Goal: Task Accomplishment & Management: Manage account settings

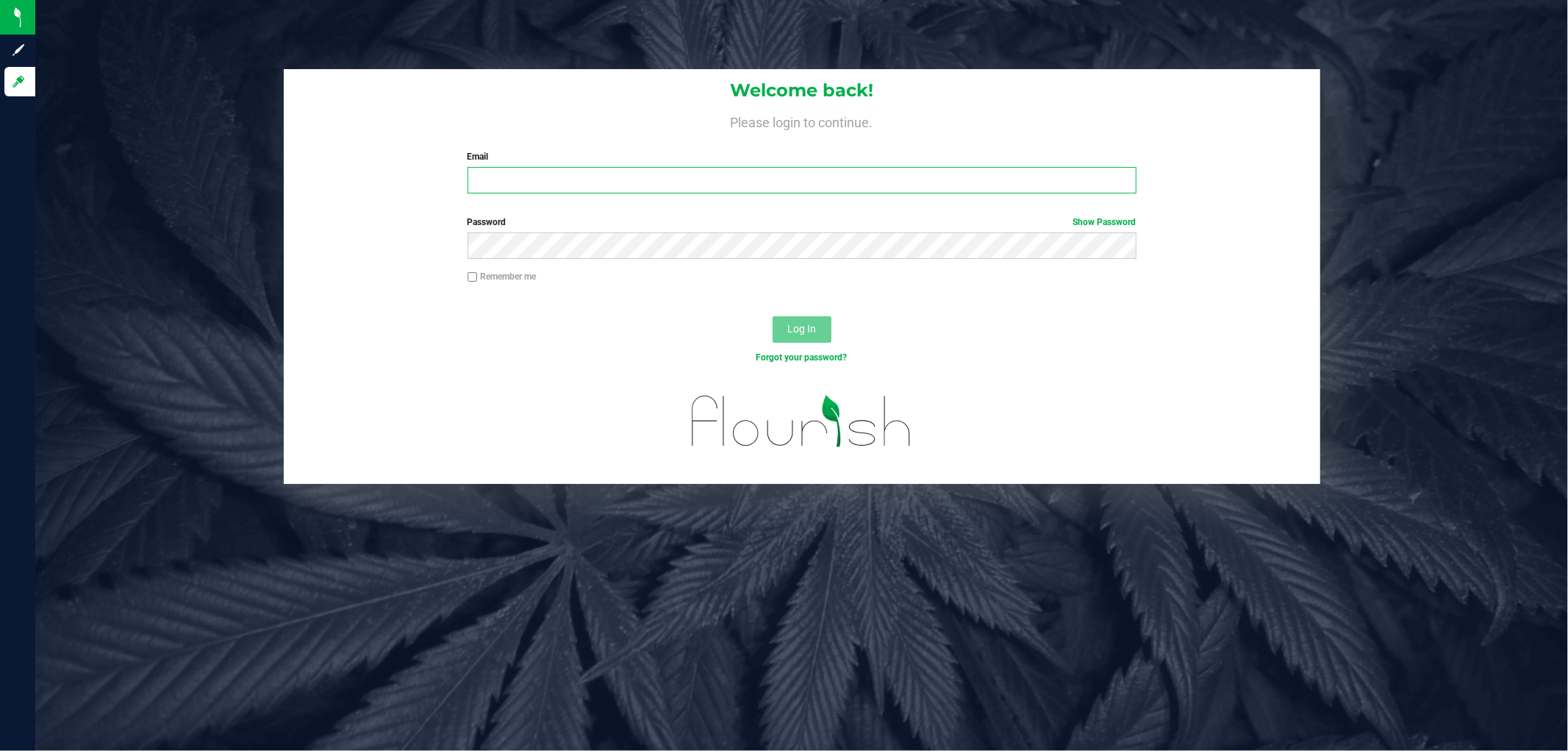
click at [619, 170] on input "Email" at bounding box center [801, 180] width 669 height 27
type input "[EMAIL_ADDRESS][DOMAIN_NAME]"
click at [773, 316] on button "Log In" at bounding box center [802, 329] width 59 height 27
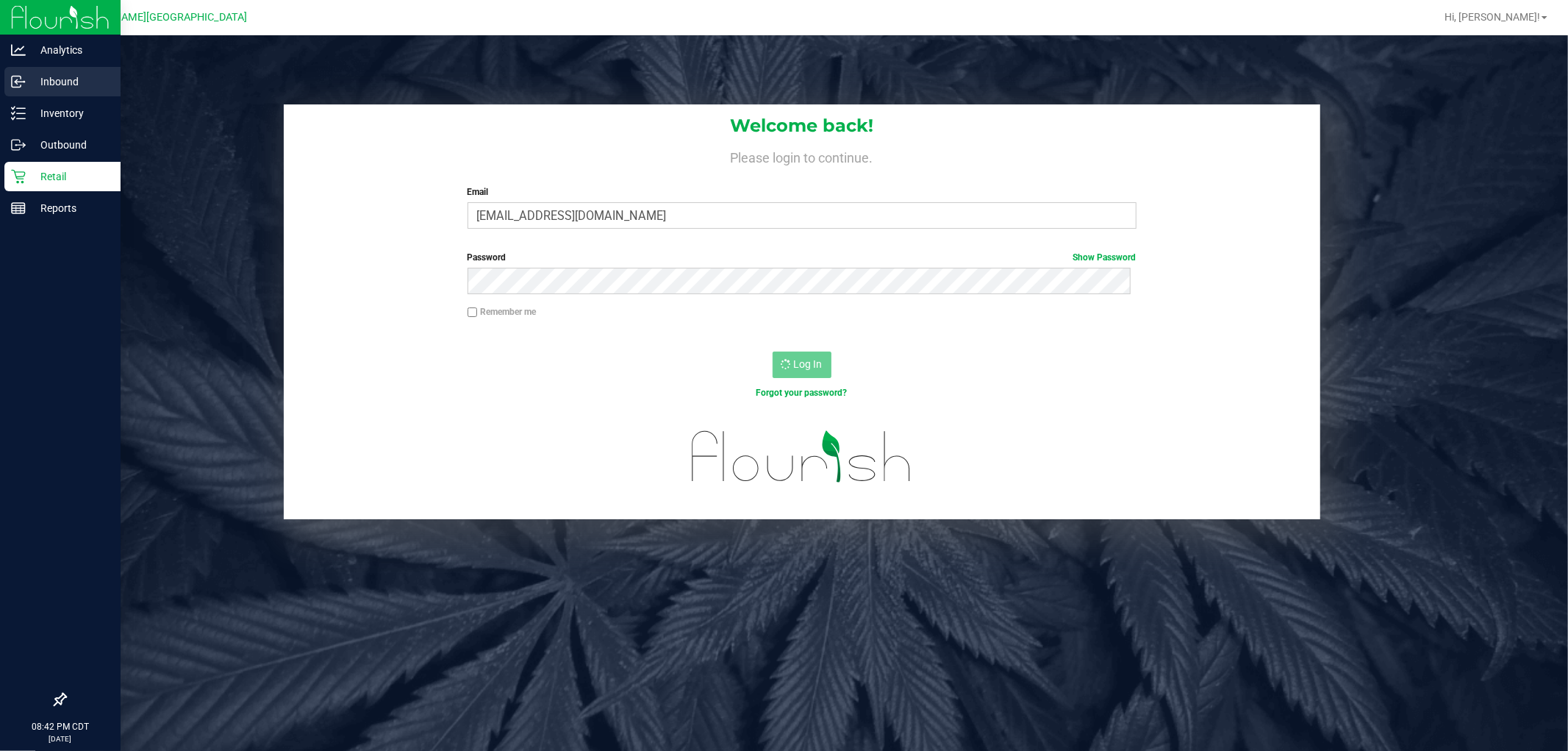
click at [31, 77] on p "Inbound" at bounding box center [70, 81] width 88 height 18
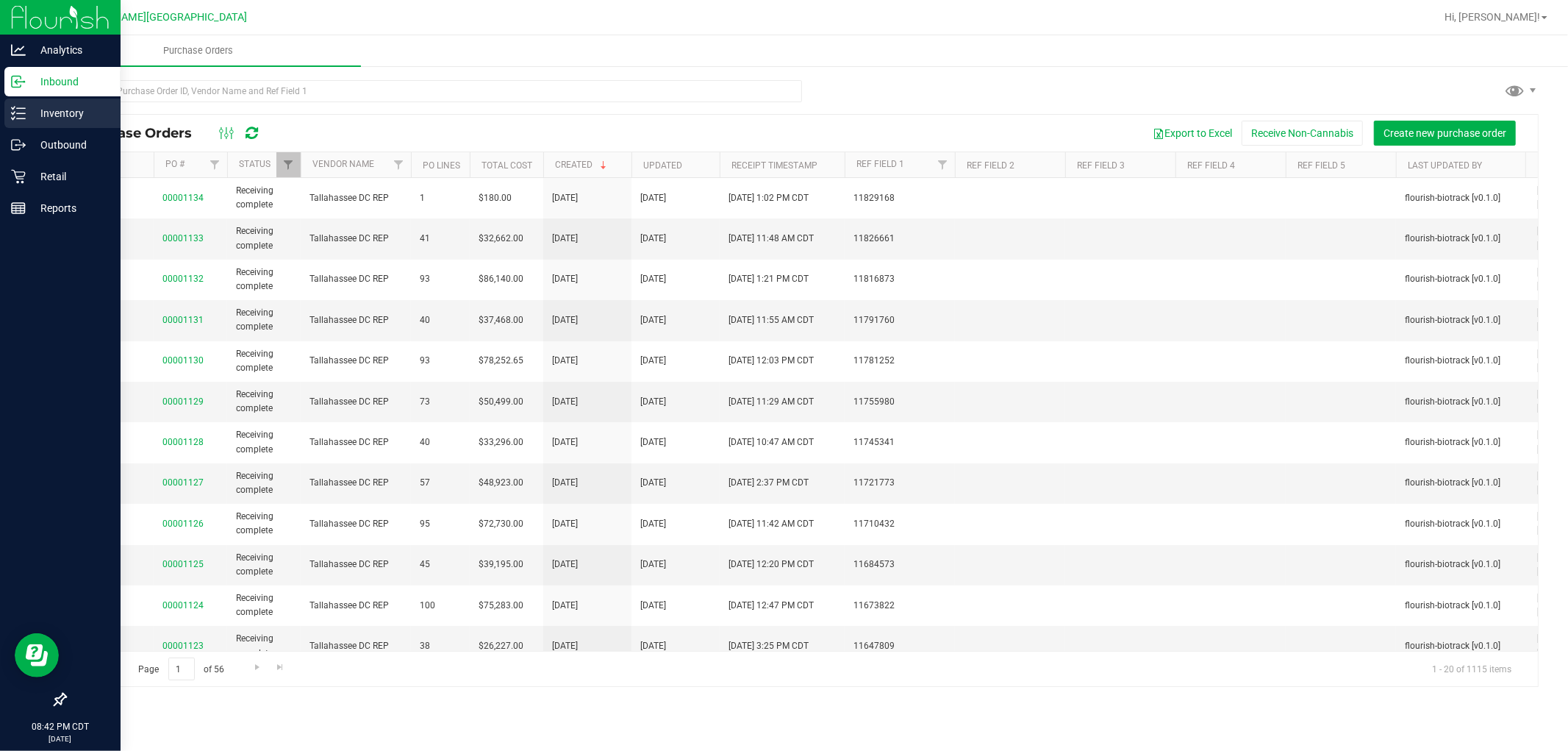
click at [65, 107] on p "Inventory" at bounding box center [70, 113] width 88 height 18
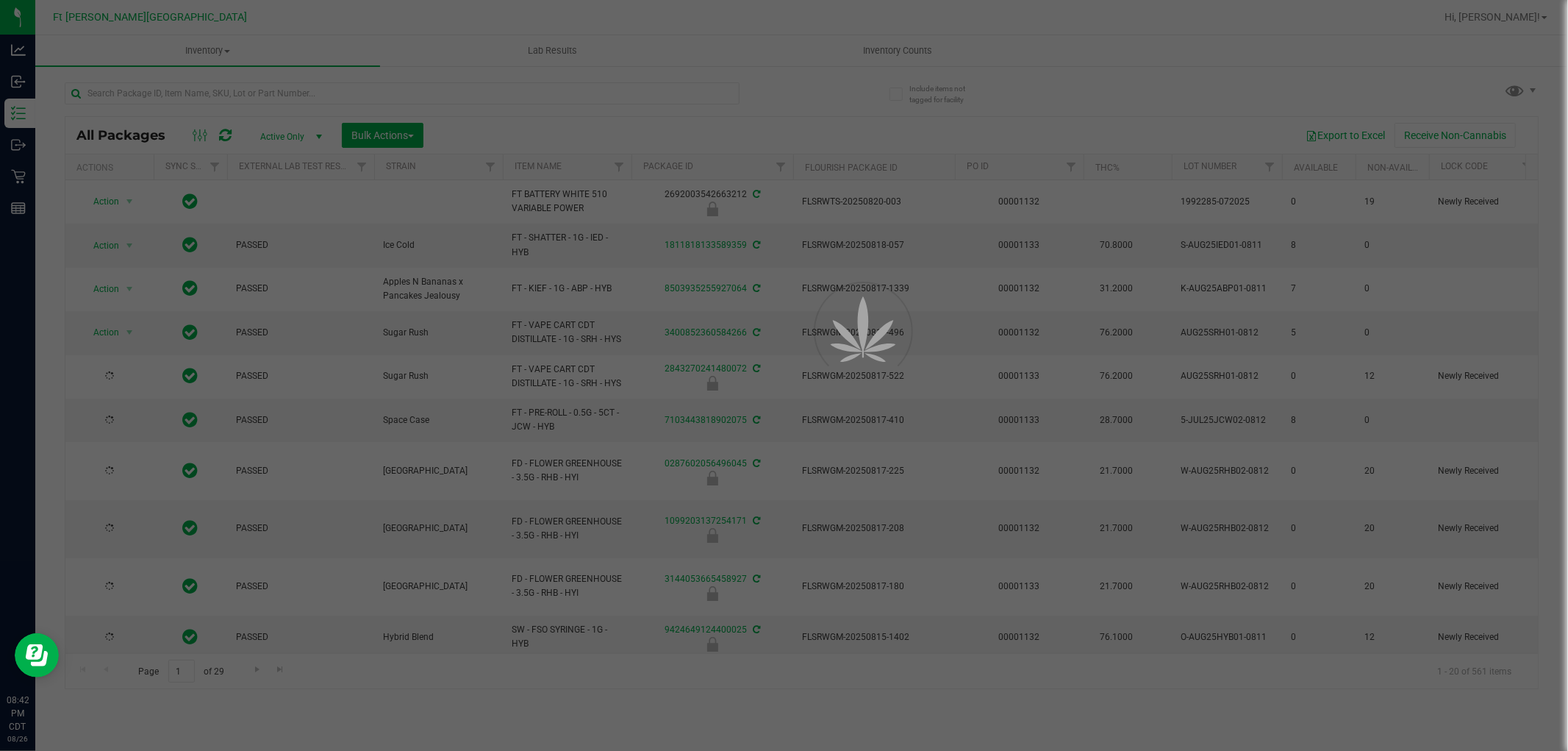
click at [885, 48] on div at bounding box center [784, 375] width 1568 height 751
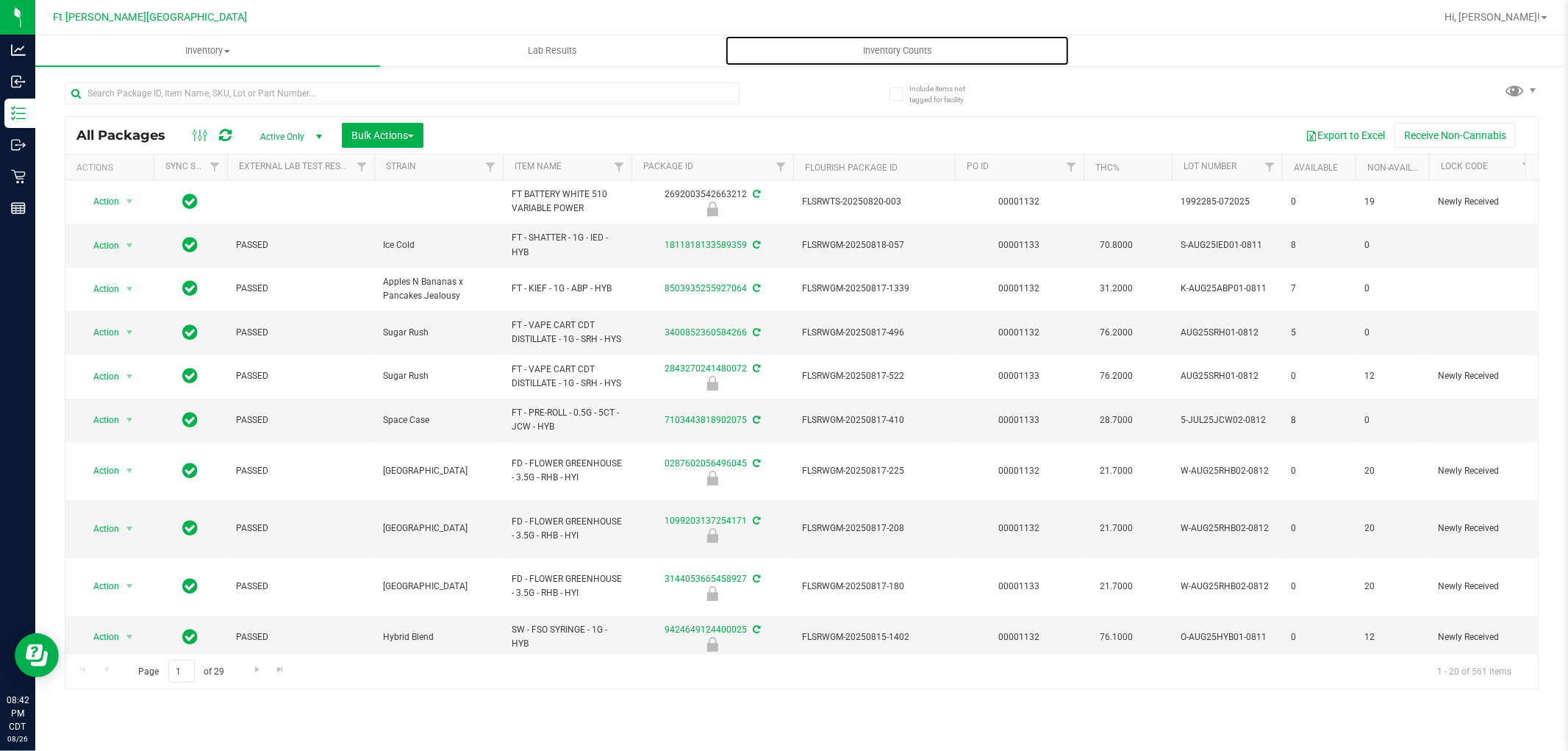
click at [885, 49] on span "Inventory Counts" at bounding box center [897, 50] width 109 height 13
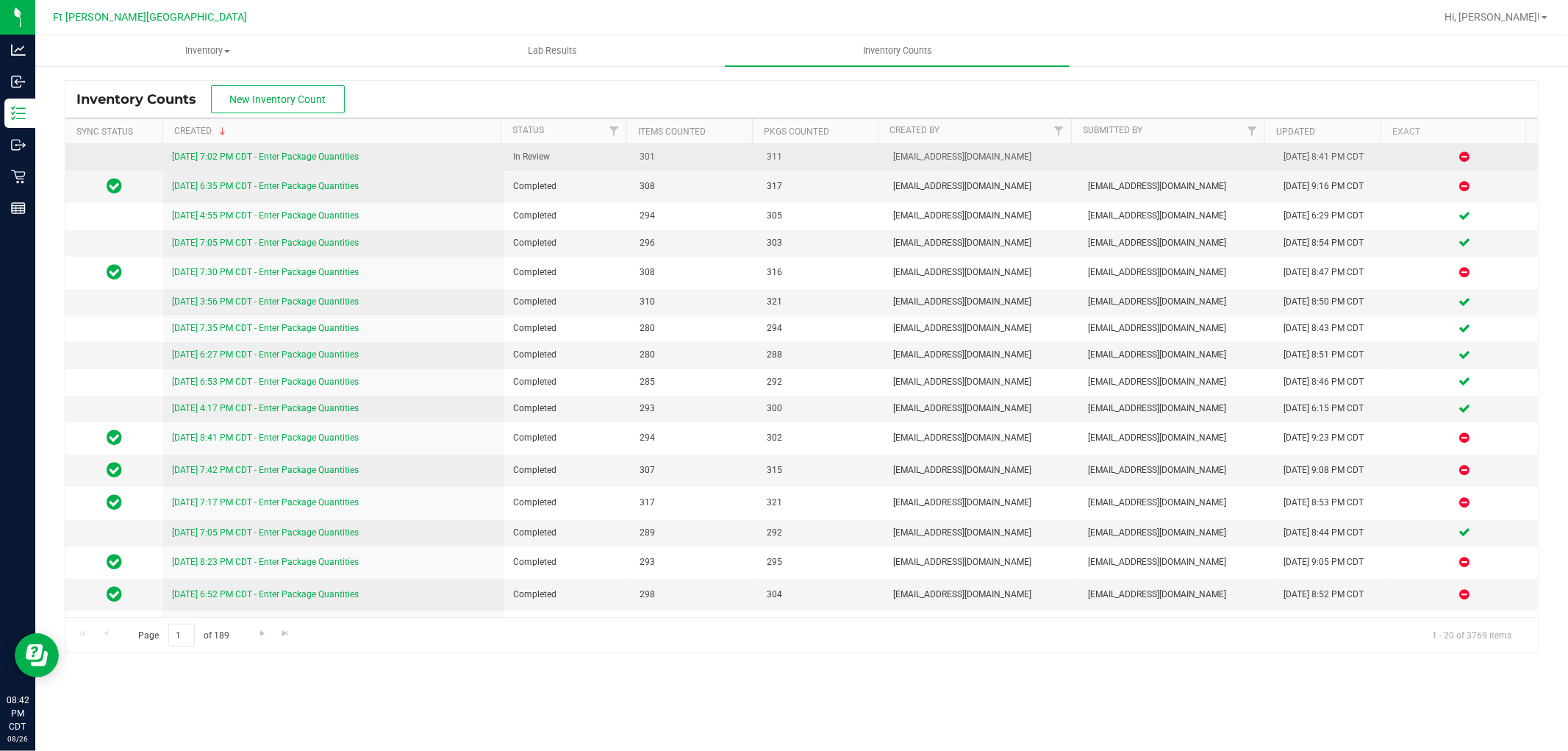
click at [340, 160] on div "[DATE] 7:02 PM CDT - Enter Package Quantities" at bounding box center [334, 157] width 324 height 14
click at [341, 157] on link "[DATE] 7:02 PM CDT - Enter Package Quantities" at bounding box center [265, 156] width 187 height 10
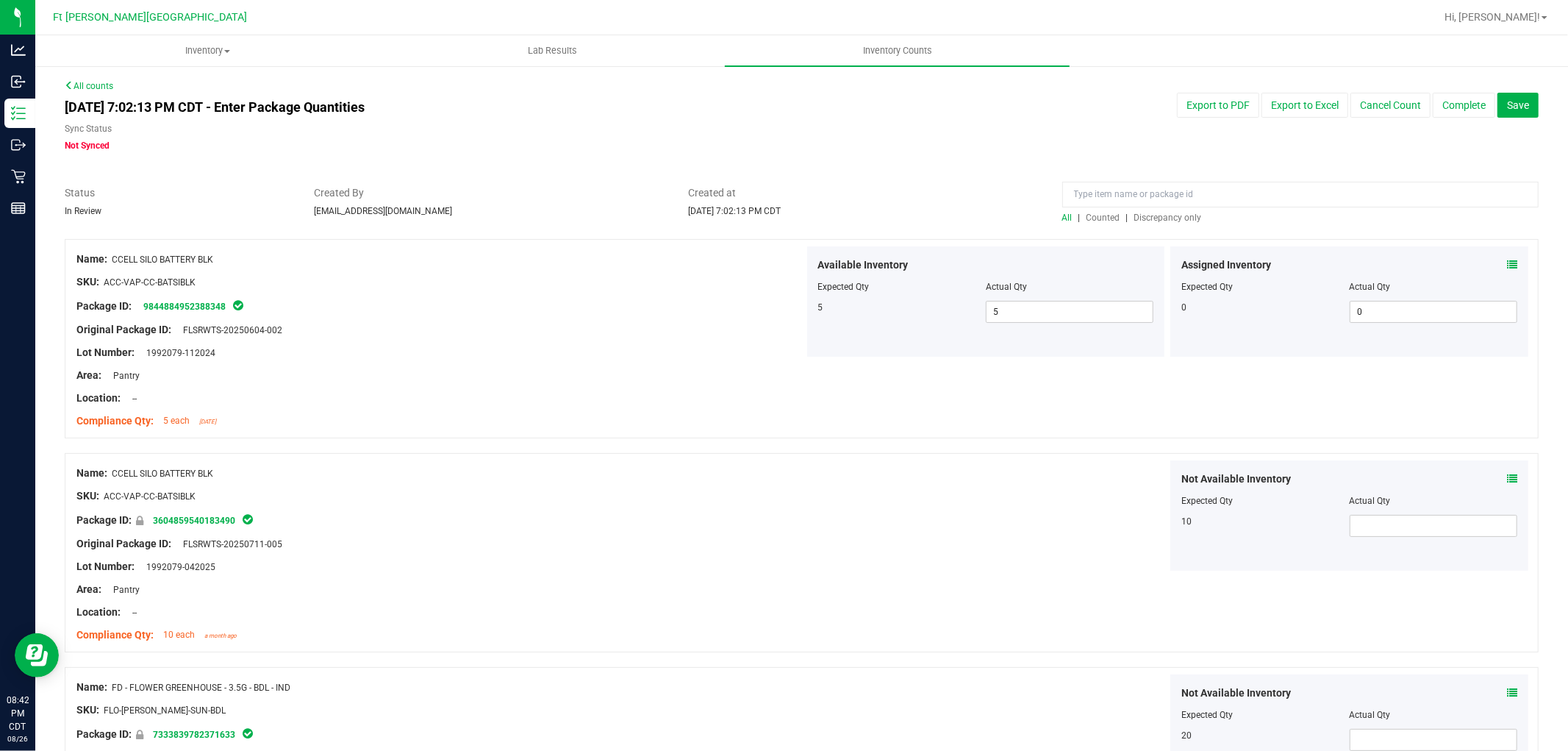
click at [1153, 214] on span "Discrepancy only" at bounding box center [1168, 217] width 68 height 10
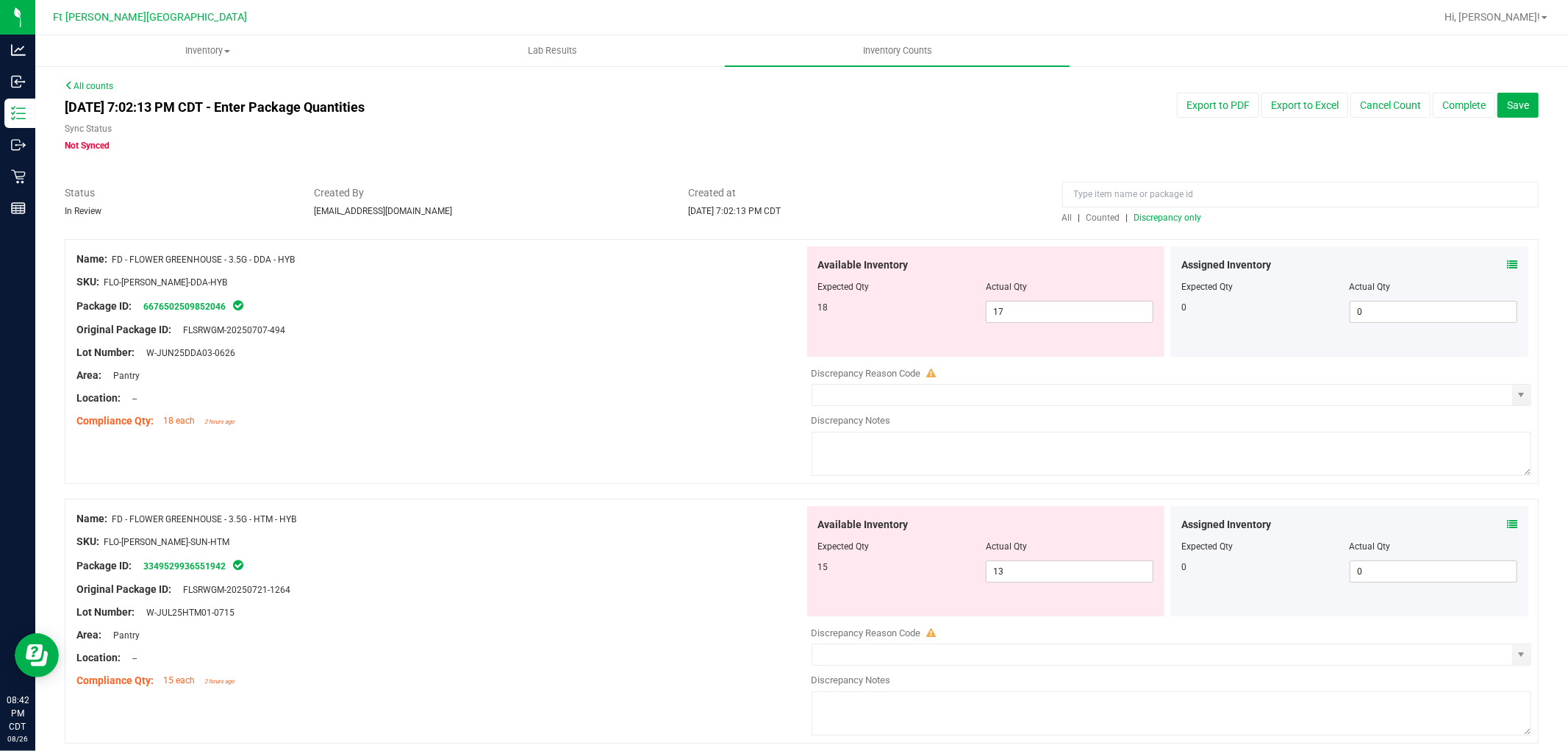
click at [1507, 260] on icon at bounding box center [1512, 264] width 10 height 10
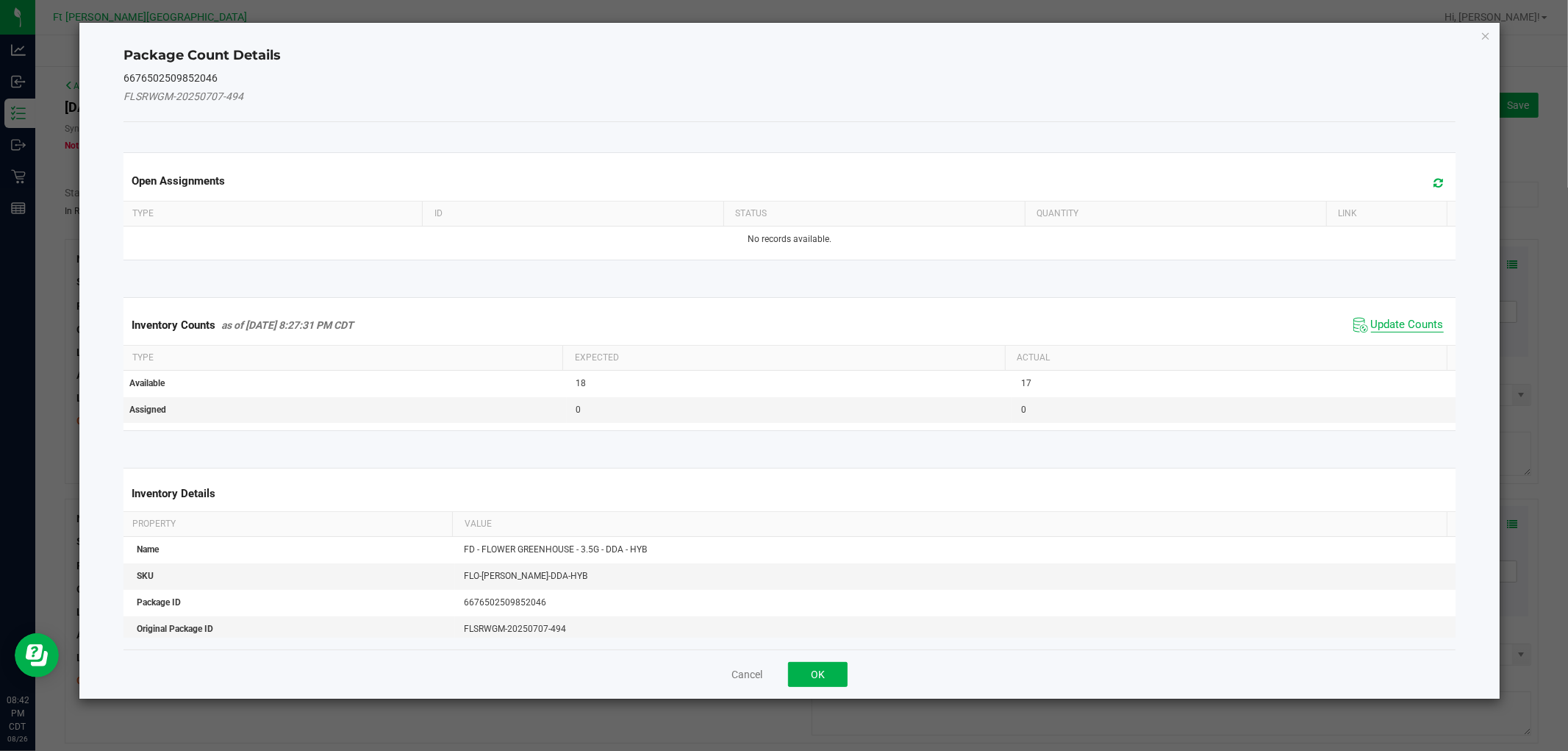
click at [1399, 324] on span "Update Counts" at bounding box center [1408, 325] width 73 height 15
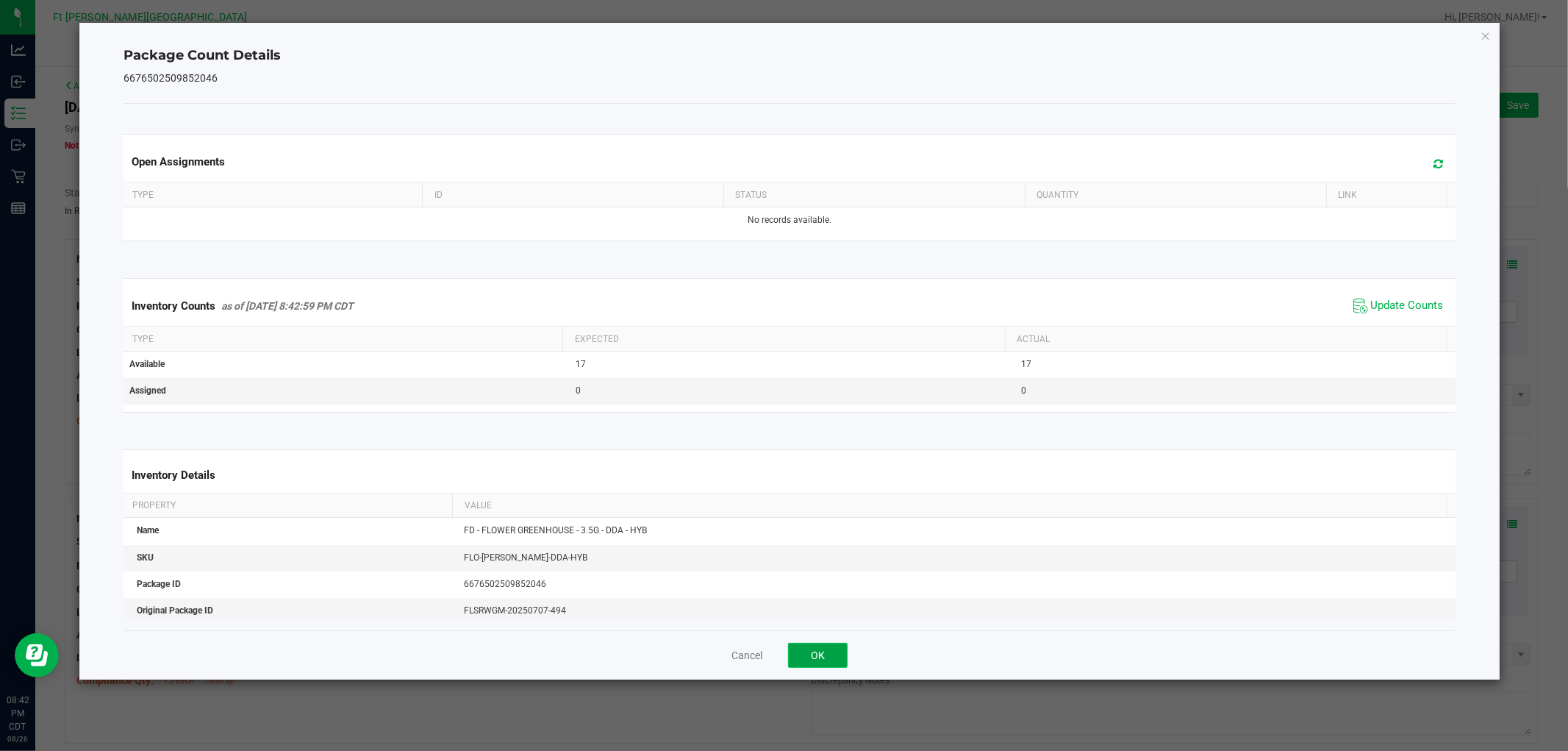
click at [822, 664] on button "OK" at bounding box center [818, 655] width 60 height 25
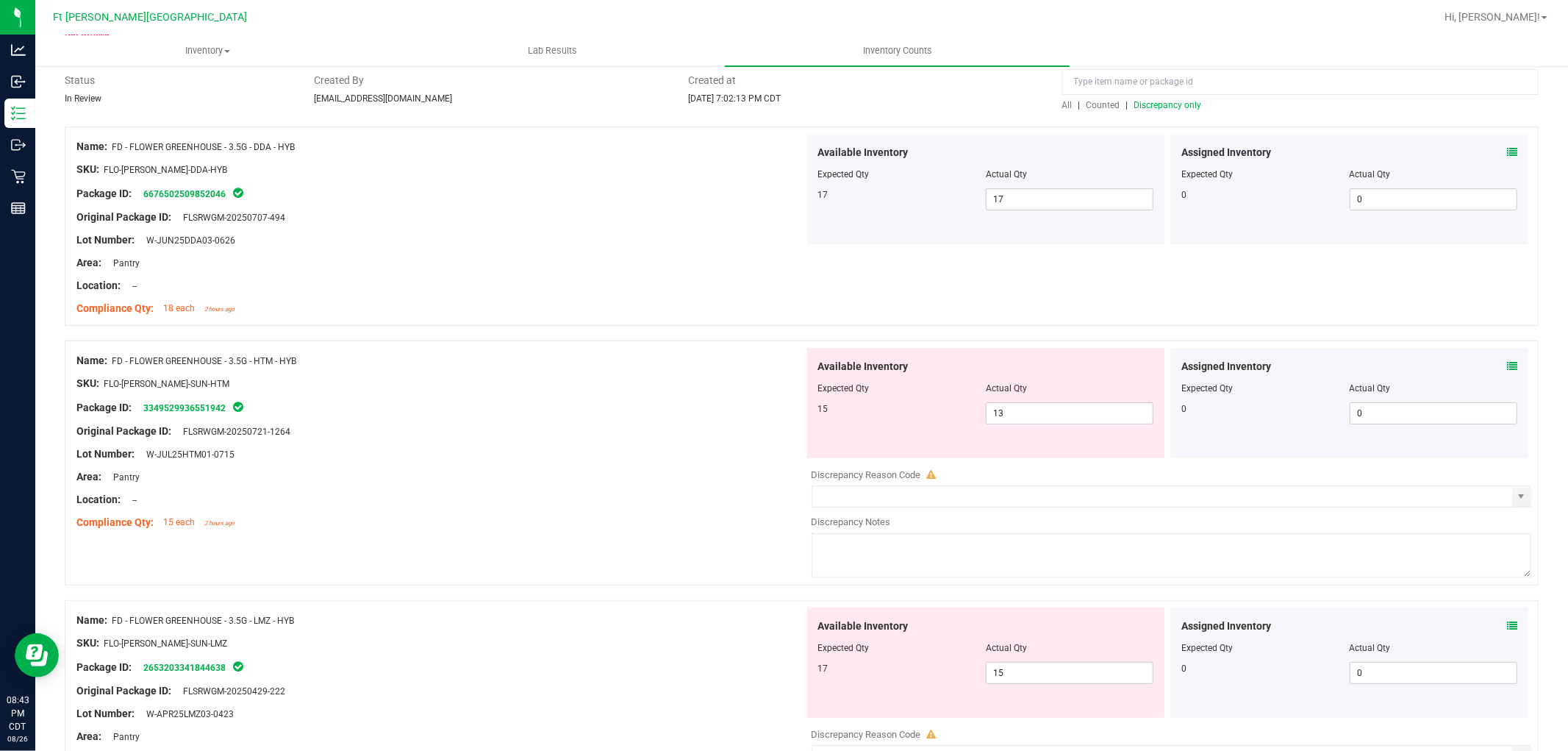
scroll to position [163, 0]
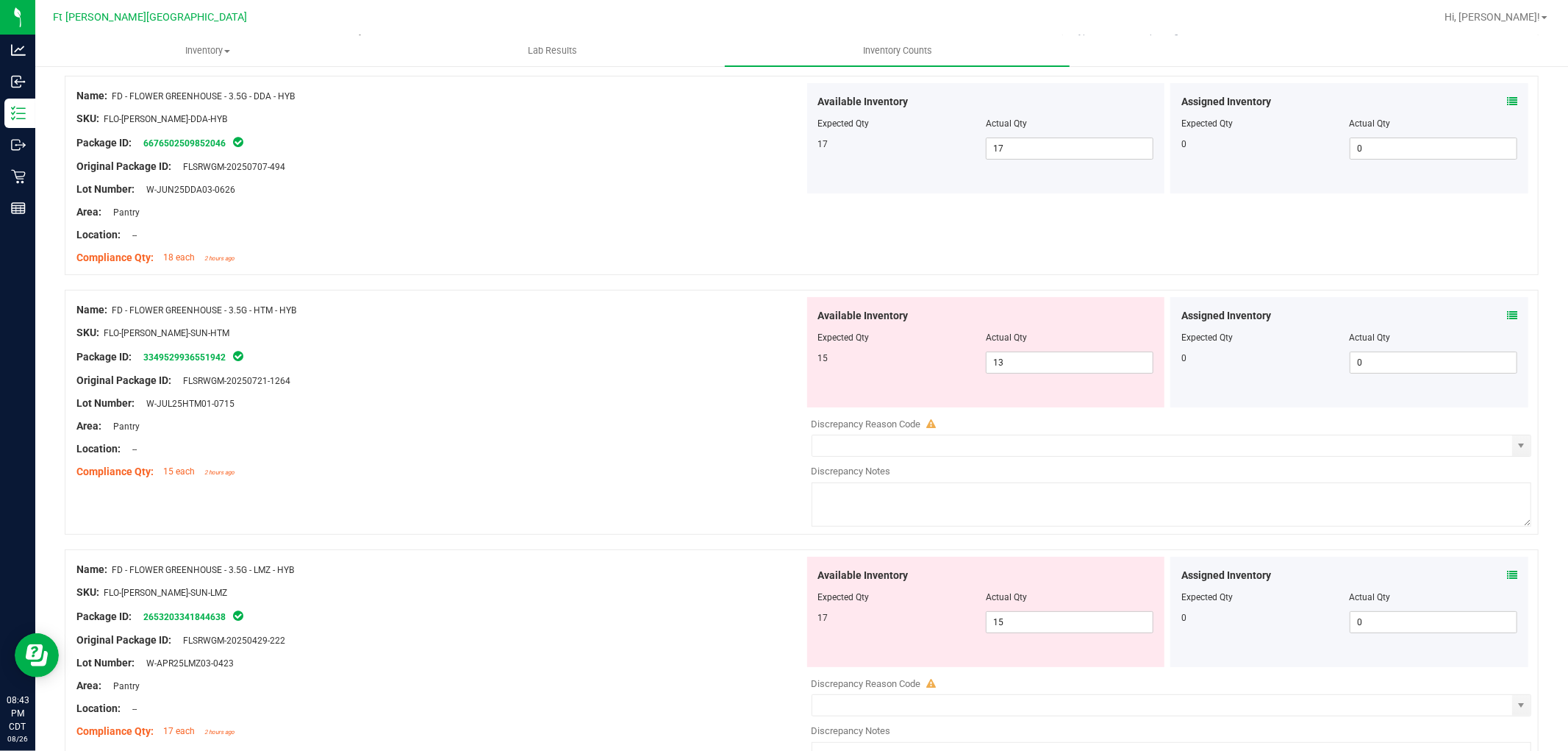
click at [1507, 313] on icon at bounding box center [1512, 315] width 10 height 10
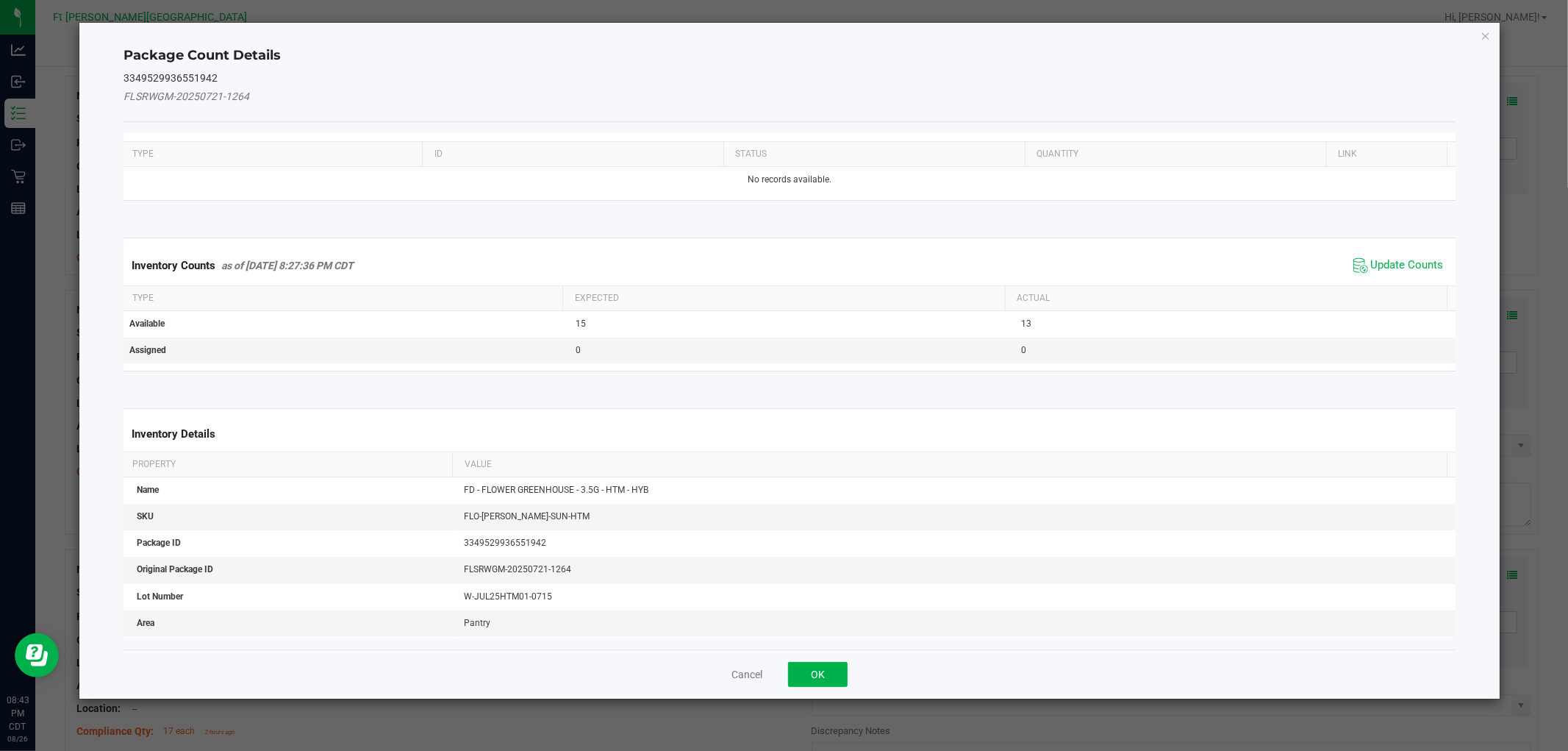
scroll to position [0, 0]
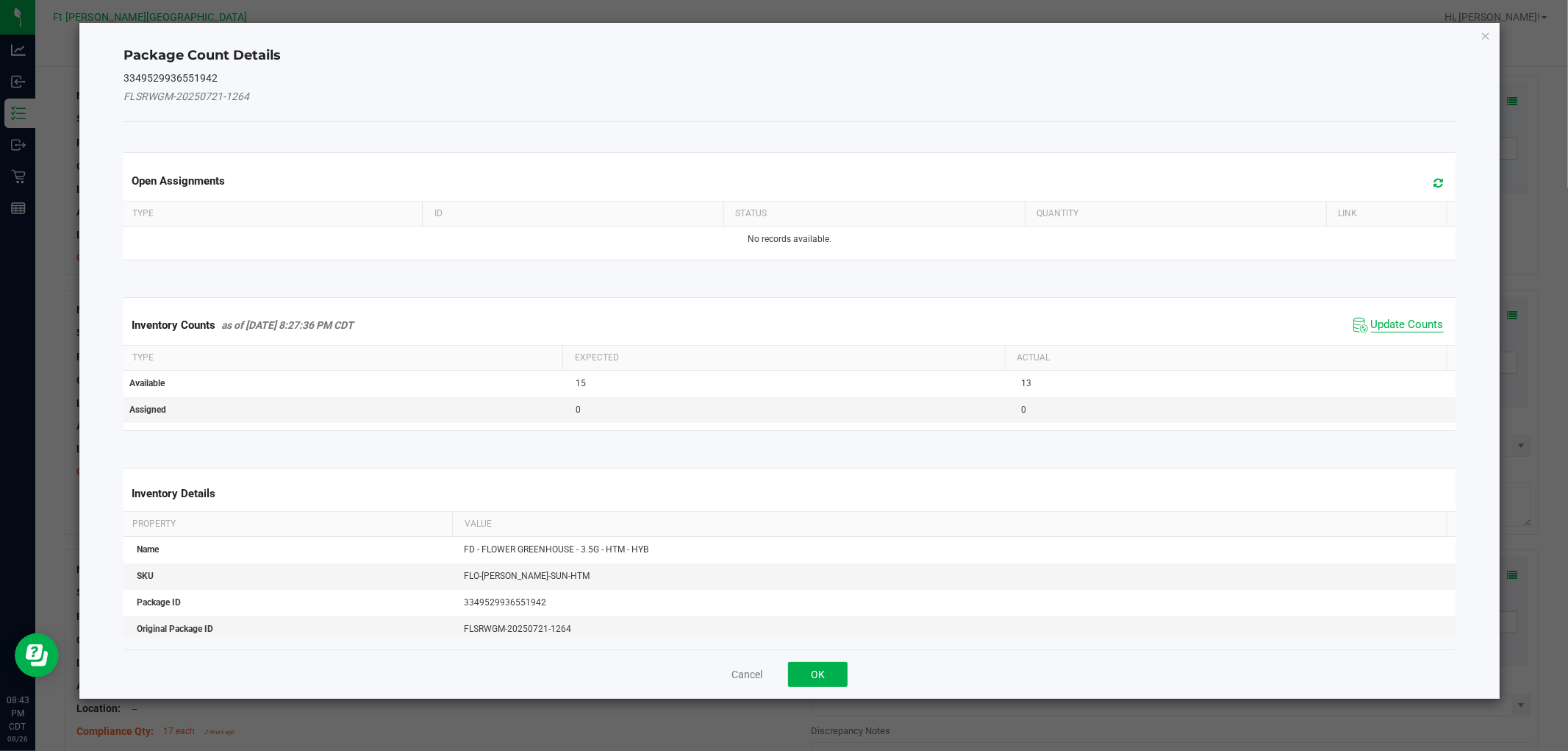
click at [1401, 318] on span "Update Counts" at bounding box center [1408, 325] width 73 height 15
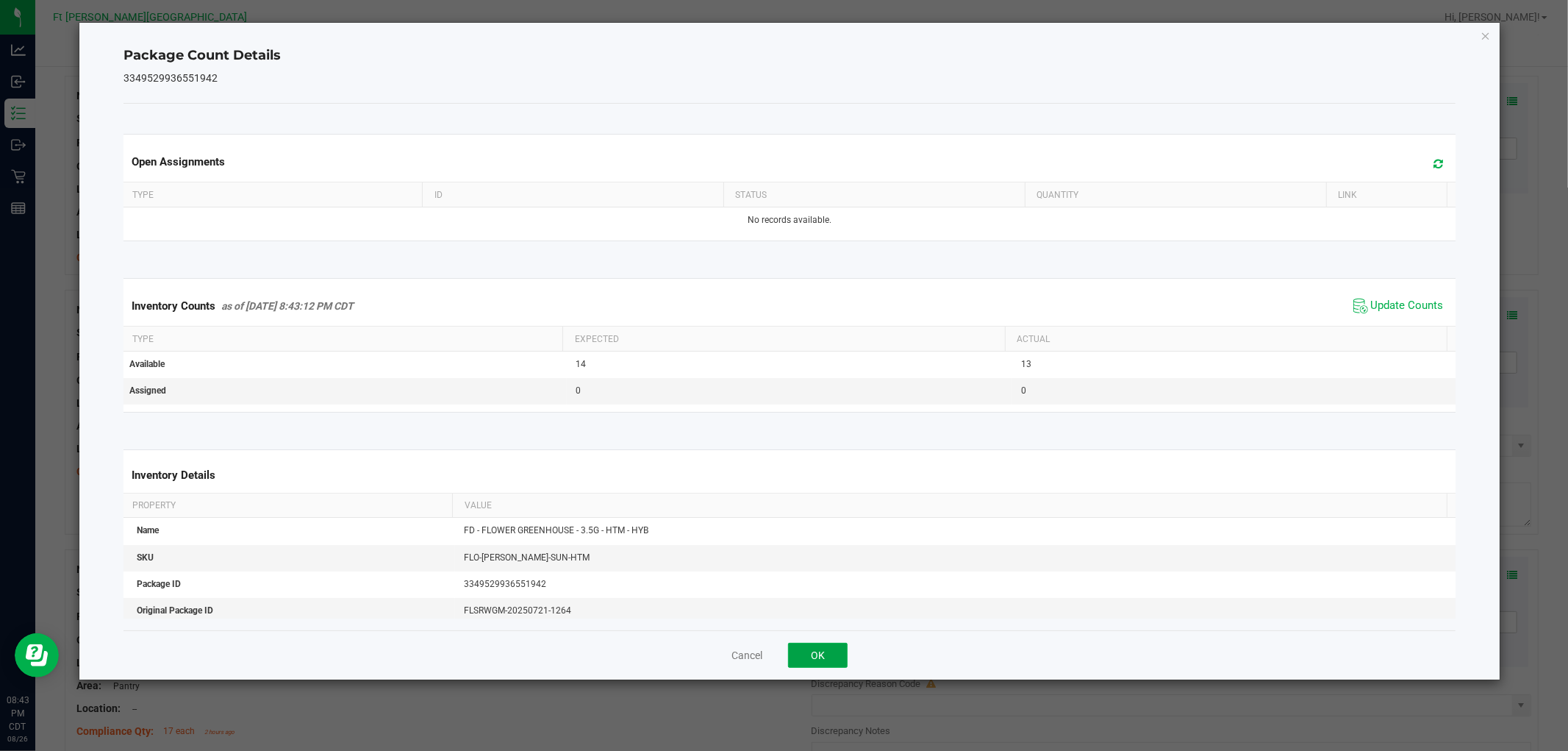
click at [826, 658] on button "OK" at bounding box center [818, 655] width 60 height 25
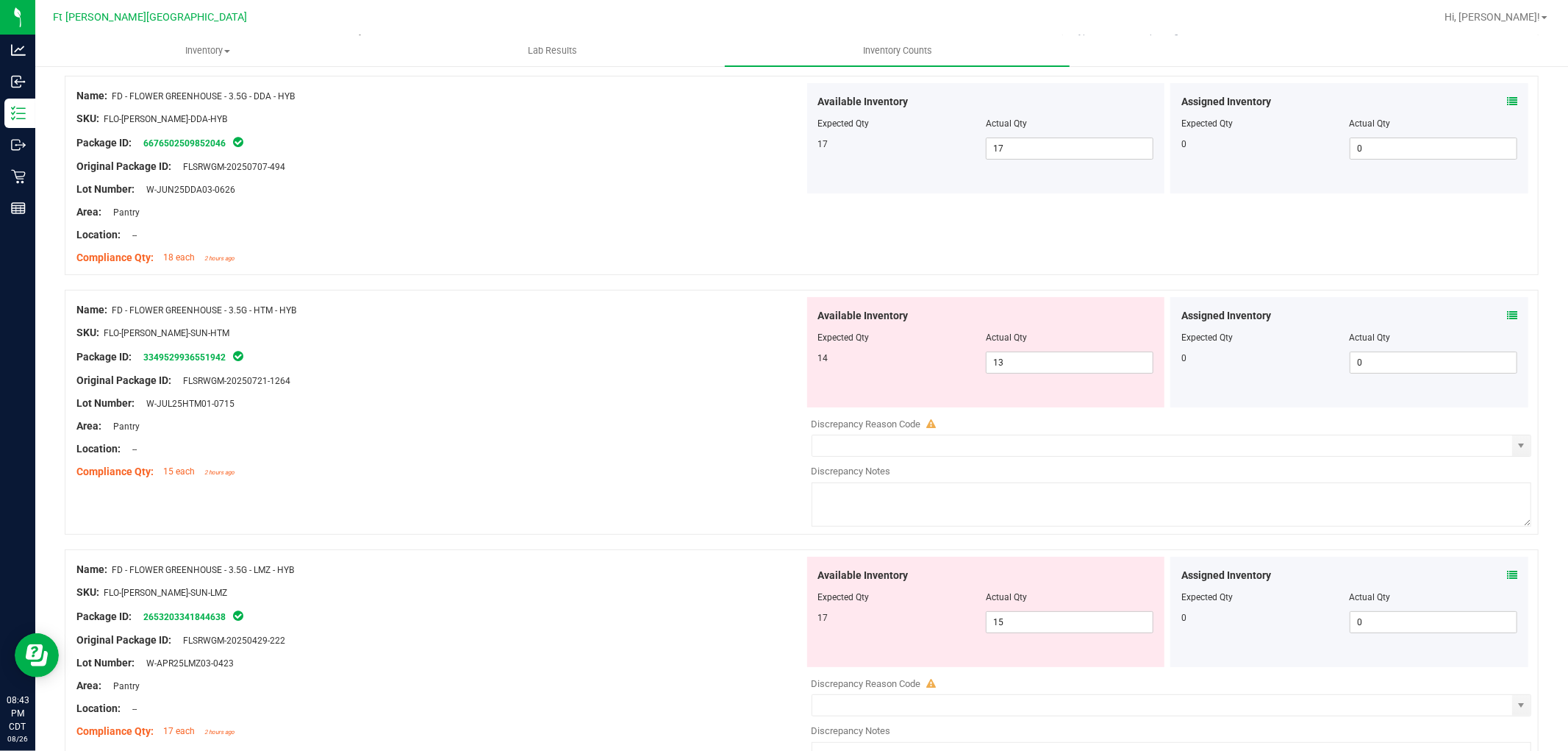
click at [1507, 312] on icon at bounding box center [1512, 315] width 10 height 10
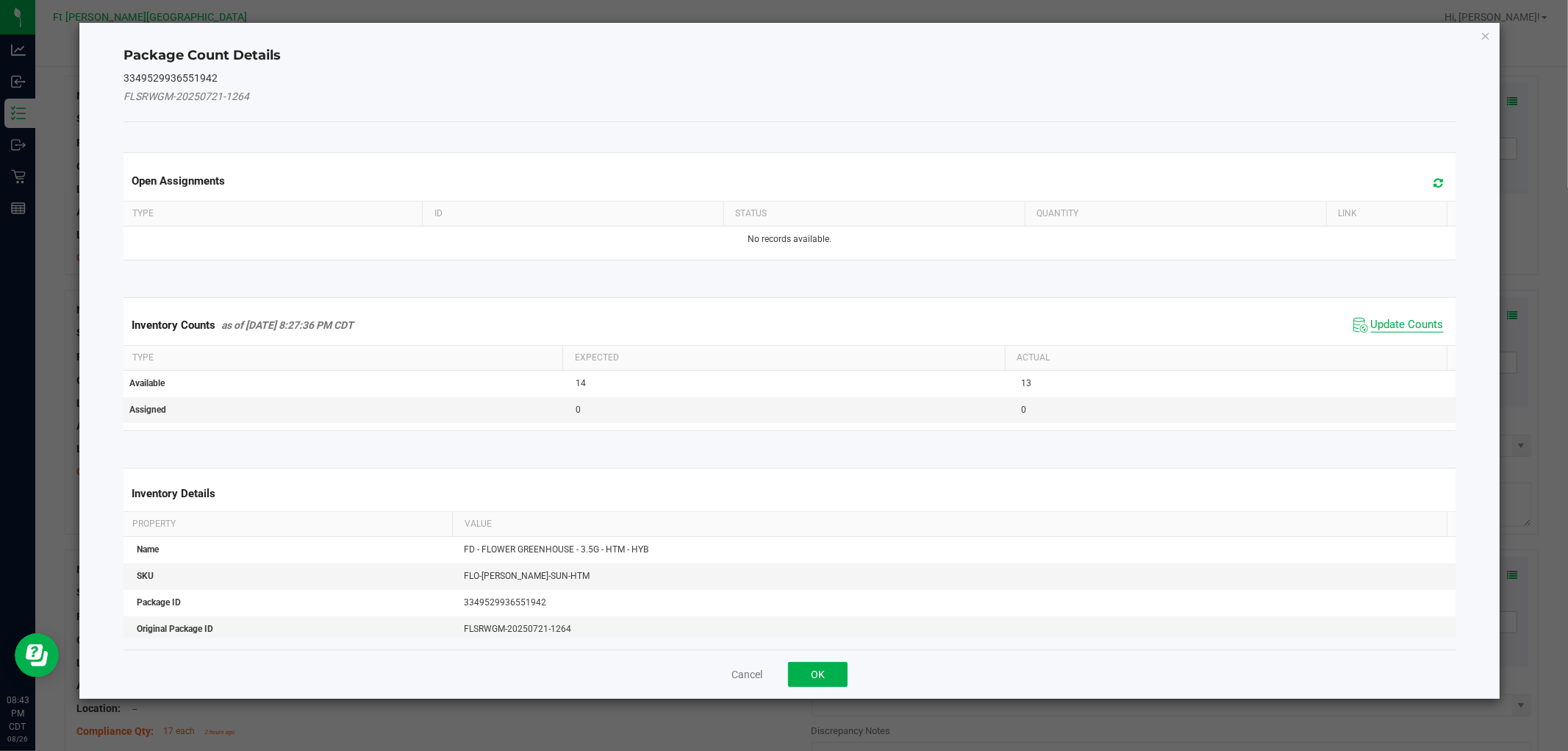
click at [1379, 322] on span "Update Counts" at bounding box center [1408, 325] width 73 height 15
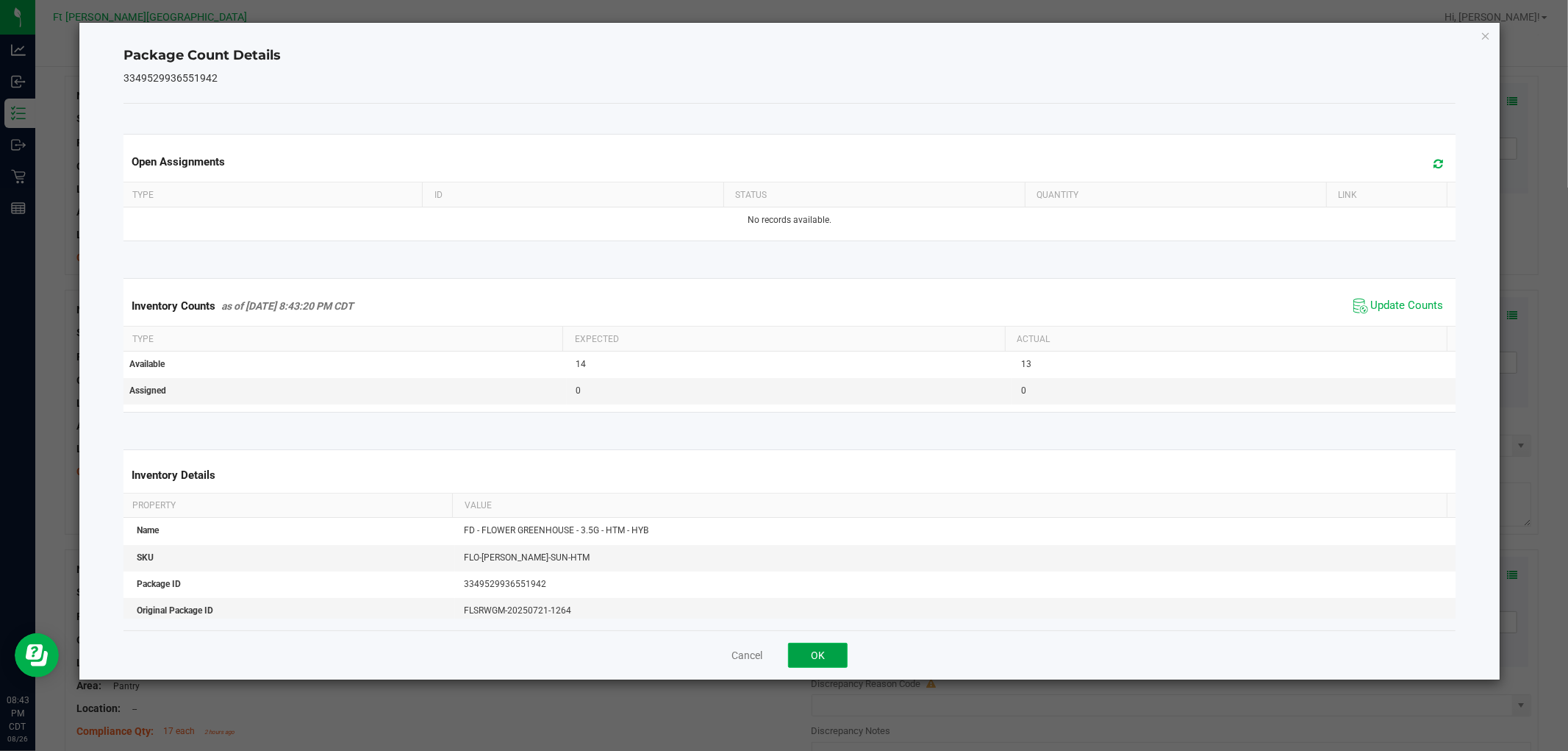
click at [836, 643] on button "OK" at bounding box center [818, 655] width 60 height 25
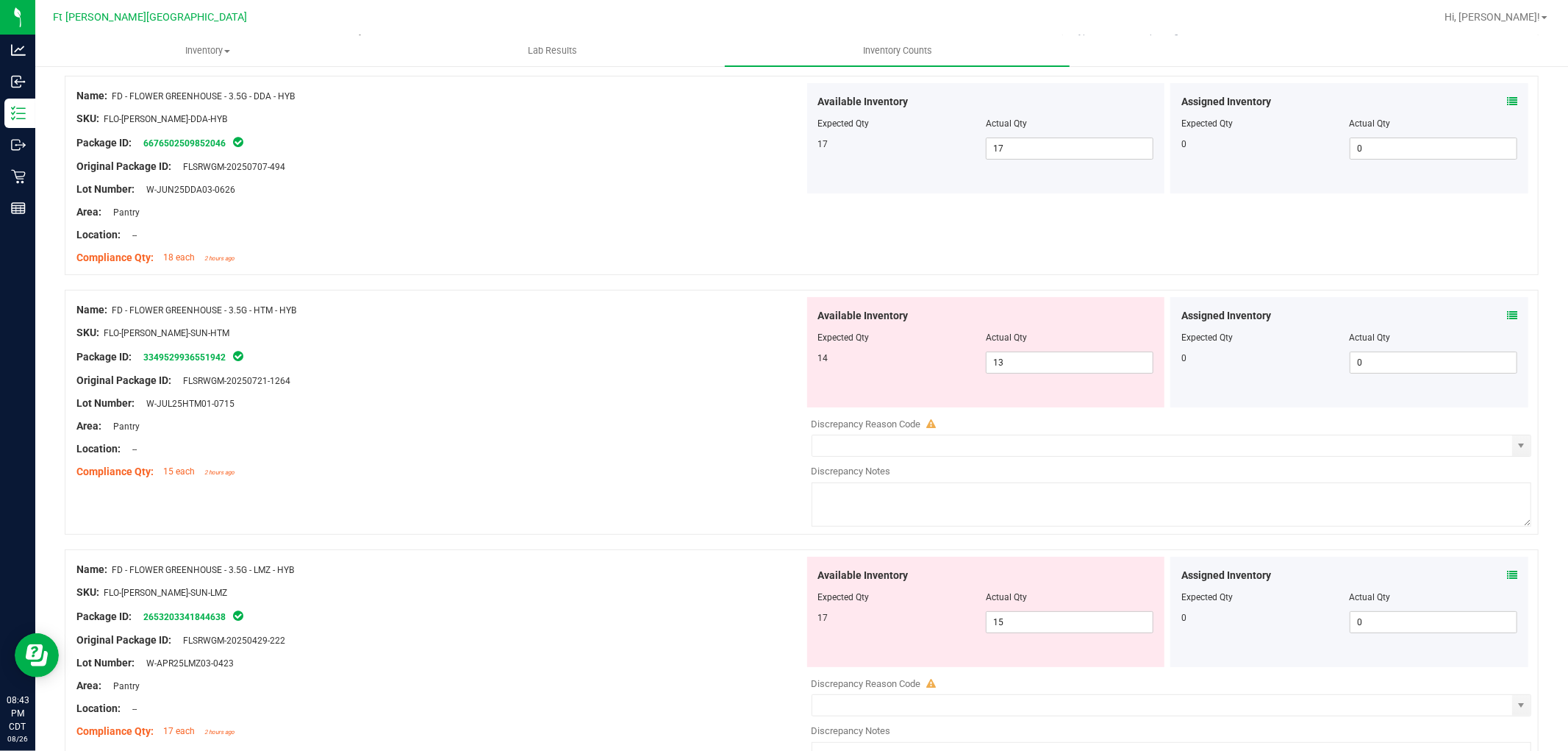
scroll to position [244, 0]
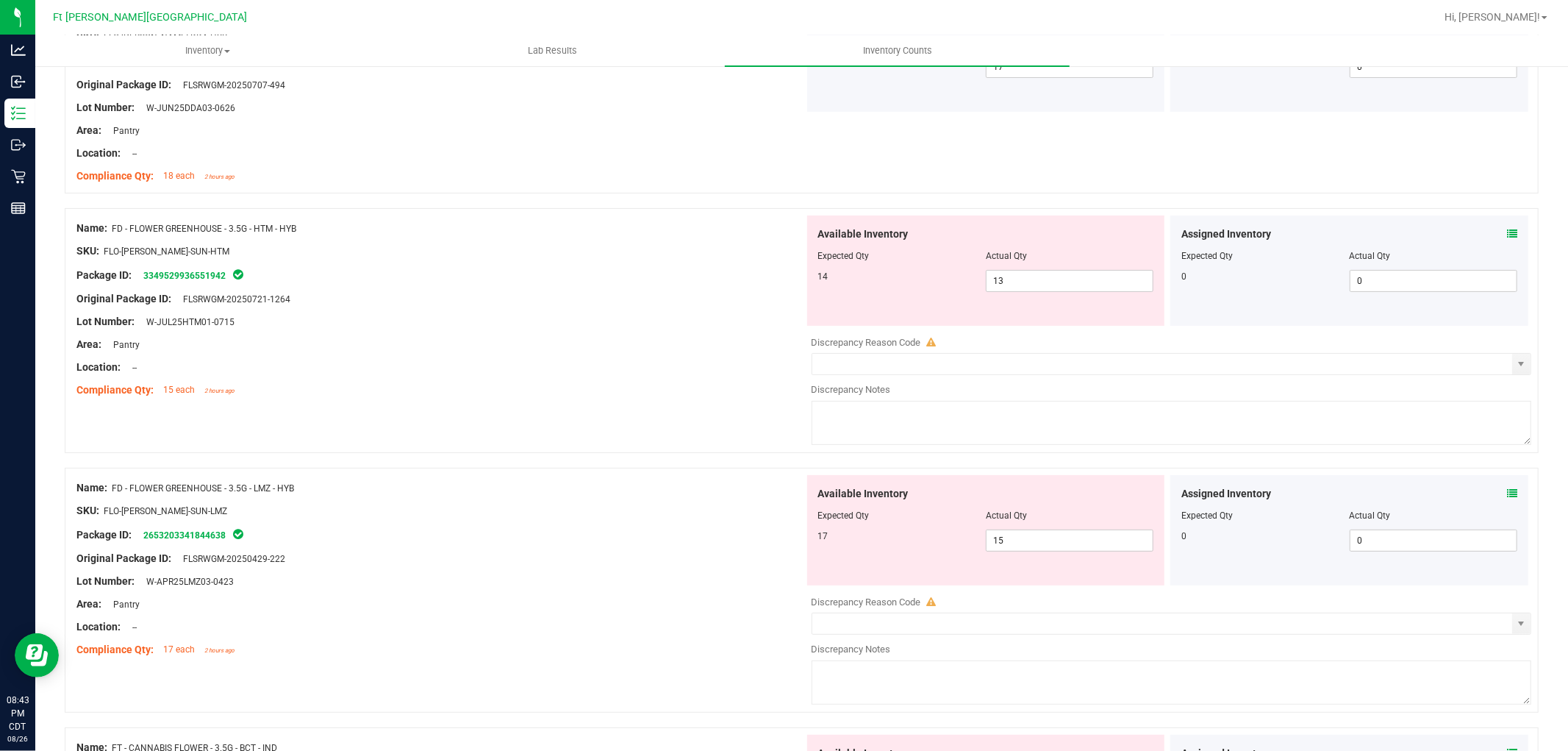
click at [1507, 497] on icon at bounding box center [1512, 493] width 10 height 10
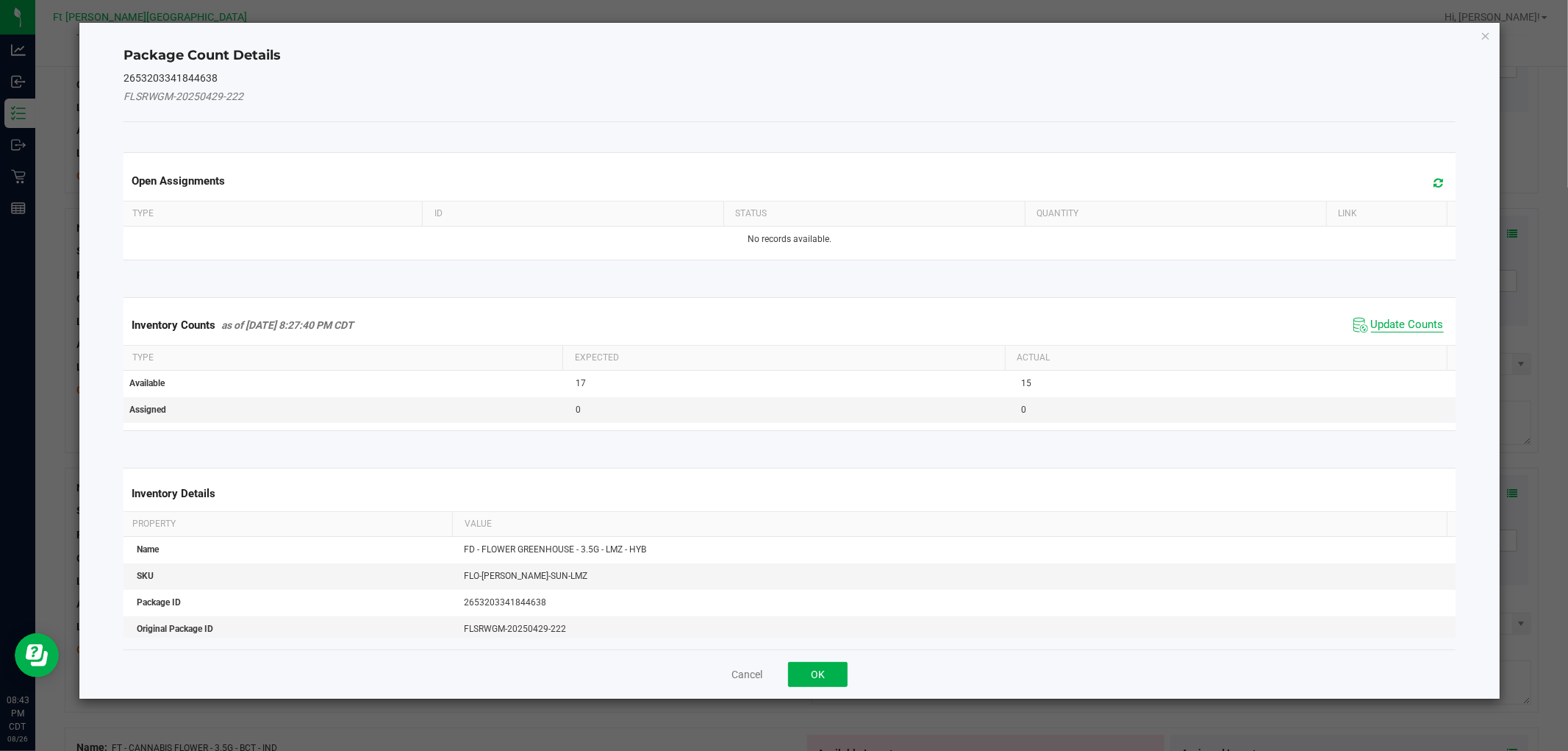
click at [1390, 325] on span "Update Counts" at bounding box center [1408, 325] width 73 height 15
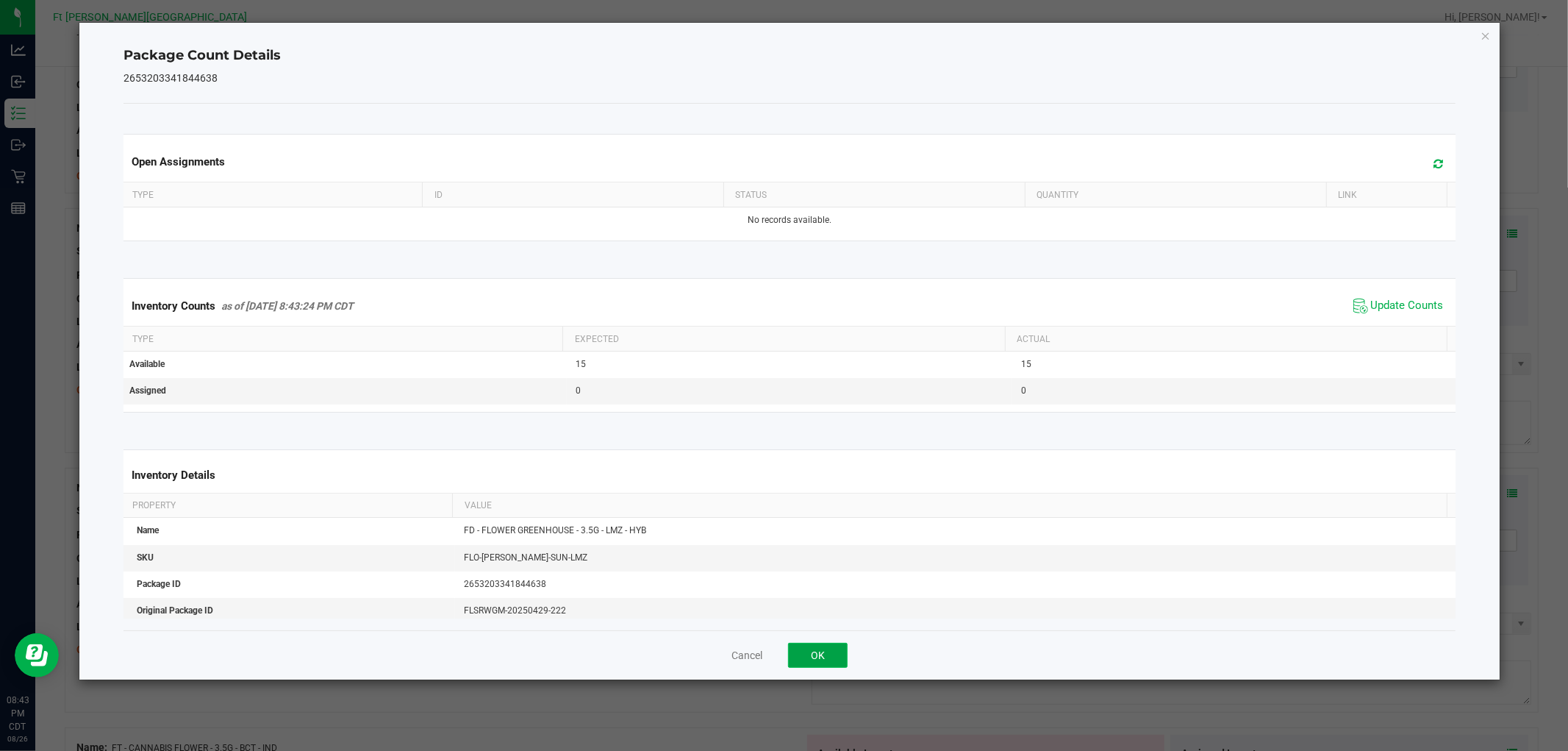
click at [838, 660] on button "OK" at bounding box center [818, 655] width 60 height 25
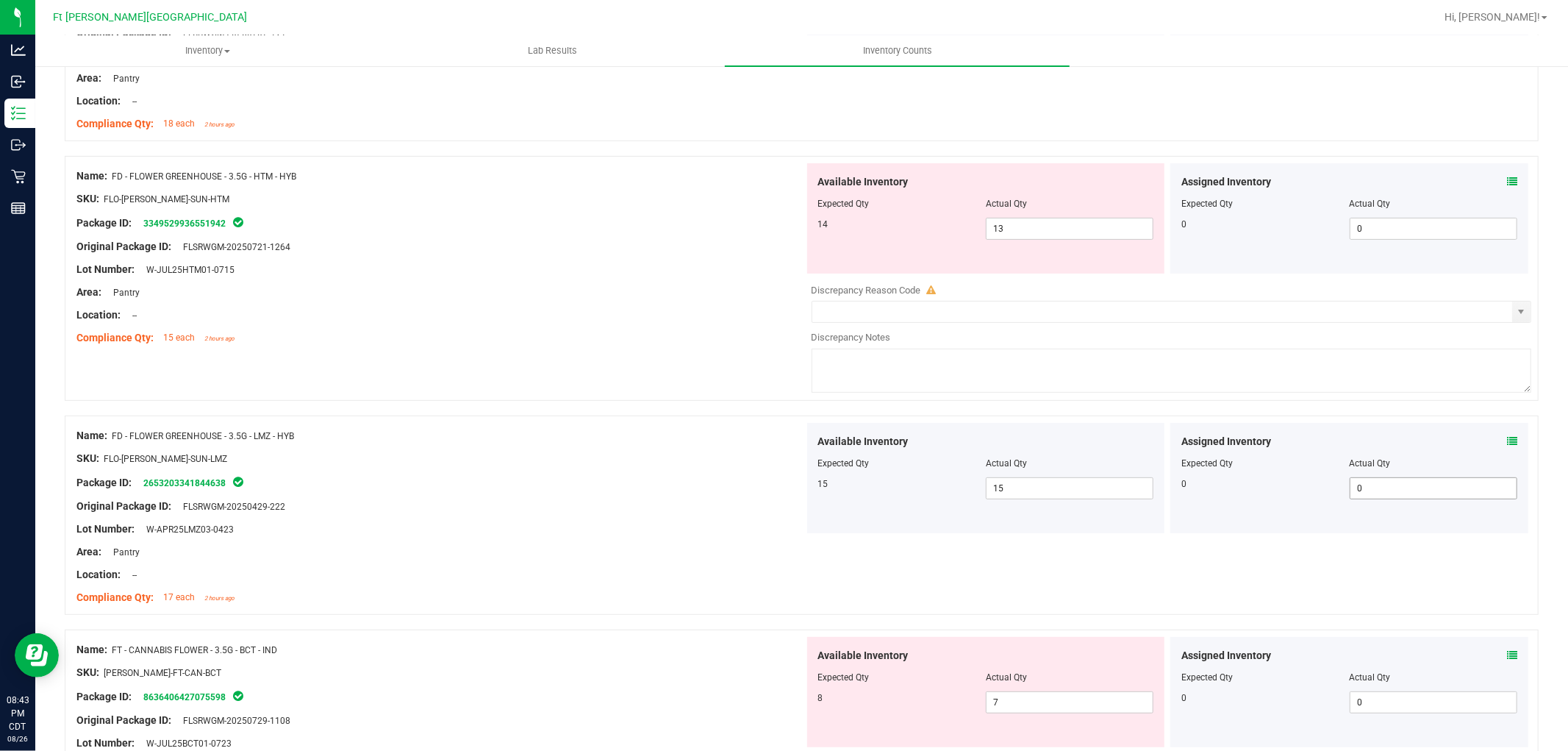
scroll to position [327, 0]
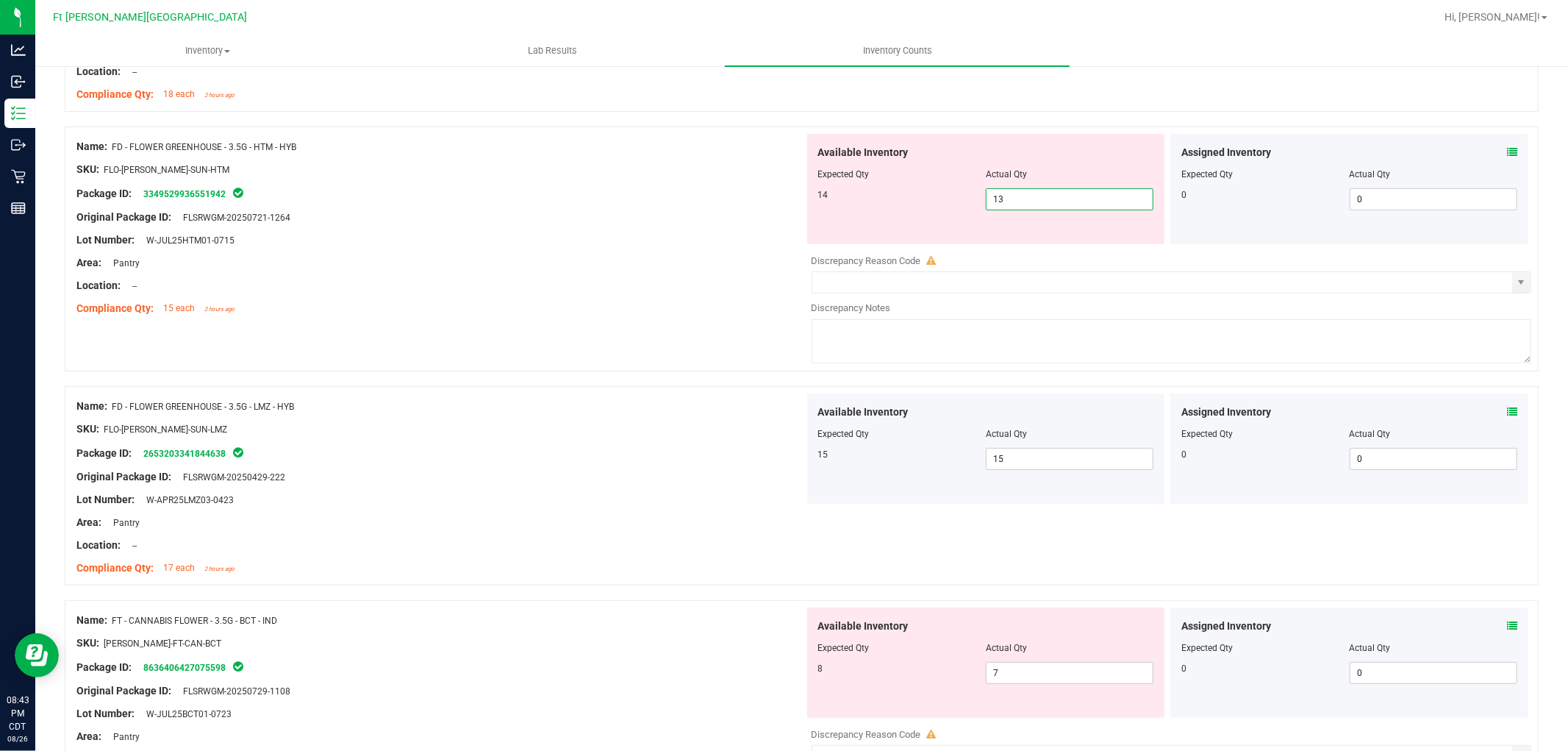
click at [1028, 191] on span "13 13" at bounding box center [1069, 199] width 168 height 22
type input "1"
type input "14"
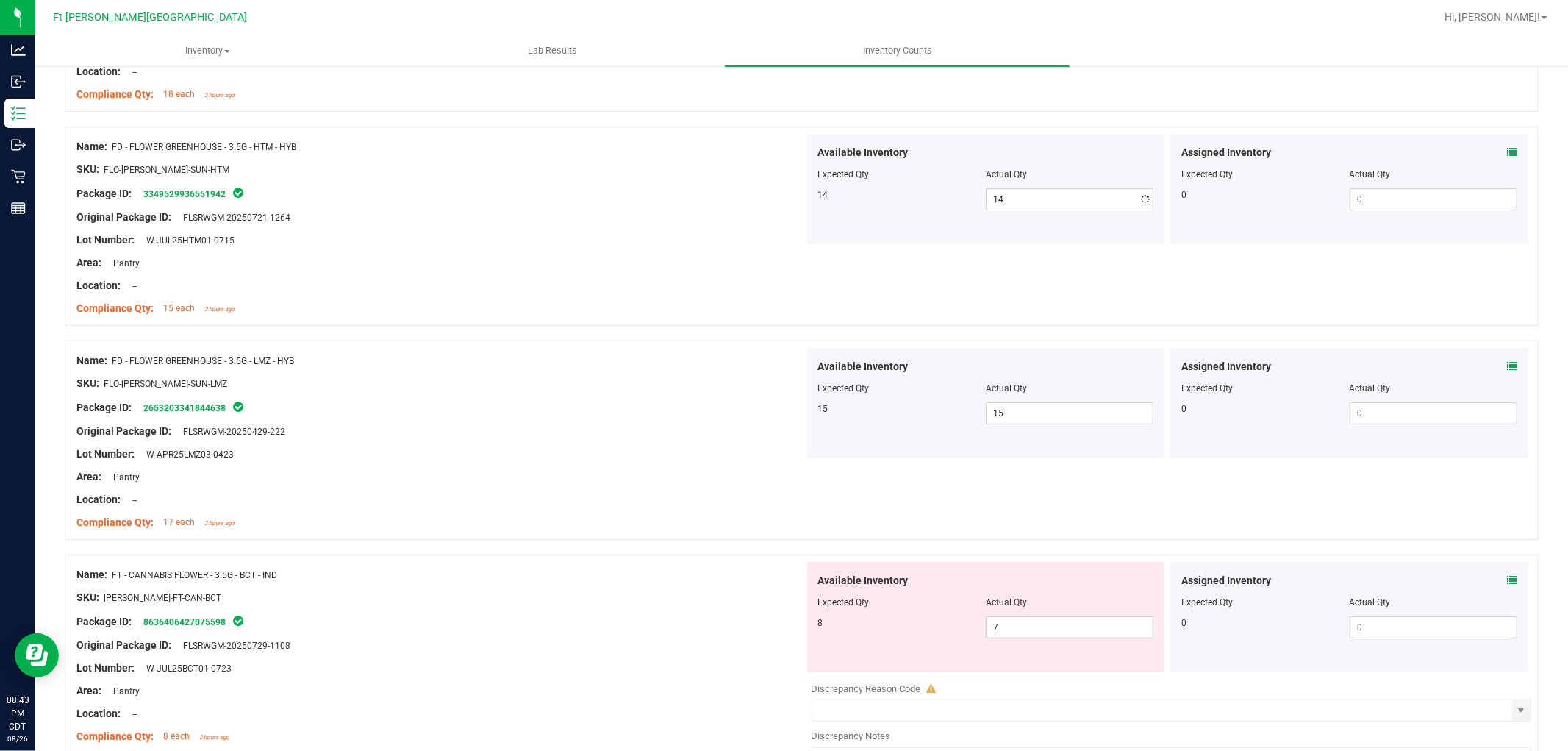
drag, startPoint x: 765, startPoint y: 202, endPoint x: 1212, endPoint y: 244, distance: 449.0
click at [765, 203] on div at bounding box center [440, 205] width 728 height 7
click at [1492, 147] on div "Assigned Inventory" at bounding box center [1349, 153] width 336 height 16
click at [1507, 159] on span at bounding box center [1512, 153] width 10 height 16
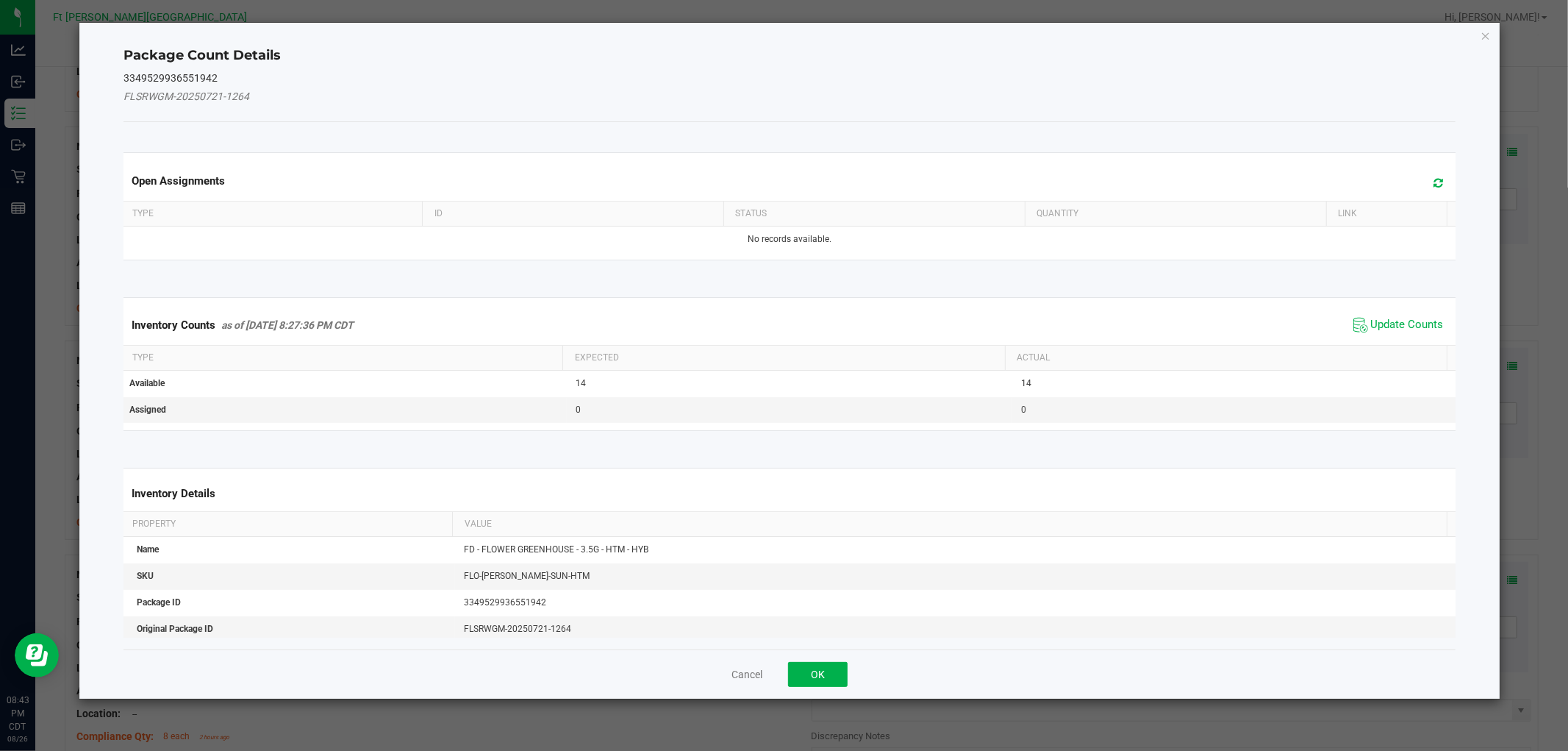
click at [1501, 152] on ngb-modal-window "Package Count Details 3349529936551942 FLSRWGM-20250721-1264 Open Assignments T…" at bounding box center [789, 375] width 1580 height 751
click at [1394, 327] on span "Update Counts" at bounding box center [1408, 325] width 73 height 15
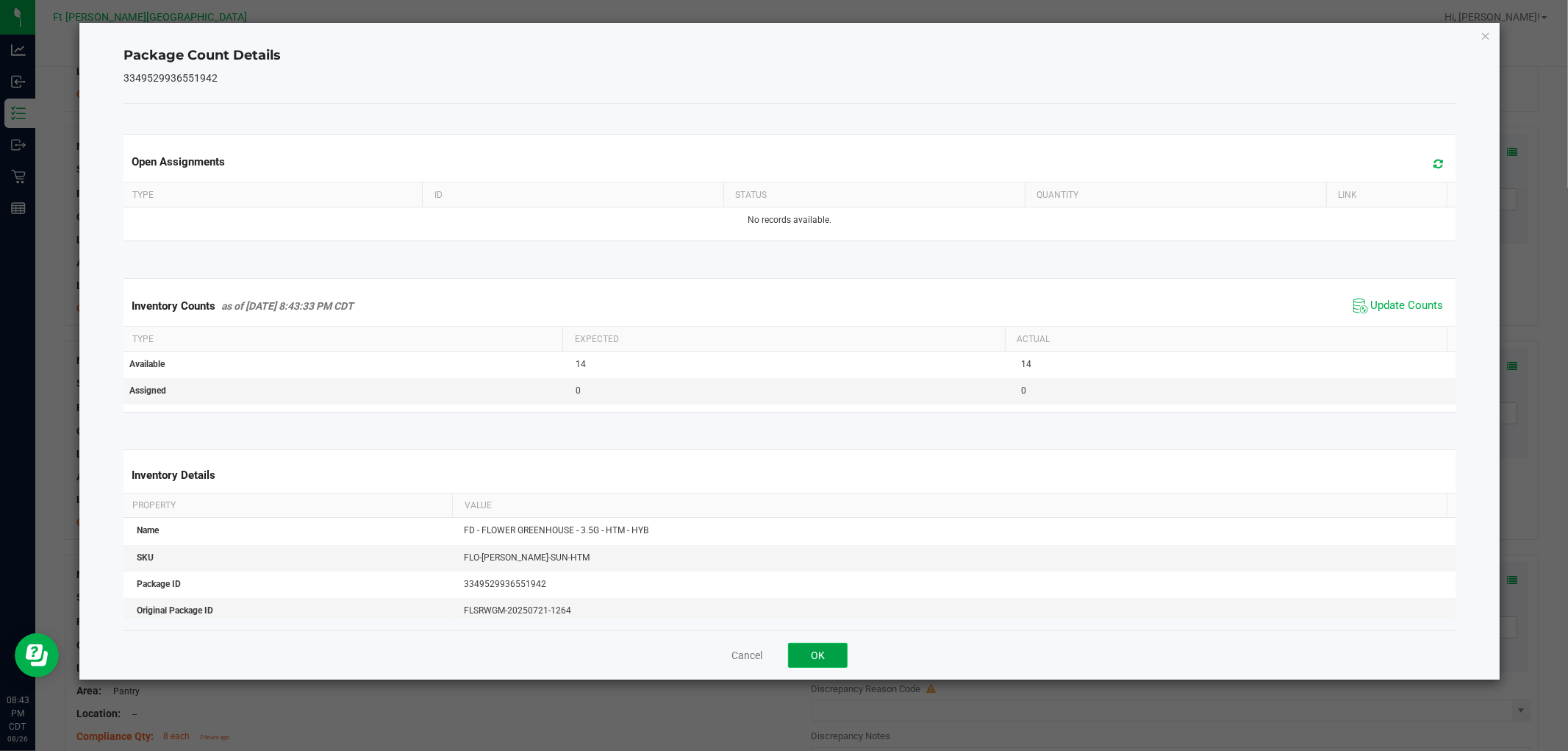
click at [836, 646] on button "OK" at bounding box center [818, 655] width 60 height 25
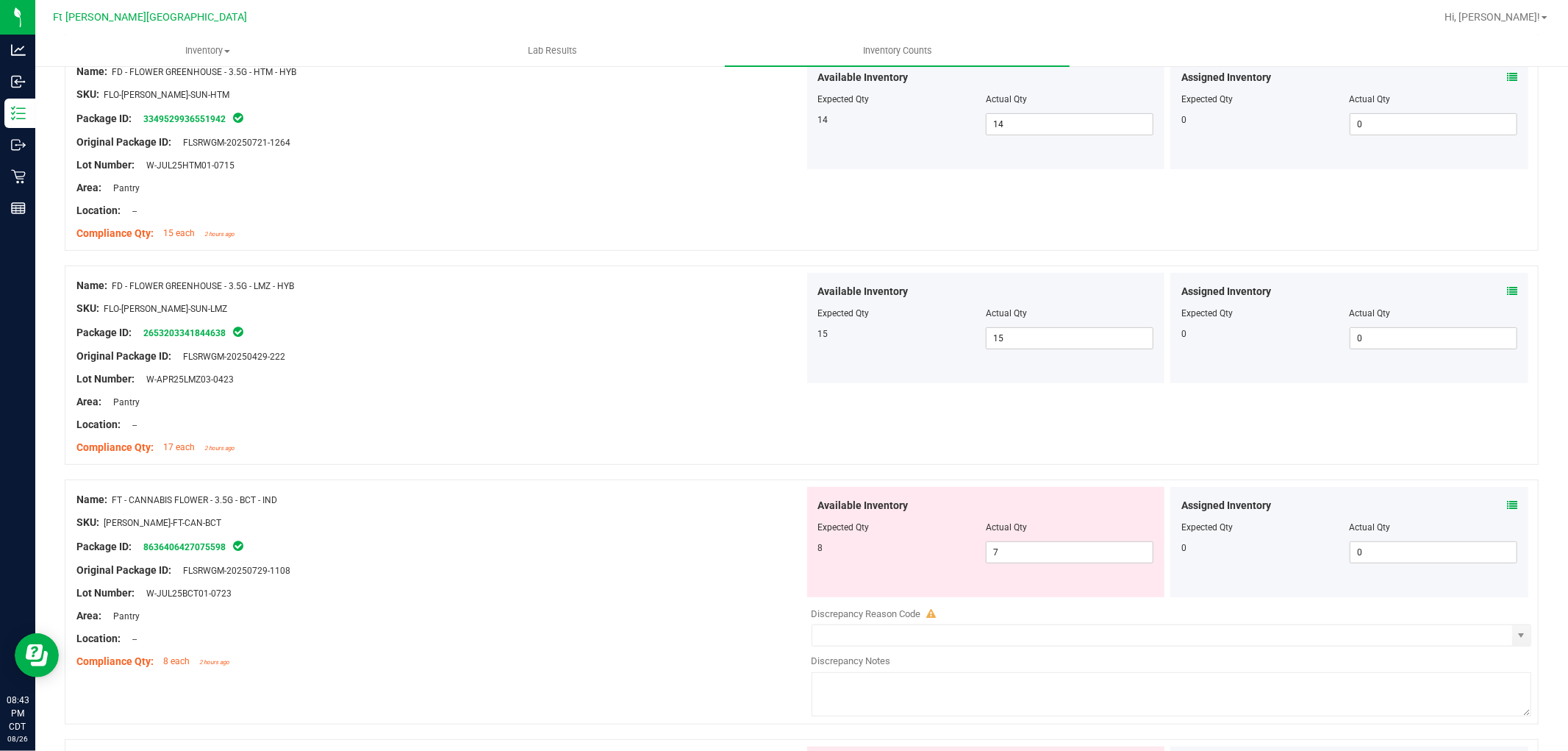
scroll to position [490, 0]
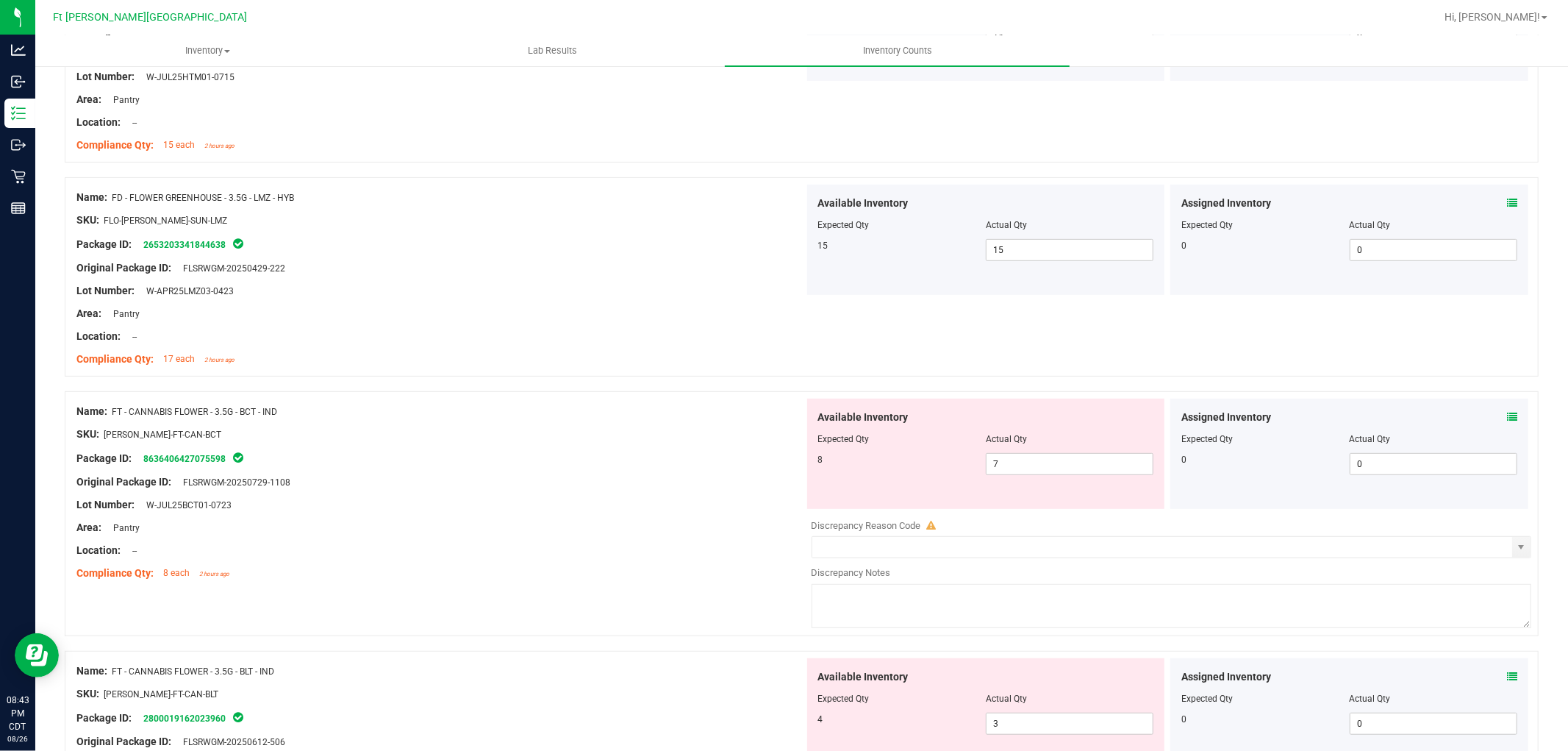
click at [1507, 416] on icon at bounding box center [1512, 416] width 10 height 10
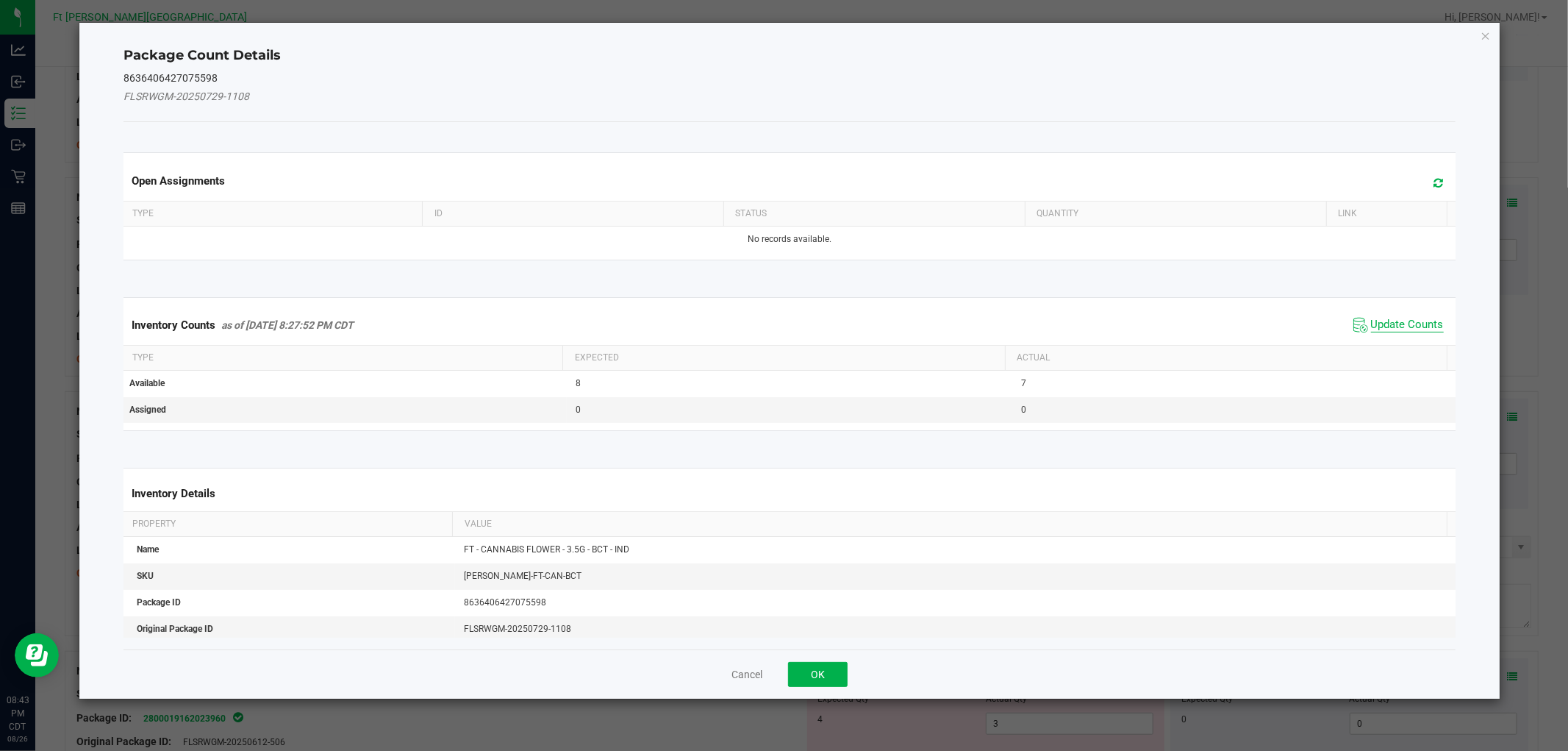
click at [1372, 320] on span "Update Counts" at bounding box center [1408, 325] width 73 height 15
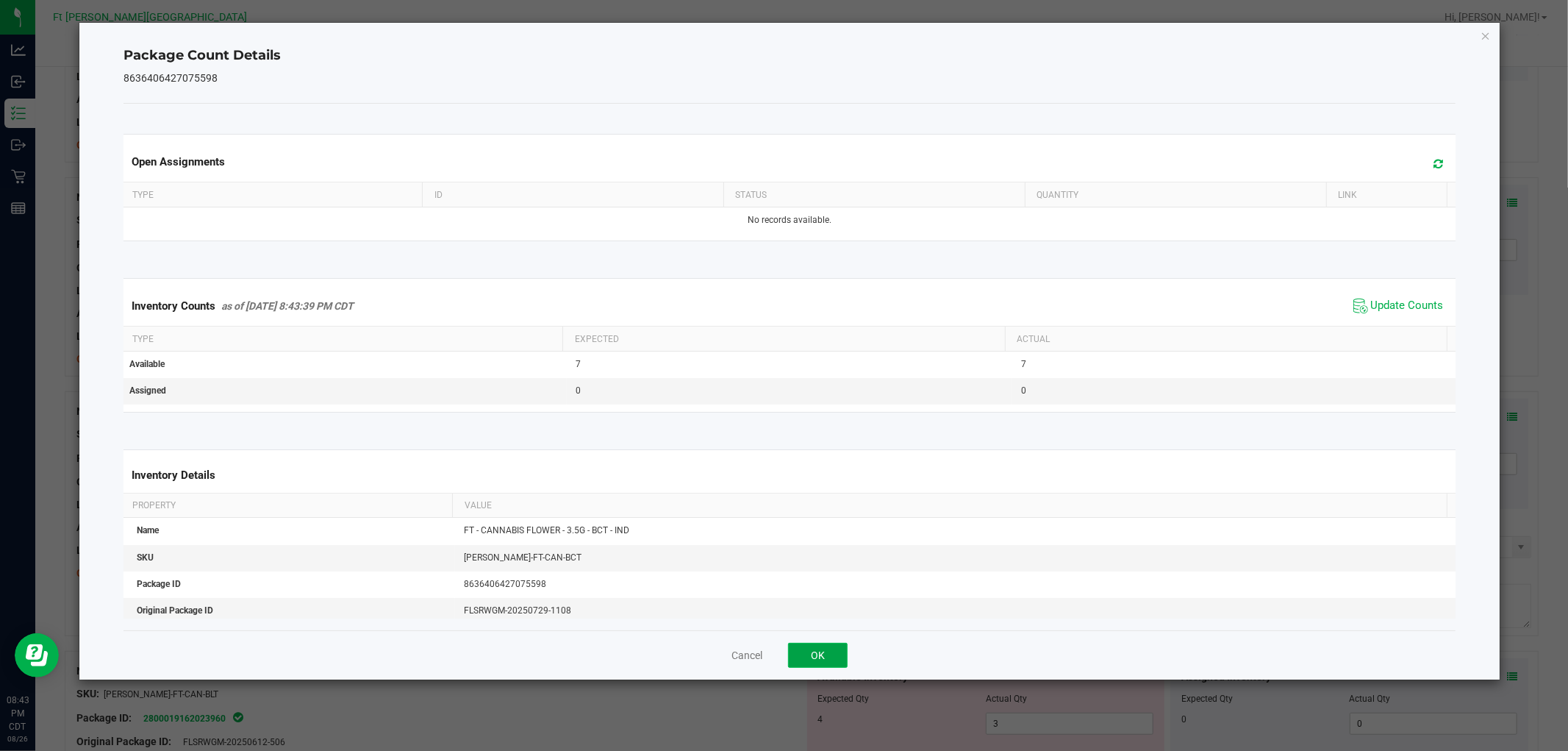
click at [834, 664] on button "OK" at bounding box center [818, 655] width 60 height 25
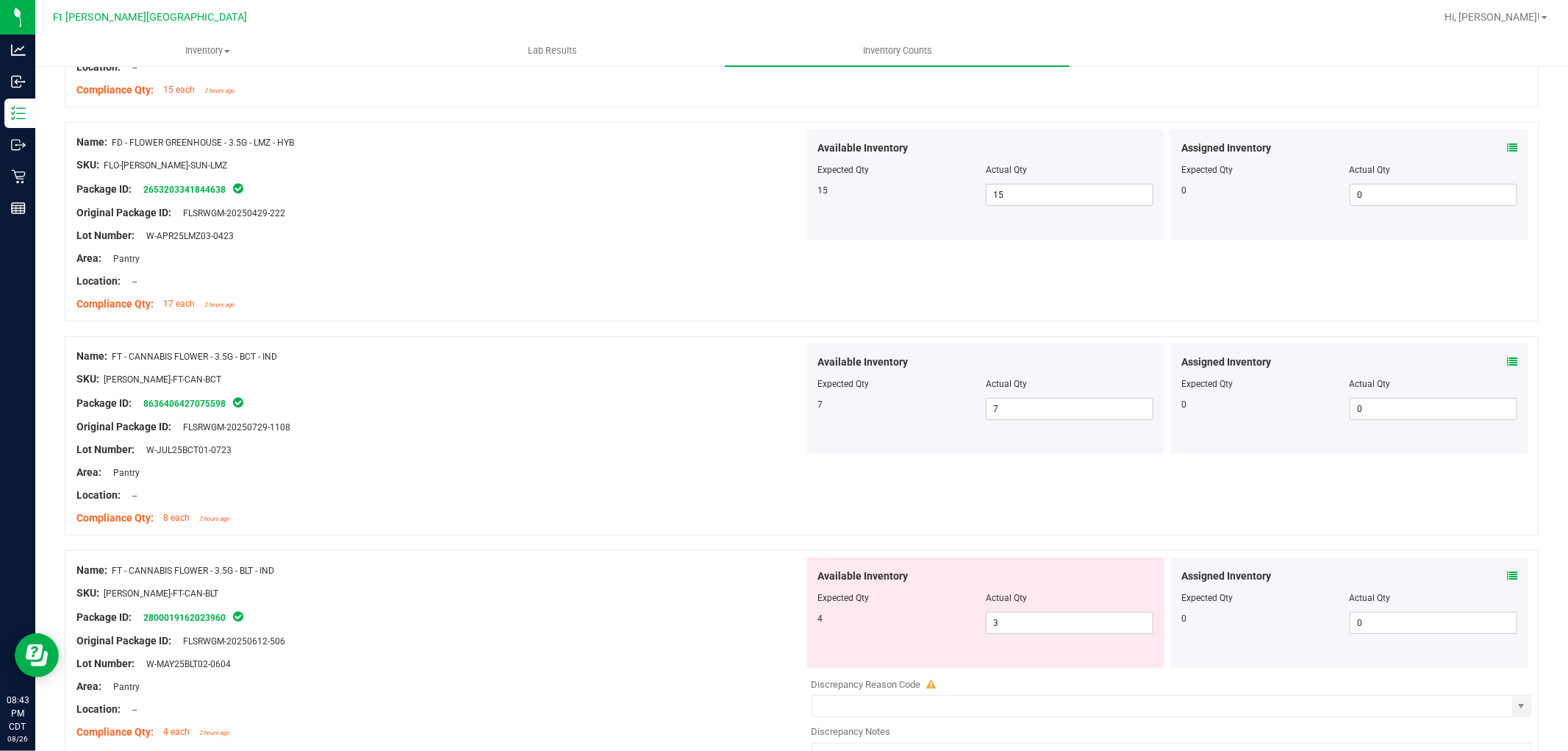
scroll to position [571, 0]
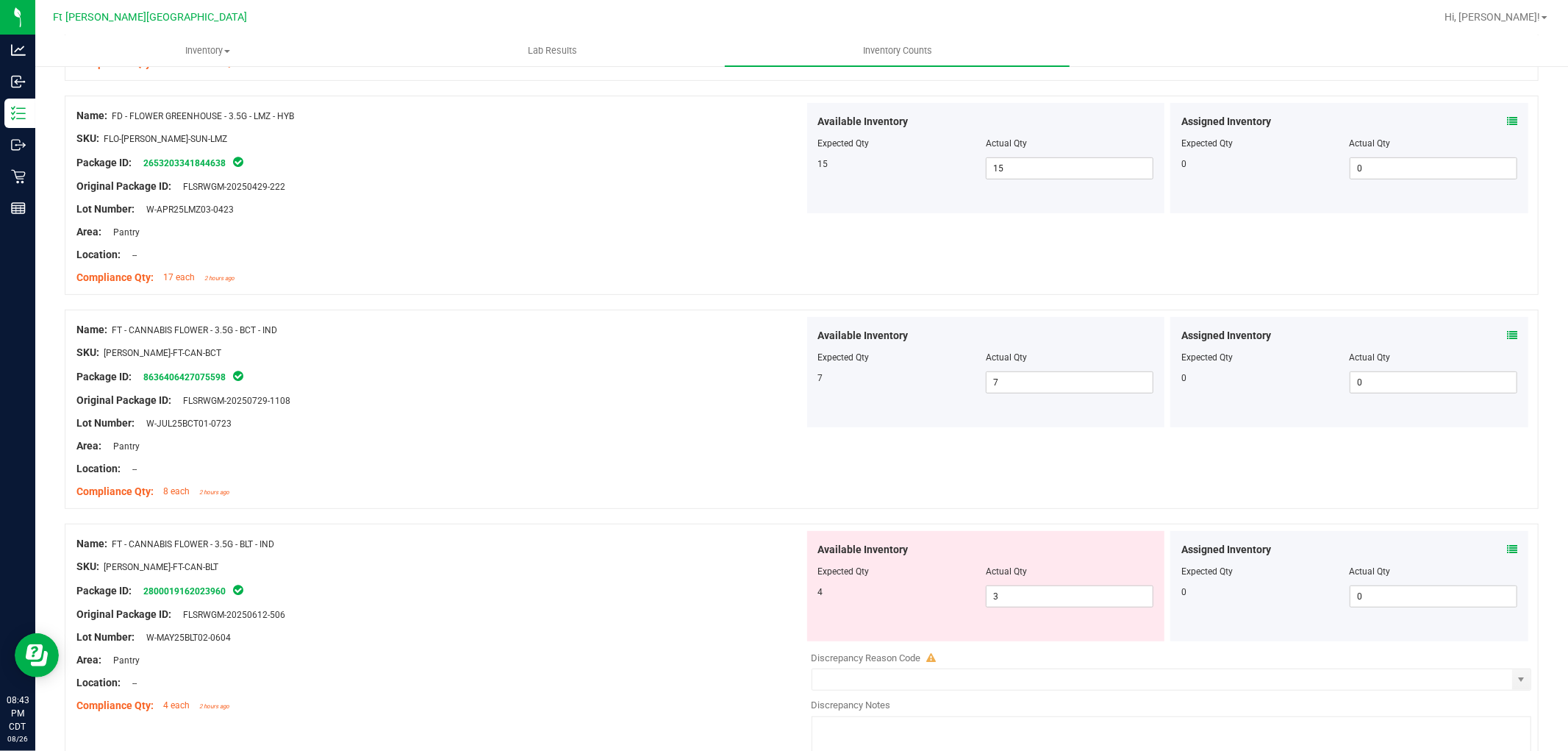
click at [1507, 545] on icon at bounding box center [1512, 549] width 10 height 10
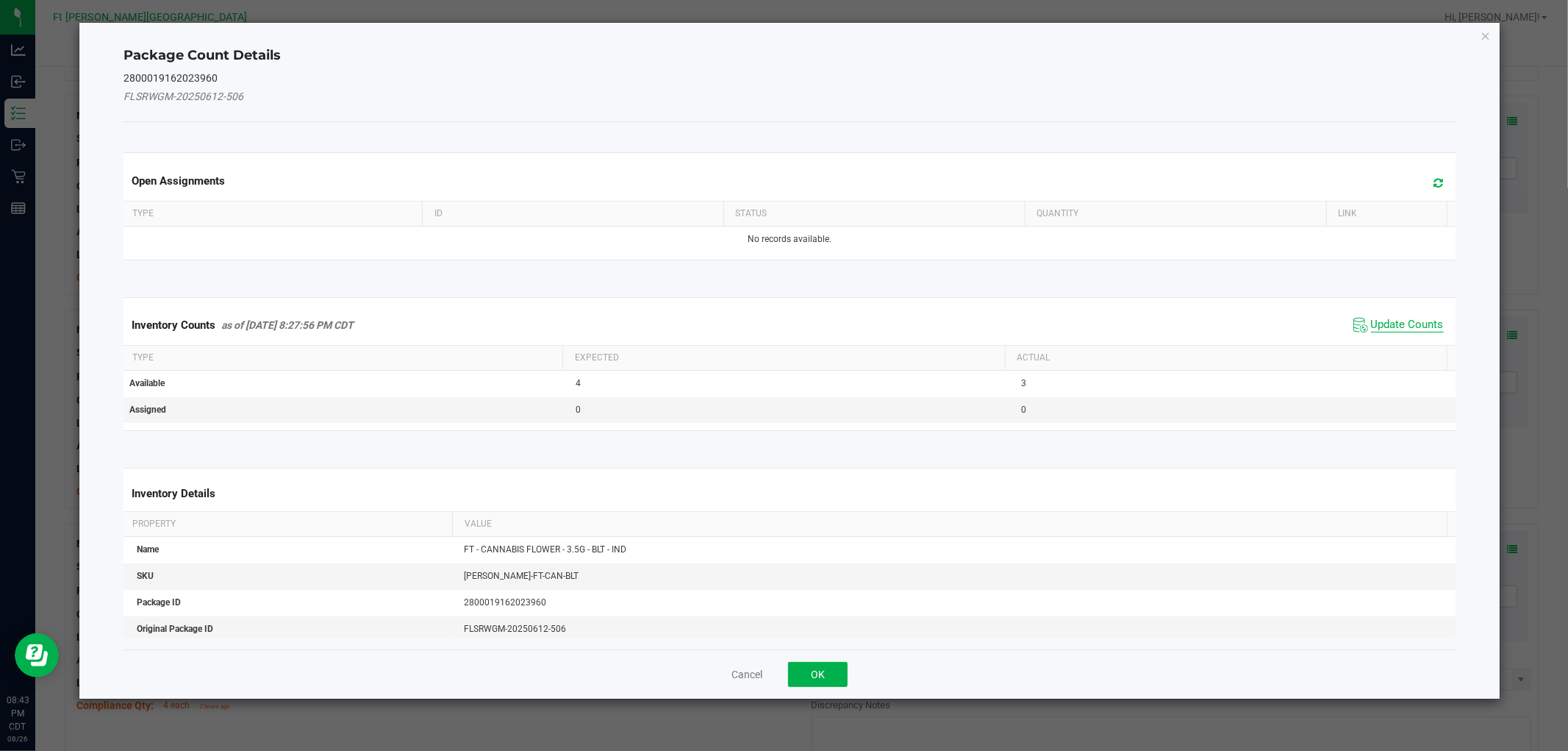
click at [1407, 321] on span "Update Counts" at bounding box center [1408, 325] width 73 height 15
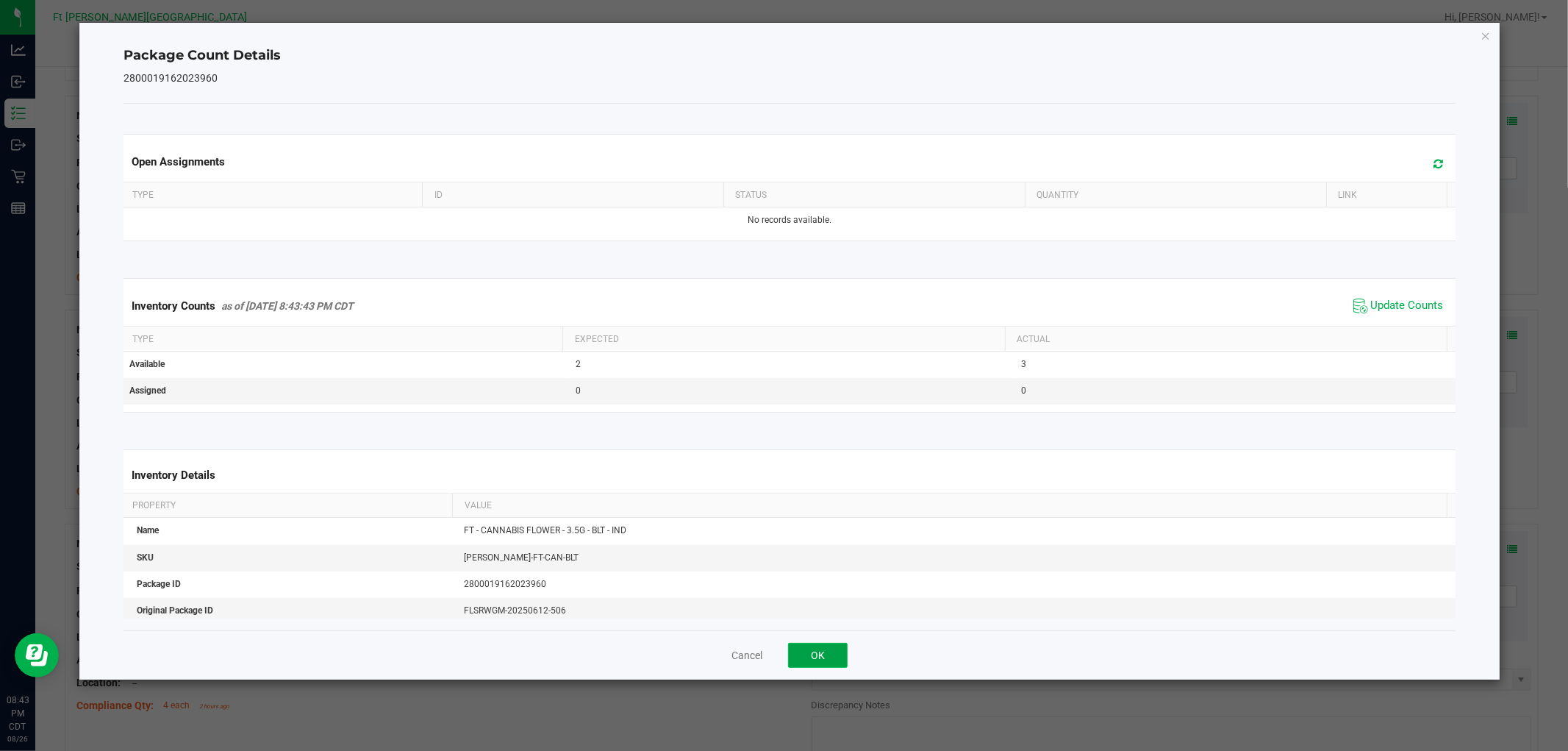
click at [826, 664] on button "OK" at bounding box center [818, 655] width 60 height 25
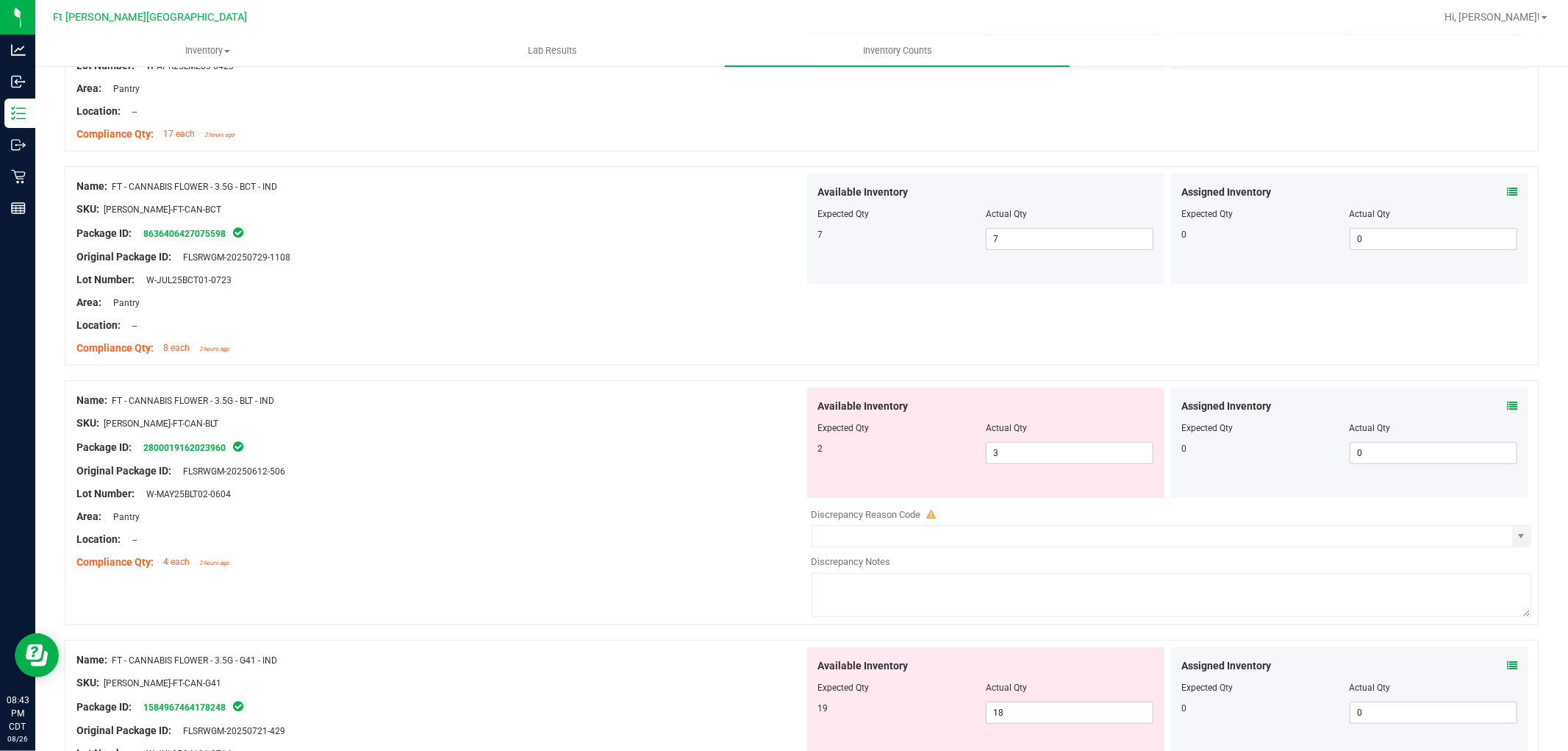
scroll to position [735, 0]
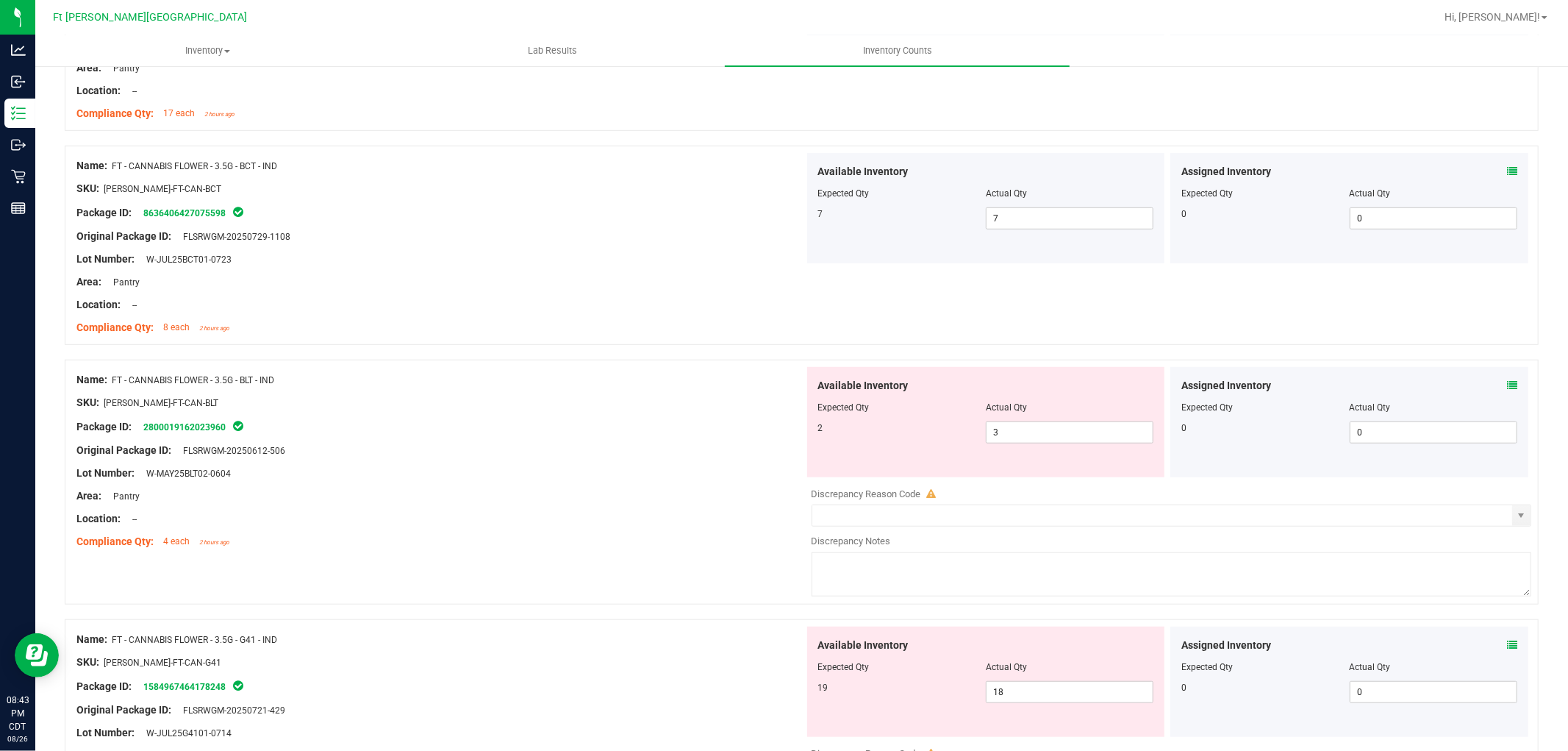
click at [1507, 379] on span at bounding box center [1512, 386] width 10 height 16
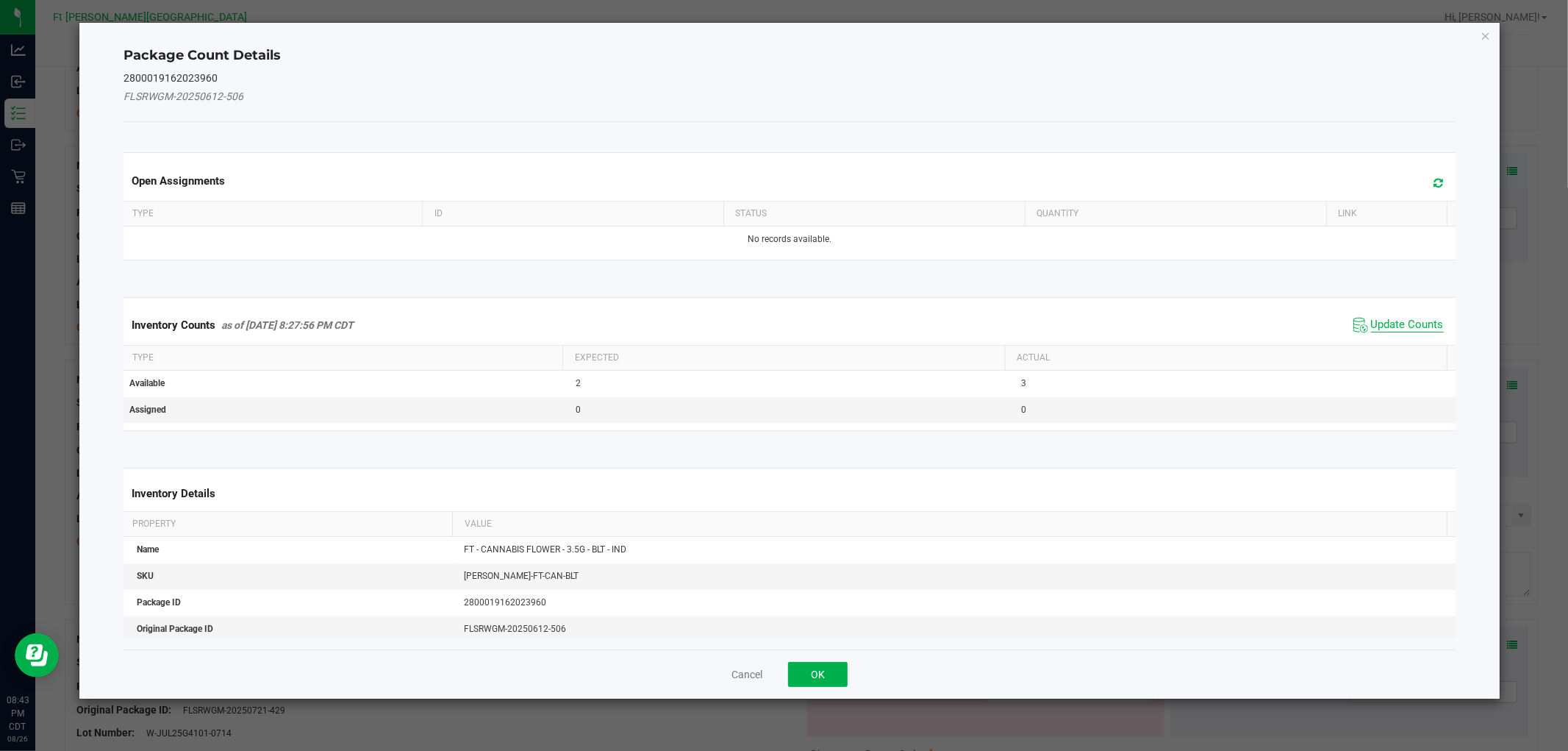
click at [1391, 318] on span "Update Counts" at bounding box center [1408, 325] width 73 height 15
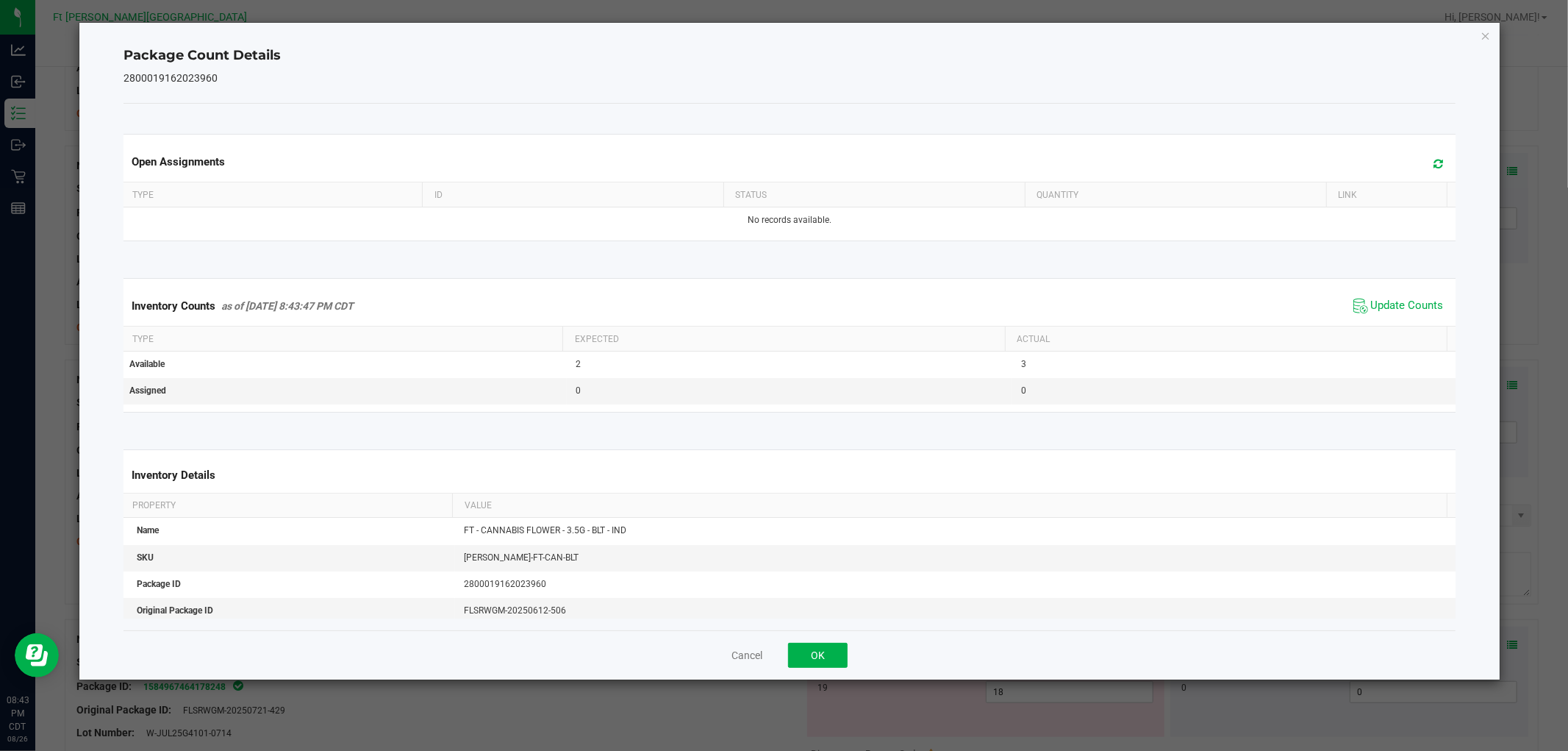
click at [837, 640] on div "Cancel OK" at bounding box center [789, 655] width 1331 height 49
drag, startPoint x: 836, startPoint y: 643, endPoint x: 871, endPoint y: 609, distance: 48.8
click at [836, 643] on button "OK" at bounding box center [818, 655] width 60 height 25
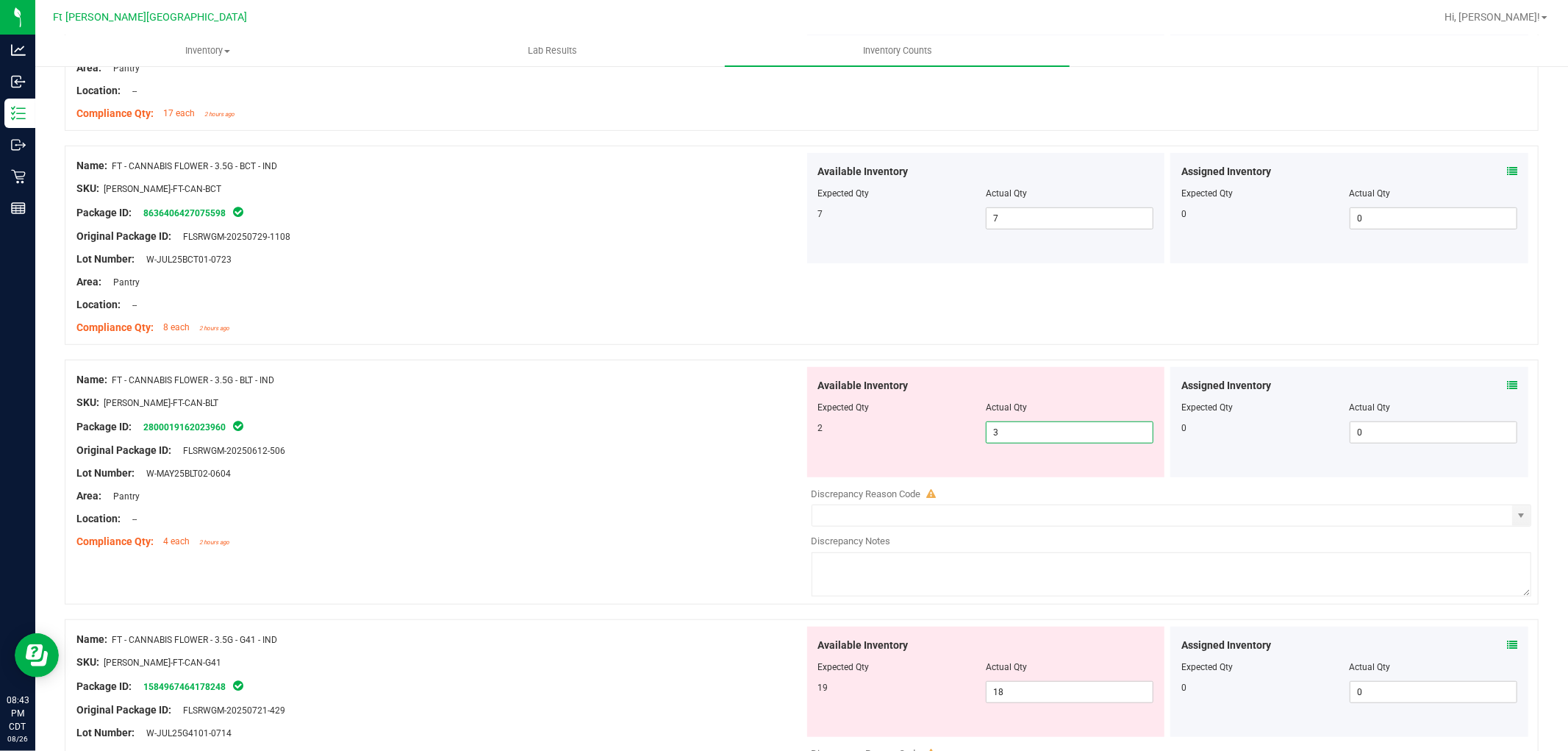
drag, startPoint x: 1010, startPoint y: 430, endPoint x: 952, endPoint y: 431, distance: 58.0
click at [952, 431] on div "2 3 3" at bounding box center [987, 432] width 336 height 22
type input "2"
click at [1460, 346] on div at bounding box center [802, 351] width 1475 height 15
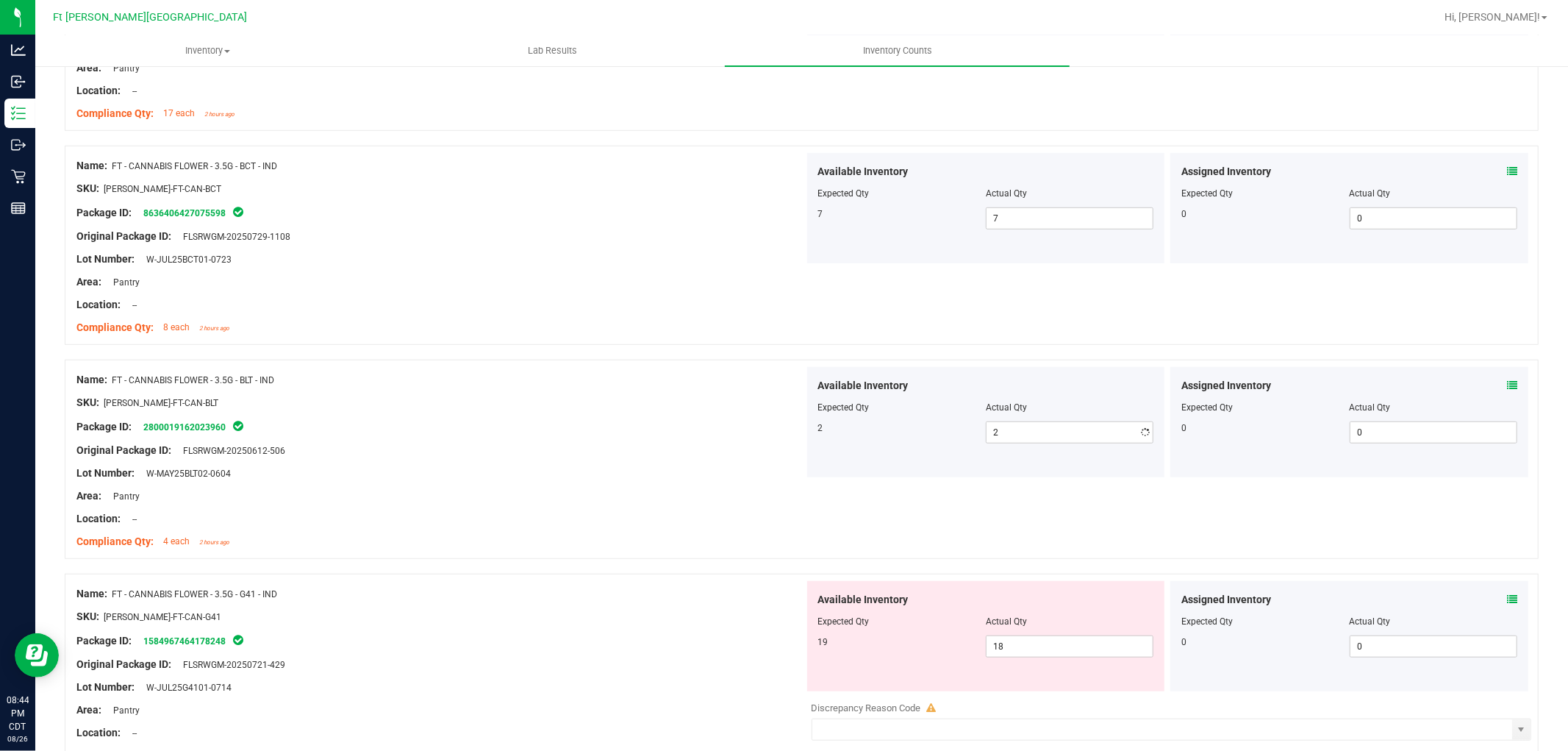
scroll to position [898, 0]
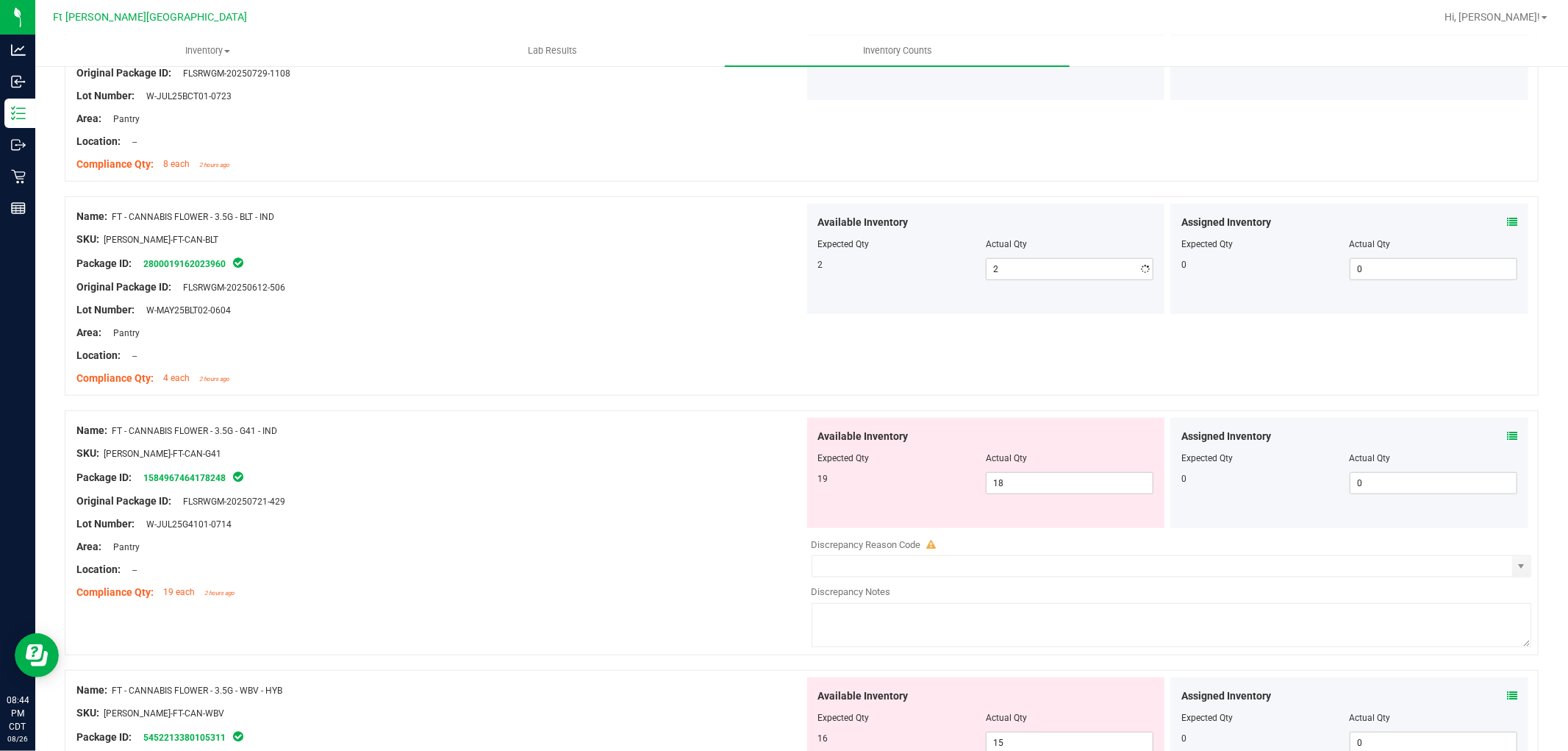
click at [1507, 434] on icon at bounding box center [1512, 436] width 10 height 10
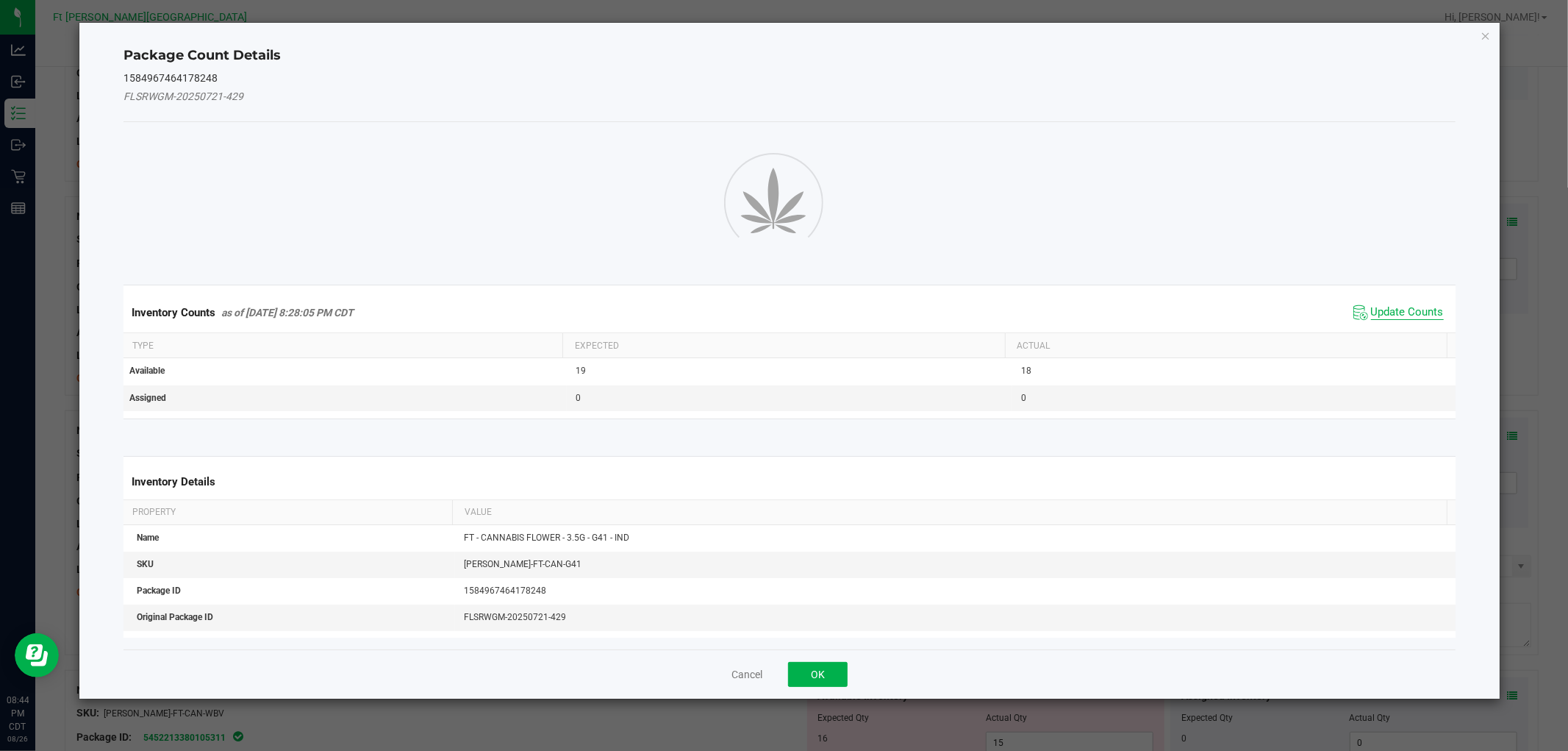
click at [1374, 312] on span "Update Counts" at bounding box center [1408, 312] width 73 height 15
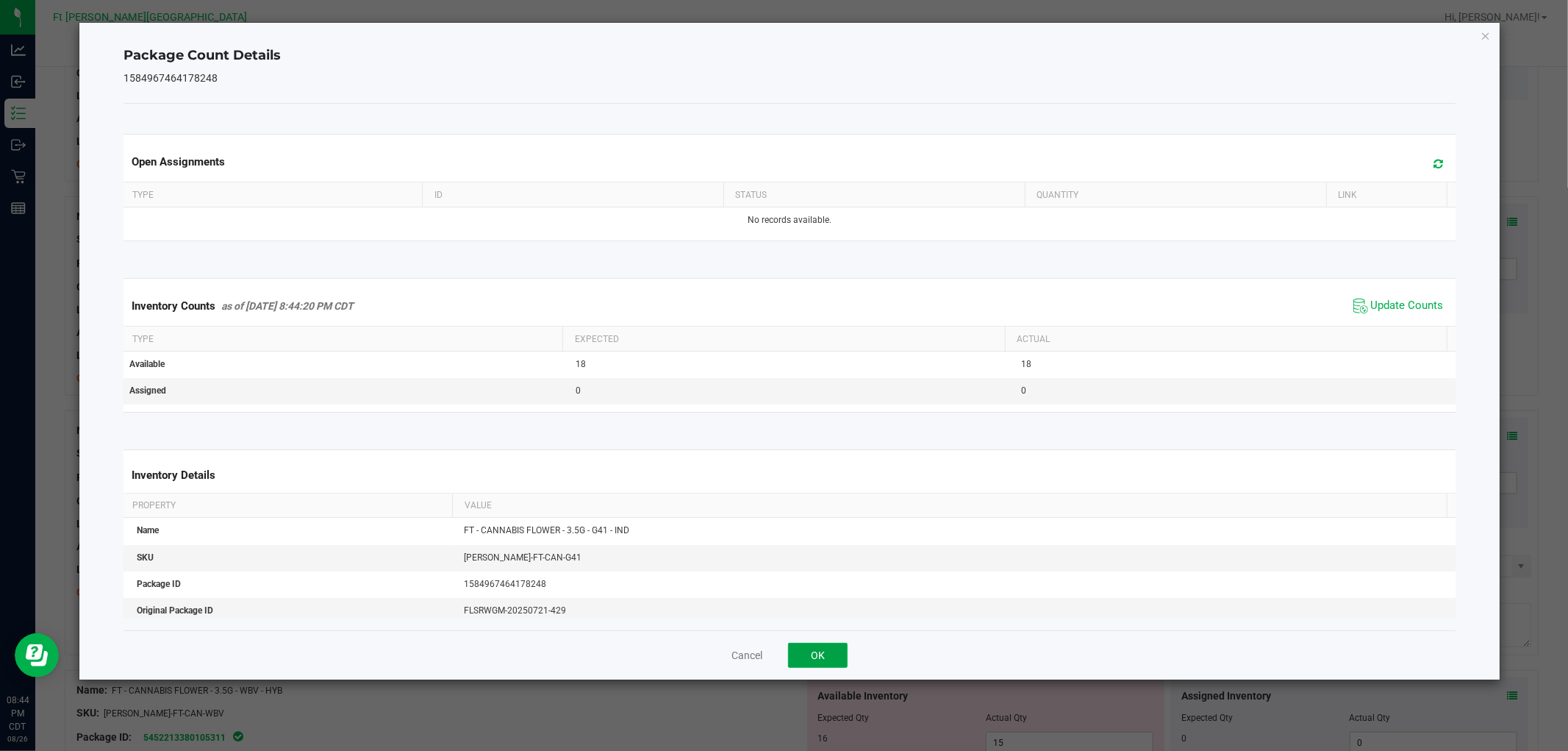
click at [836, 644] on button "OK" at bounding box center [818, 655] width 60 height 25
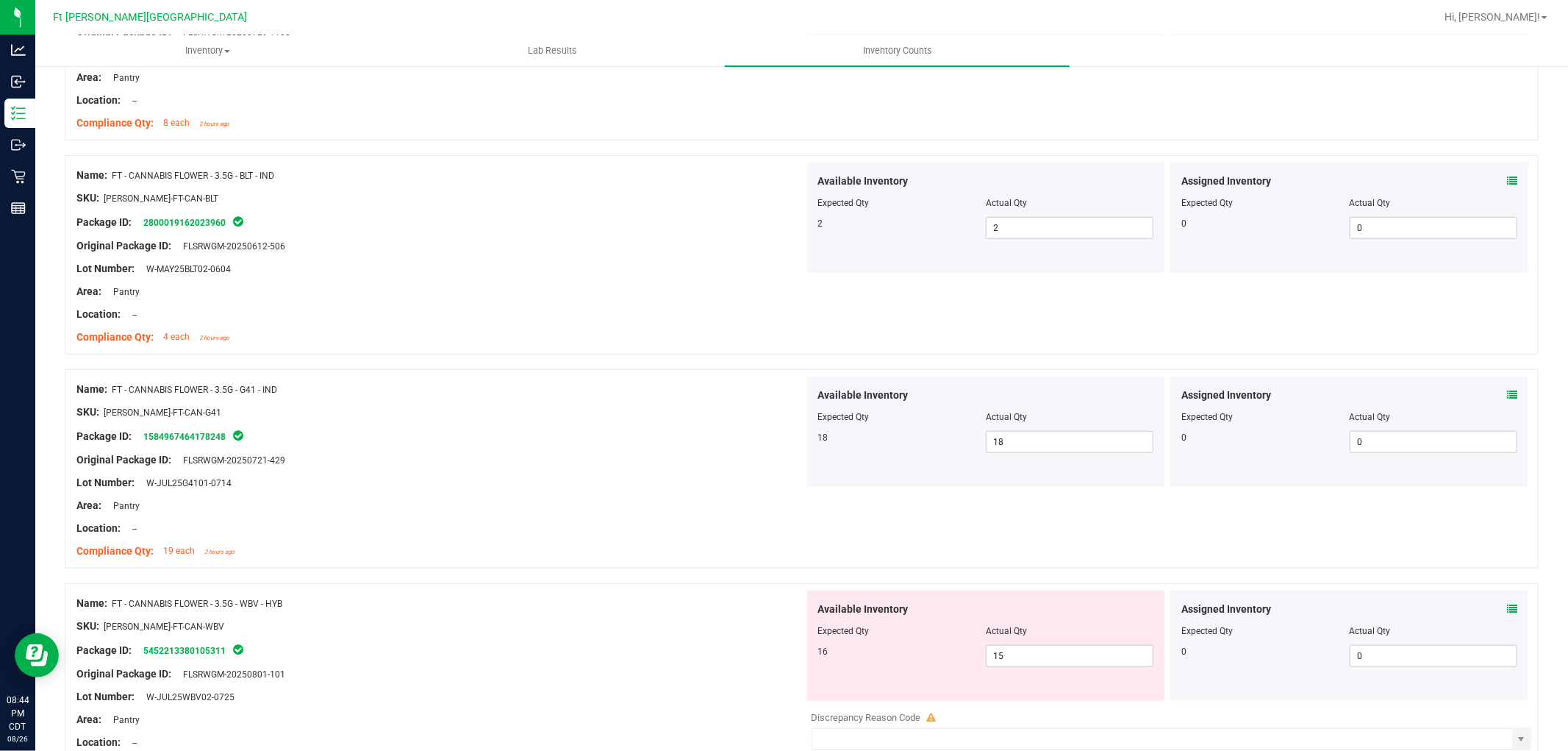
scroll to position [980, 0]
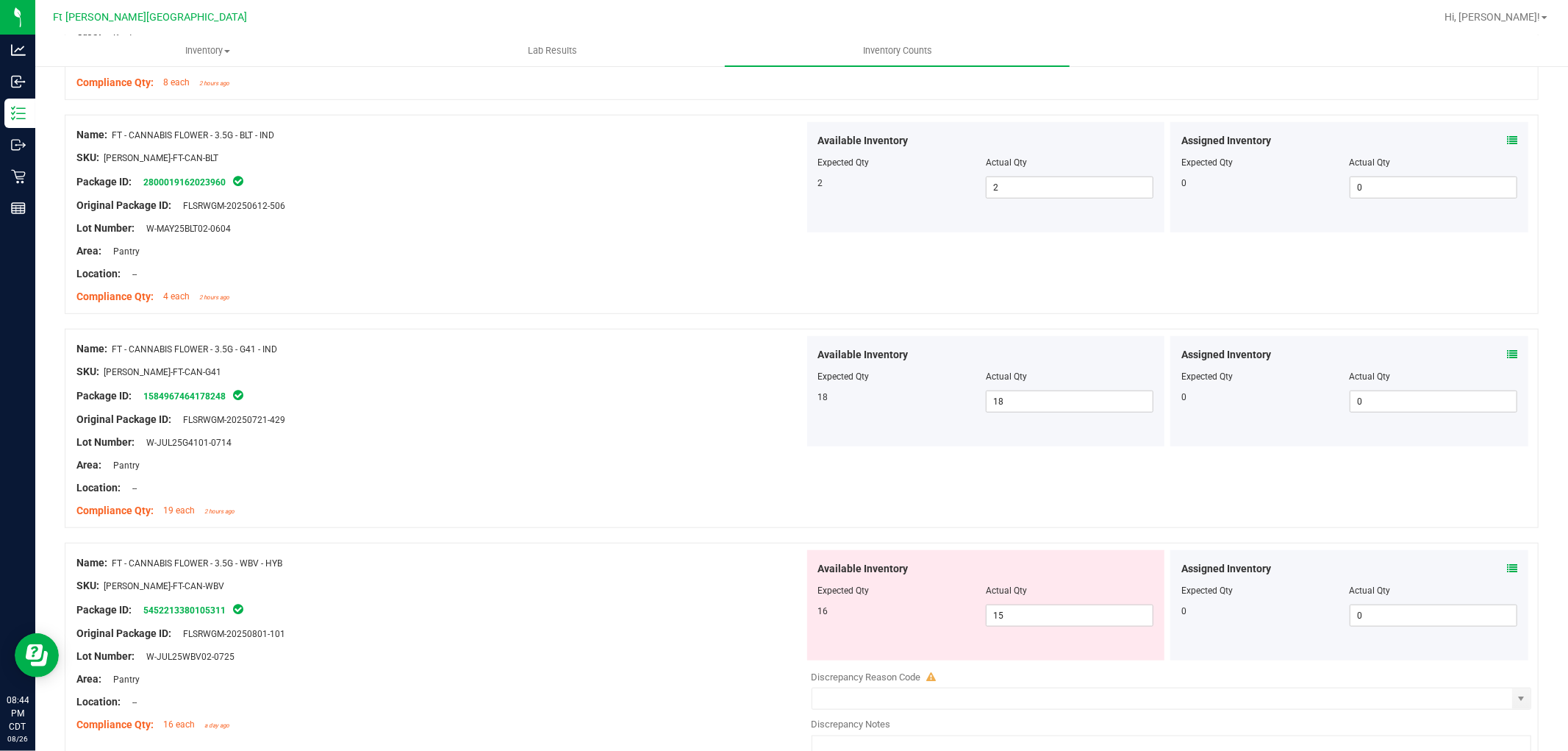
click at [1507, 563] on icon at bounding box center [1512, 568] width 10 height 10
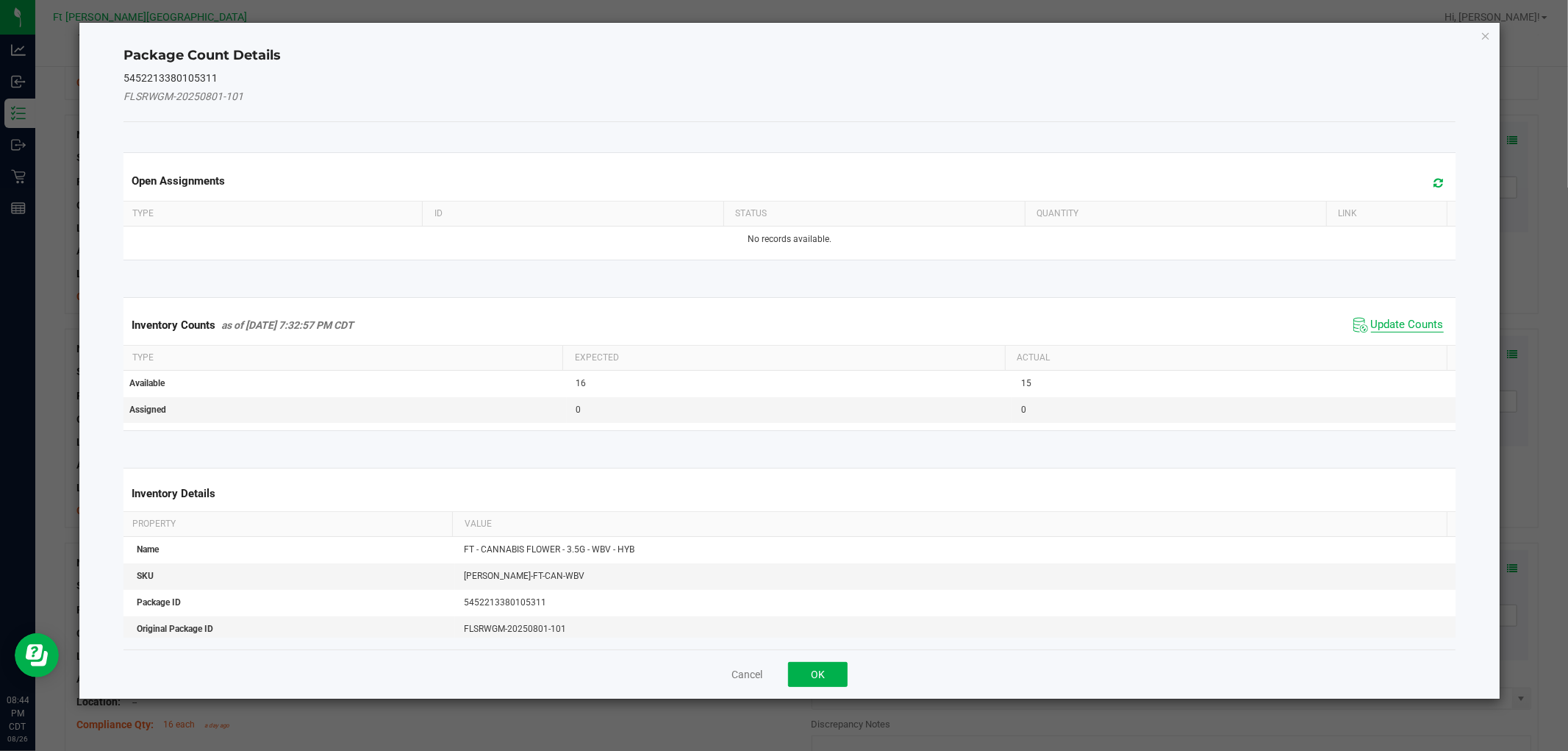
click at [1415, 322] on span "Update Counts" at bounding box center [1408, 325] width 73 height 15
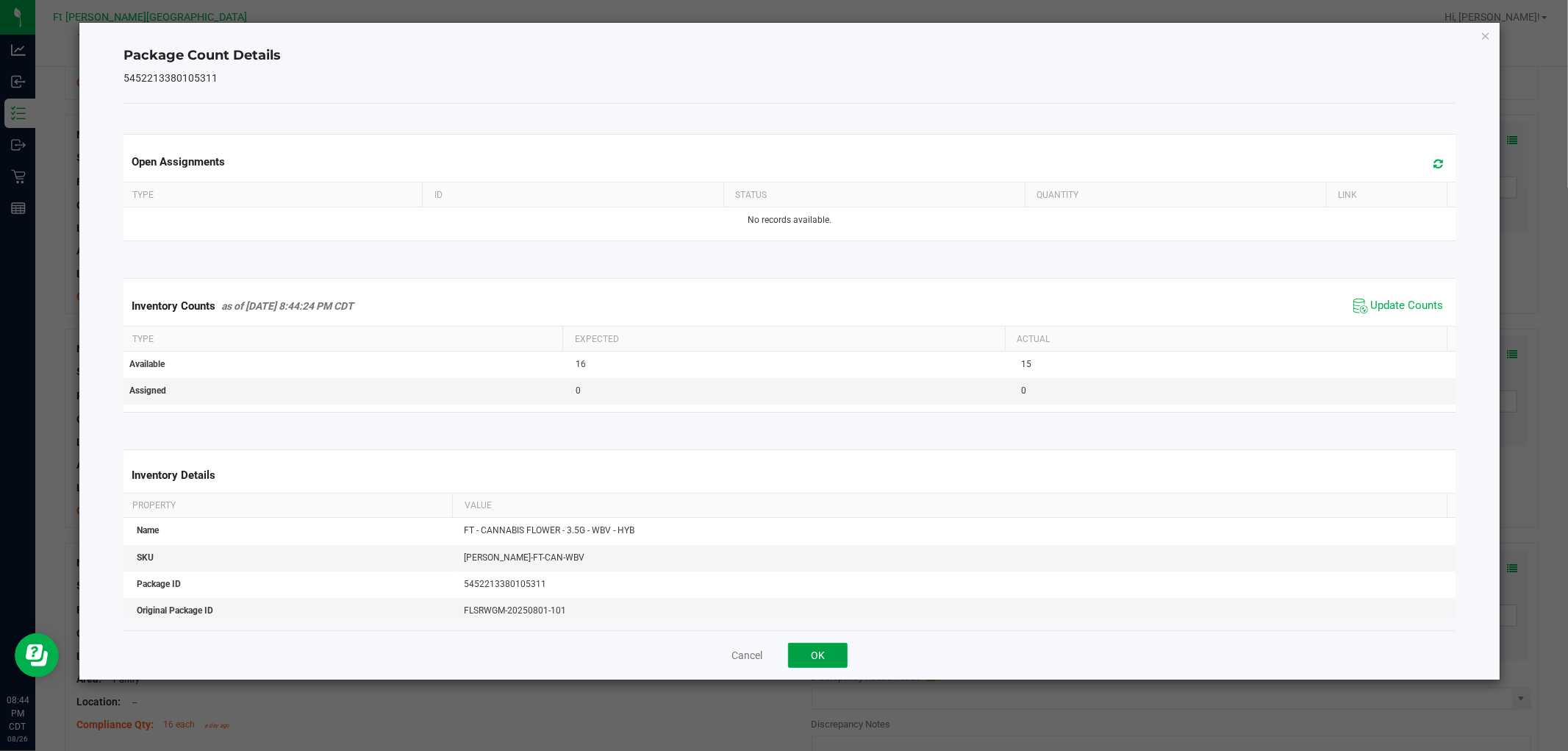
click at [822, 649] on button "OK" at bounding box center [818, 655] width 60 height 25
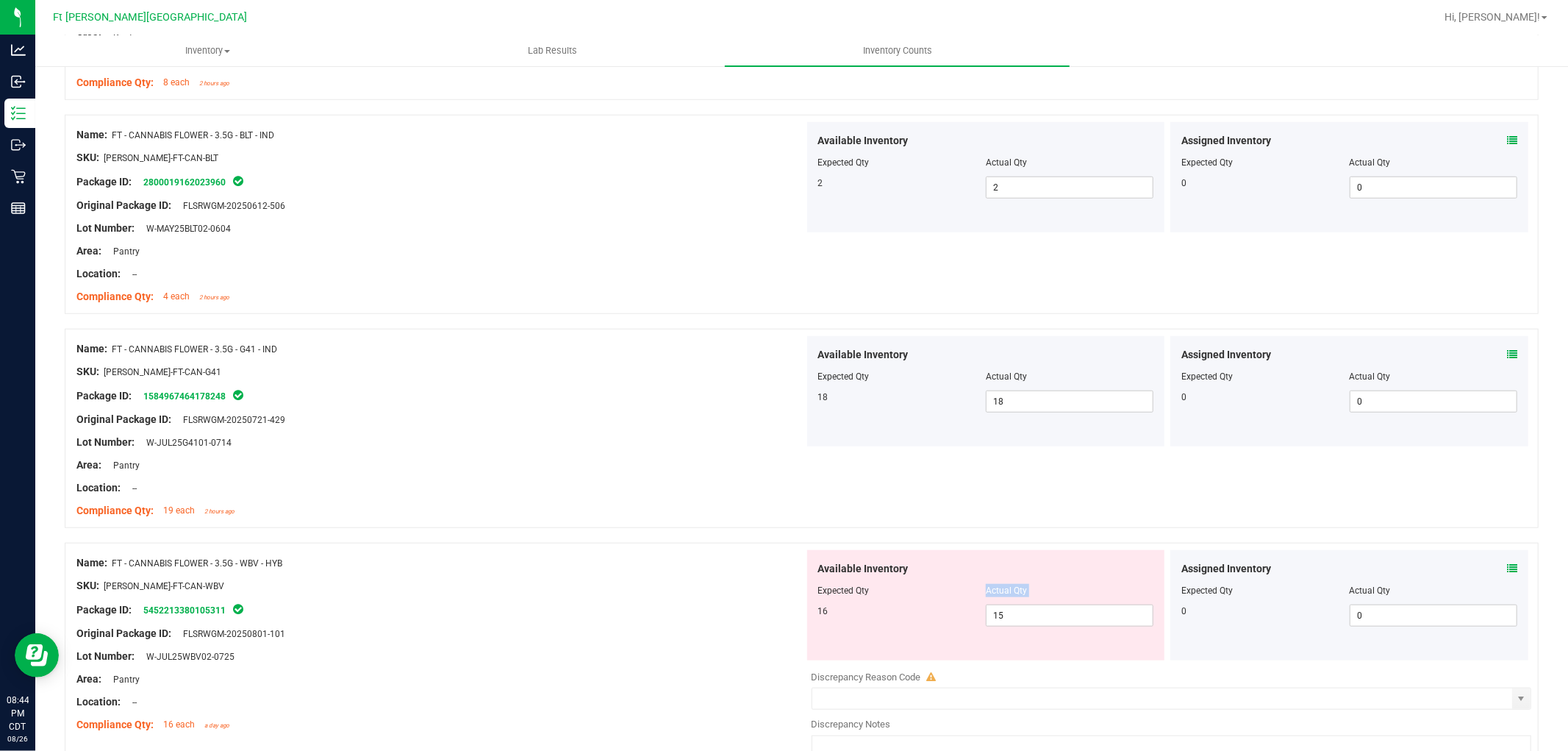
drag, startPoint x: 1035, startPoint y: 604, endPoint x: 969, endPoint y: 593, distance: 66.9
click at [963, 593] on div "Available Inventory Expected Qty Actual Qty 16 15 15" at bounding box center [986, 605] width 358 height 110
drag, startPoint x: 1008, startPoint y: 615, endPoint x: 907, endPoint y: 601, distance: 102.0
click at [912, 612] on div "16 15 15" at bounding box center [987, 616] width 336 height 22
type input "16"
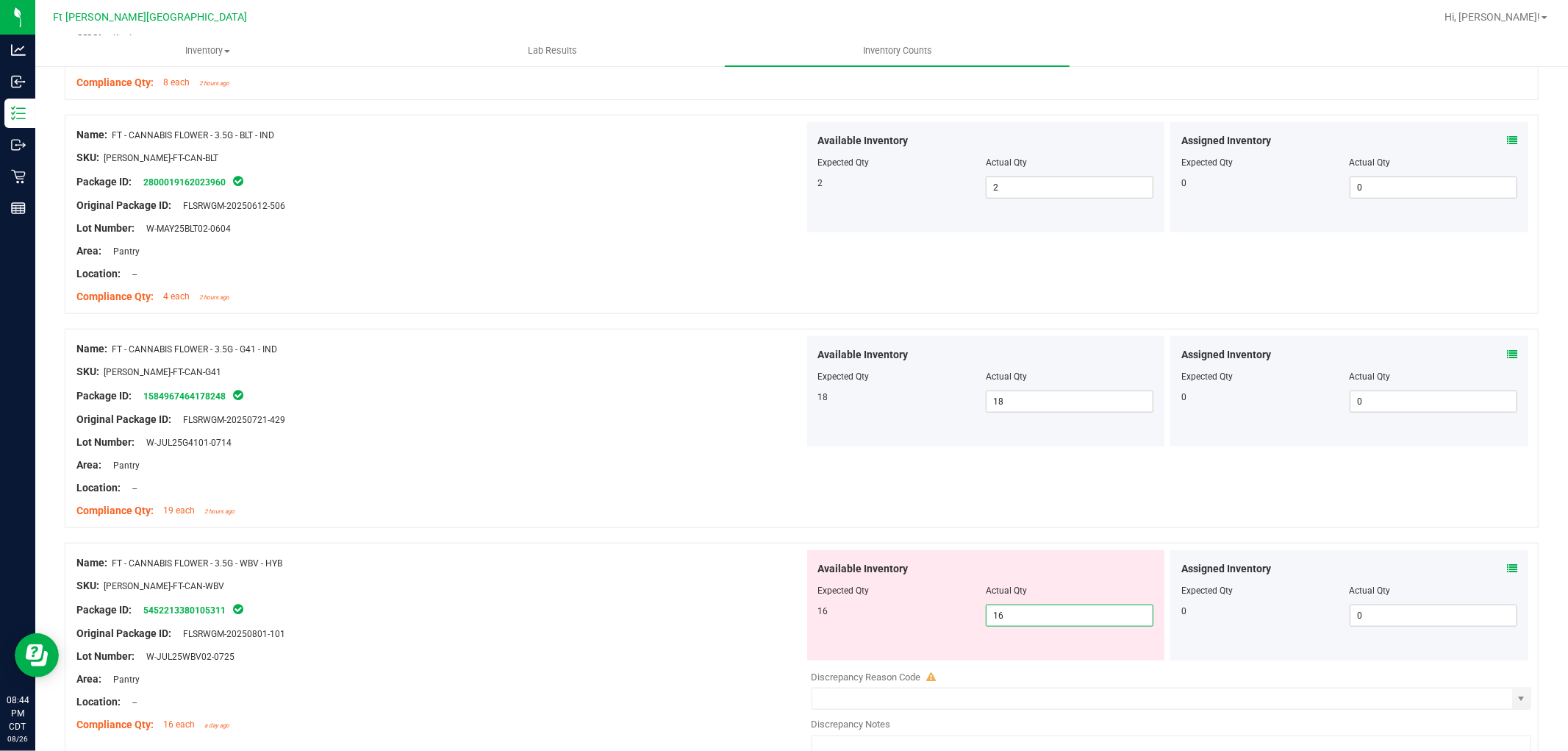
type input "16"
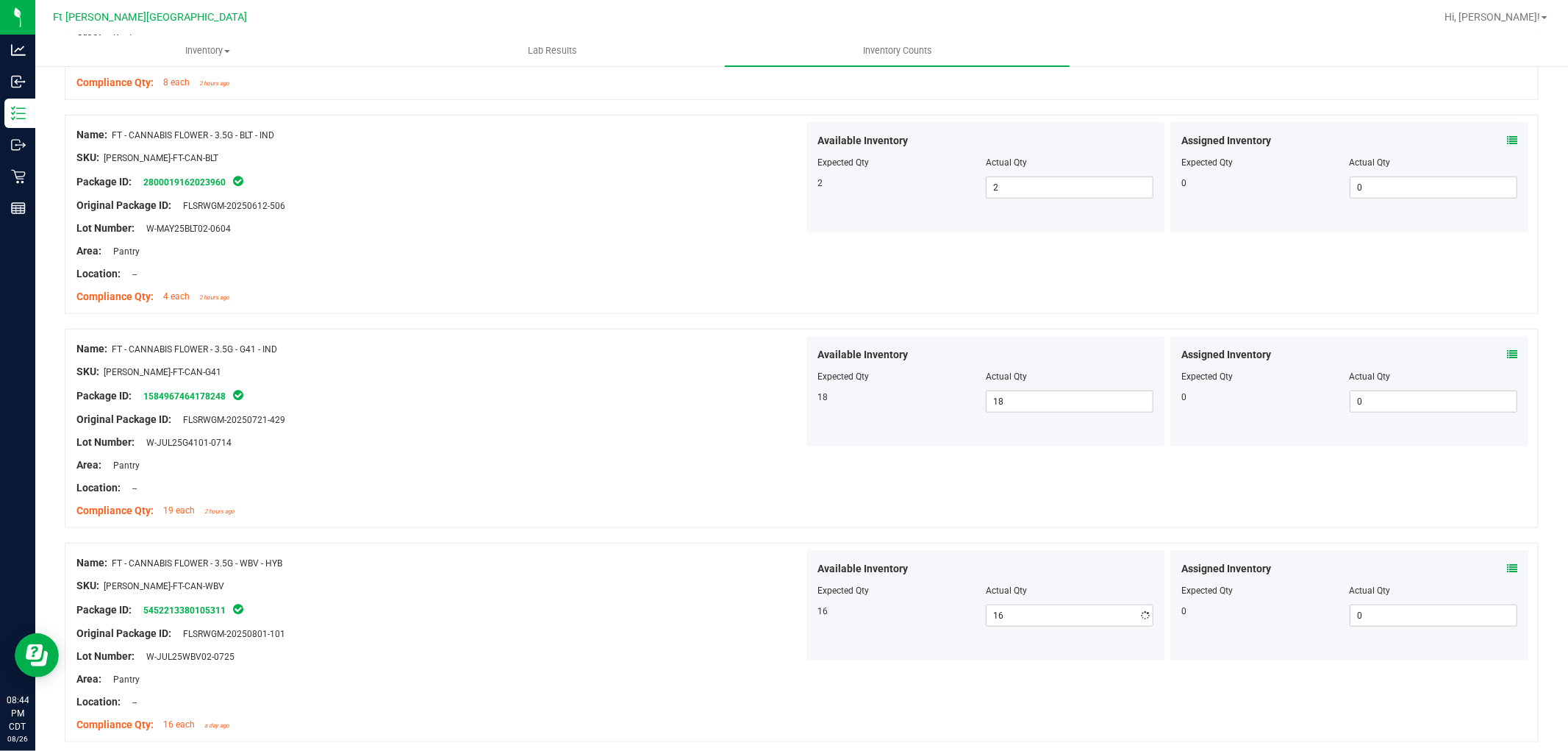
click at [683, 570] on div at bounding box center [440, 573] width 728 height 7
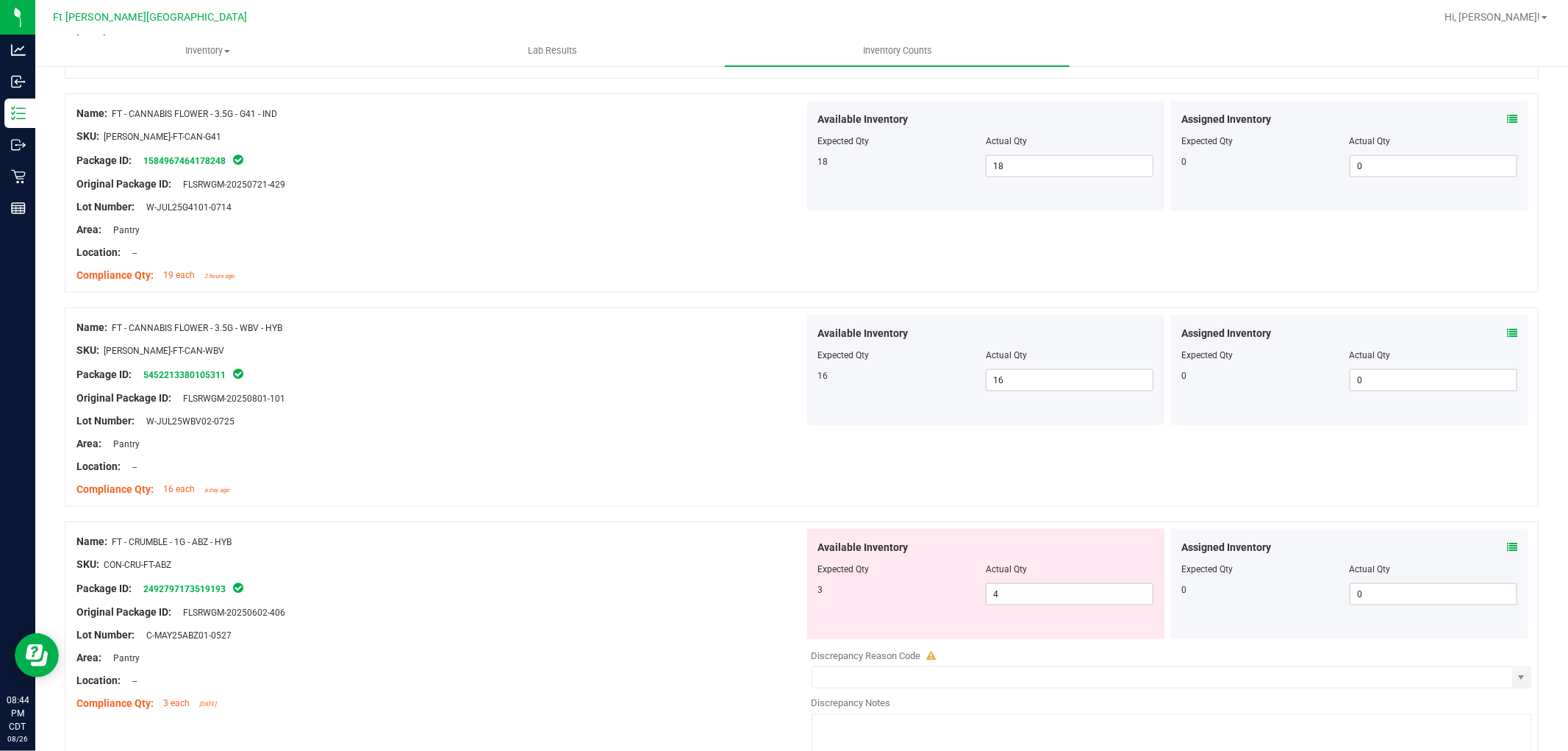
scroll to position [1225, 0]
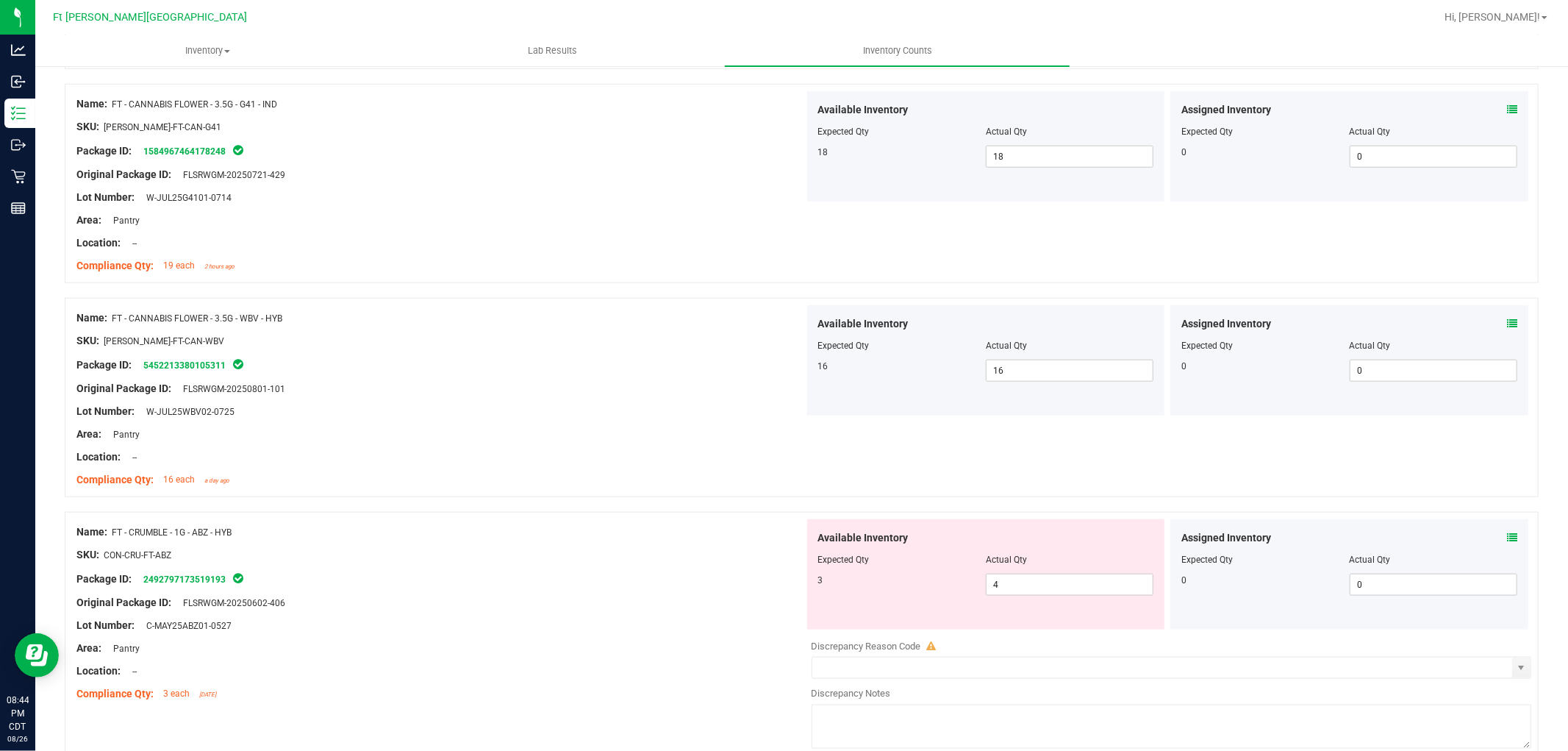
click at [1507, 534] on icon at bounding box center [1512, 537] width 10 height 10
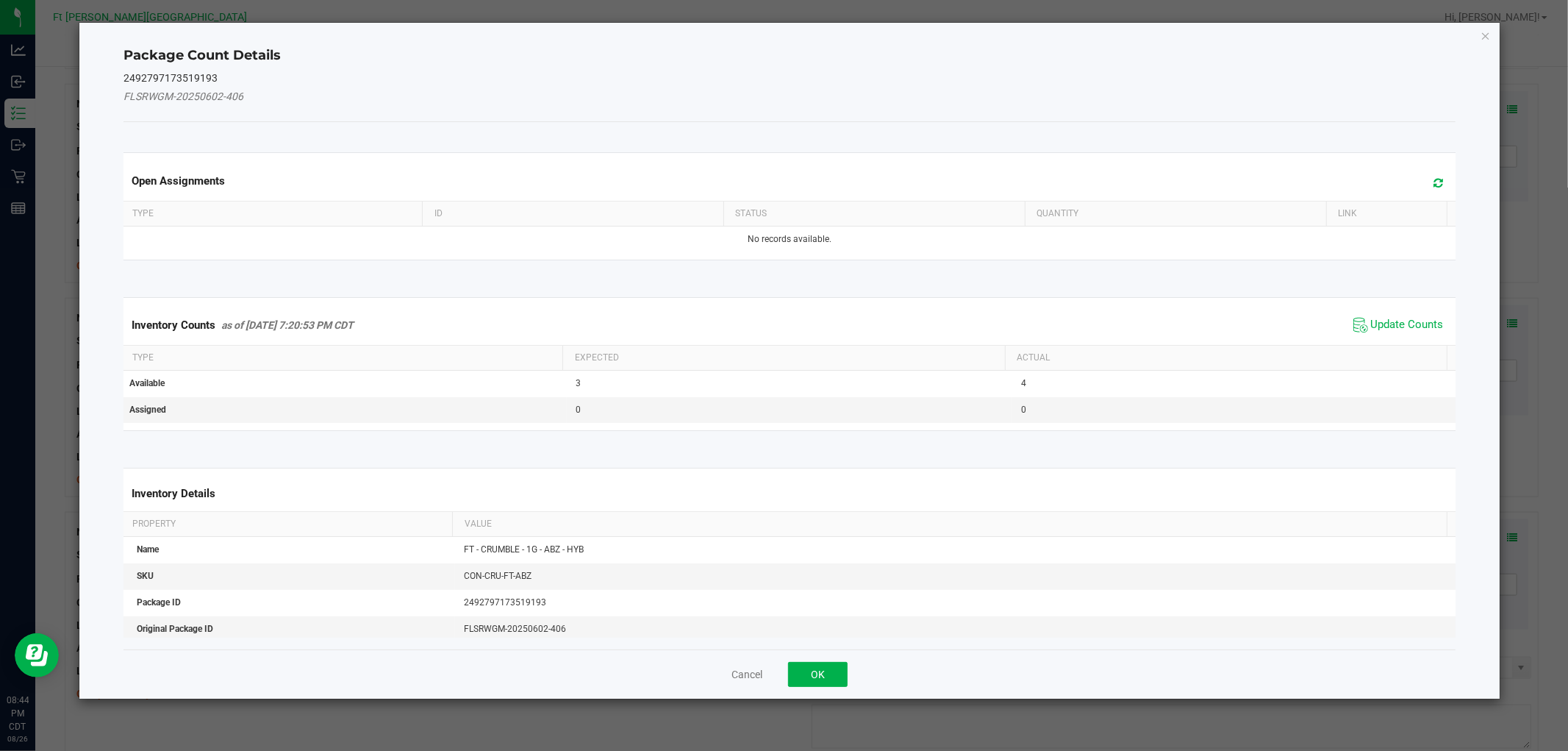
click at [1357, 327] on span "Update Counts" at bounding box center [1399, 325] width 98 height 22
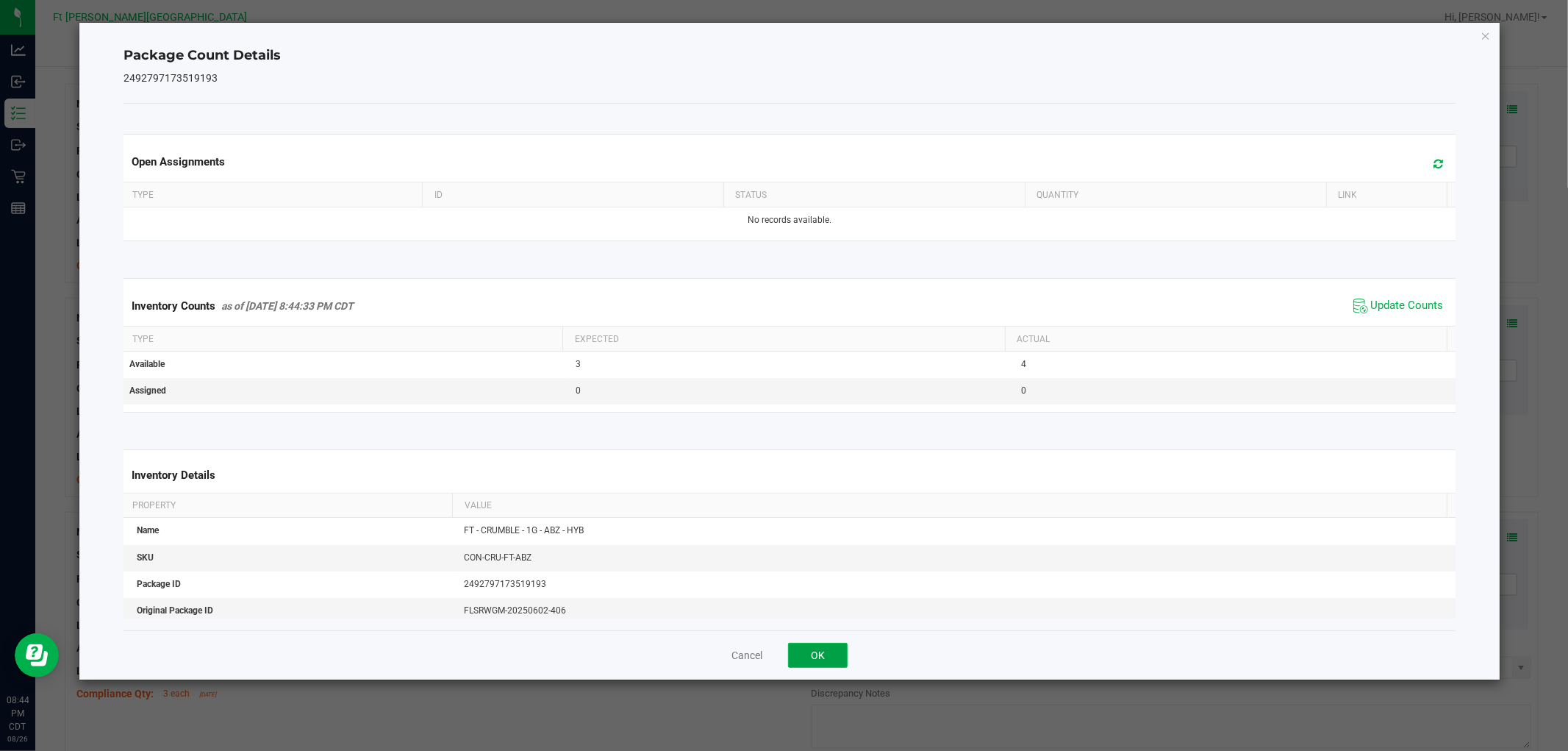
click at [845, 658] on button "OK" at bounding box center [818, 655] width 60 height 25
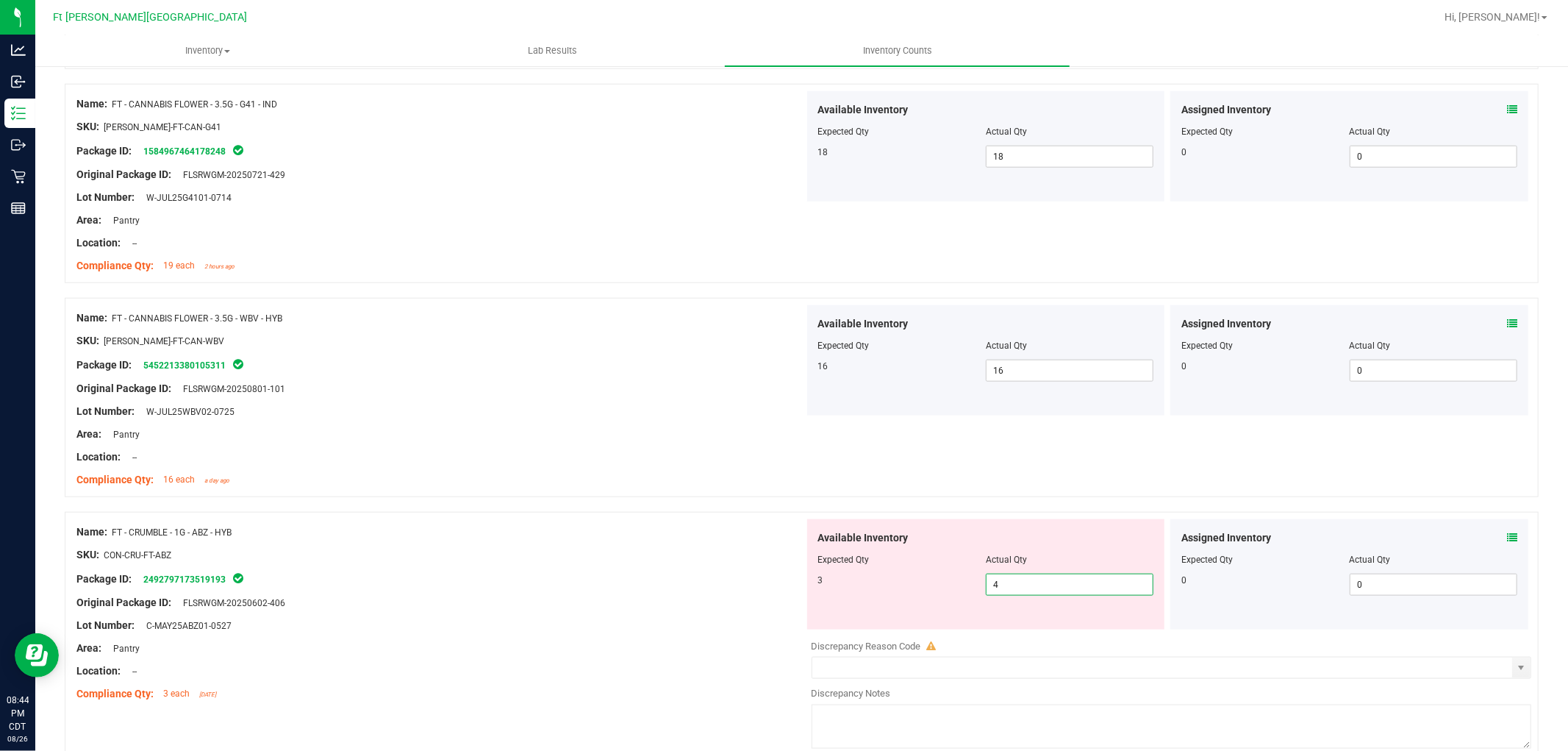
drag, startPoint x: 1042, startPoint y: 579, endPoint x: 892, endPoint y: 584, distance: 150.1
click at [892, 584] on div "3 4 4" at bounding box center [987, 584] width 336 height 22
type input "3"
drag, startPoint x: 668, startPoint y: 518, endPoint x: 672, endPoint y: 525, distance: 8.1
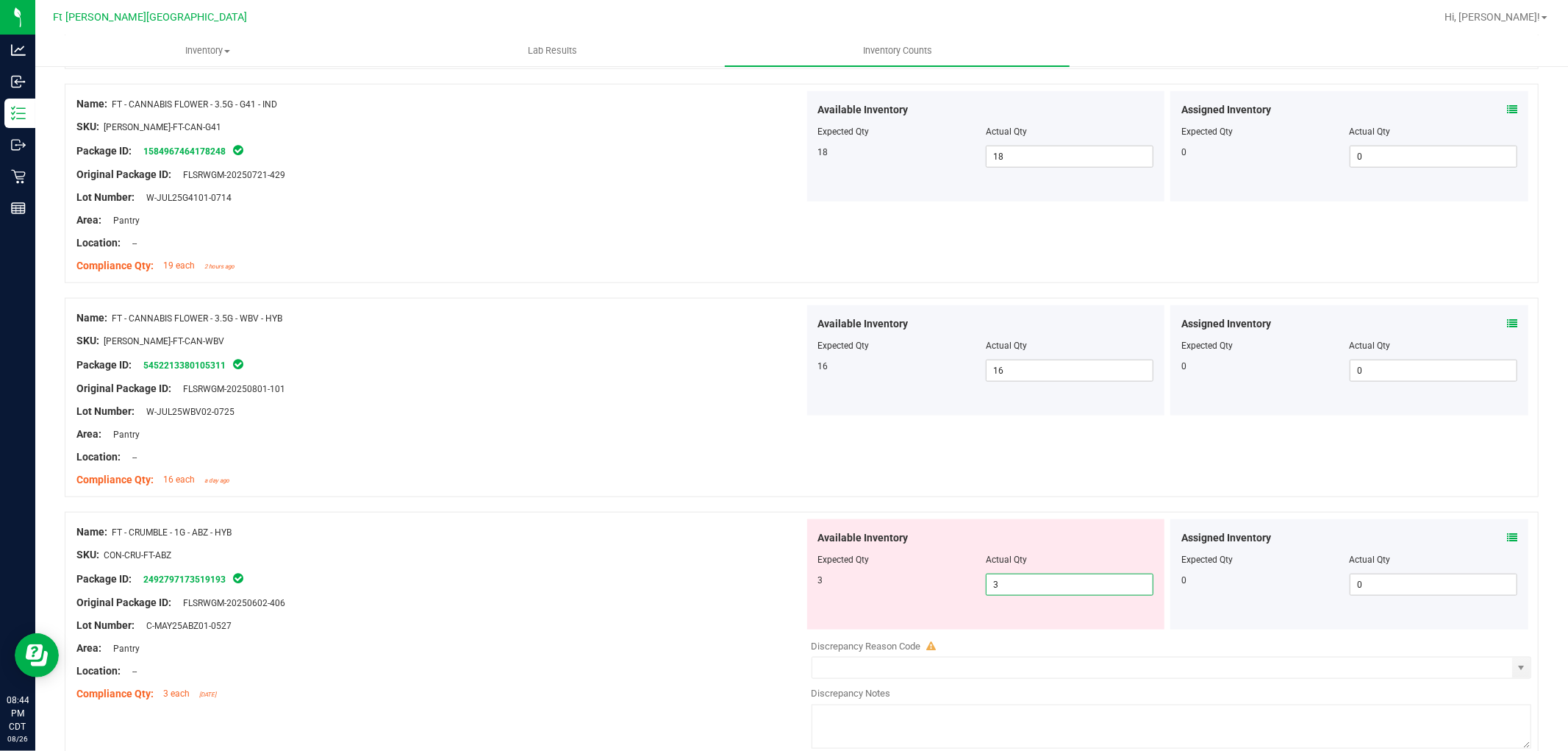
click at [670, 523] on div "Name: FT - CRUMBLE - 1G - ABZ - HYB SKU: CON-CRU-FT-ABZ Package ID: 24927971735…" at bounding box center [440, 613] width 728 height 188
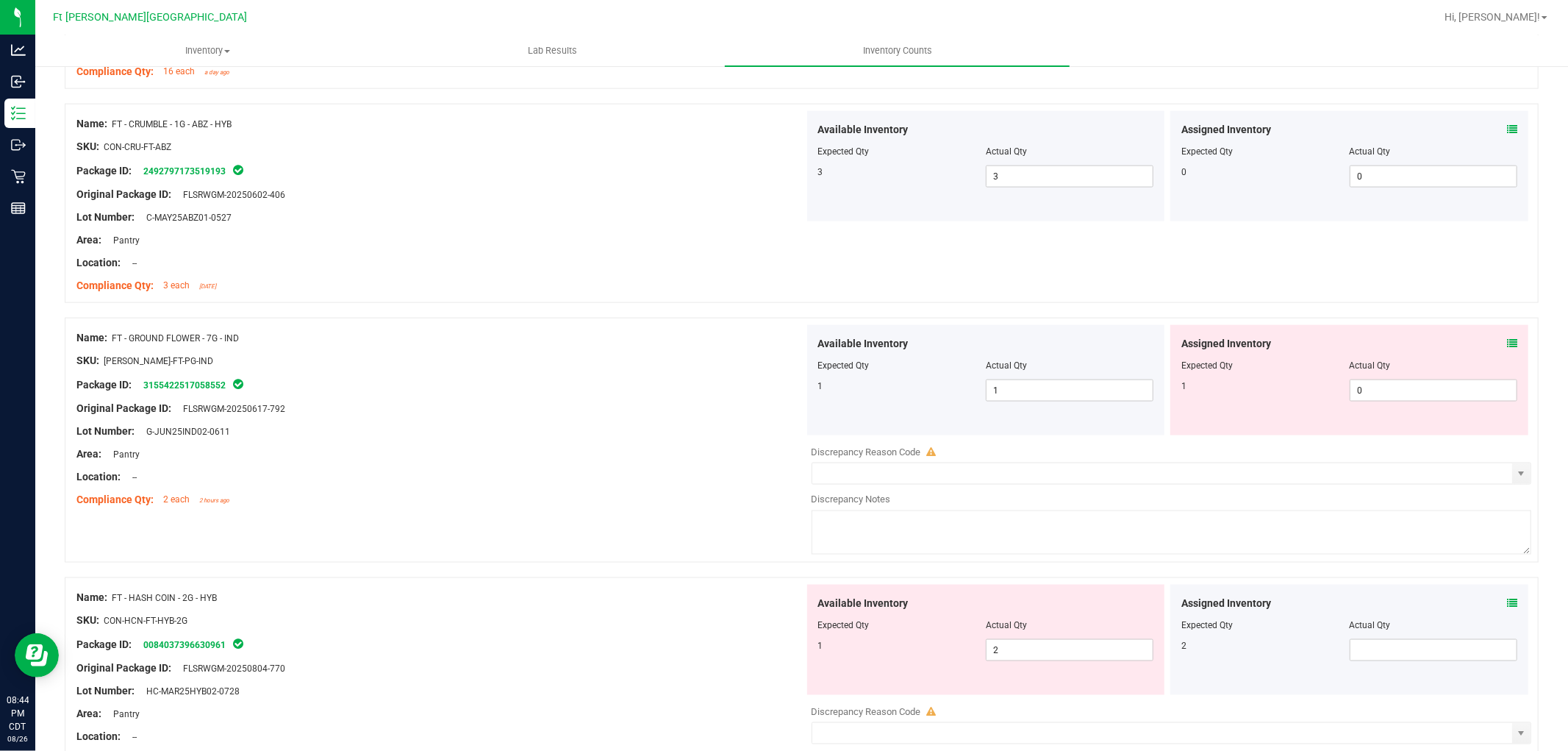
scroll to position [1634, 0]
click at [1507, 338] on icon at bounding box center [1512, 343] width 10 height 10
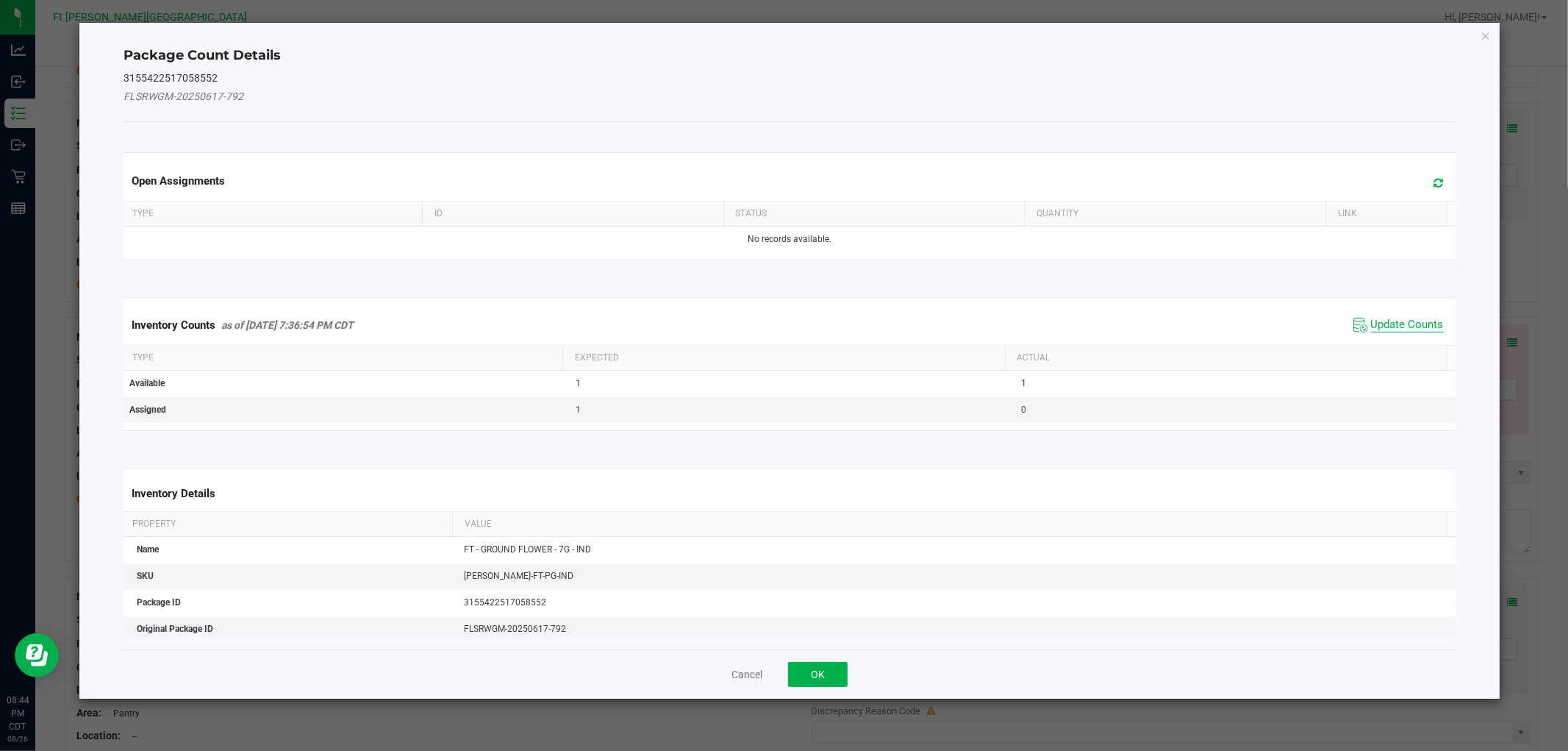
click at [1377, 320] on span "Update Counts" at bounding box center [1408, 325] width 73 height 15
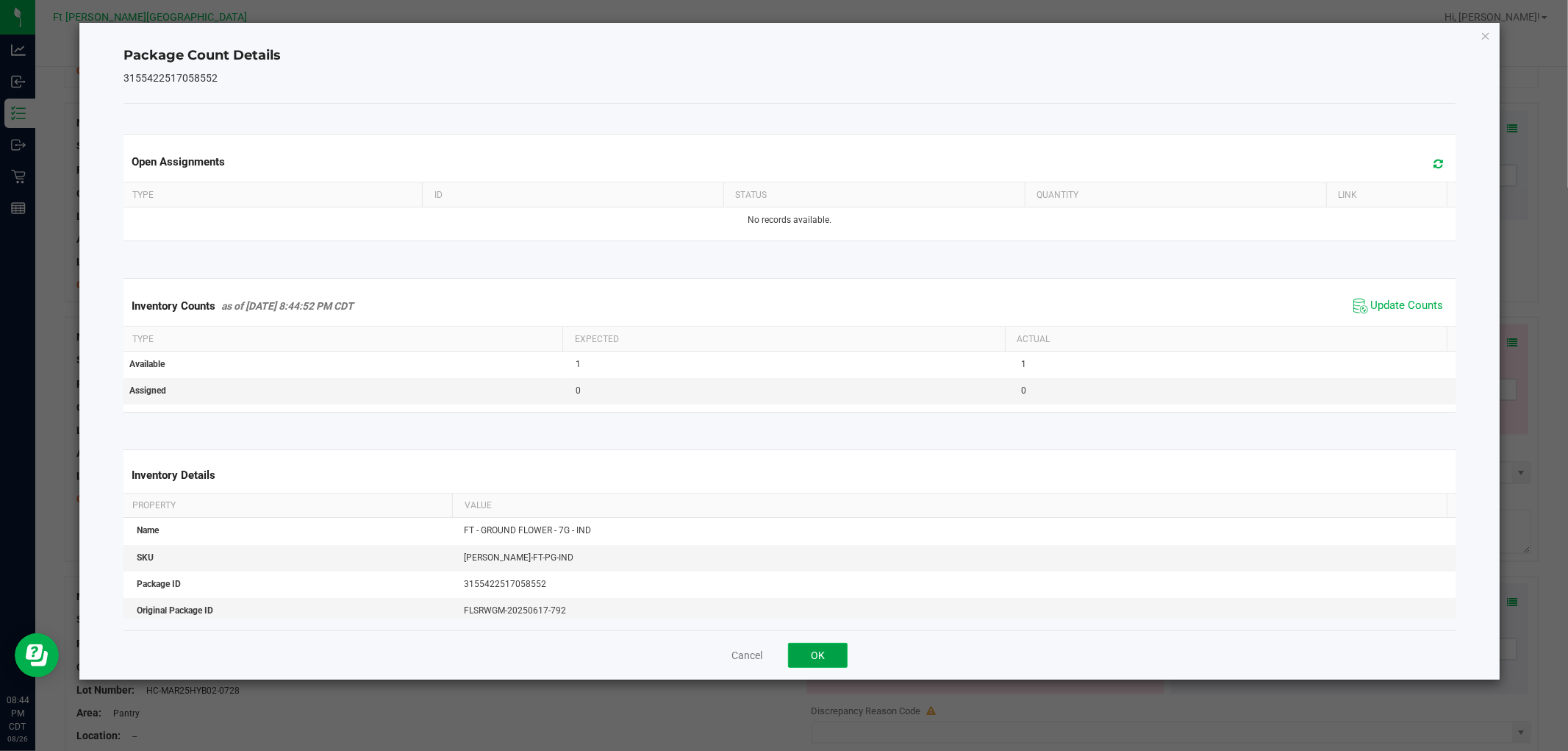
click at [839, 651] on button "OK" at bounding box center [818, 655] width 60 height 25
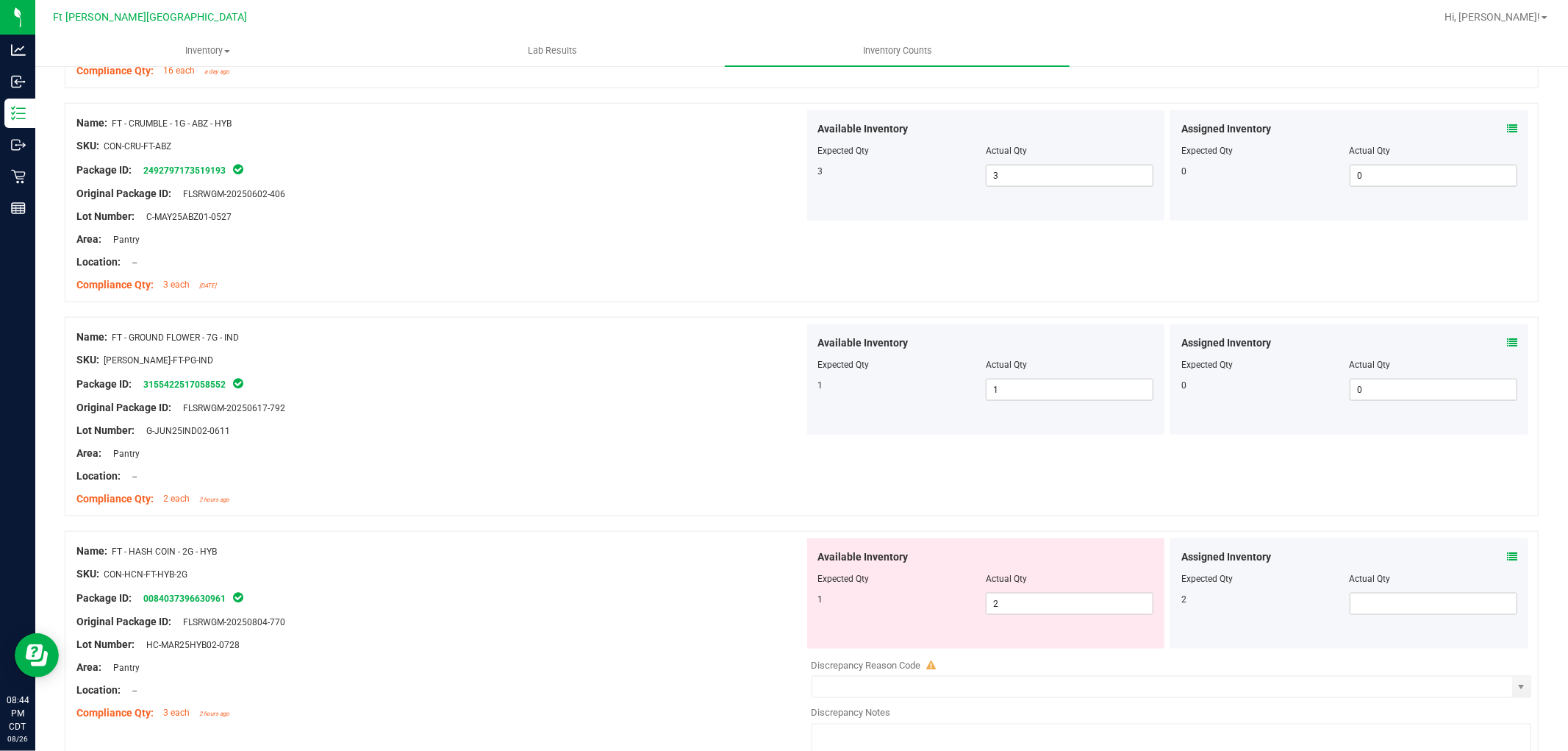
click at [1489, 552] on div "Assigned Inventory" at bounding box center [1349, 557] width 336 height 16
click at [1507, 556] on icon at bounding box center [1512, 557] width 10 height 10
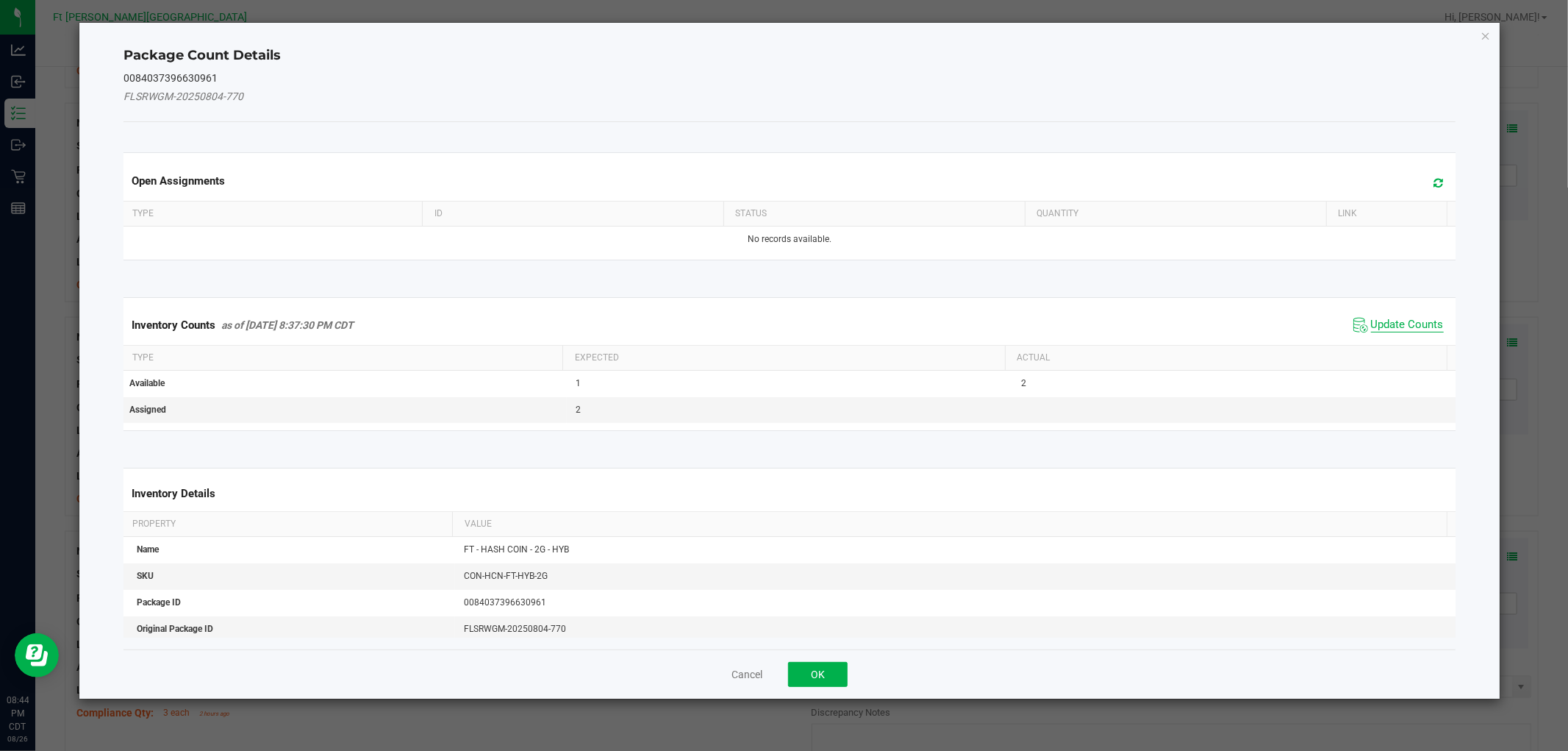
click at [1372, 324] on span "Update Counts" at bounding box center [1408, 325] width 73 height 15
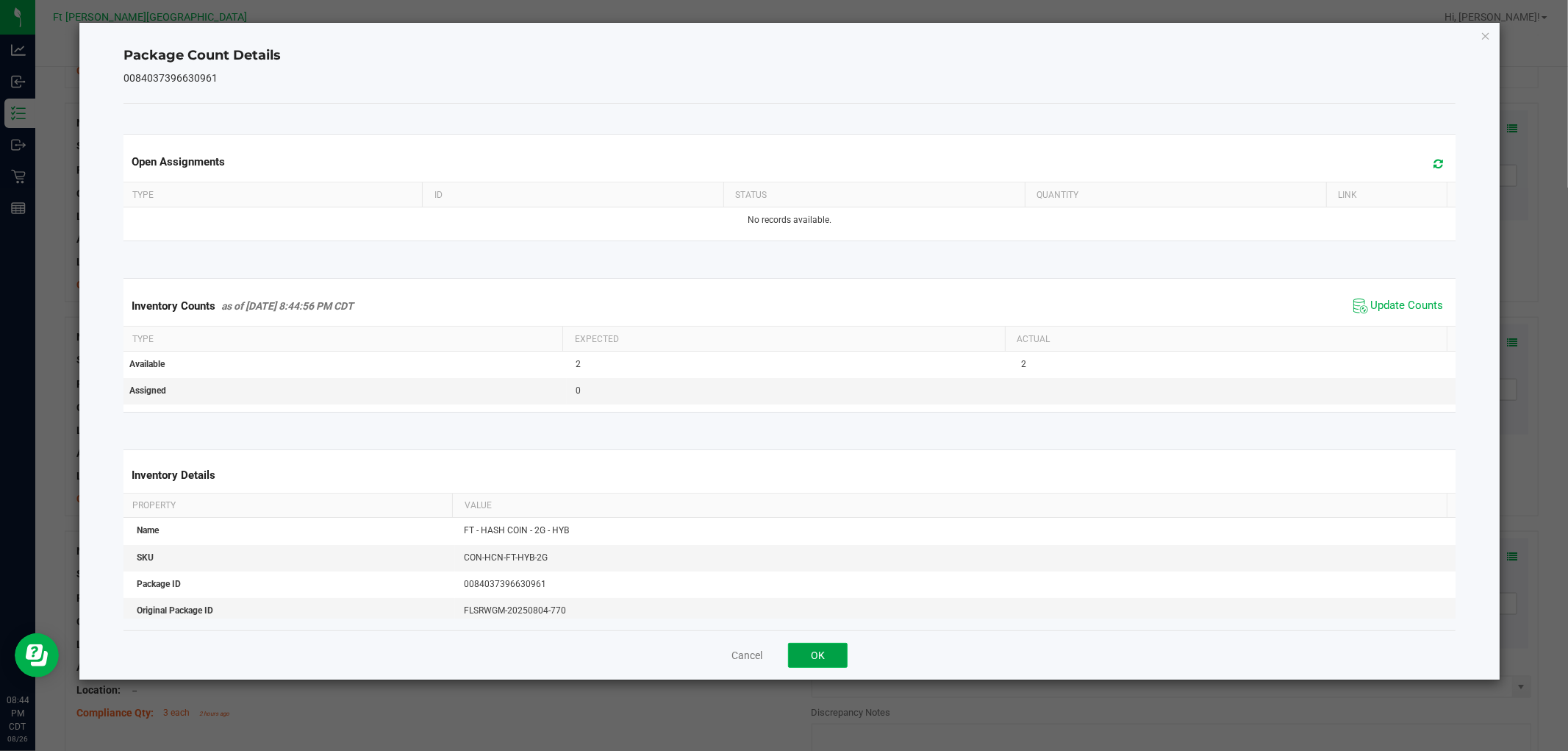
click at [829, 656] on button "OK" at bounding box center [818, 655] width 60 height 25
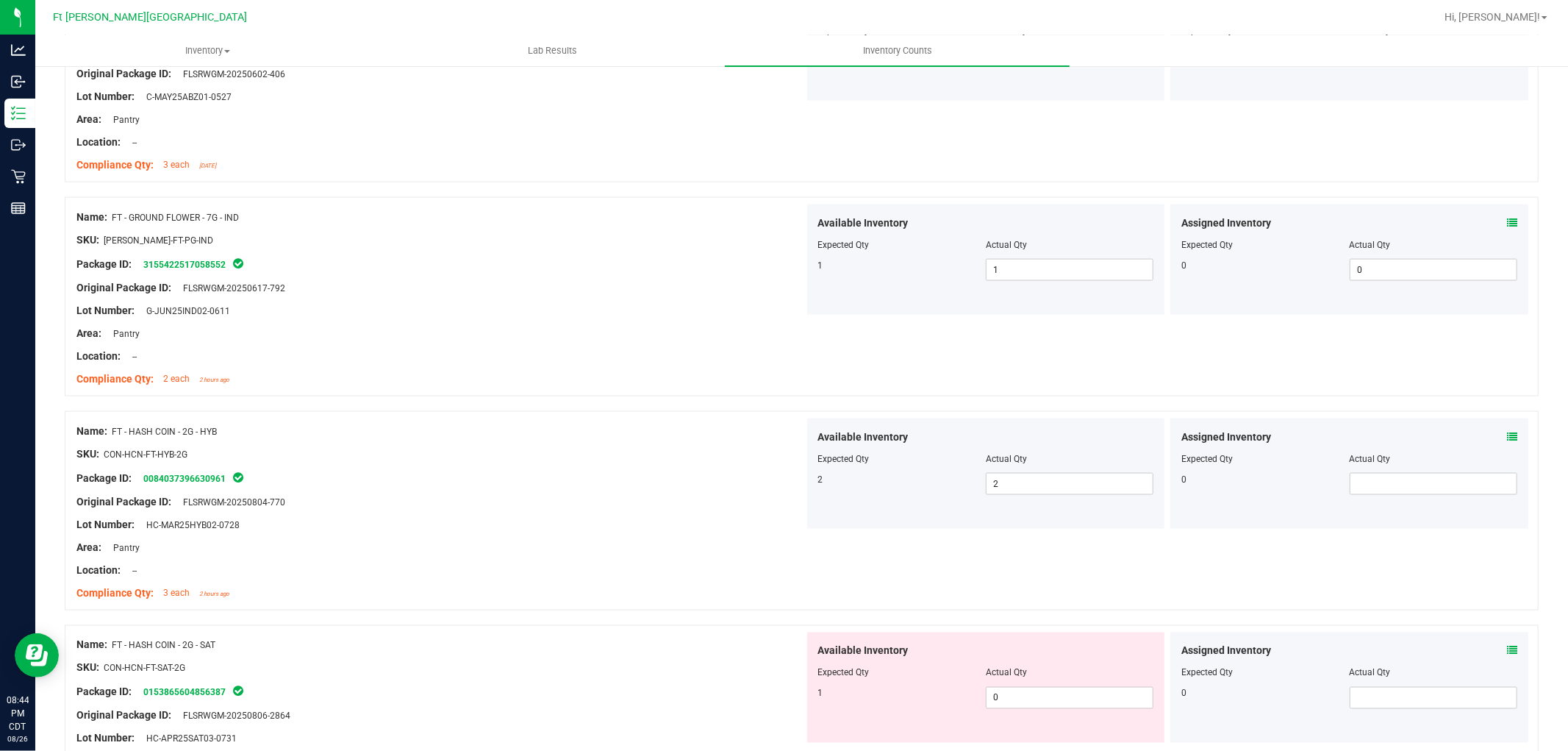
scroll to position [2042, 0]
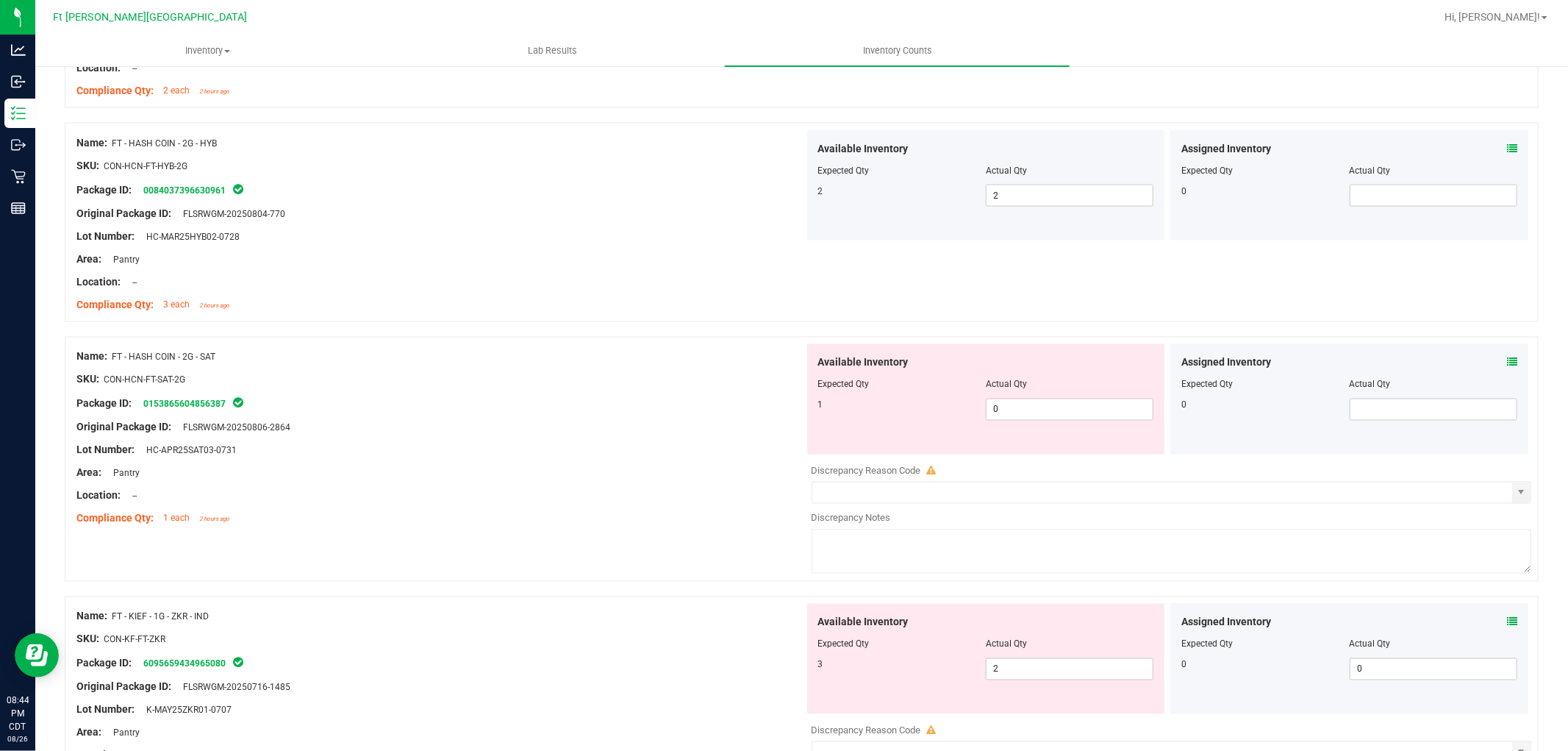
click at [1507, 361] on icon at bounding box center [1512, 362] width 10 height 10
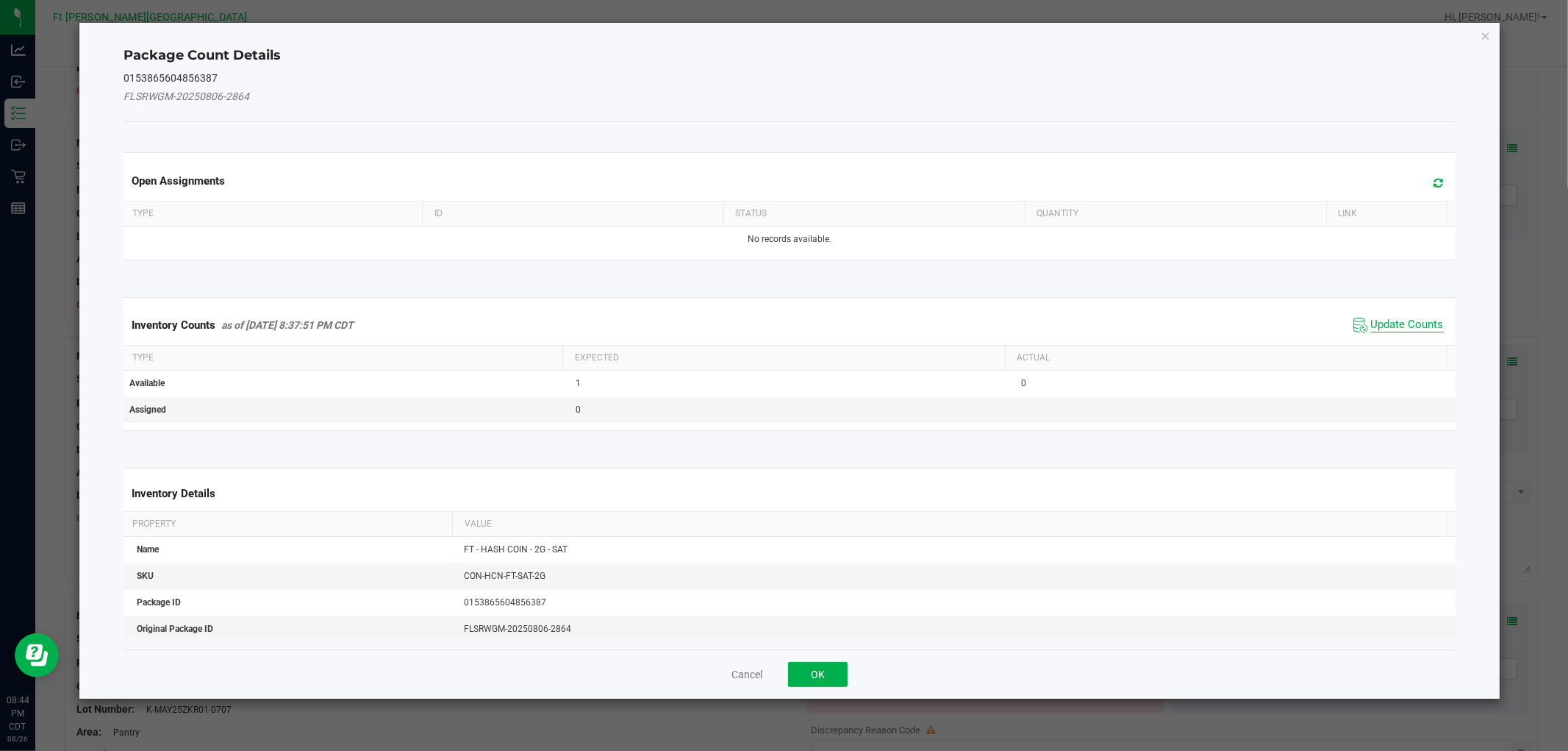
click at [1385, 326] on span "Update Counts" at bounding box center [1408, 325] width 73 height 15
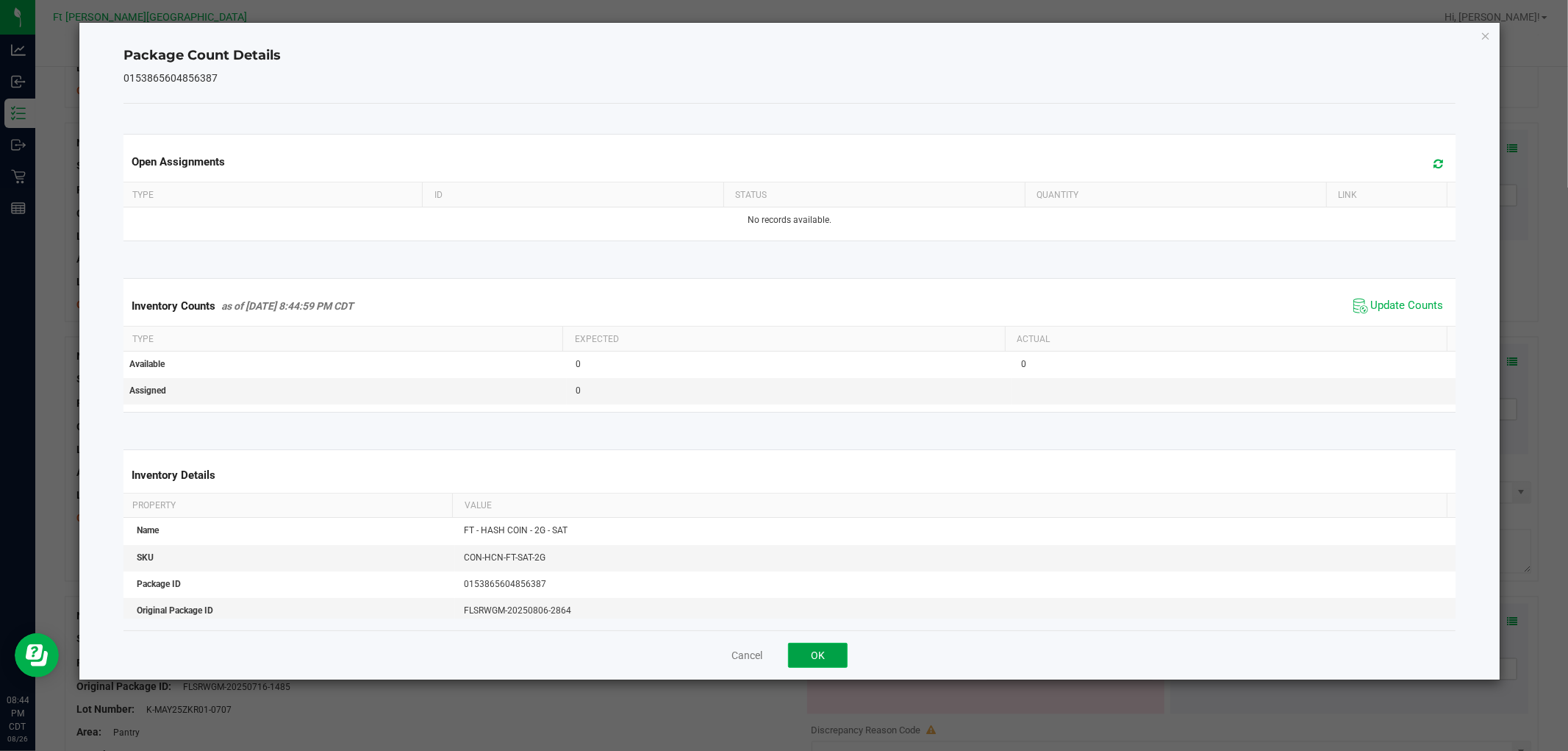
click at [842, 652] on button "OK" at bounding box center [818, 655] width 60 height 25
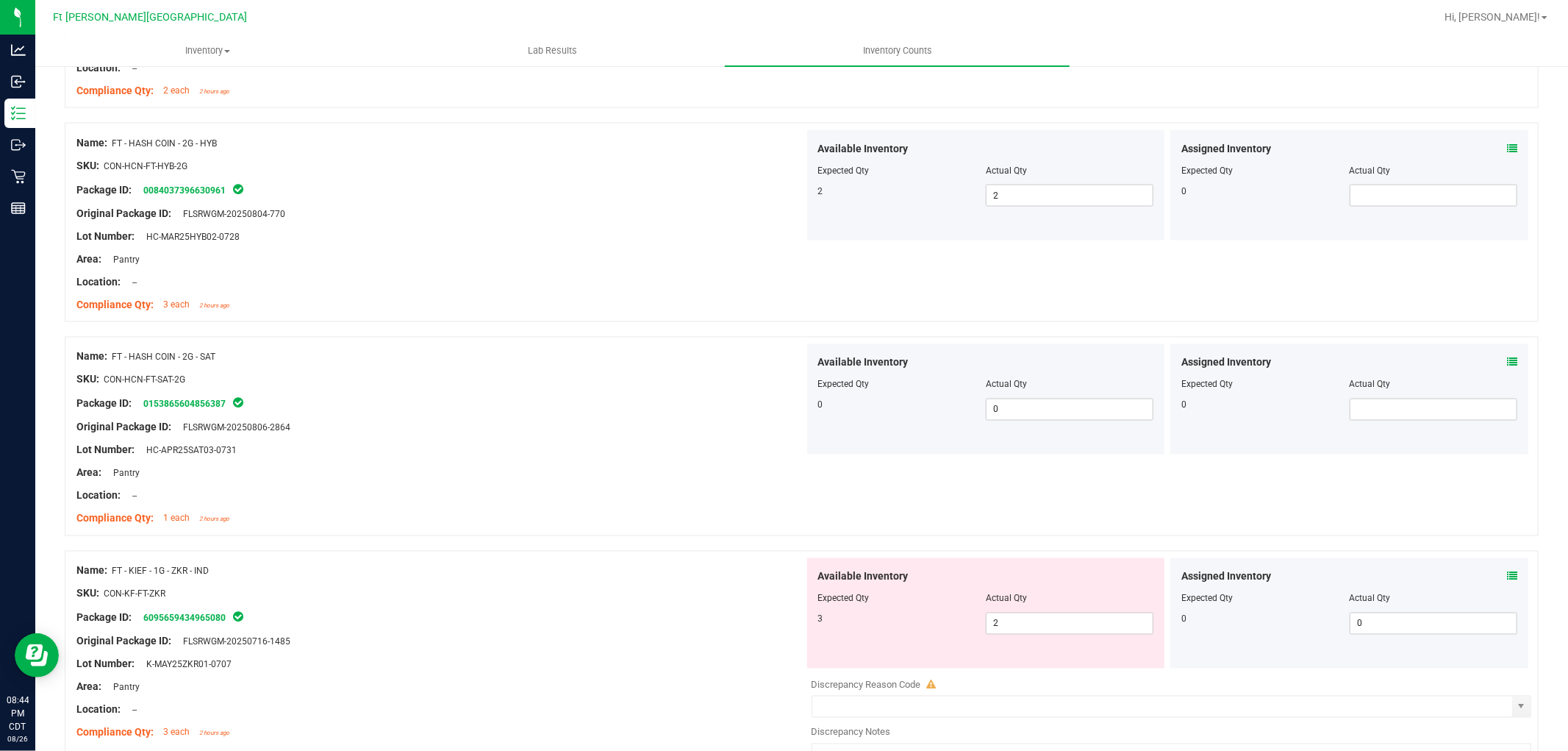
click at [1507, 573] on span at bounding box center [1512, 577] width 10 height 16
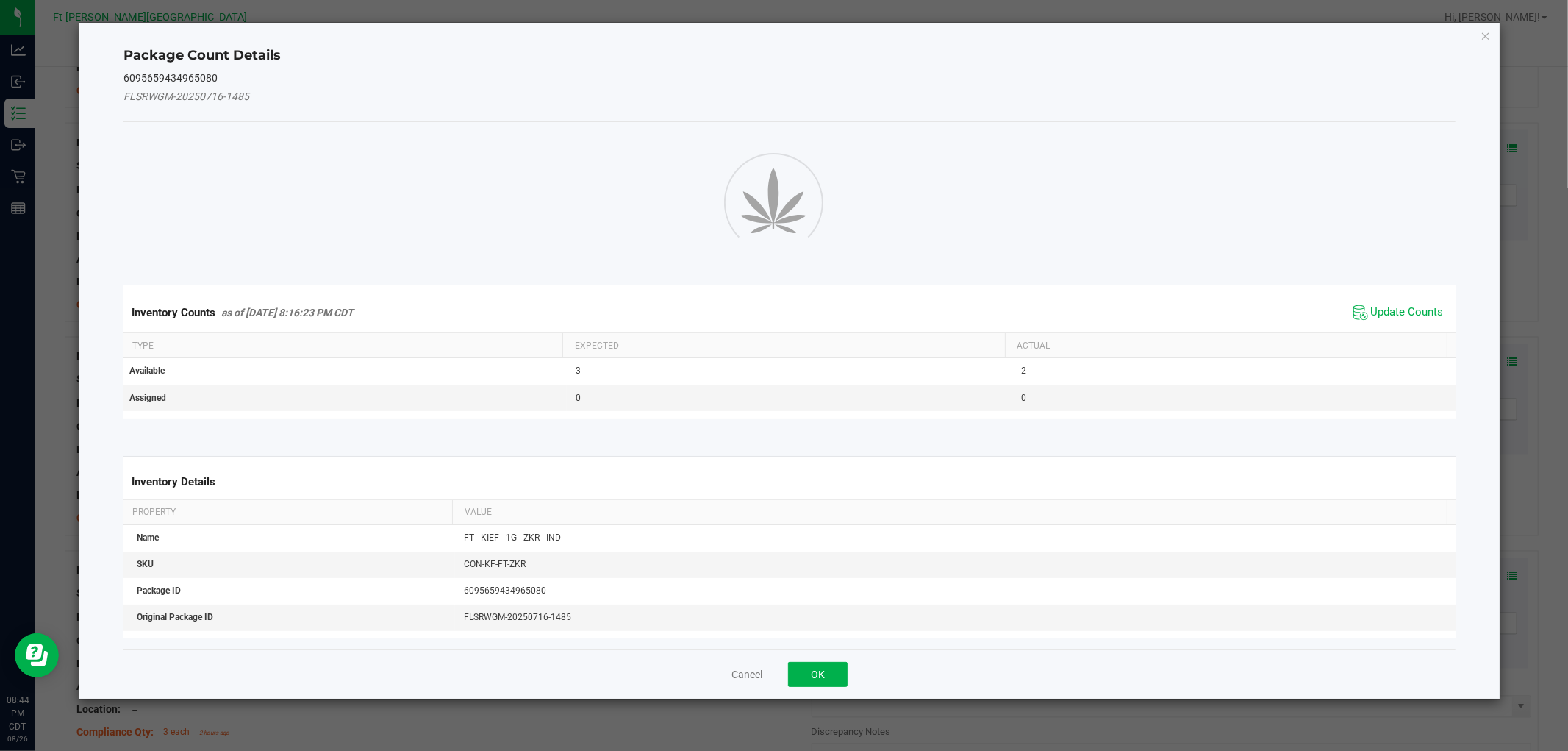
click at [1500, 573] on div "Package Count Details 6095659434965080 FLSRWGM-20250716-1485 Inventory Counts a…" at bounding box center [789, 360] width 1422 height 677
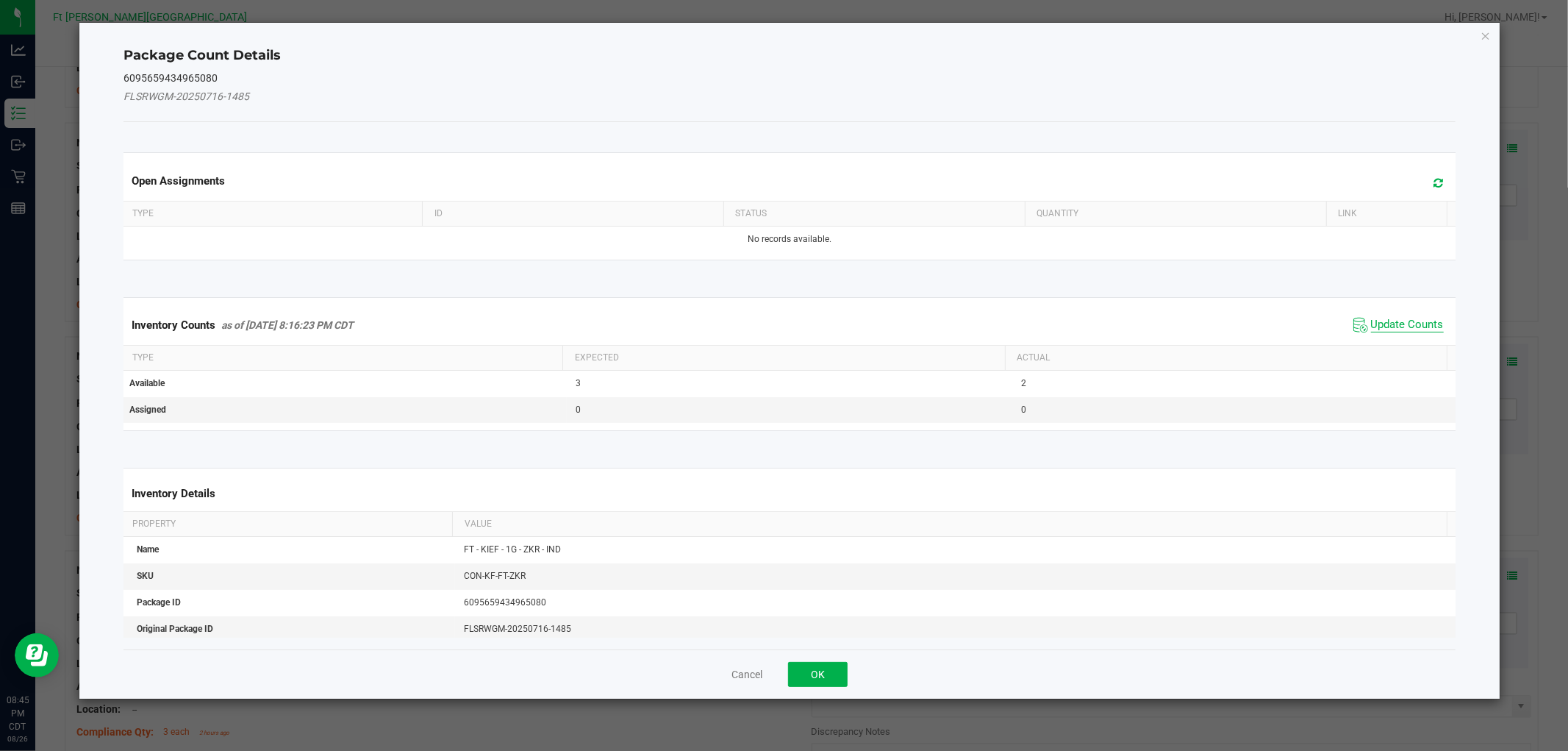
click at [1375, 321] on span "Update Counts" at bounding box center [1408, 325] width 73 height 15
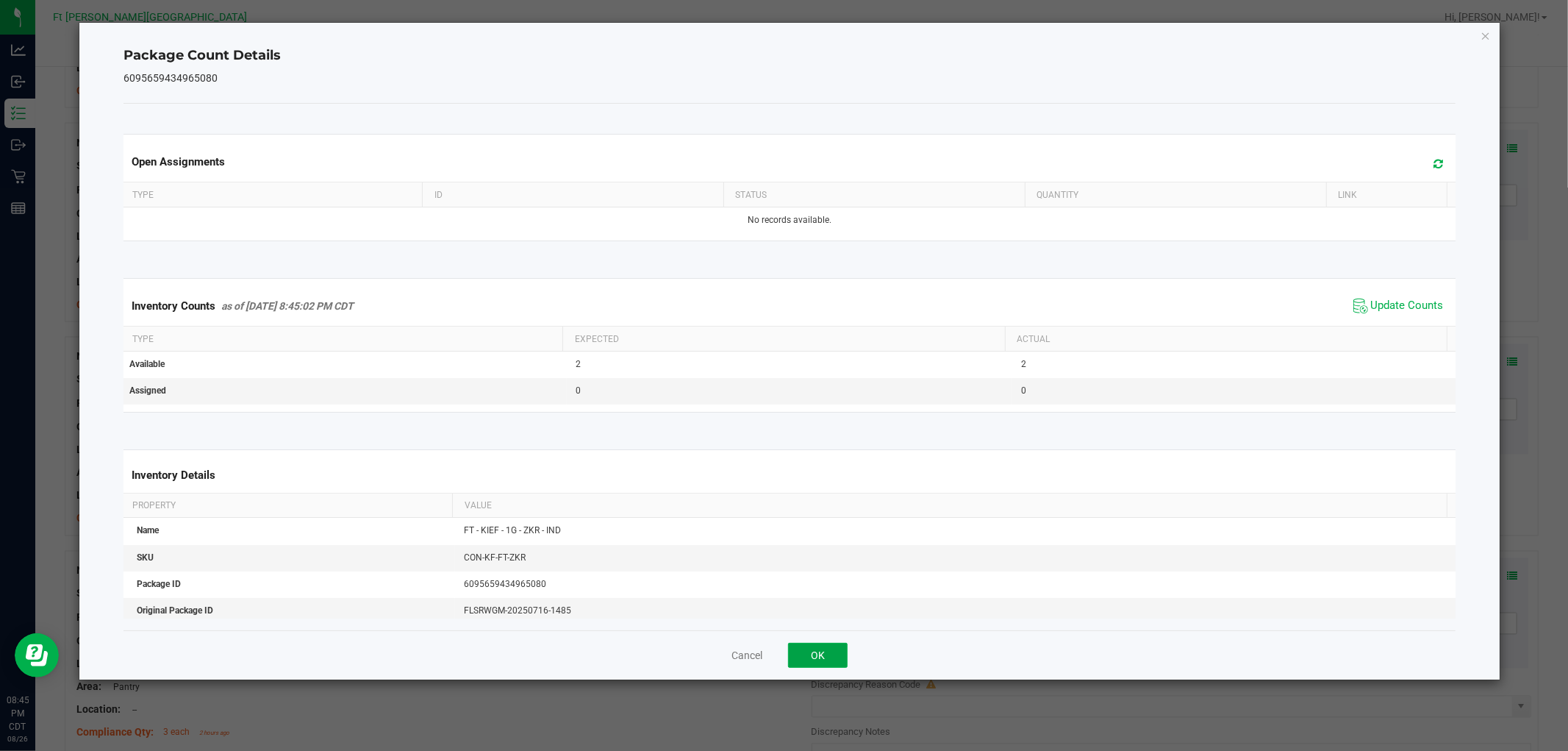
drag, startPoint x: 799, startPoint y: 646, endPoint x: 902, endPoint y: 622, distance: 105.8
click at [801, 646] on button "OK" at bounding box center [818, 655] width 60 height 25
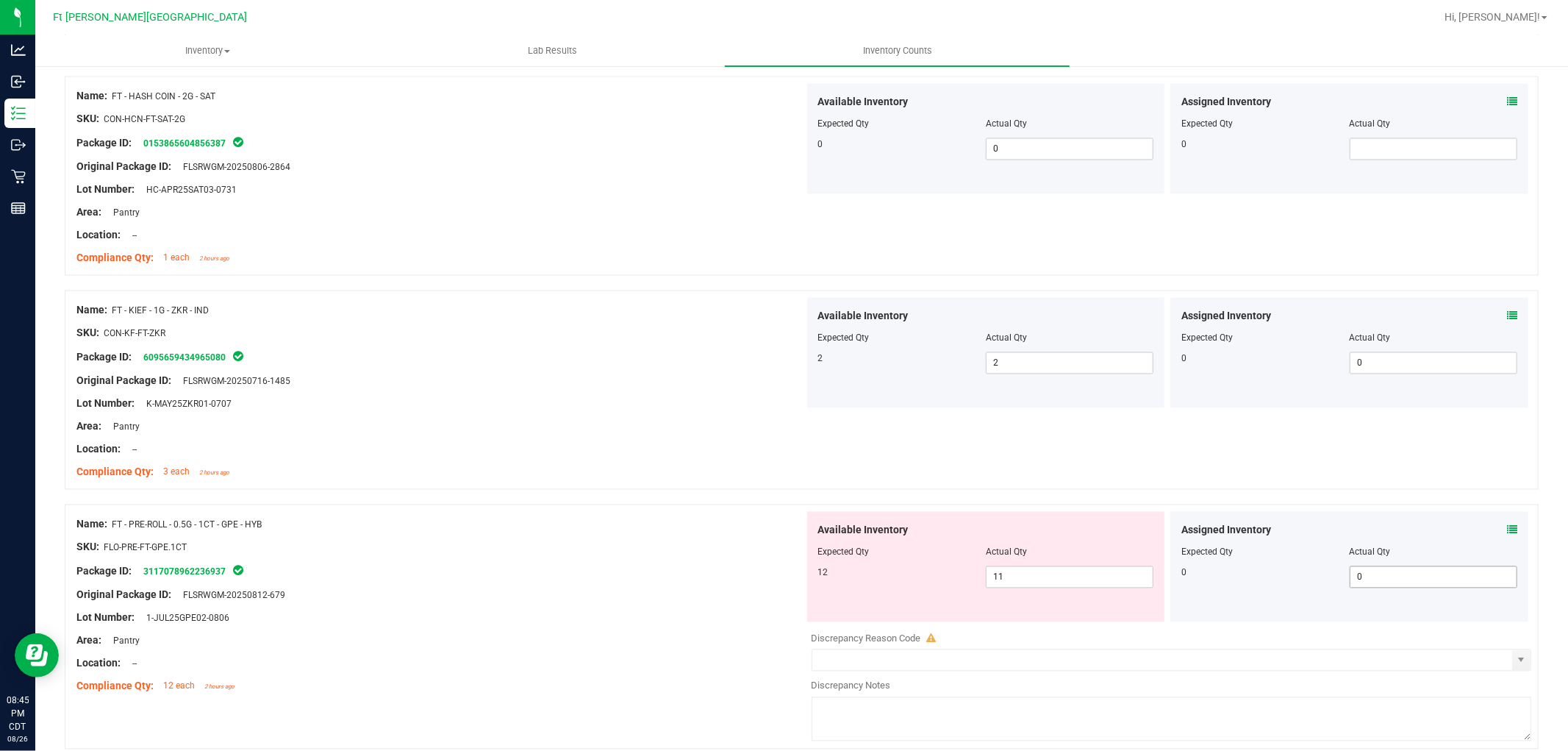
scroll to position [2369, 0]
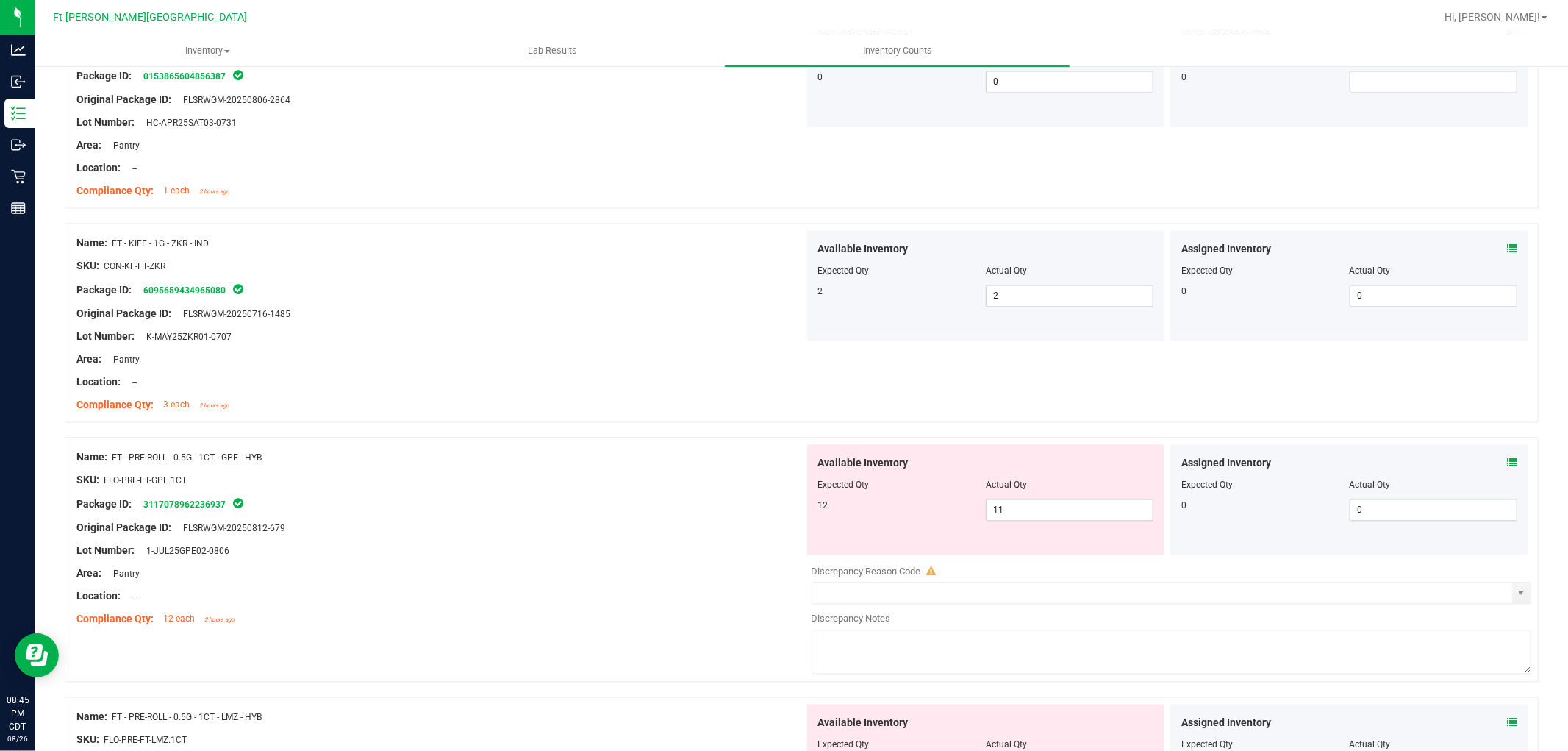
click at [1505, 464] on div "Assigned Inventory Expected Qty Actual Qty 0 0 0" at bounding box center [1349, 500] width 358 height 110
click at [1507, 464] on icon at bounding box center [1512, 463] width 10 height 10
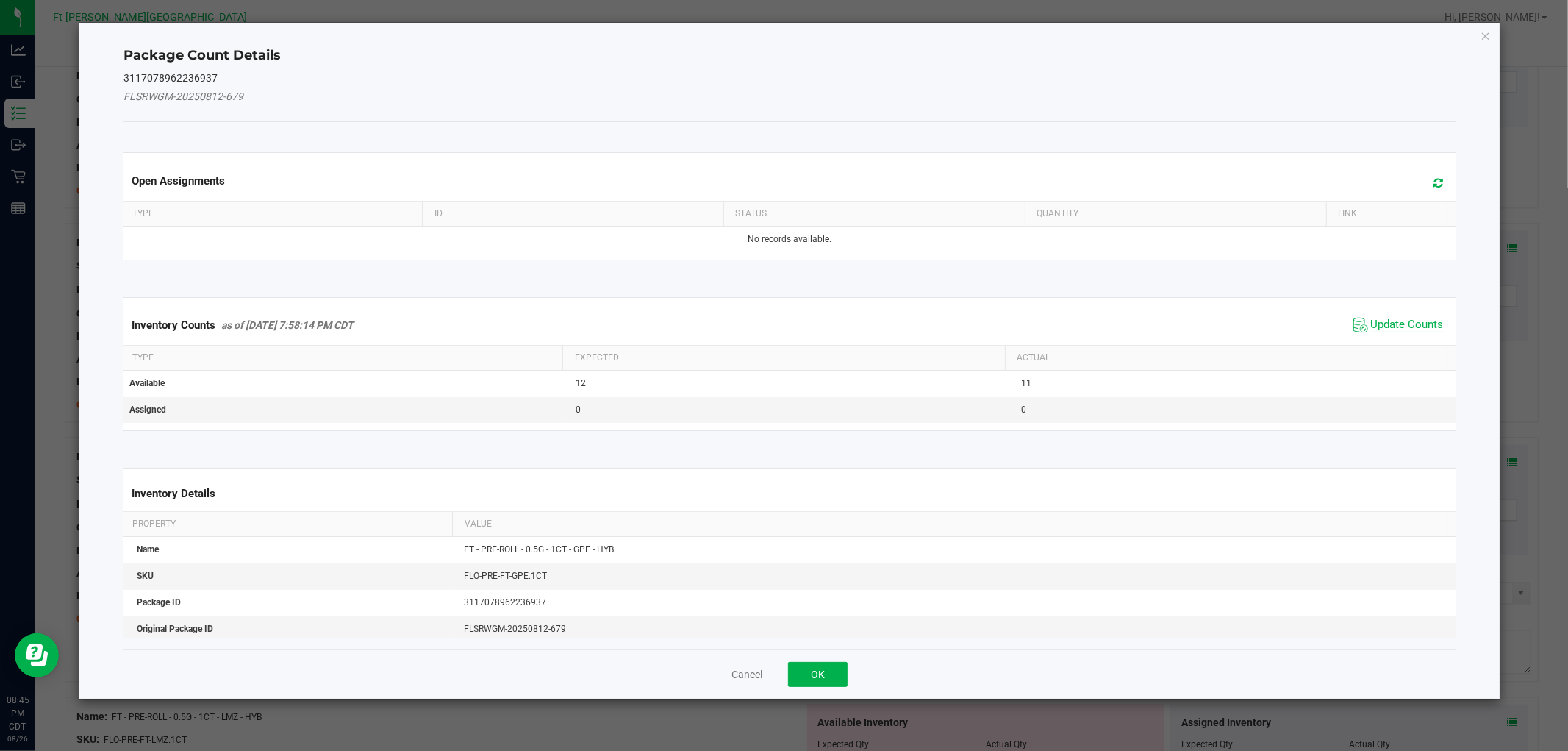
click at [1395, 318] on span "Update Counts" at bounding box center [1408, 325] width 73 height 15
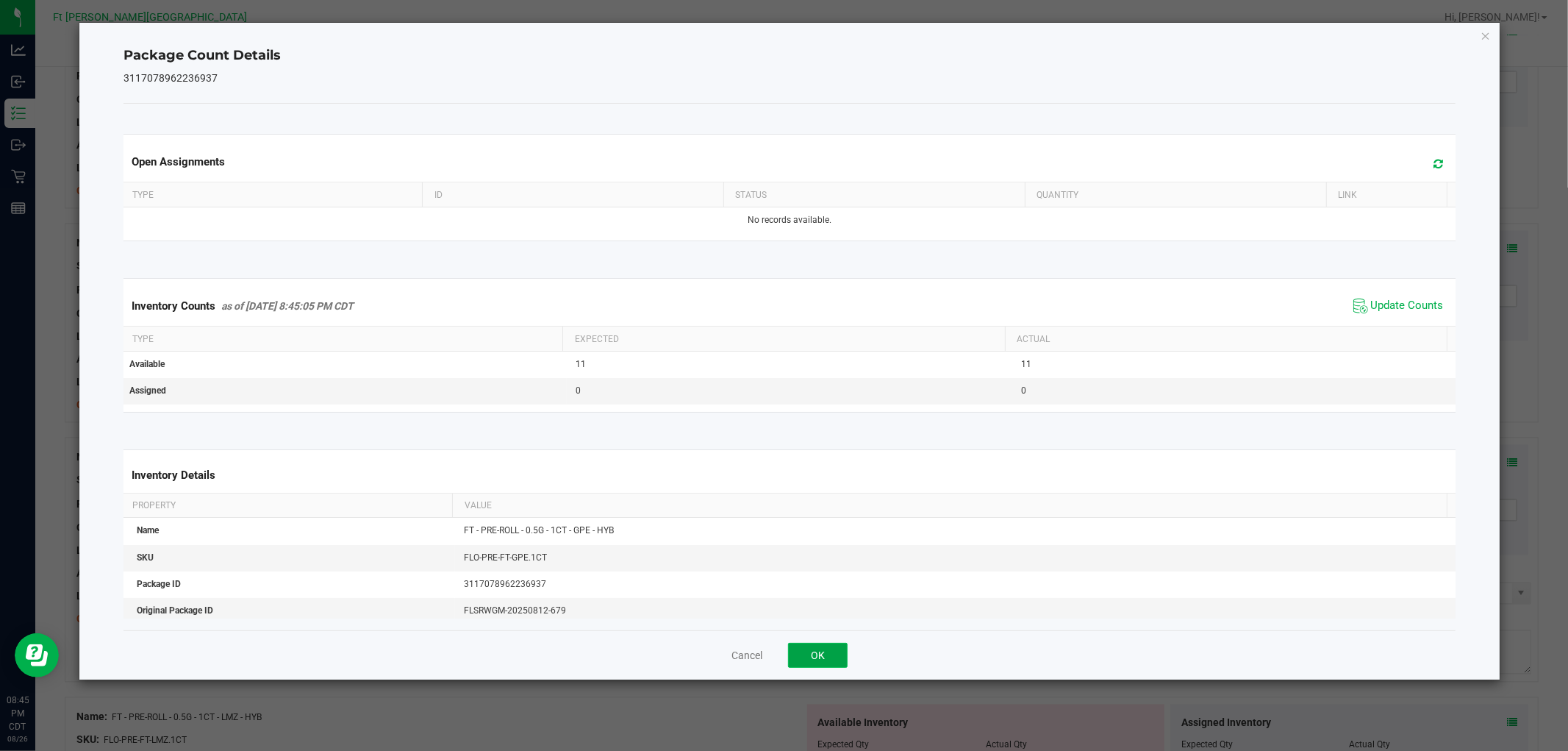
click at [822, 649] on button "OK" at bounding box center [818, 655] width 60 height 25
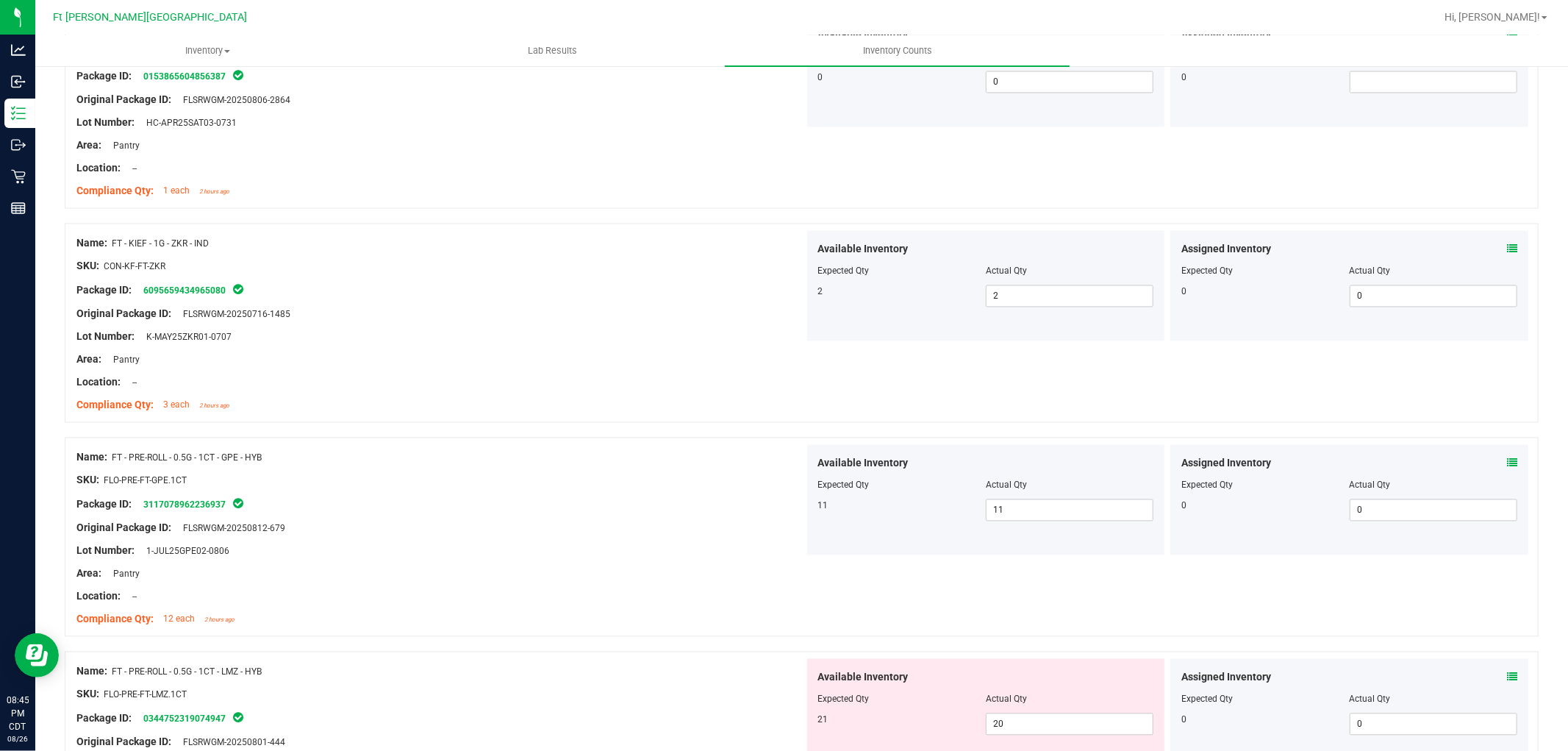
click at [1507, 682] on icon at bounding box center [1512, 676] width 10 height 10
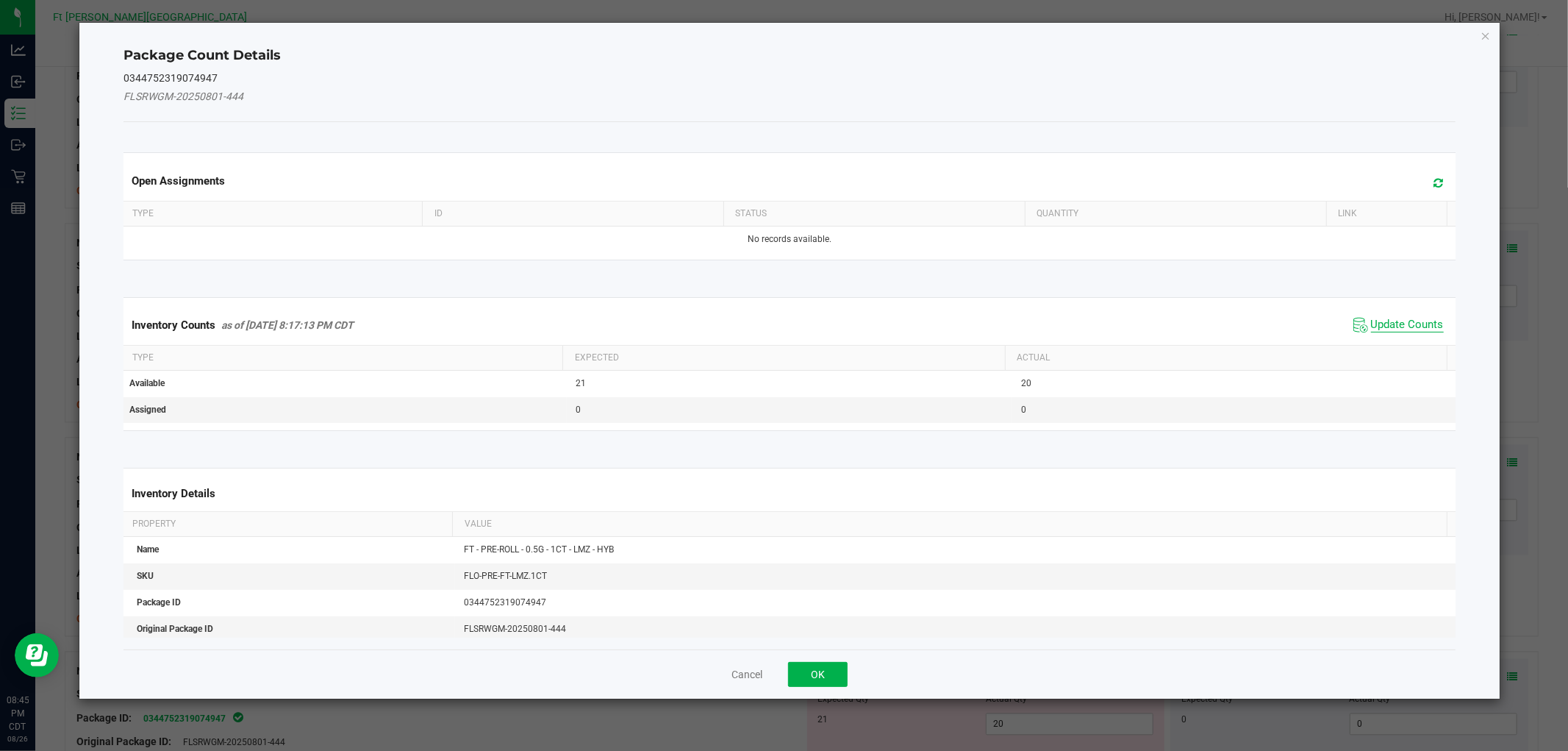
click at [1393, 328] on span "Update Counts" at bounding box center [1408, 325] width 73 height 15
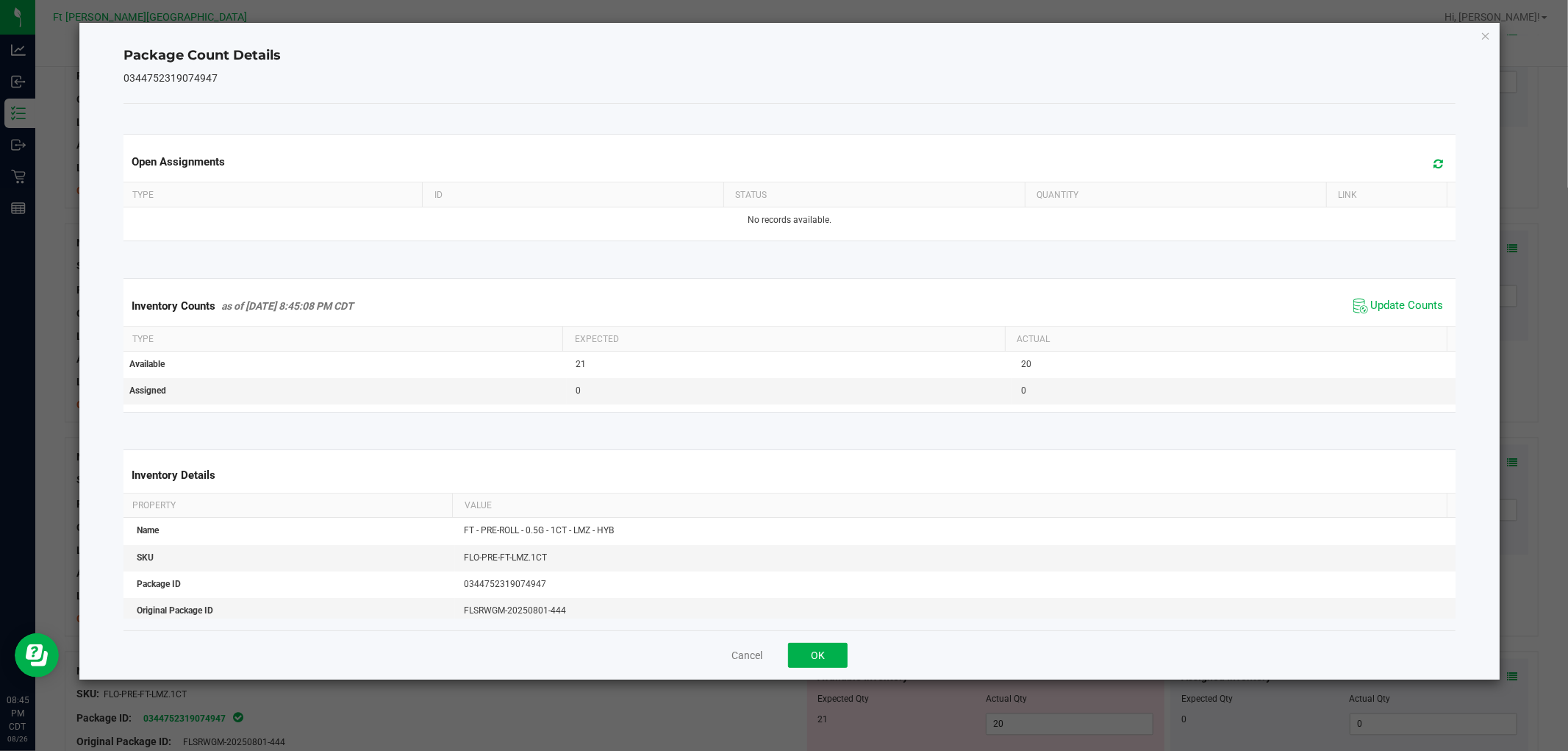
click at [795, 637] on div "Cancel OK" at bounding box center [789, 655] width 1331 height 49
click at [816, 648] on button "OK" at bounding box center [818, 655] width 60 height 25
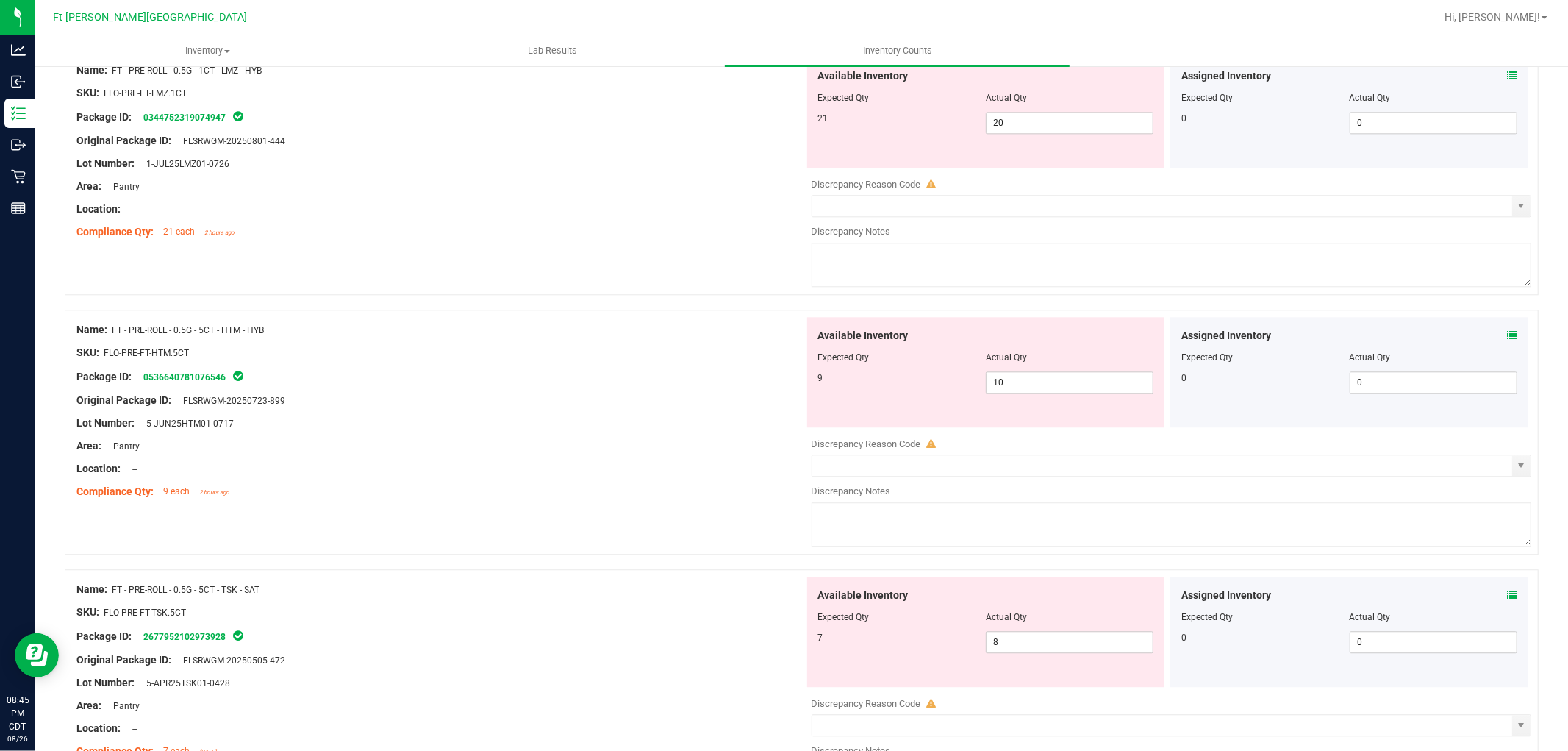
scroll to position [2941, 0]
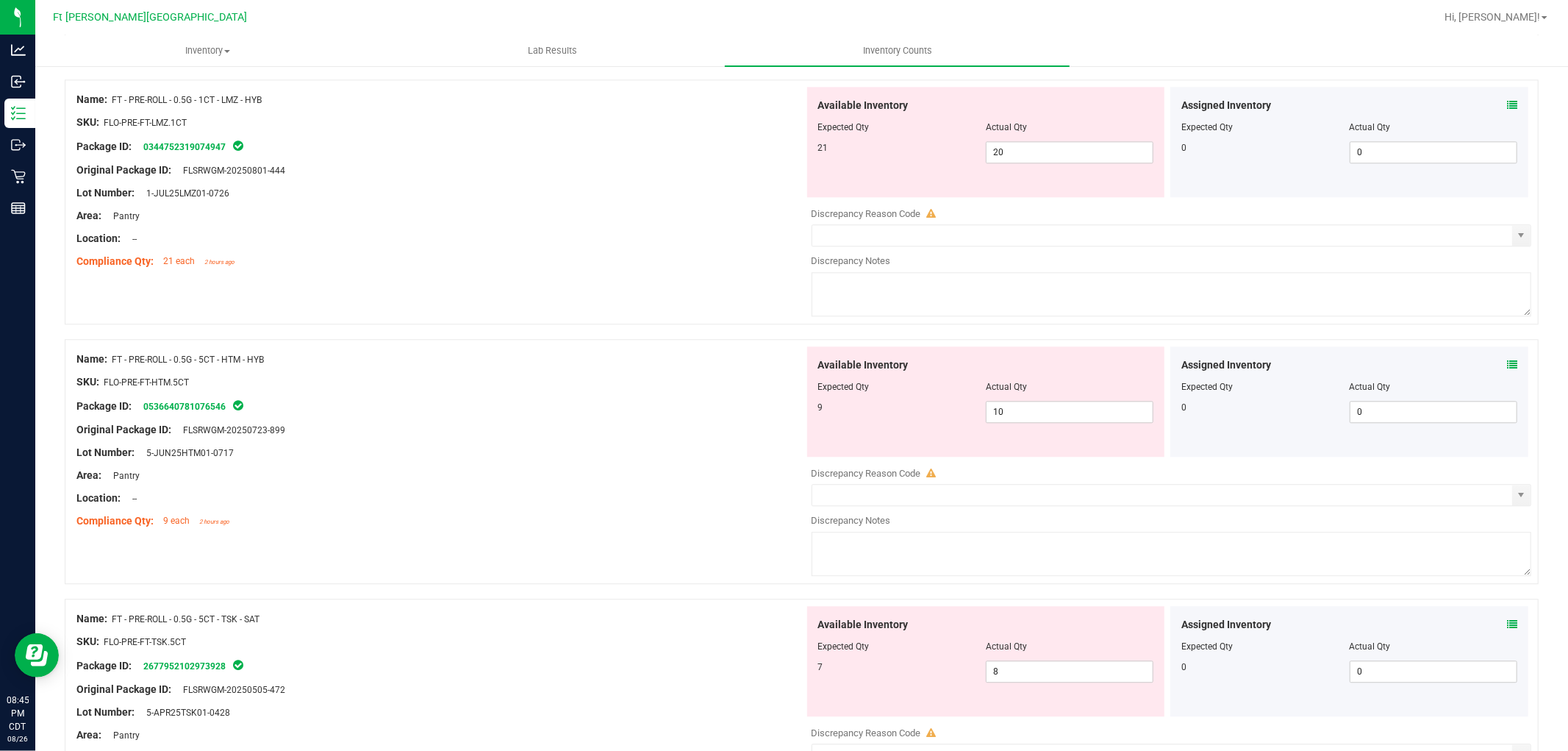
click at [1507, 101] on div "Assigned Inventory Expected Qty Actual Qty 0 0 0" at bounding box center [1349, 141] width 358 height 110
click at [1507, 108] on icon at bounding box center [1512, 105] width 10 height 10
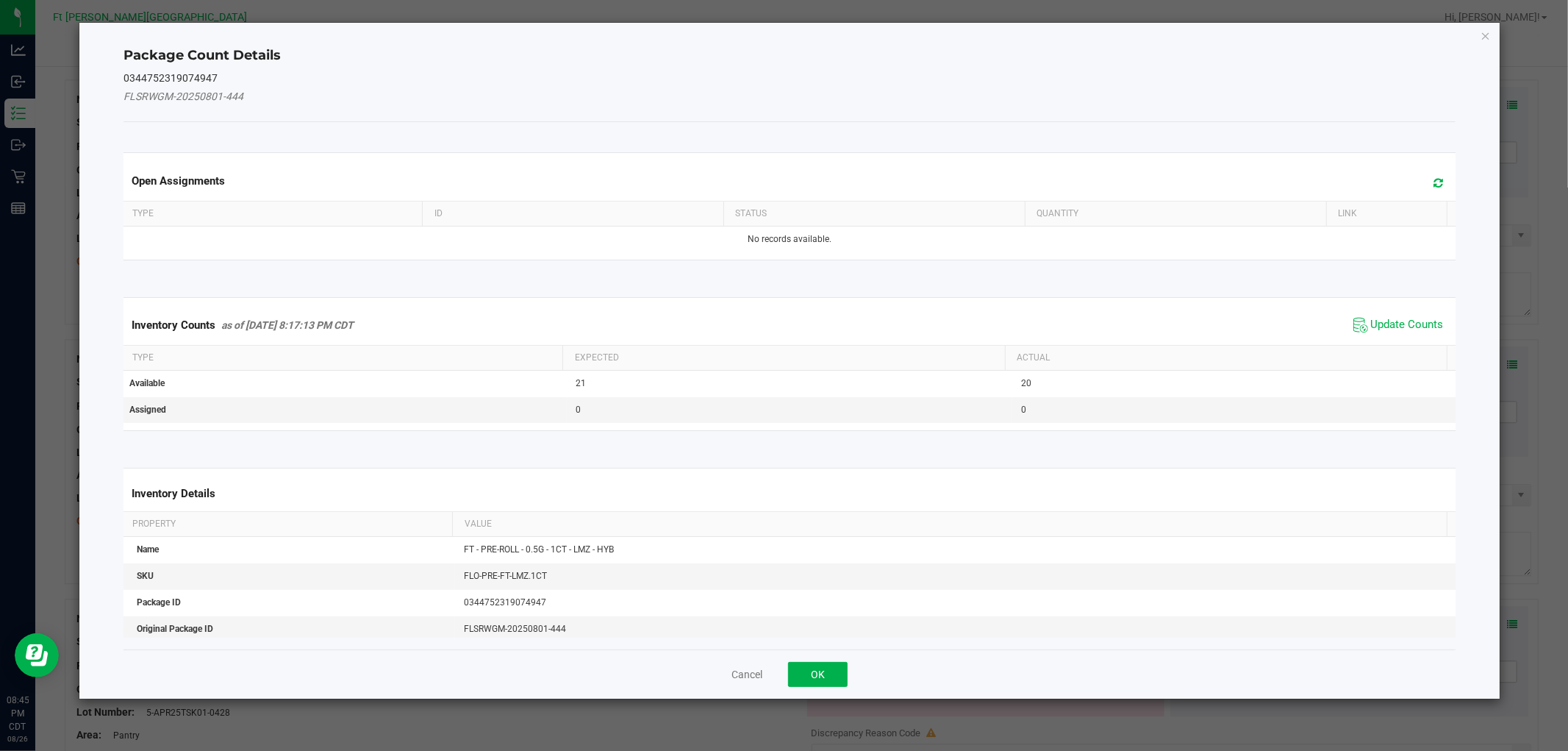
click at [1359, 335] on span "Update Counts" at bounding box center [1399, 325] width 98 height 22
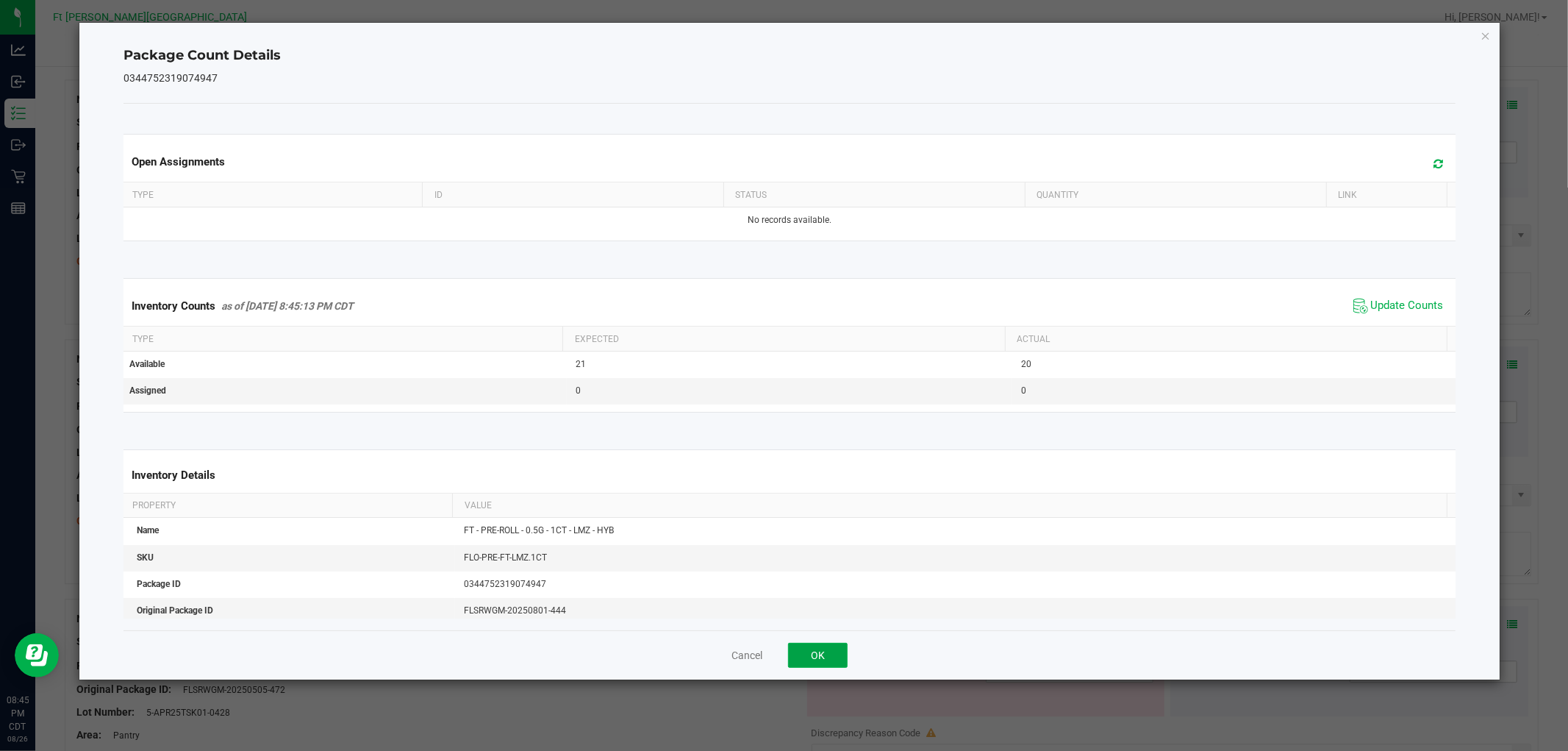
click at [835, 650] on button "OK" at bounding box center [818, 655] width 60 height 25
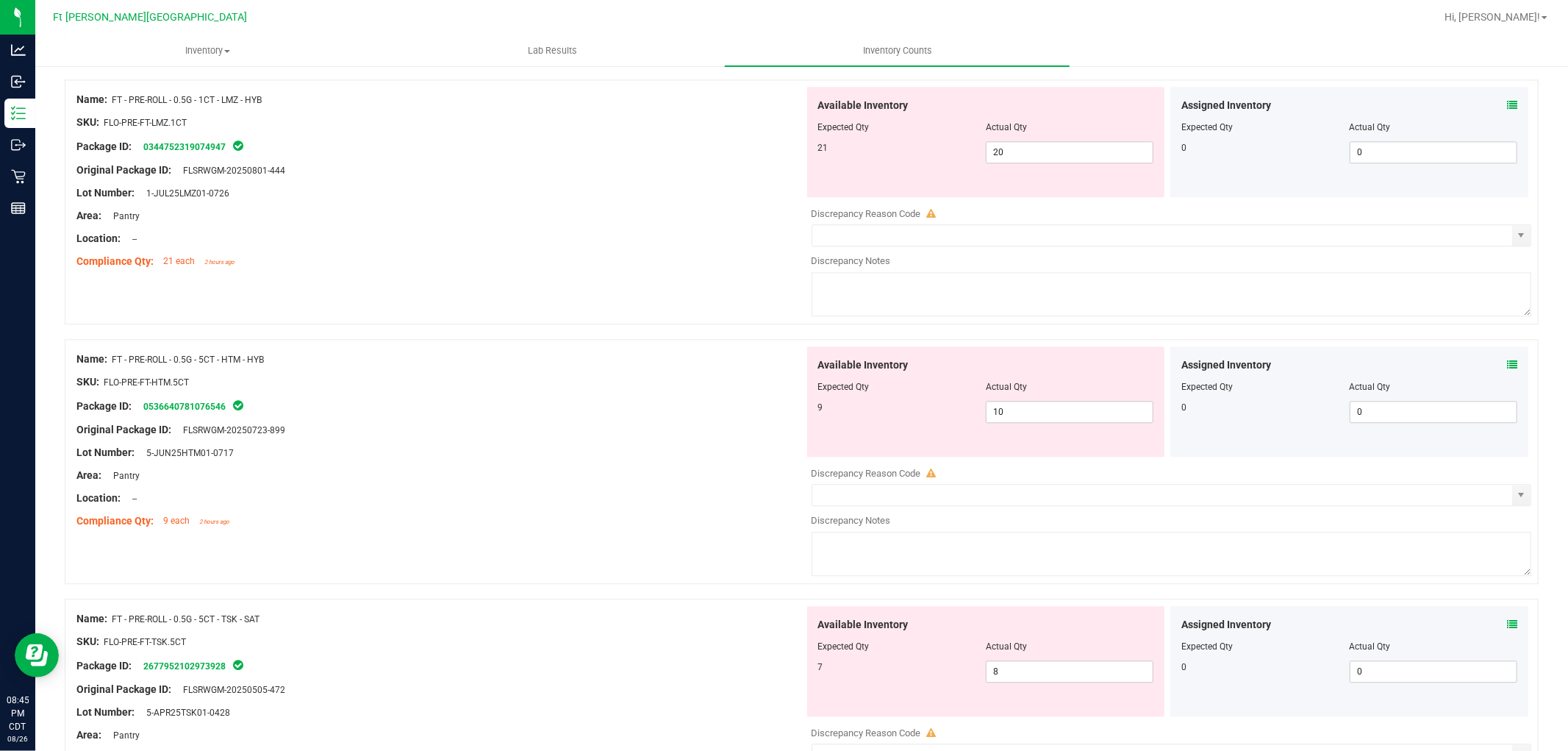
click at [1507, 364] on icon at bounding box center [1512, 364] width 10 height 10
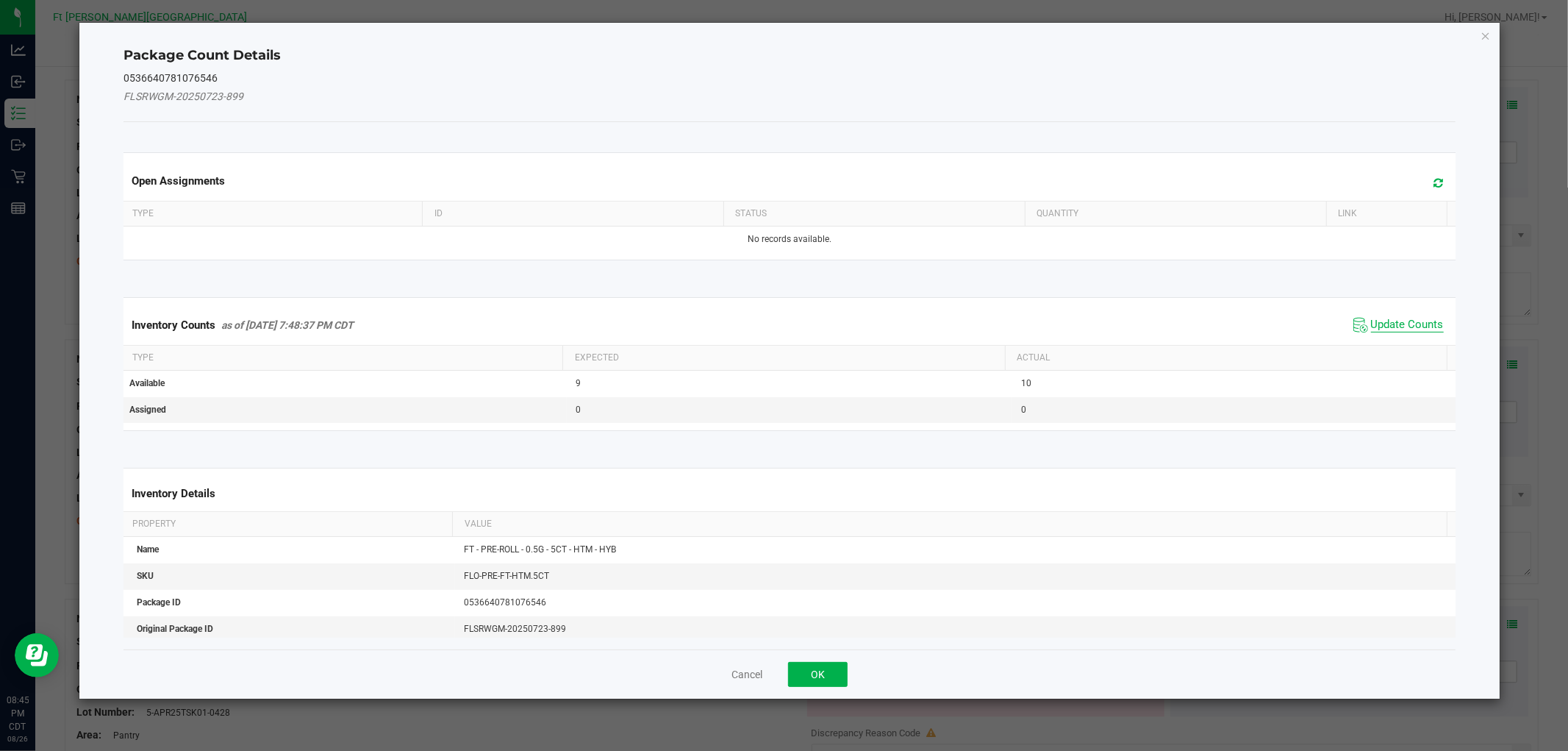
click at [1399, 322] on span "Update Counts" at bounding box center [1408, 325] width 73 height 15
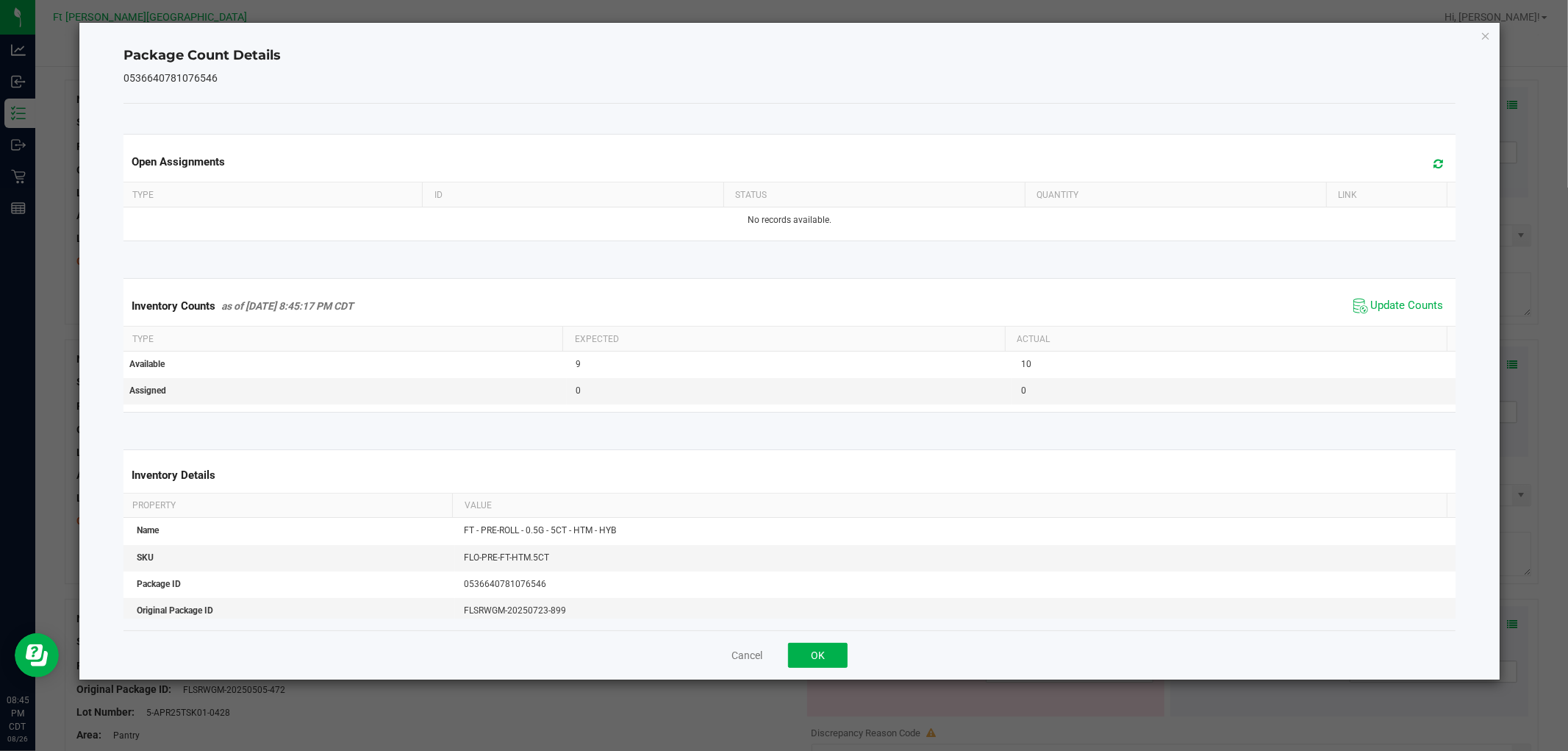
click at [838, 640] on div "Cancel OK" at bounding box center [789, 655] width 1331 height 49
click at [839, 643] on button "OK" at bounding box center [818, 655] width 60 height 25
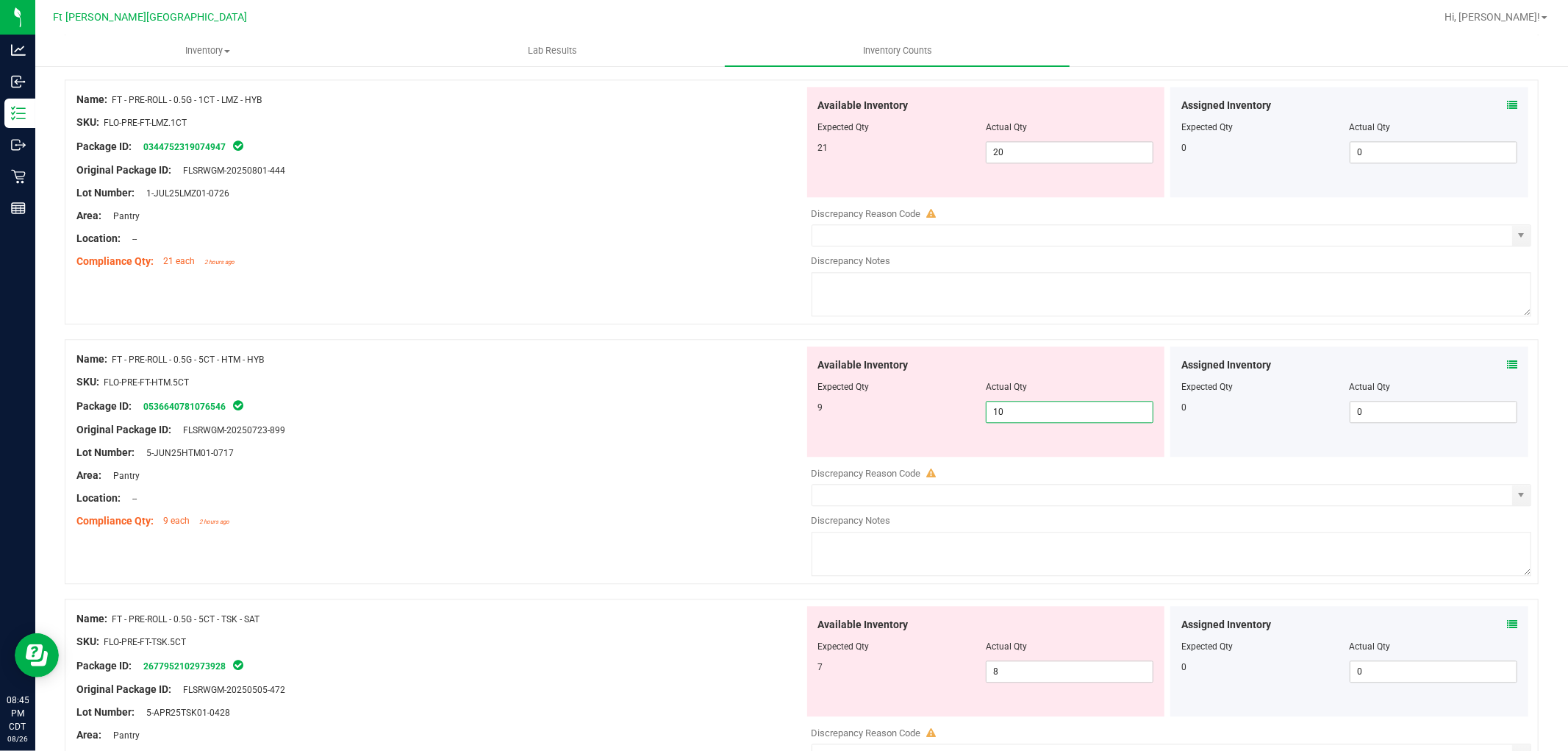
drag, startPoint x: 1037, startPoint y: 416, endPoint x: 957, endPoint y: 421, distance: 80.2
click at [959, 421] on div "9 10 10" at bounding box center [987, 411] width 336 height 22
type input "9"
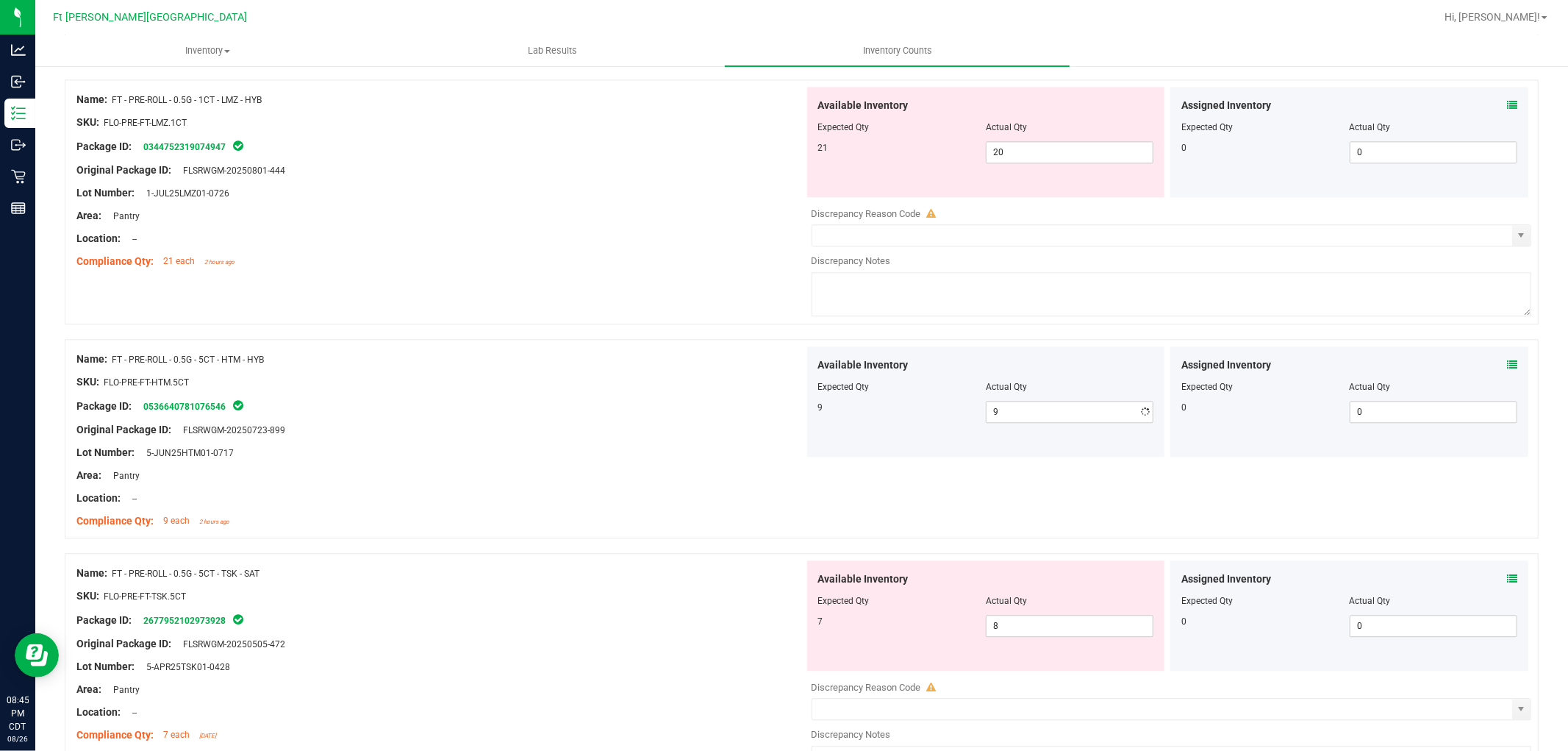
click at [778, 454] on div "Lot Number: 5-JUN25HTM01-0717" at bounding box center [440, 453] width 728 height 16
click at [1509, 581] on div "Assigned Inventory Expected Qty Actual Qty 0 0 0" at bounding box center [1349, 616] width 358 height 110
click at [1507, 581] on icon at bounding box center [1512, 578] width 10 height 10
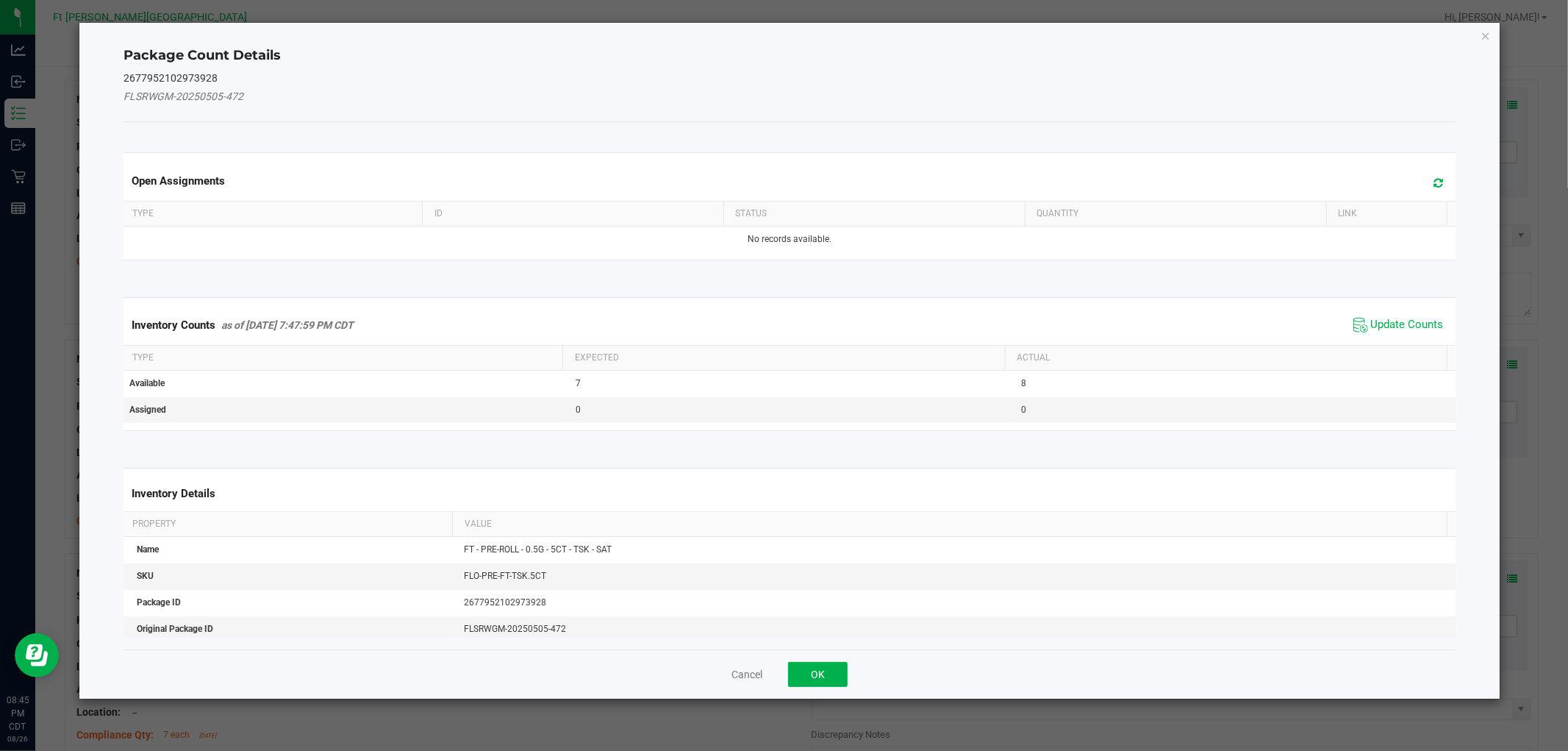
drag, startPoint x: 1373, startPoint y: 320, endPoint x: 1318, endPoint y: 367, distance: 72.3
click at [1374, 320] on span "Update Counts" at bounding box center [1408, 325] width 73 height 15
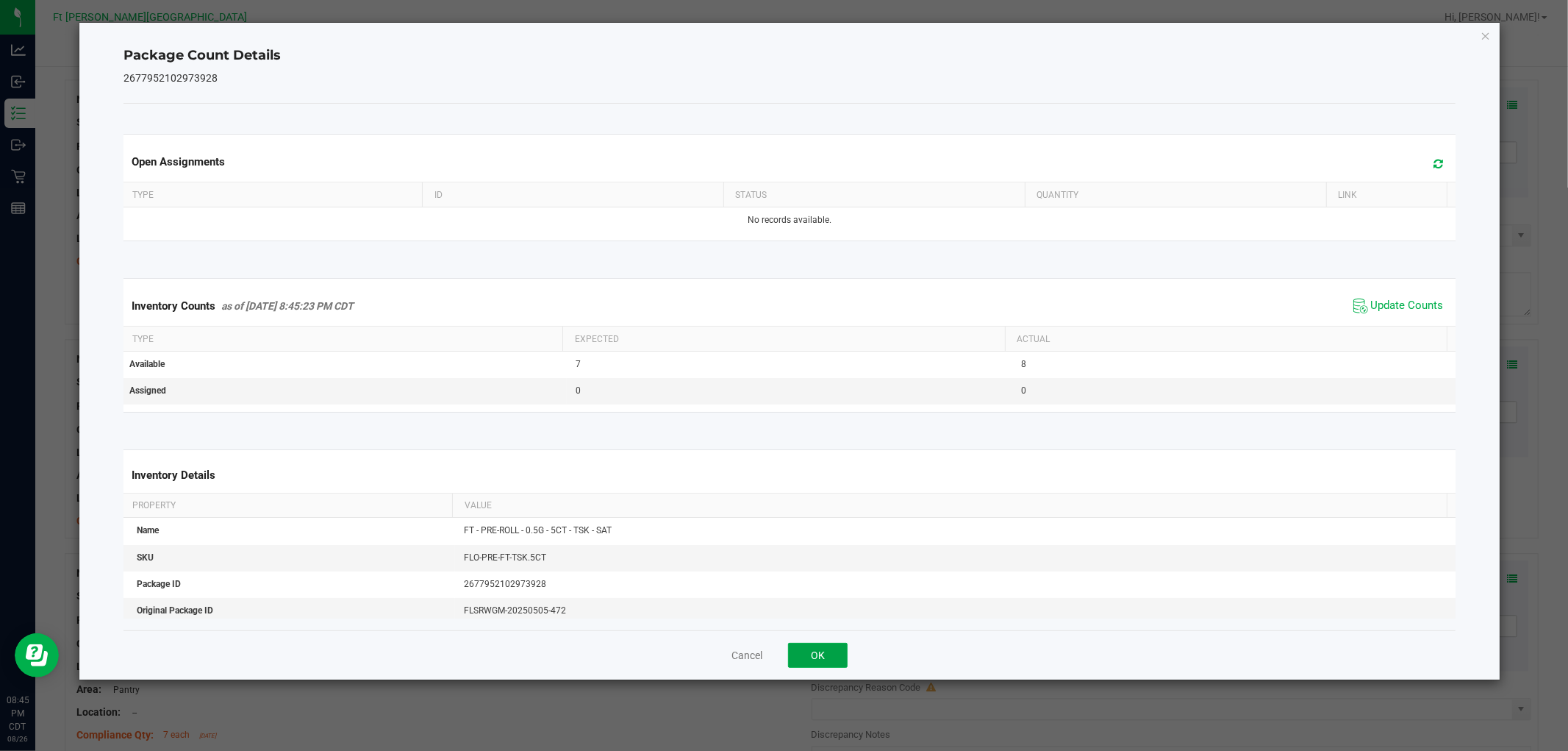
drag, startPoint x: 838, startPoint y: 652, endPoint x: 939, endPoint y: 594, distance: 116.5
click at [841, 651] on button "OK" at bounding box center [818, 655] width 60 height 25
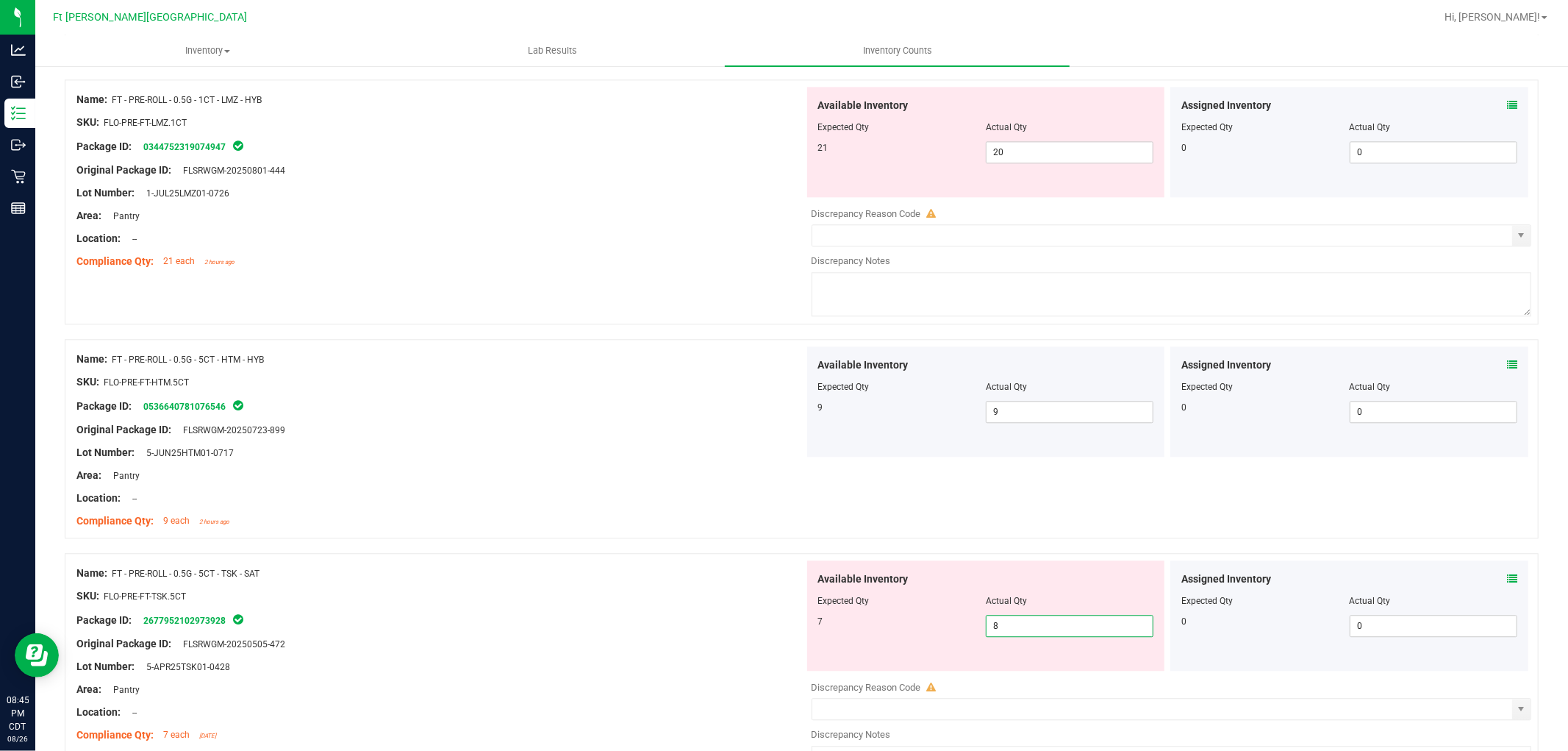
drag, startPoint x: 1001, startPoint y: 627, endPoint x: 937, endPoint y: 628, distance: 64.0
click at [937, 628] on div "7 8 8" at bounding box center [987, 625] width 336 height 22
type input "7"
click at [663, 600] on div "SKU: FLO-PRE-FT-TSK.5CT" at bounding box center [440, 596] width 728 height 16
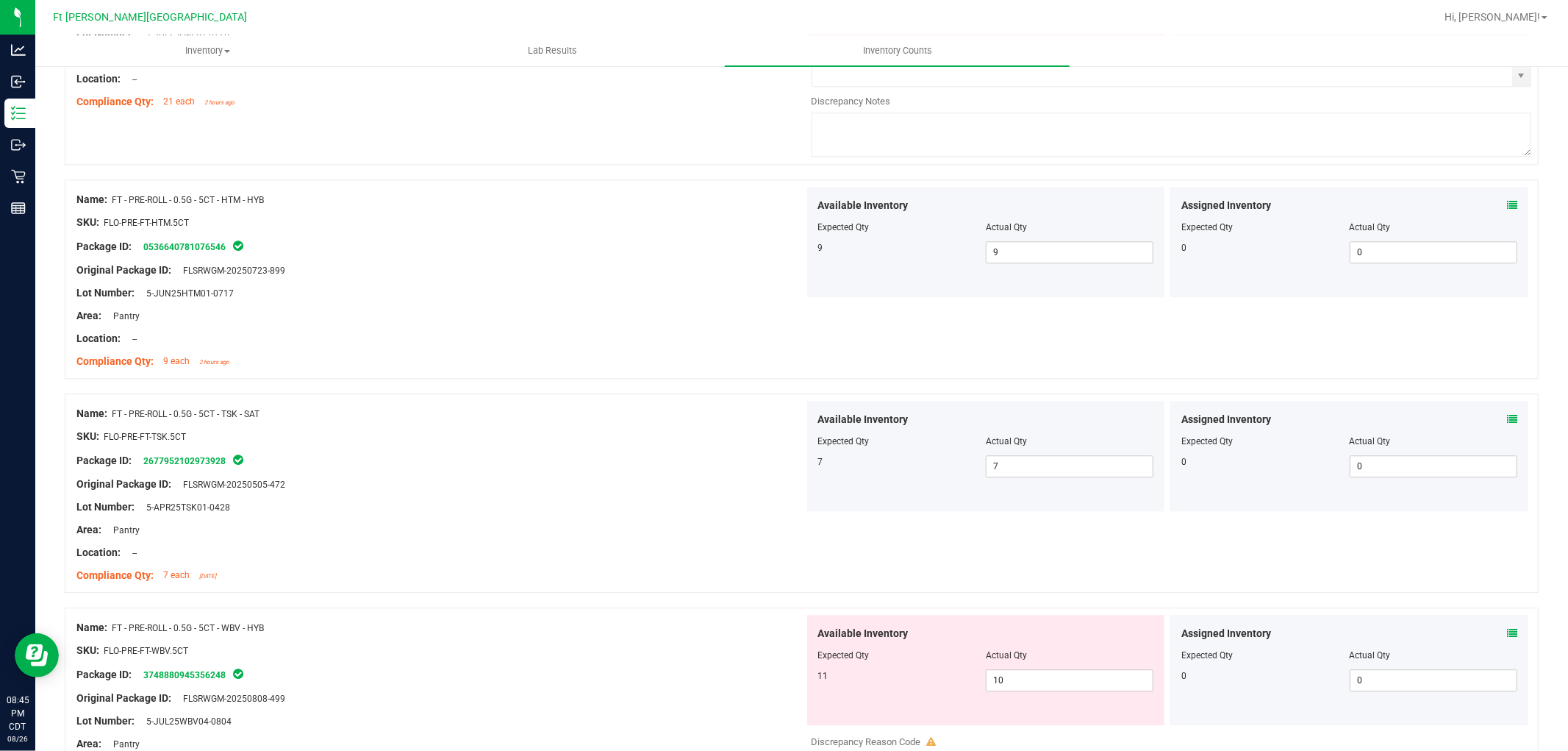
scroll to position [3104, 0]
click at [1507, 628] on icon at bounding box center [1512, 629] width 10 height 10
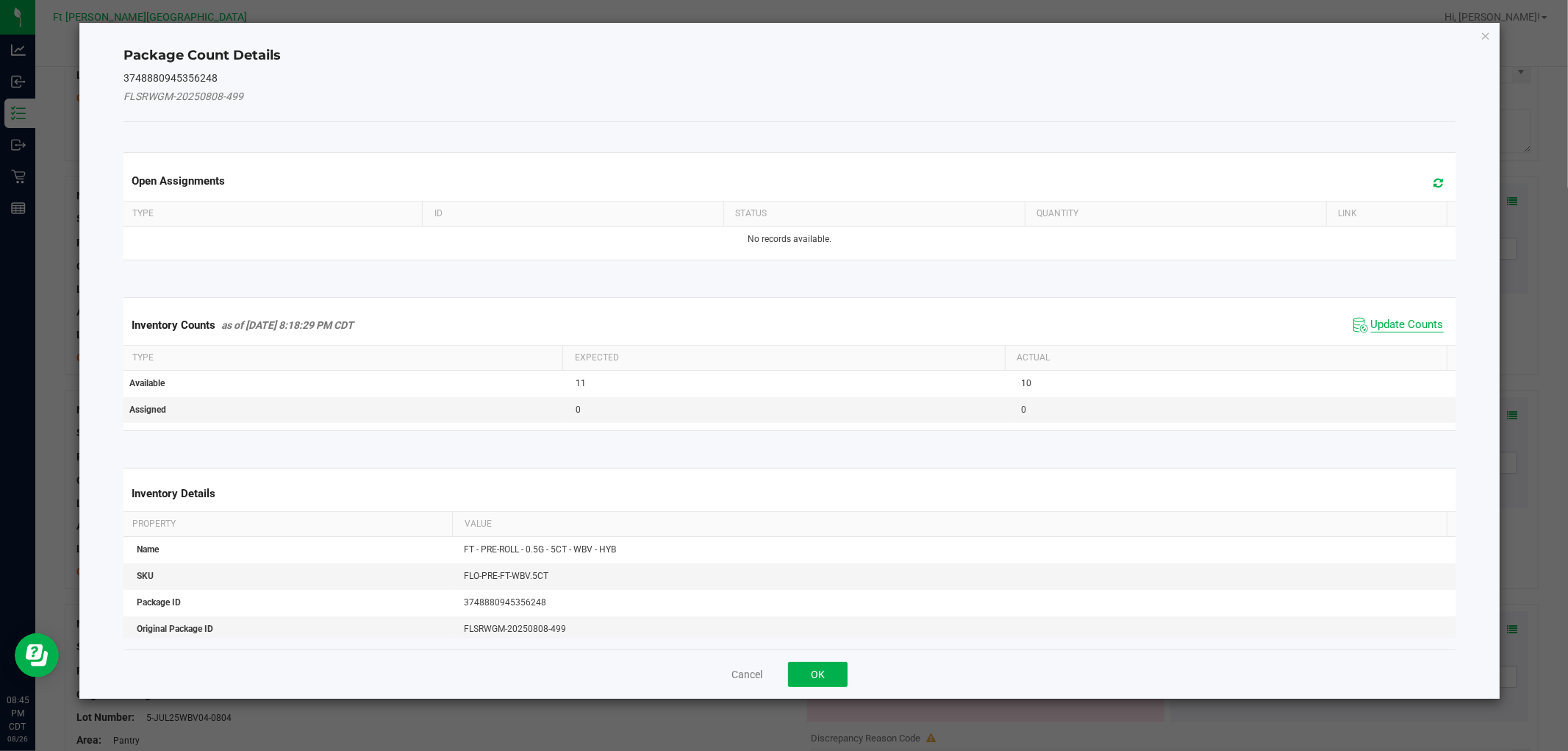
click at [1372, 319] on span "Update Counts" at bounding box center [1408, 325] width 73 height 15
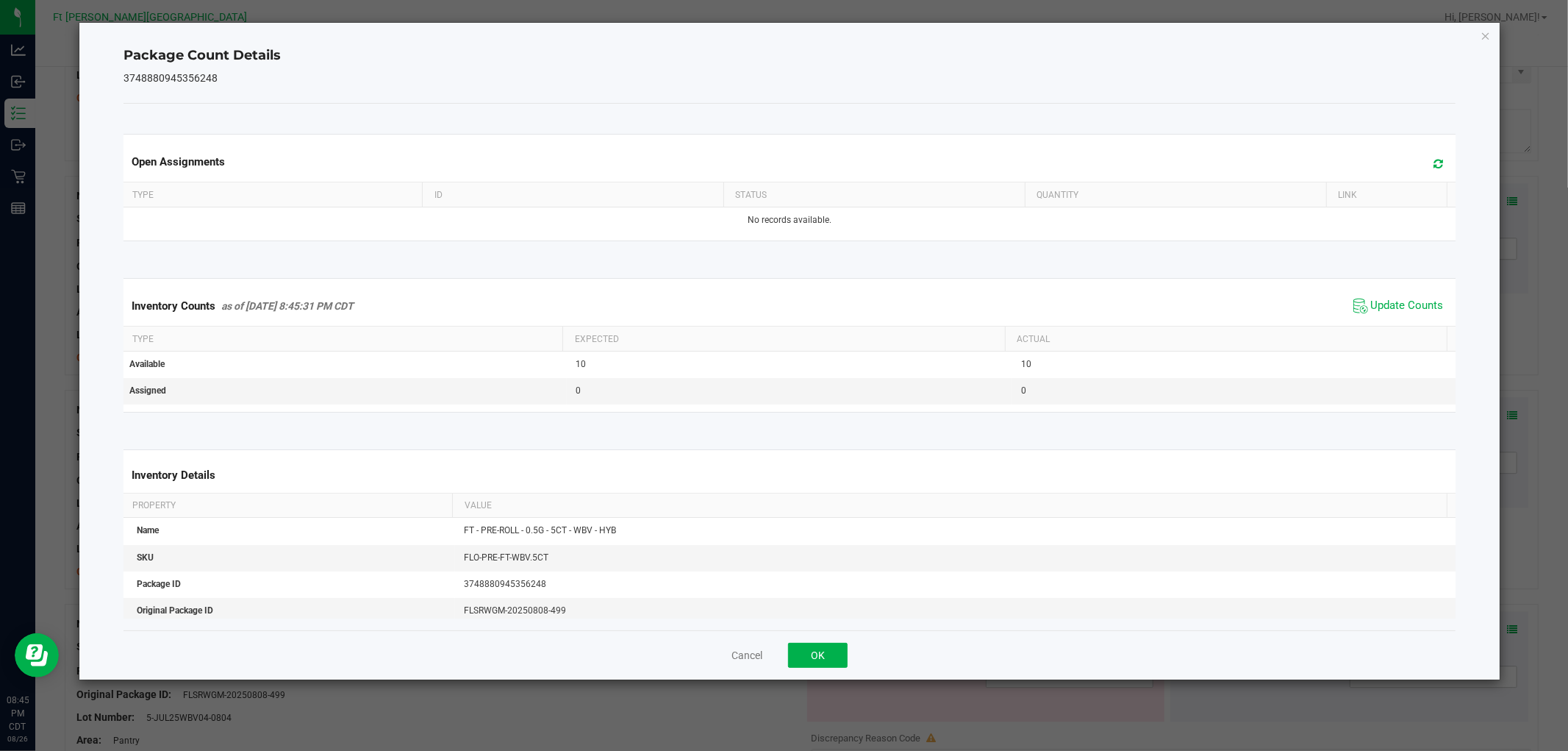
click at [848, 649] on div "Cancel OK" at bounding box center [789, 655] width 1331 height 49
click at [847, 649] on div "Cancel OK" at bounding box center [789, 655] width 1331 height 49
click at [847, 650] on div "Cancel OK" at bounding box center [789, 655] width 1331 height 49
click at [842, 652] on button "OK" at bounding box center [818, 655] width 60 height 25
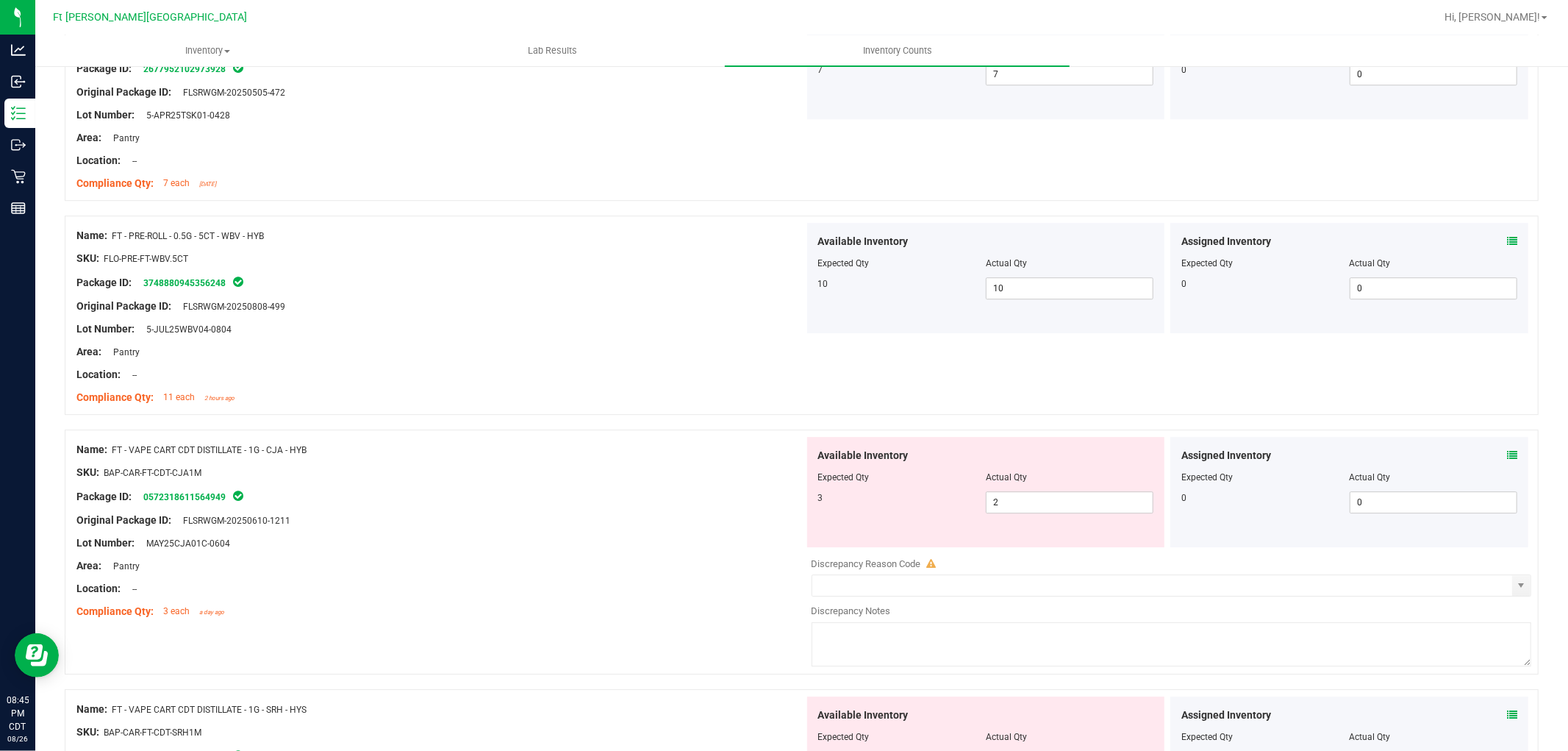
scroll to position [3758, 0]
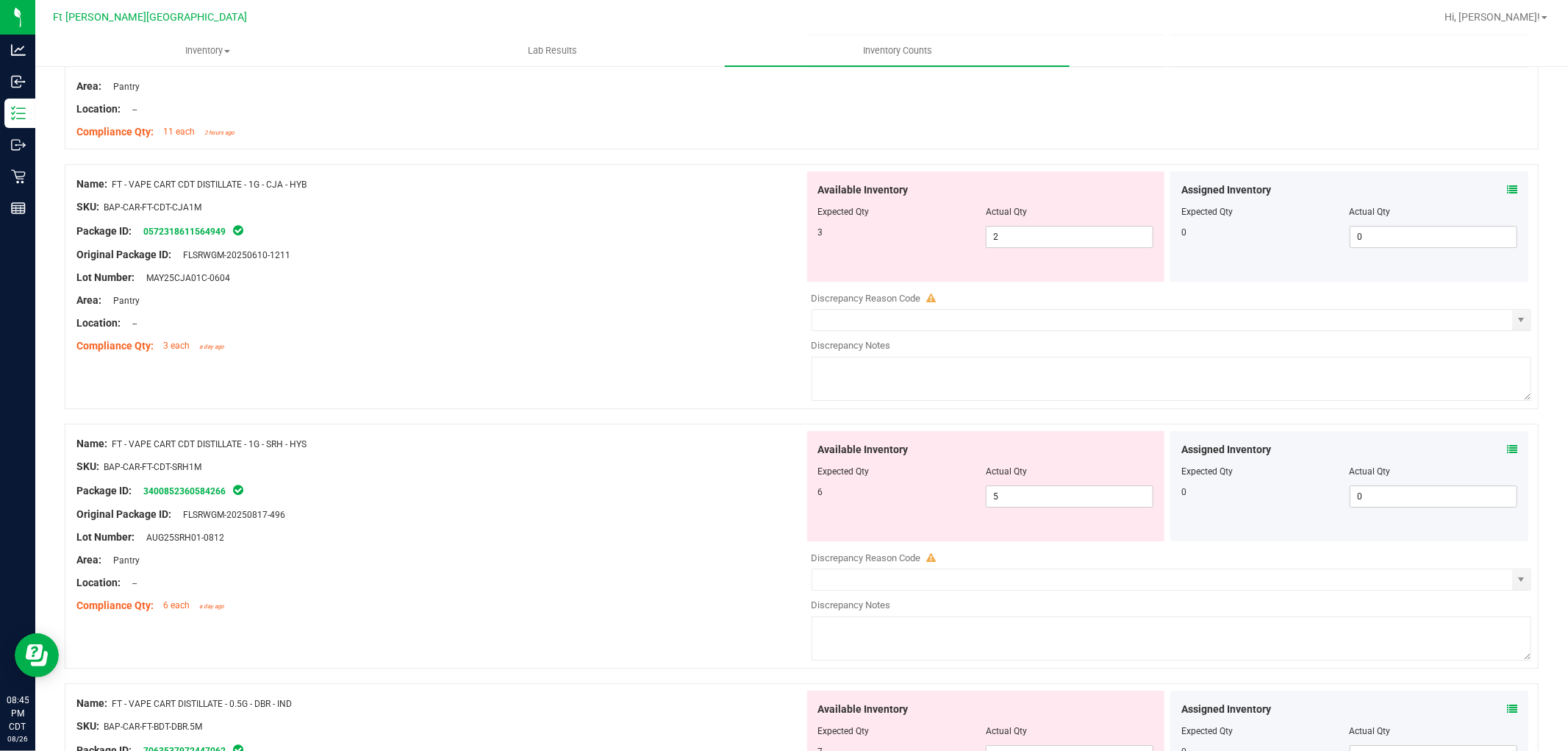
click at [1507, 187] on icon at bounding box center [1512, 189] width 10 height 10
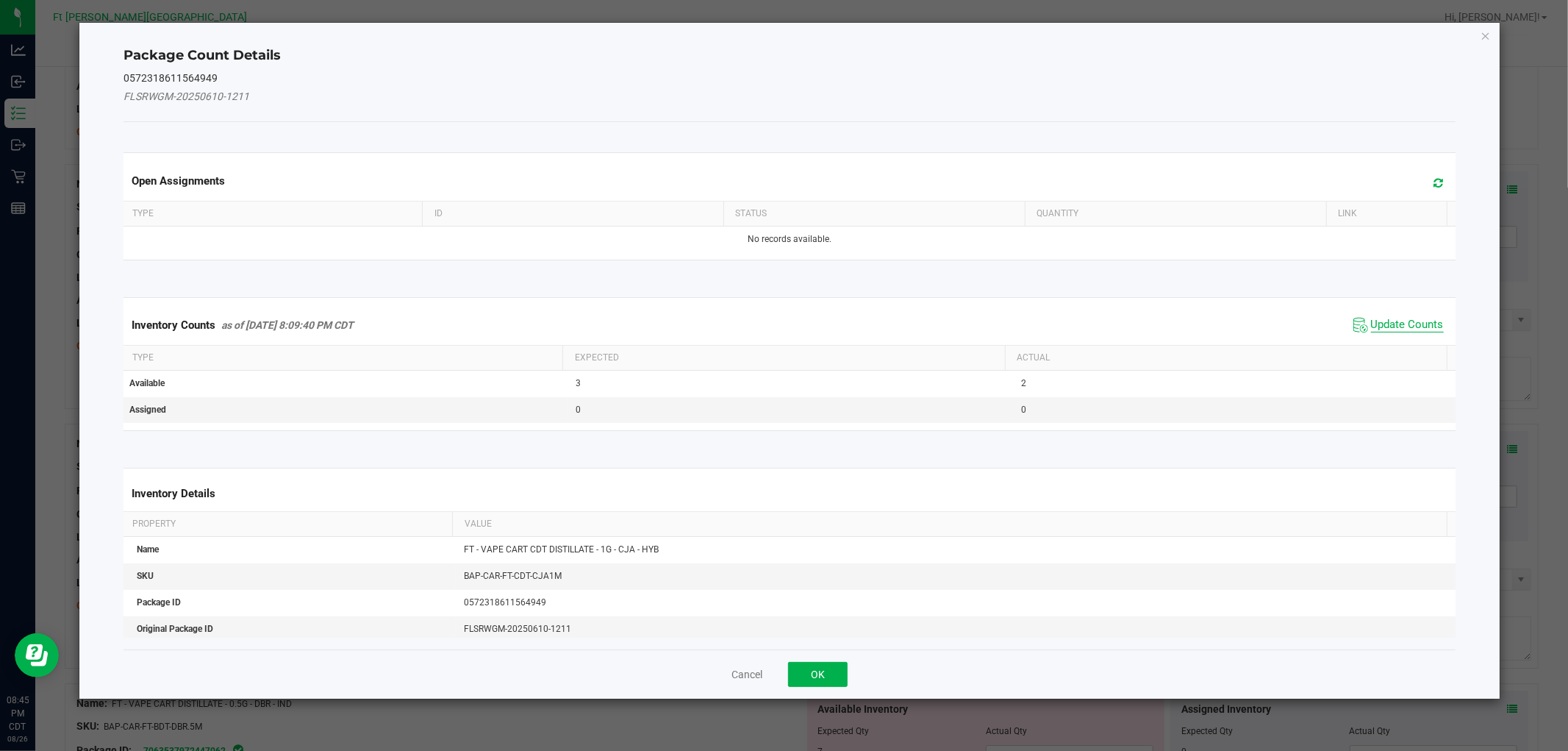
click at [1372, 327] on span "Update Counts" at bounding box center [1408, 325] width 73 height 15
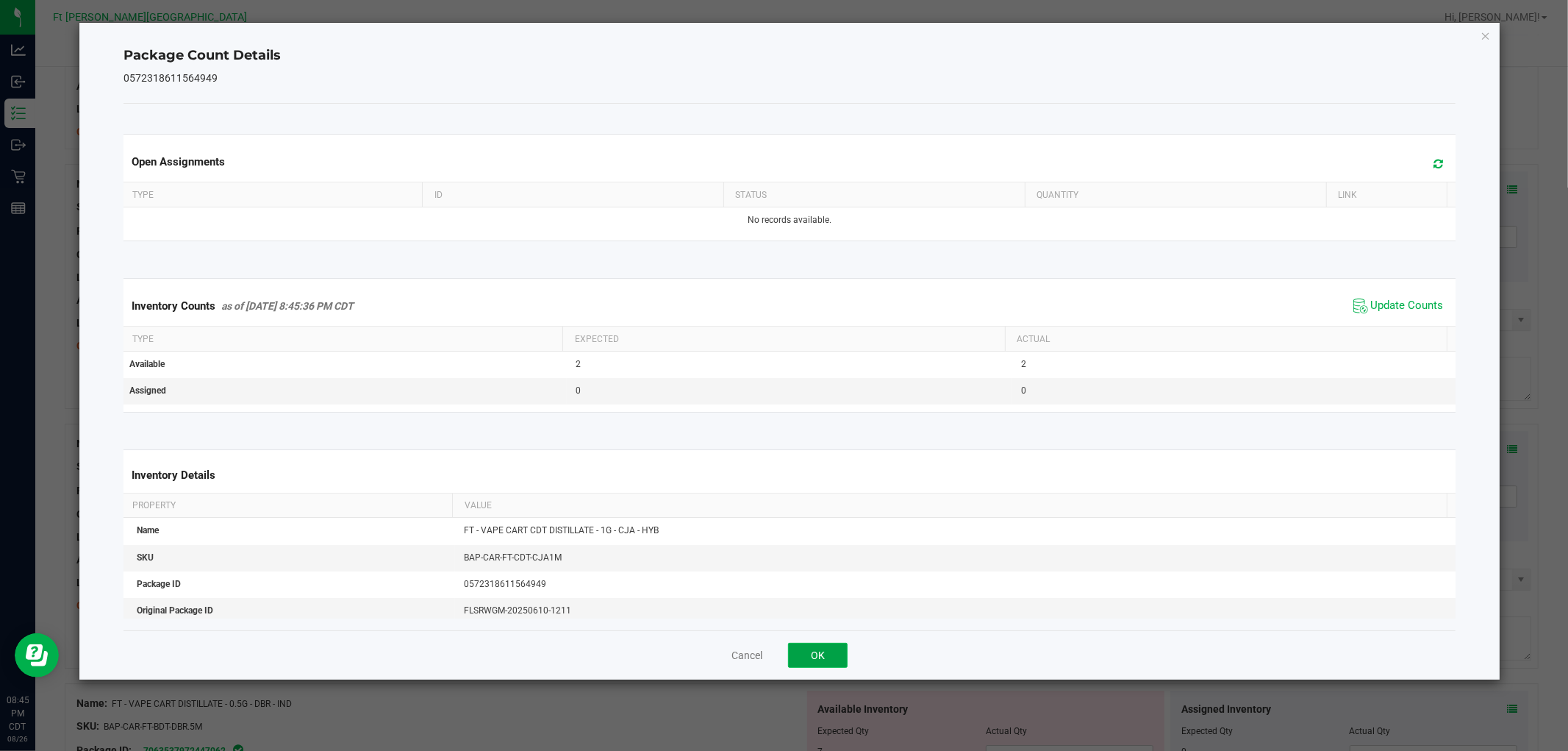
drag, startPoint x: 810, startPoint y: 645, endPoint x: 1089, endPoint y: 606, distance: 281.7
click at [810, 645] on button "OK" at bounding box center [818, 655] width 60 height 25
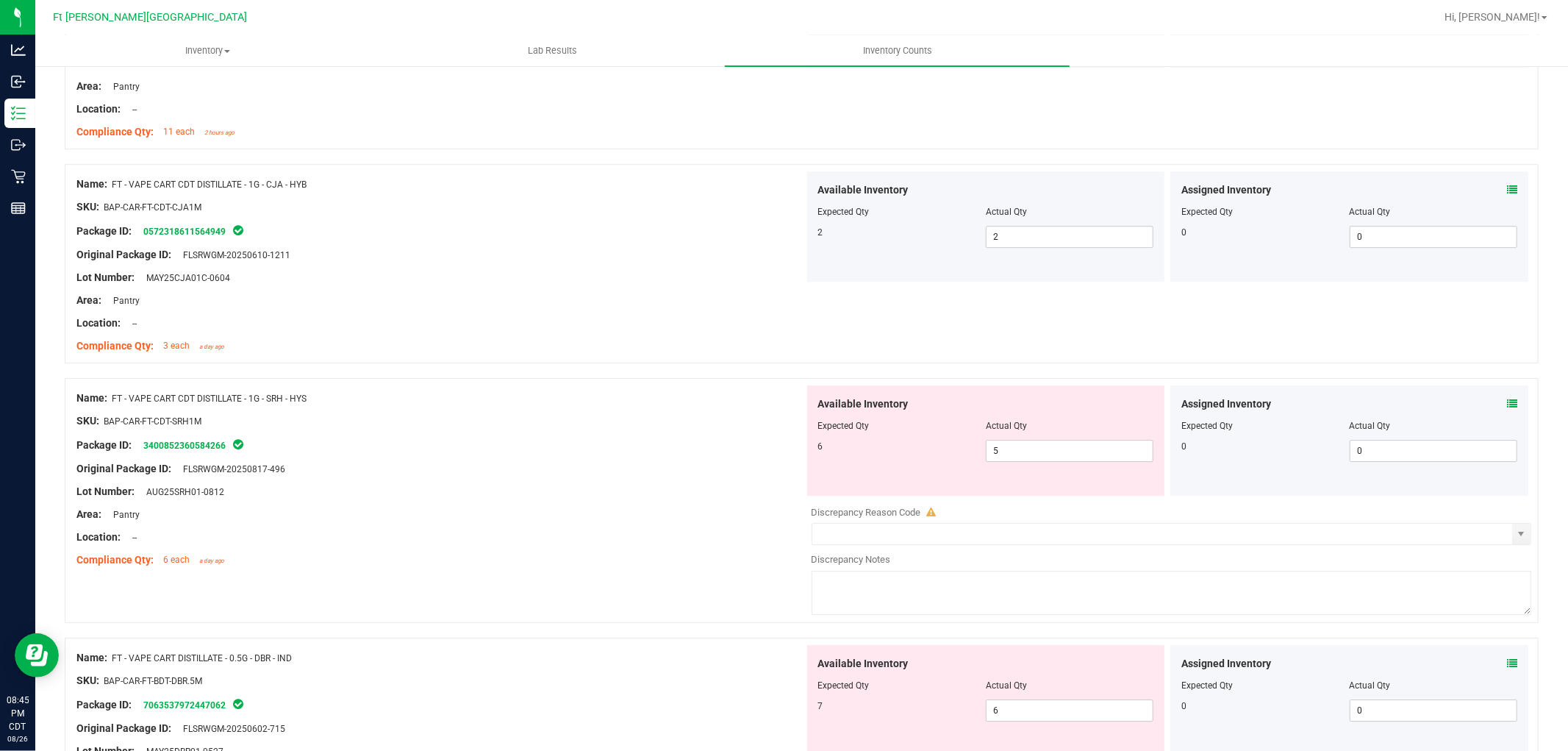
click at [1507, 408] on icon at bounding box center [1512, 403] width 10 height 10
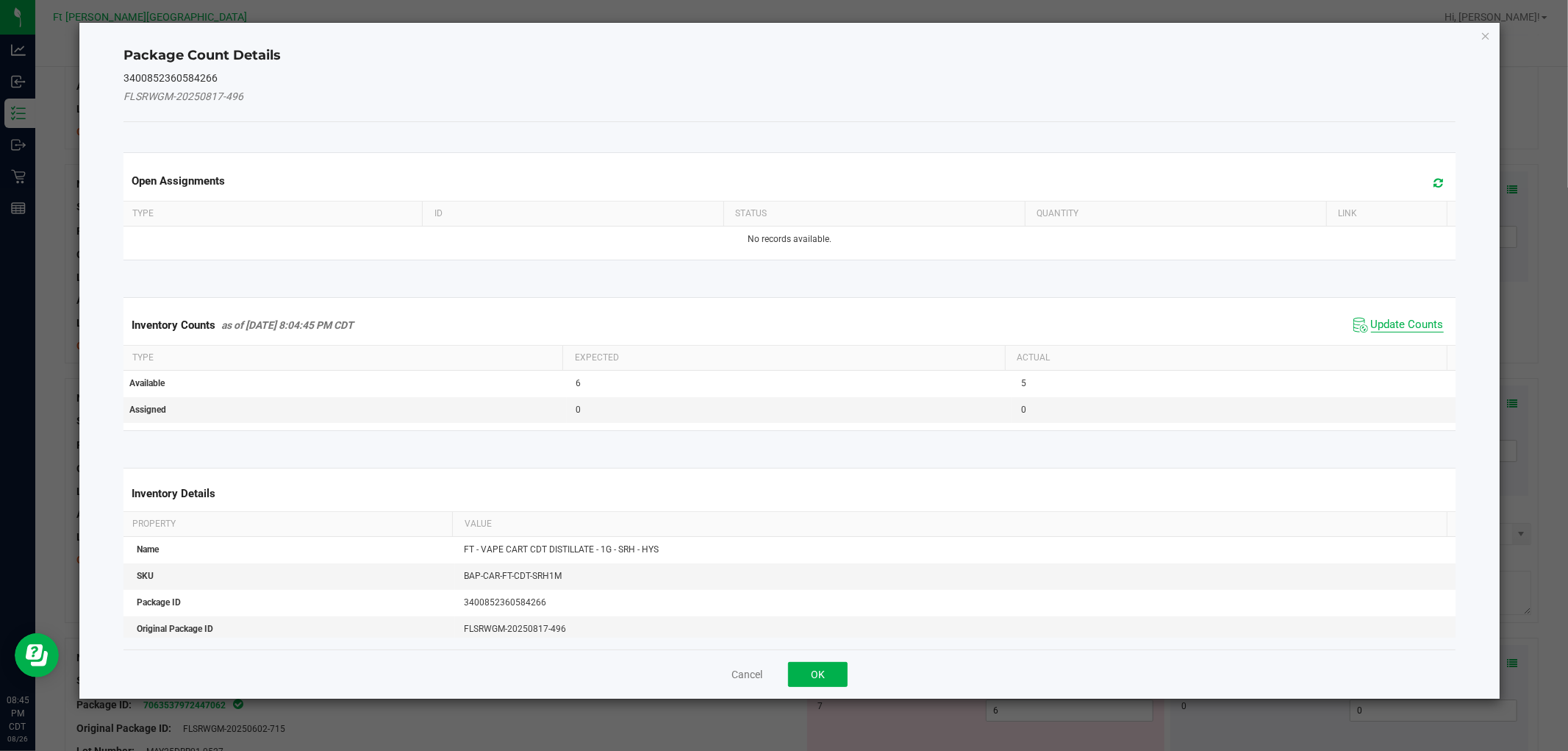
click at [1387, 324] on span "Update Counts" at bounding box center [1408, 325] width 73 height 15
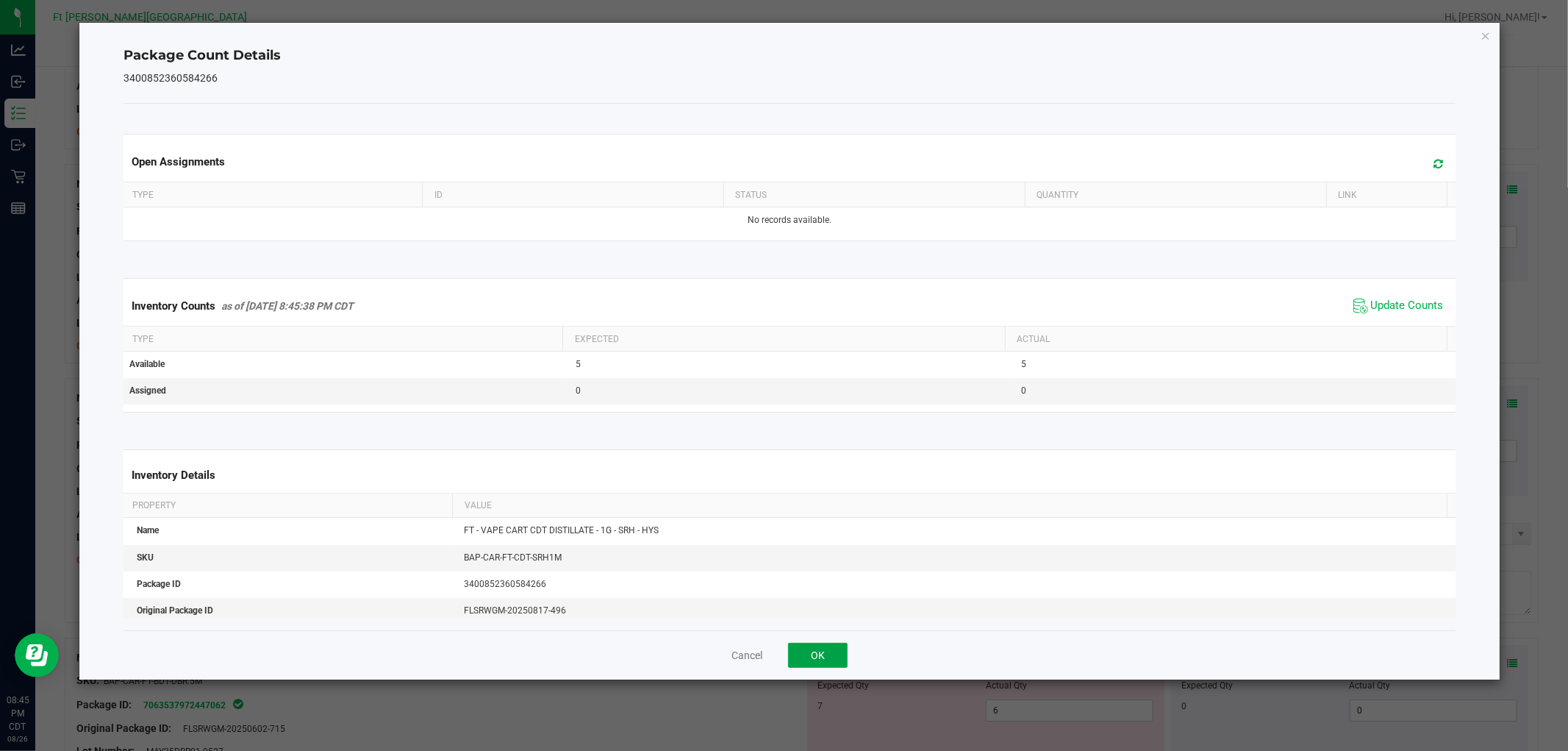
drag, startPoint x: 813, startPoint y: 655, endPoint x: 874, endPoint y: 644, distance: 62.0
click at [814, 655] on button "OK" at bounding box center [818, 655] width 60 height 25
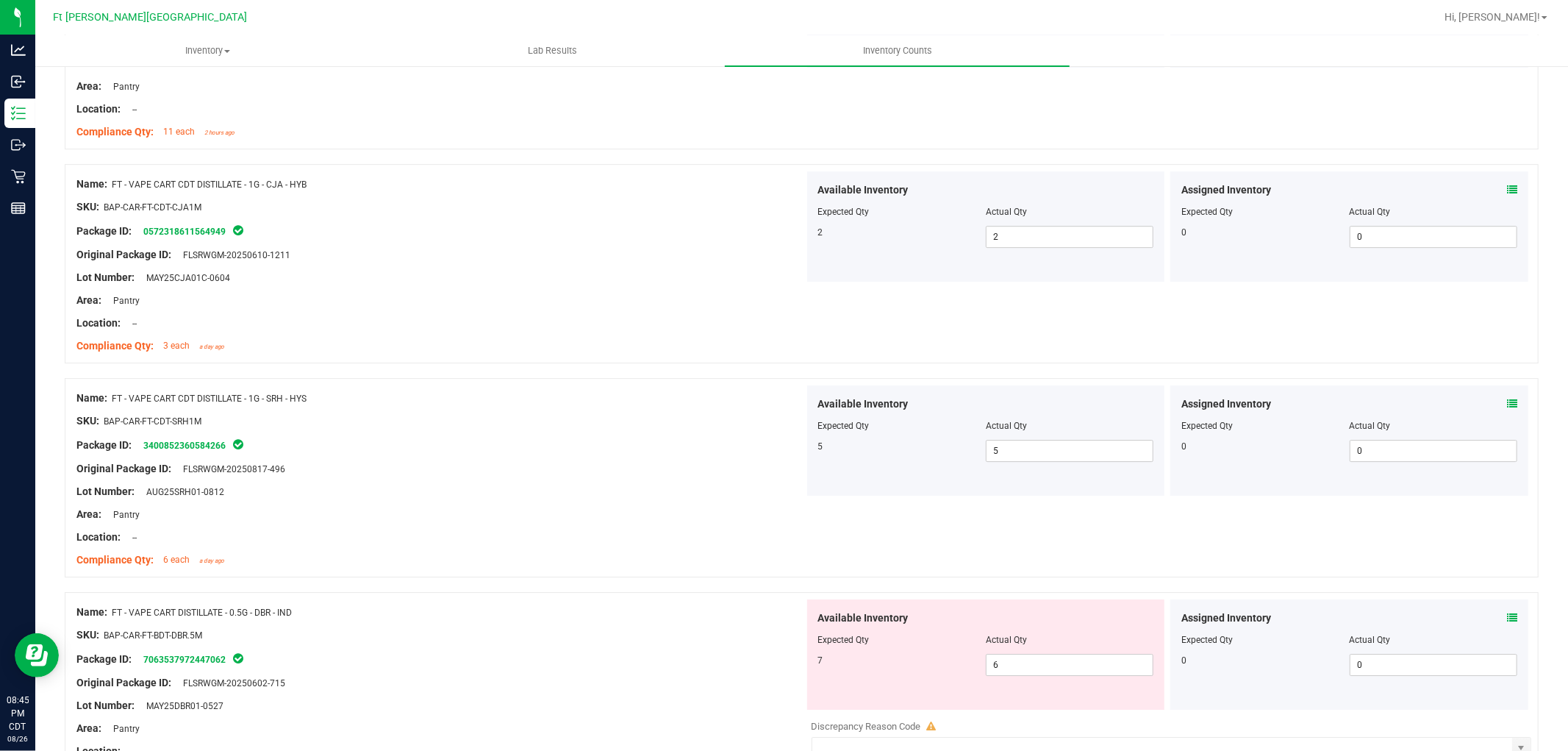
click at [1492, 617] on div "Assigned Inventory" at bounding box center [1349, 618] width 336 height 16
click at [1507, 614] on icon at bounding box center [1512, 617] width 10 height 10
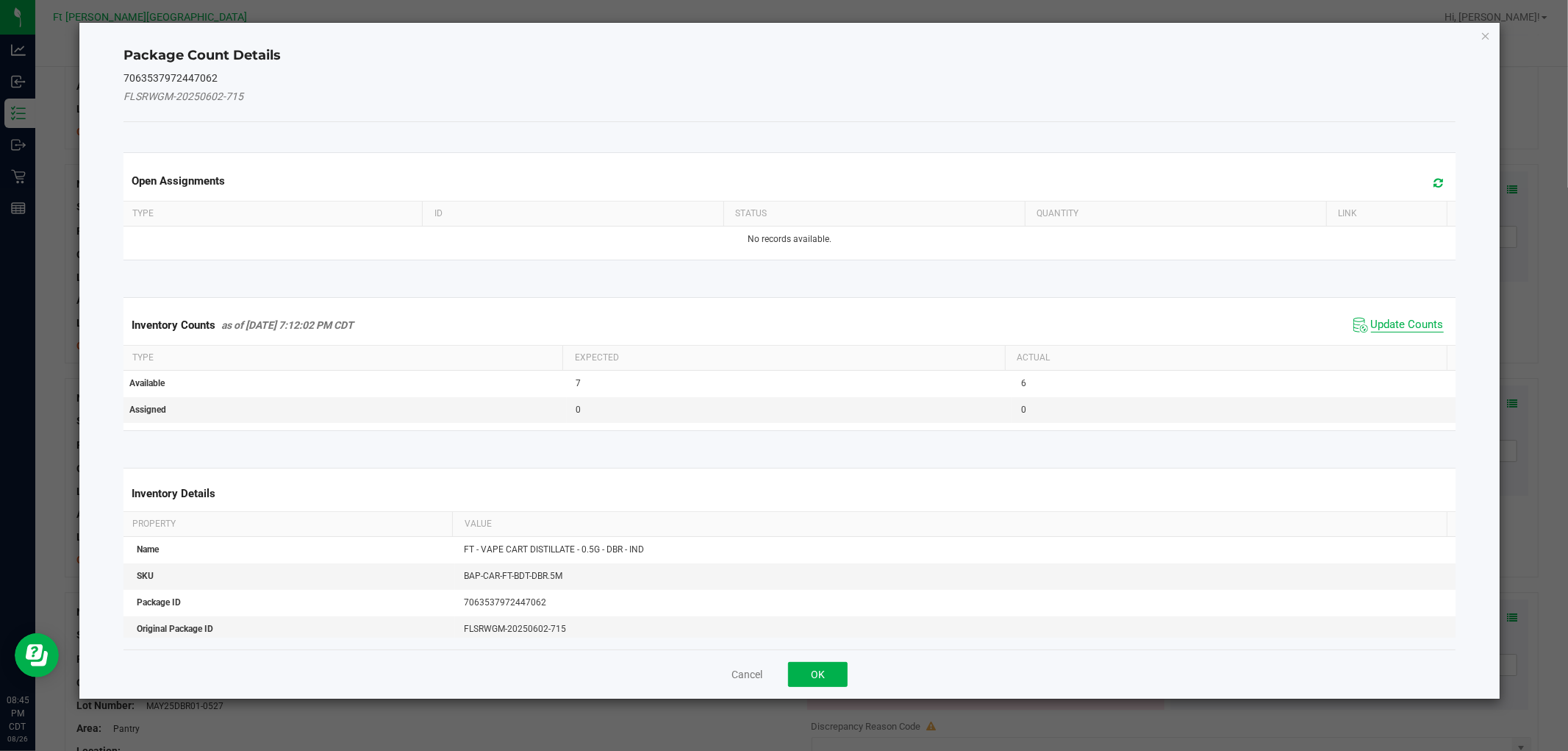
click at [1378, 320] on span "Update Counts" at bounding box center [1408, 325] width 73 height 15
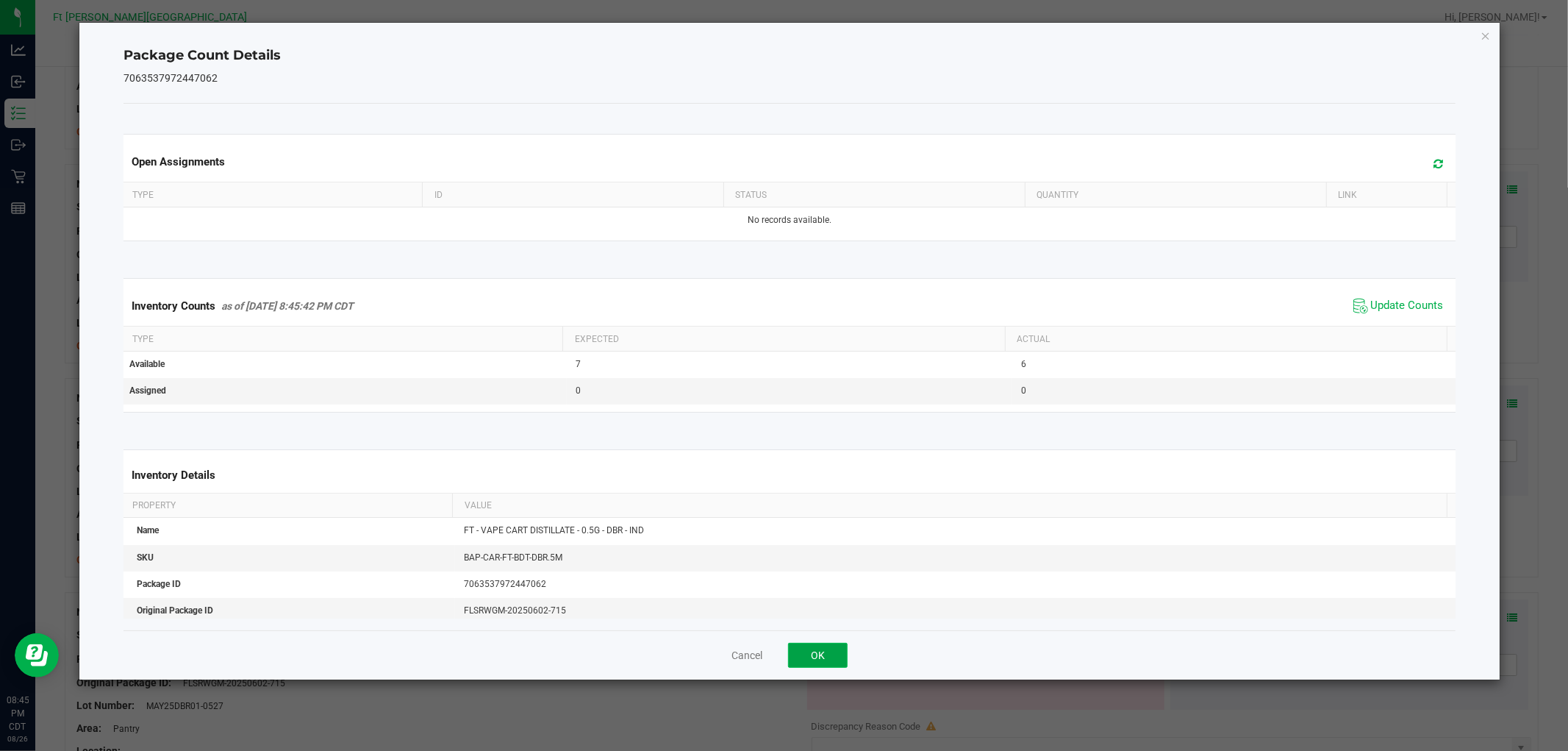
click at [838, 652] on button "OK" at bounding box center [818, 655] width 60 height 25
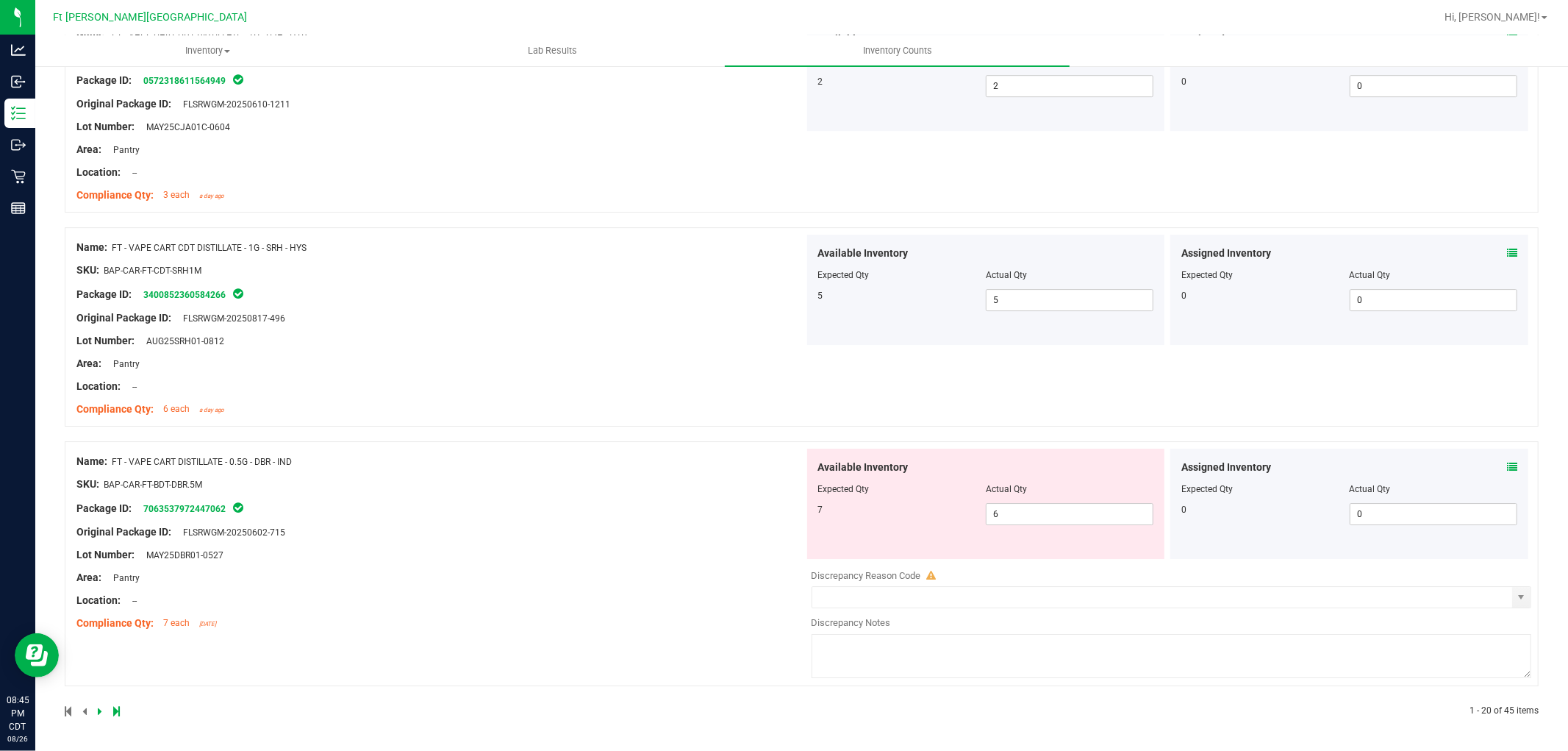
scroll to position [3911, 0]
drag, startPoint x: 1000, startPoint y: 517, endPoint x: 874, endPoint y: 515, distance: 126.0
click at [876, 514] on div "7 6 6" at bounding box center [987, 513] width 336 height 22
type input "7"
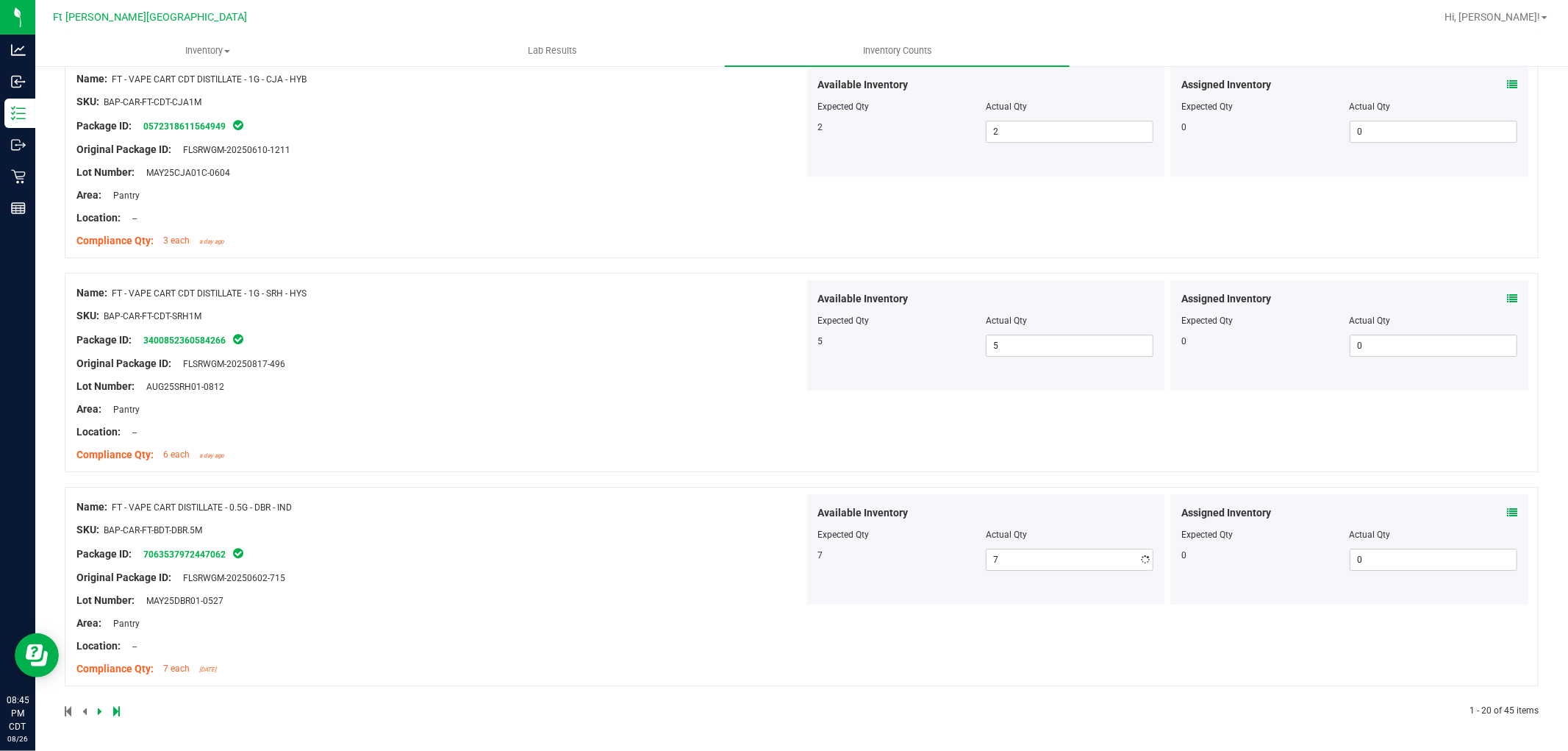
scroll to position [3865, 0]
click at [672, 491] on div "Name: FT - VAPE CART DISTILLATE - 0.5G - DBR - IND SKU: BAP-CAR-FT-BDT-DBR.5M P…" at bounding box center [802, 586] width 1475 height 199
click at [95, 710] on div at bounding box center [433, 710] width 737 height 13
click at [99, 710] on icon at bounding box center [100, 711] width 4 height 9
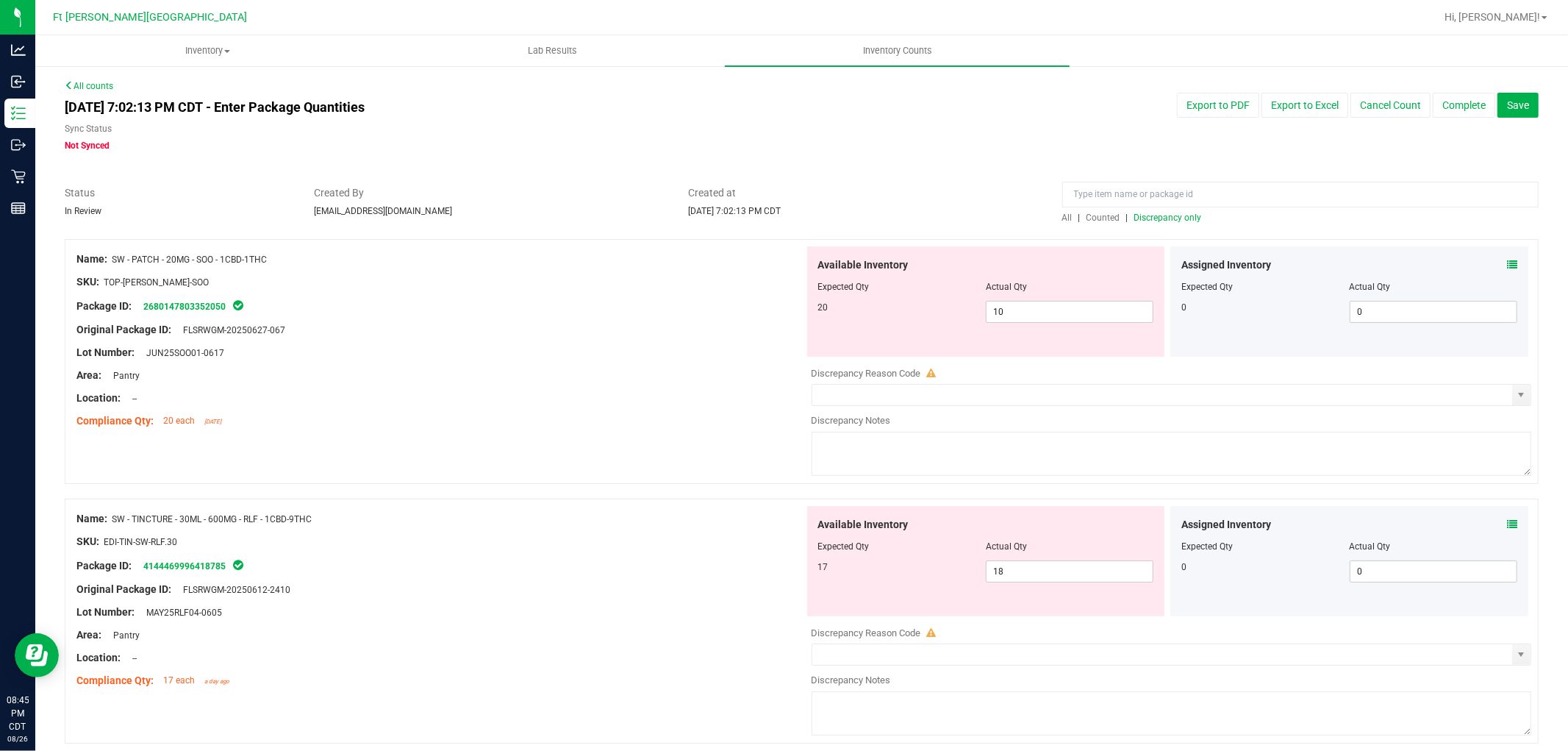
click at [1507, 265] on icon at bounding box center [1512, 264] width 10 height 10
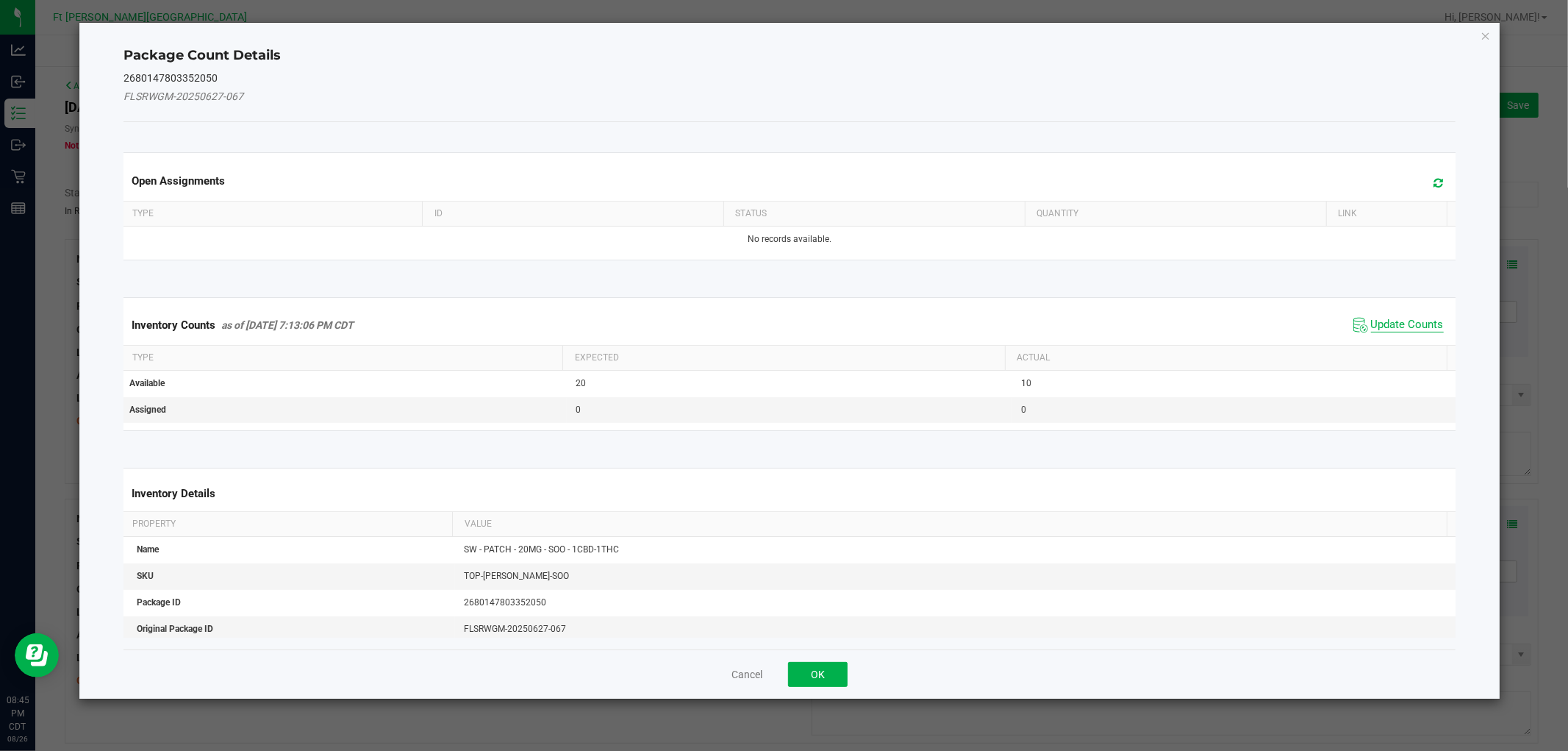
drag, startPoint x: 1357, startPoint y: 341, endPoint x: 1374, endPoint y: 329, distance: 20.8
click at [1358, 339] on div "Inventory Counts as of [DATE] 7:13:06 PM CDT Update Counts" at bounding box center [789, 325] width 1337 height 39
click at [1374, 329] on span "Update Counts" at bounding box center [1408, 325] width 73 height 15
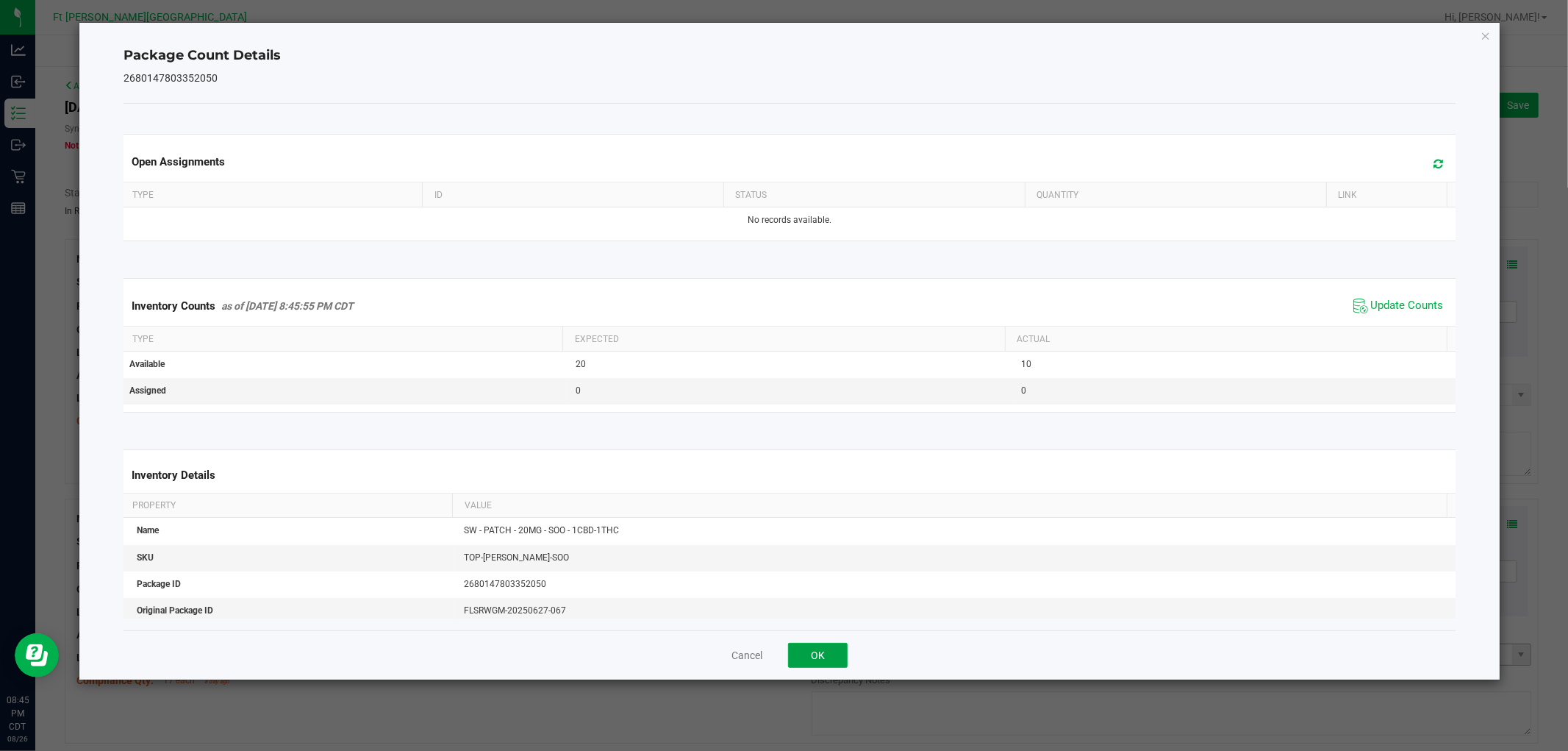
click at [840, 649] on button "OK" at bounding box center [818, 655] width 60 height 25
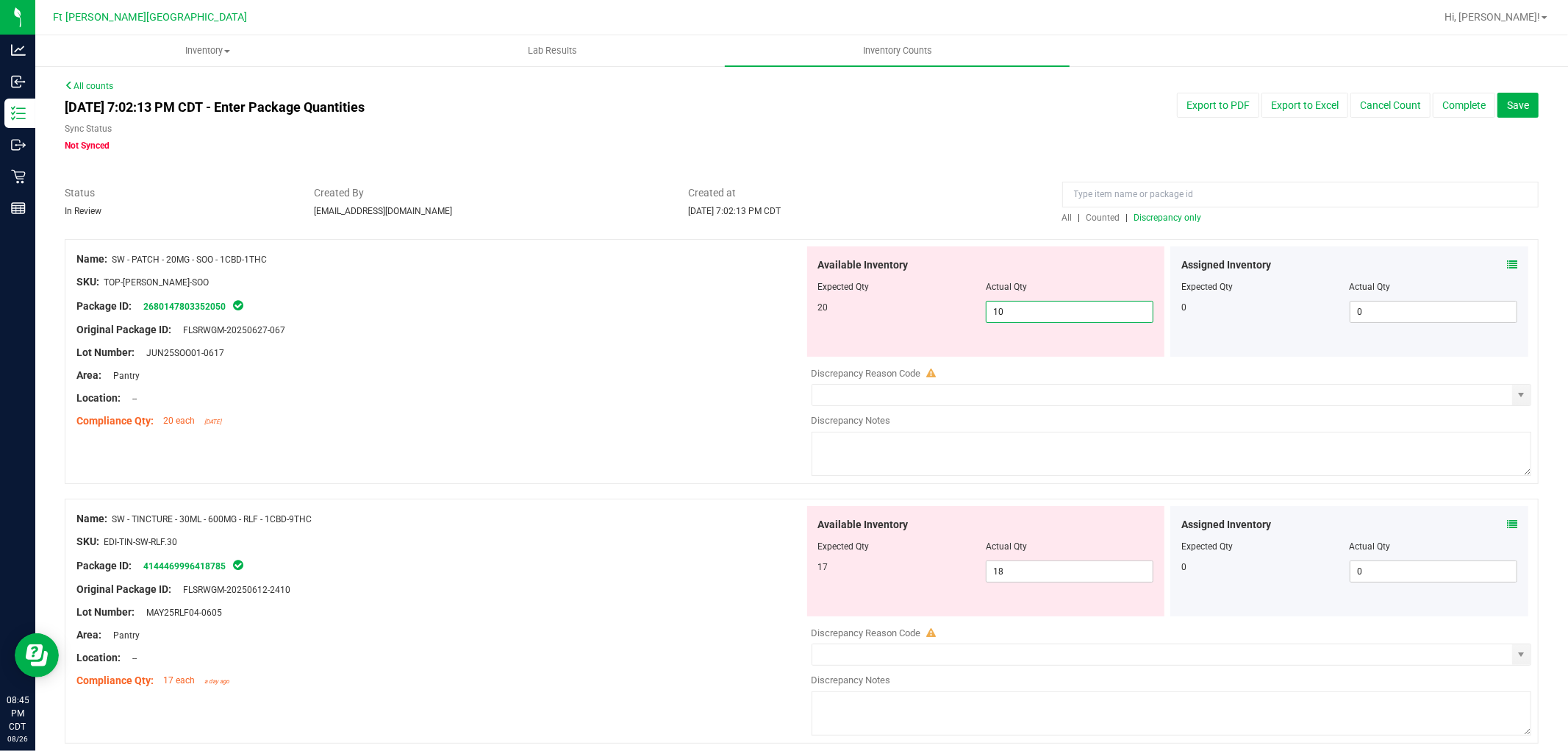
drag, startPoint x: 1001, startPoint y: 321, endPoint x: 946, endPoint y: 335, distance: 56.8
click at [947, 336] on div "Available Inventory Expected Qty Actual Qty 20 10 10" at bounding box center [986, 301] width 358 height 110
type input "3"
type input "20"
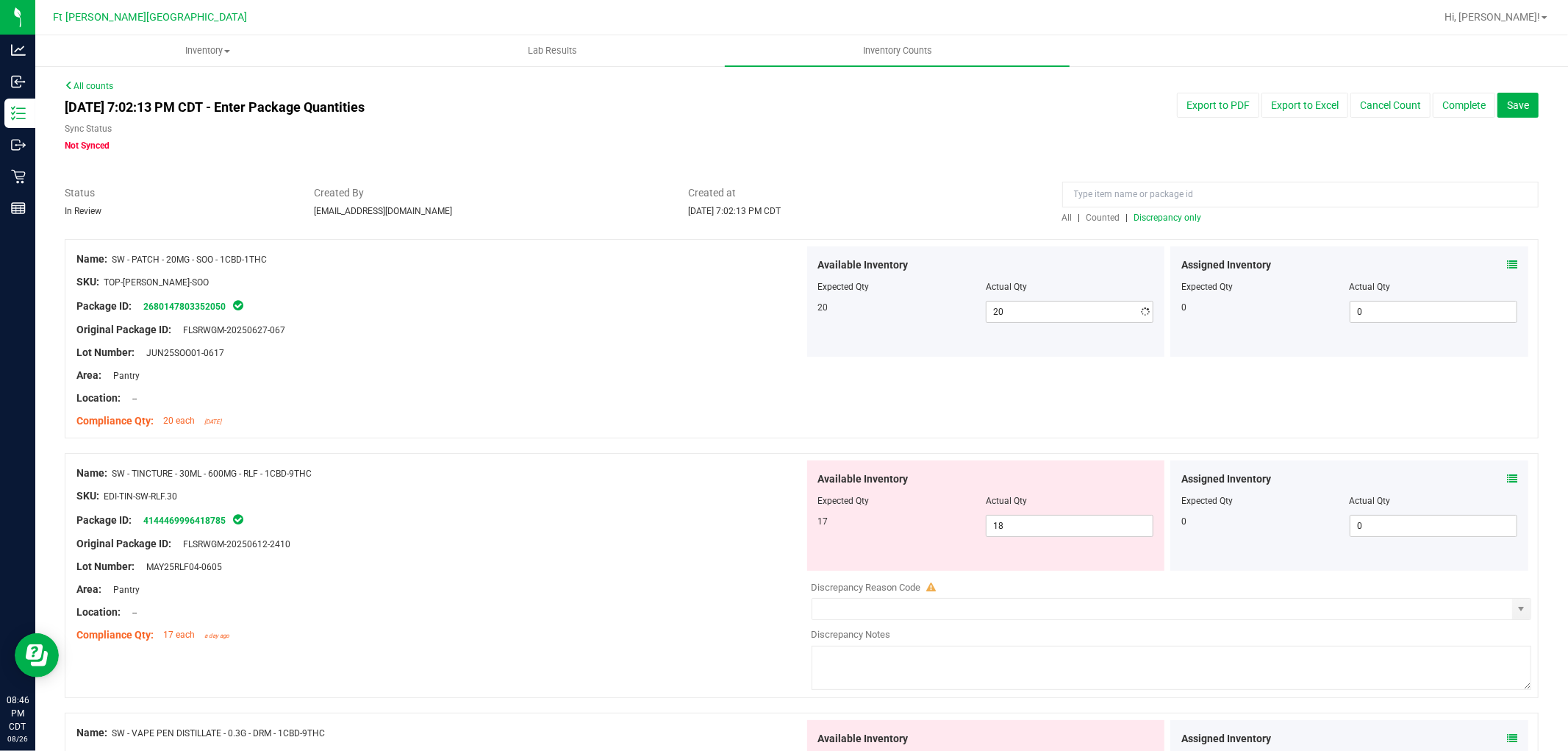
click at [599, 417] on div "Compliance Qty: 20 each [DATE]" at bounding box center [440, 421] width 728 height 16
drag, startPoint x: 1026, startPoint y: 527, endPoint x: 820, endPoint y: 497, distance: 208.2
click at [820, 497] on div "Available Inventory Expected Qty Actual Qty 17 18 18" at bounding box center [986, 515] width 358 height 110
type input "17"
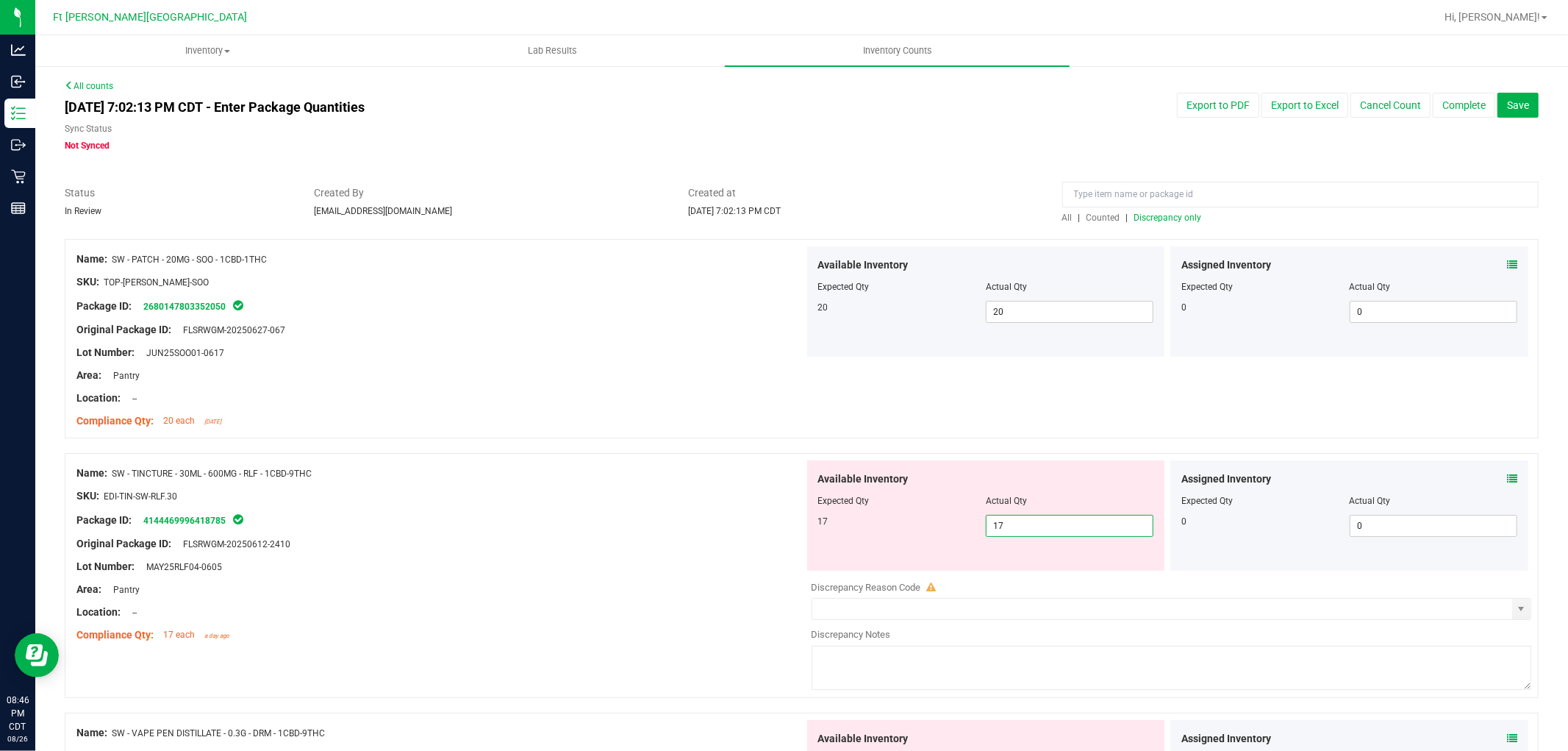
click at [699, 511] on div "Package ID: 4144469996418785" at bounding box center [440, 519] width 728 height 18
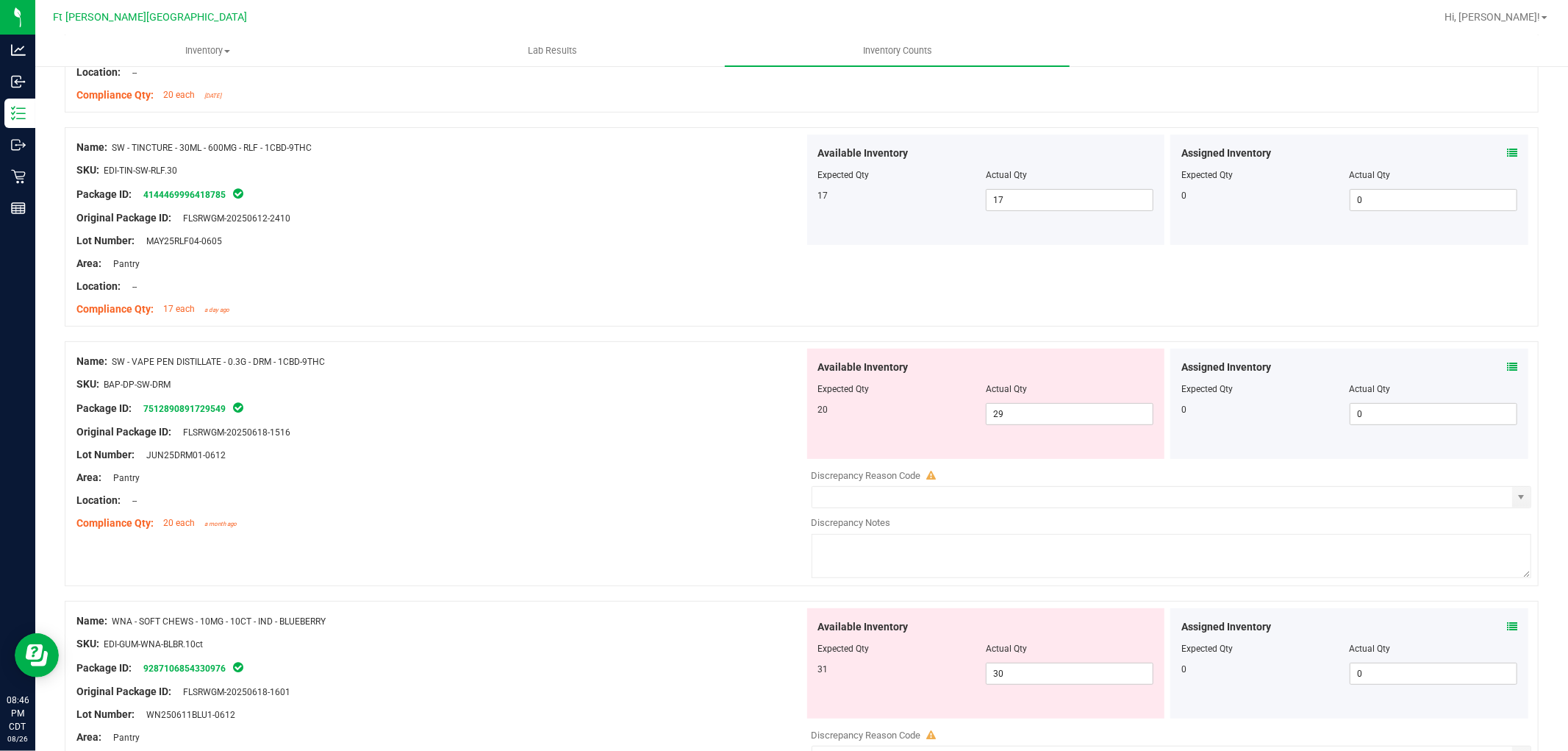
scroll to position [327, 0]
click at [1506, 367] on div "Assigned Inventory Expected Qty Actual Qty 0 0 0" at bounding box center [1349, 402] width 358 height 110
click at [1507, 363] on icon at bounding box center [1512, 366] width 10 height 10
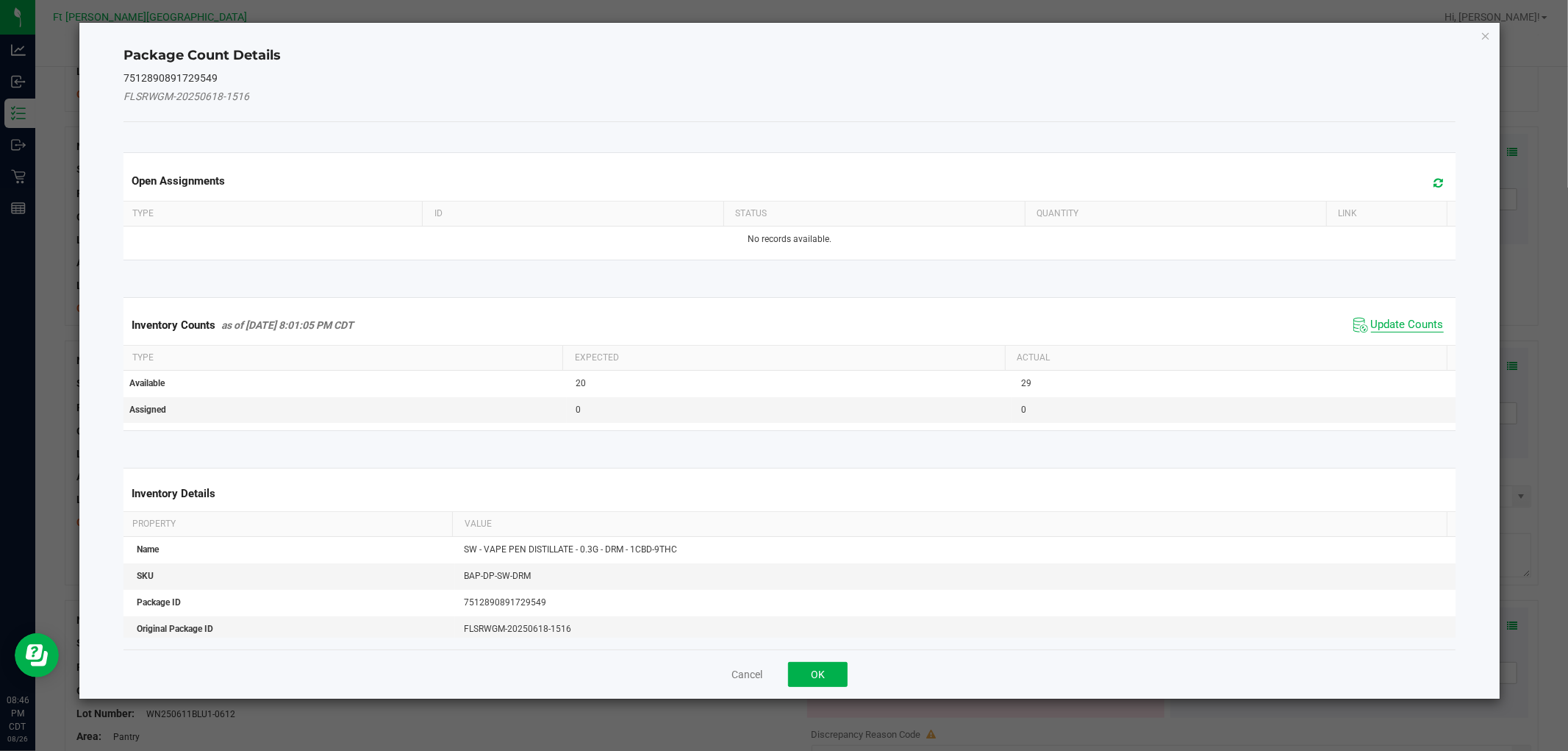
click at [1405, 319] on span "Update Counts" at bounding box center [1408, 325] width 73 height 15
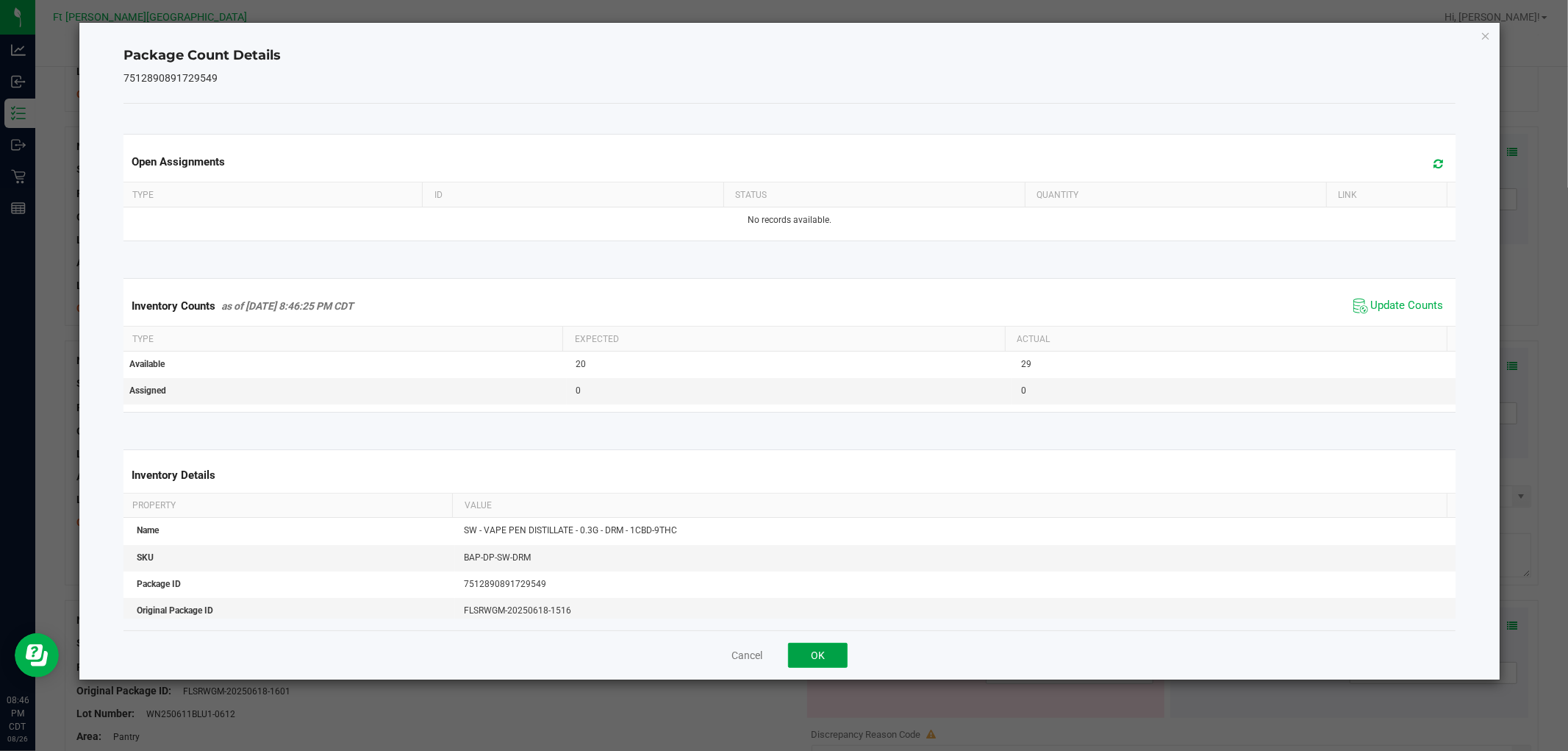
click at [846, 657] on button "OK" at bounding box center [818, 655] width 60 height 25
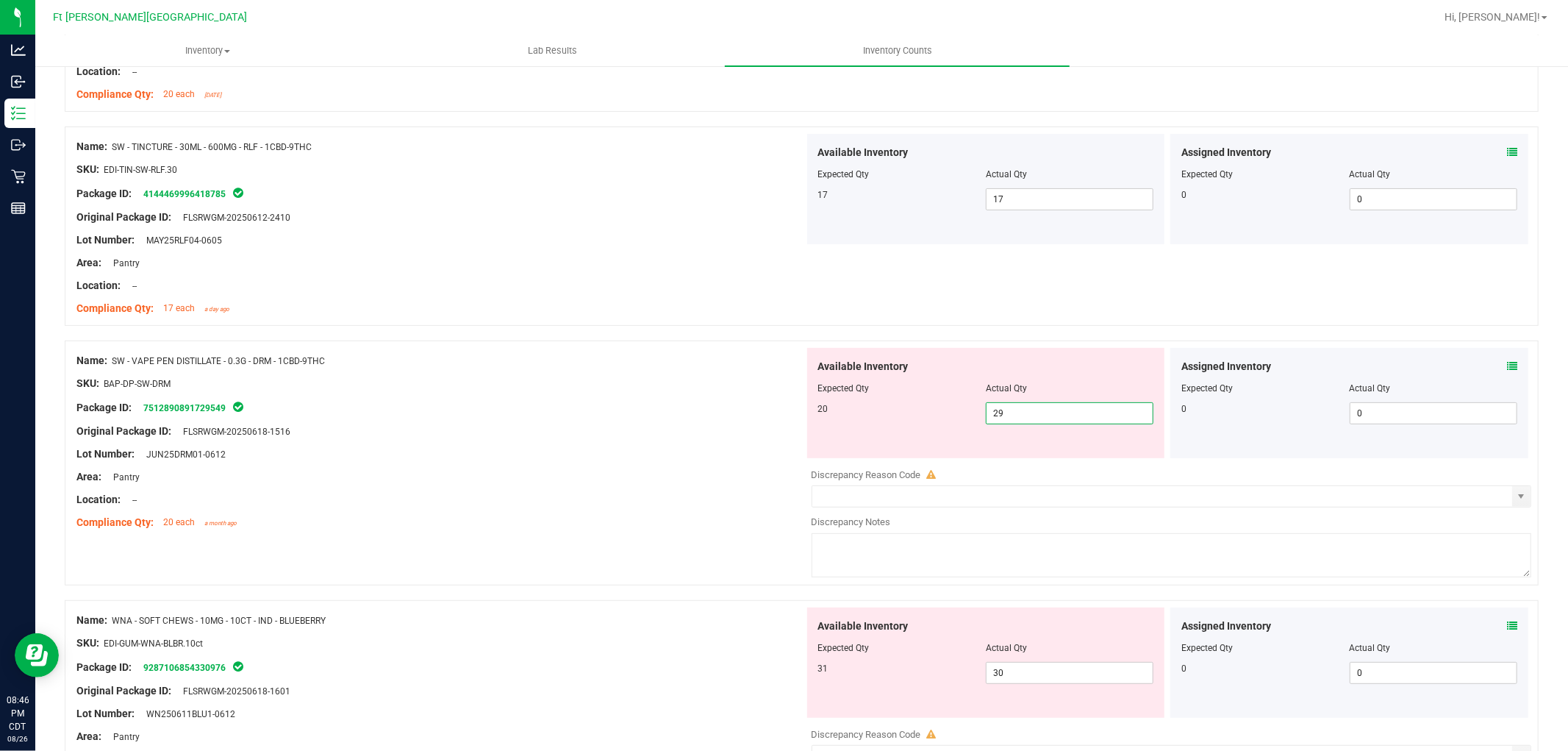
drag, startPoint x: 989, startPoint y: 415, endPoint x: 919, endPoint y: 408, distance: 70.3
click at [920, 409] on div "20 29 29" at bounding box center [987, 413] width 336 height 22
type input "20"
click at [712, 405] on div "Package ID: 7512890891729549" at bounding box center [440, 407] width 728 height 18
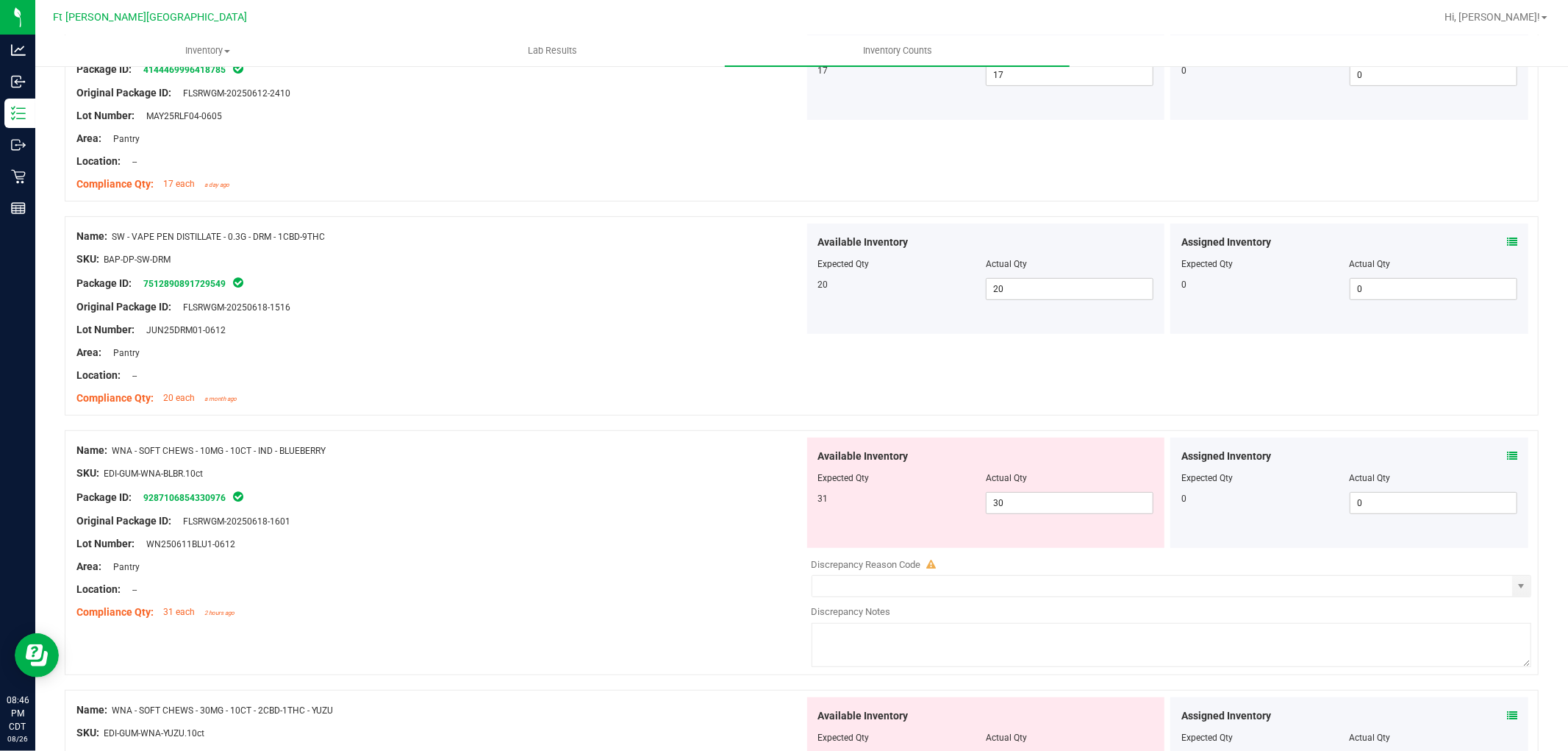
scroll to position [490, 0]
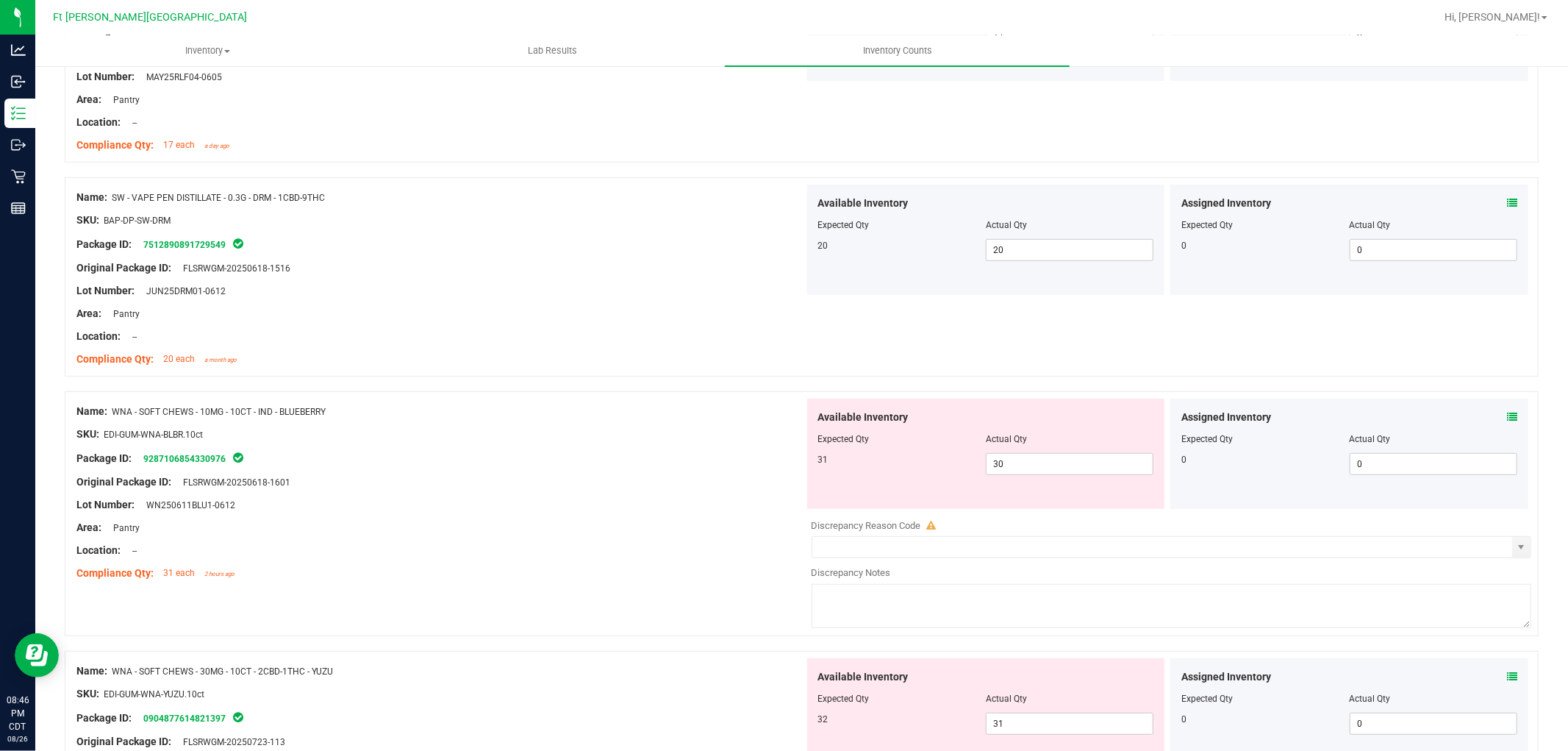
click at [1507, 419] on icon at bounding box center [1512, 416] width 10 height 10
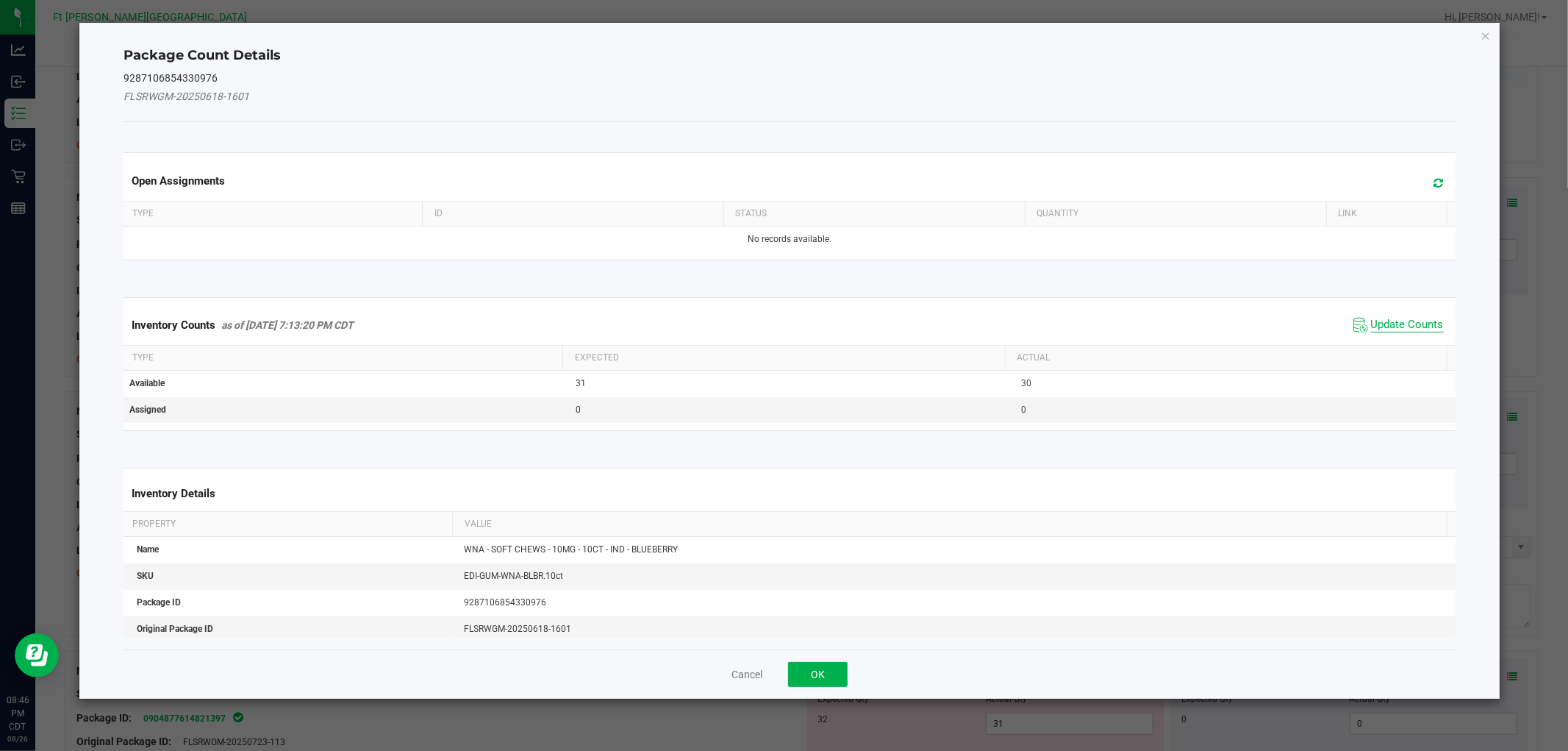
click at [1386, 321] on span "Update Counts" at bounding box center [1408, 325] width 73 height 15
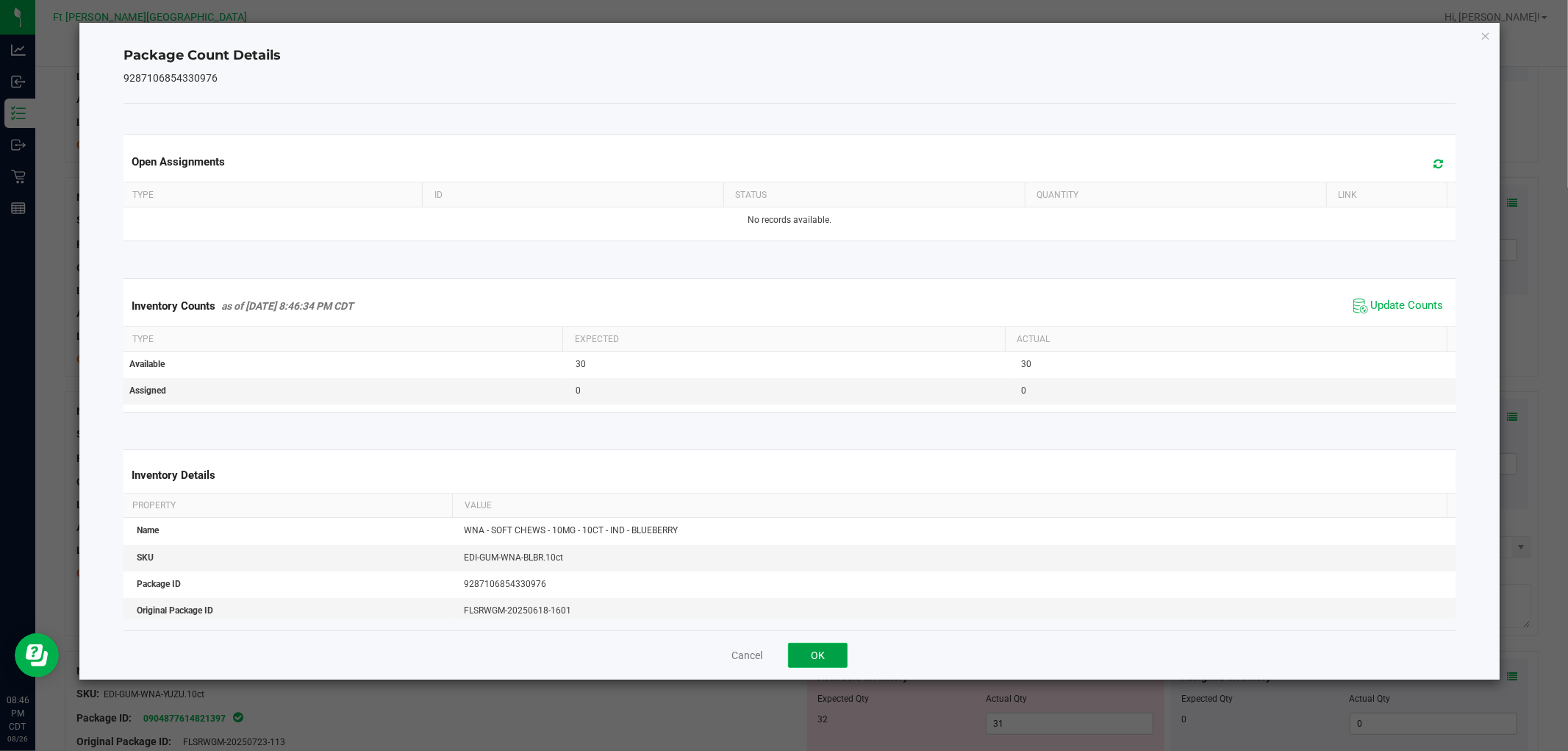
click at [828, 645] on button "OK" at bounding box center [818, 655] width 60 height 25
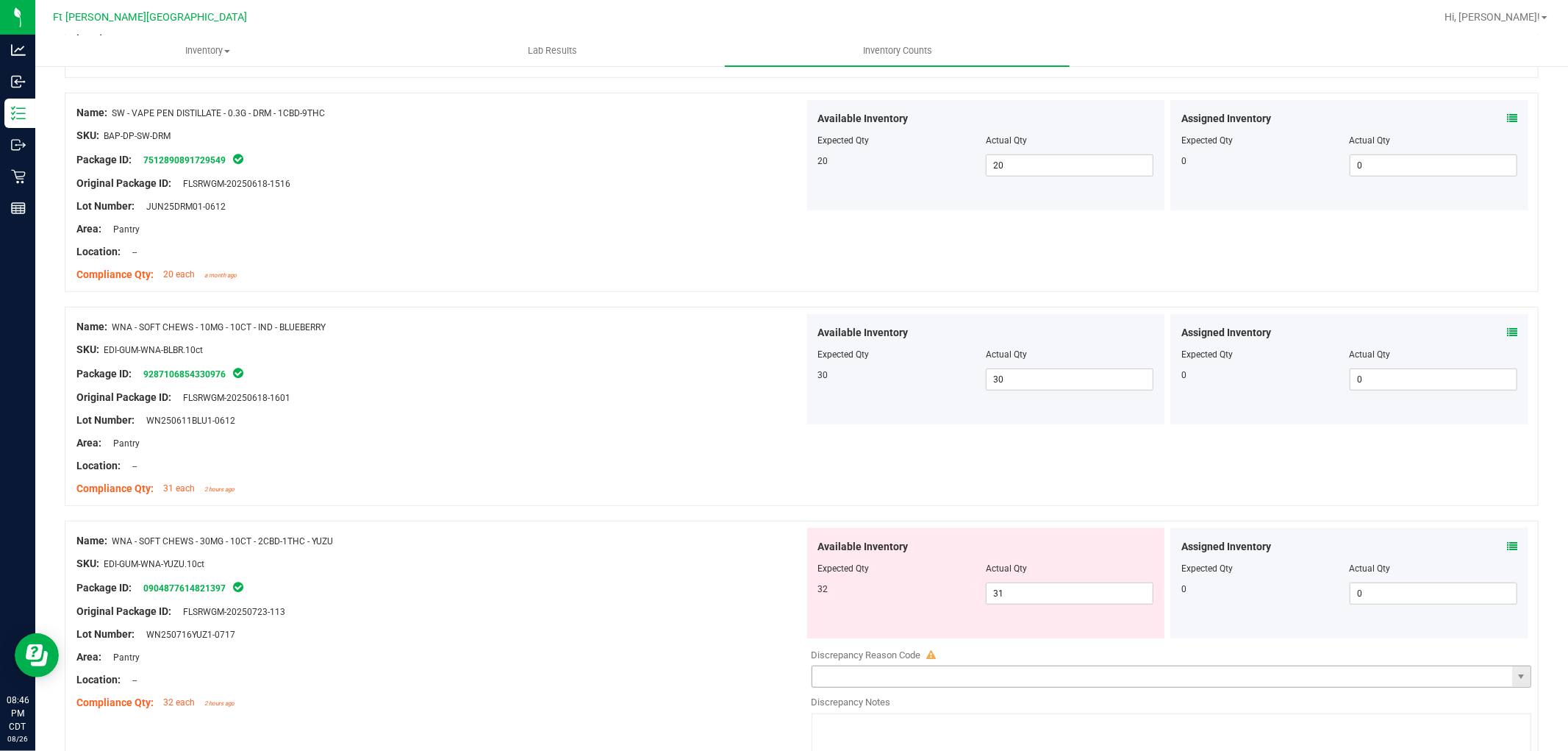
scroll to position [653, 0]
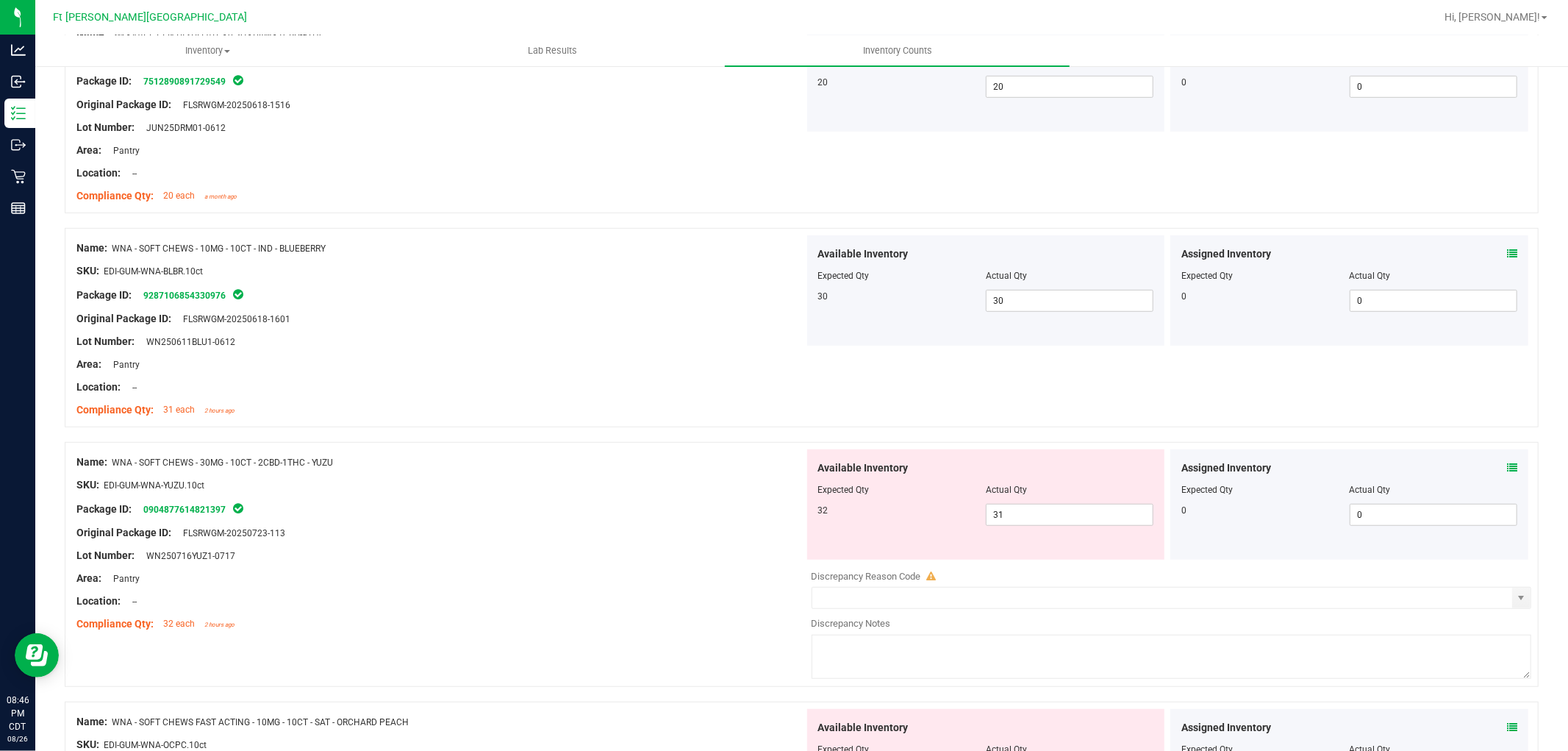
click at [1507, 464] on icon at bounding box center [1512, 467] width 10 height 10
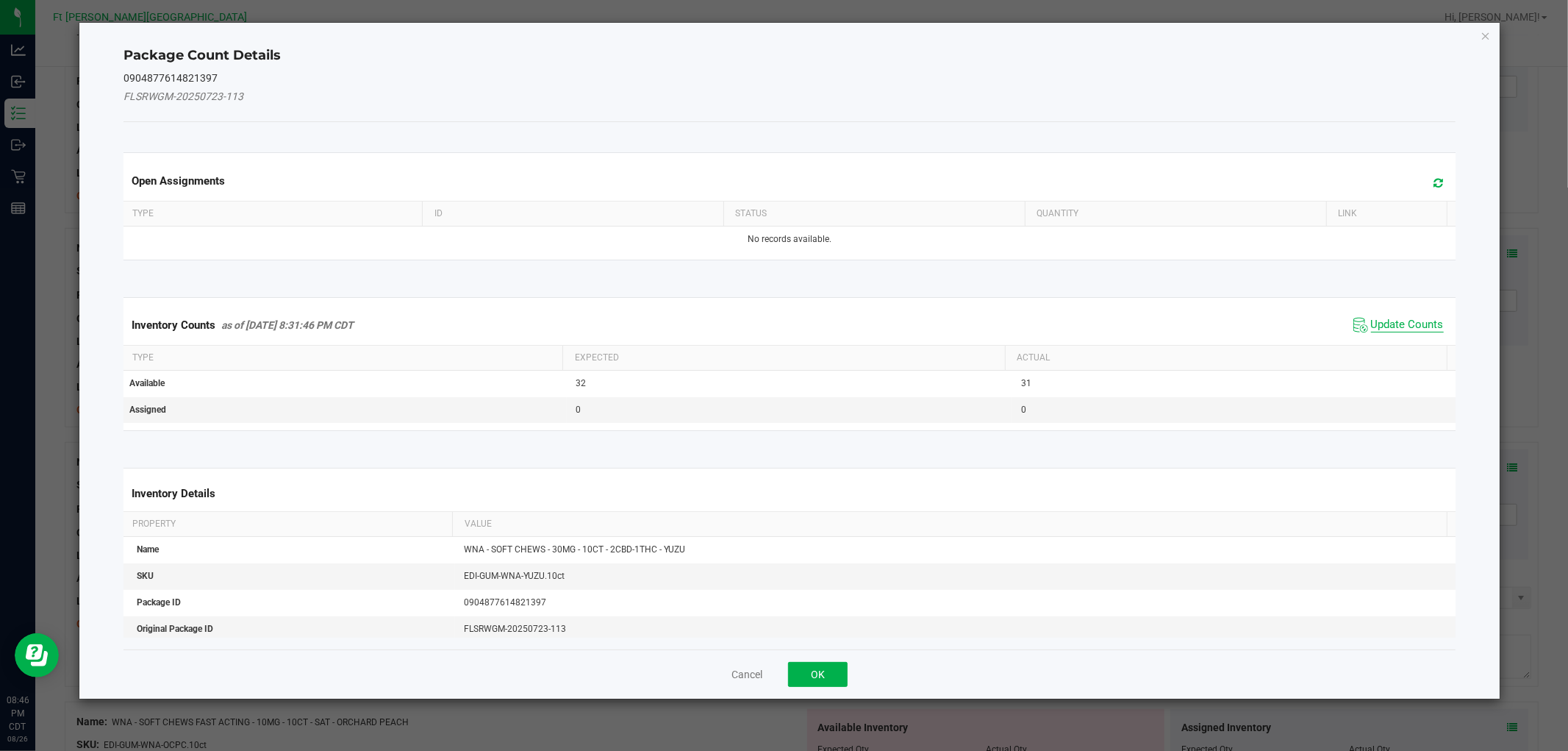
click at [1372, 319] on span "Update Counts" at bounding box center [1408, 325] width 73 height 15
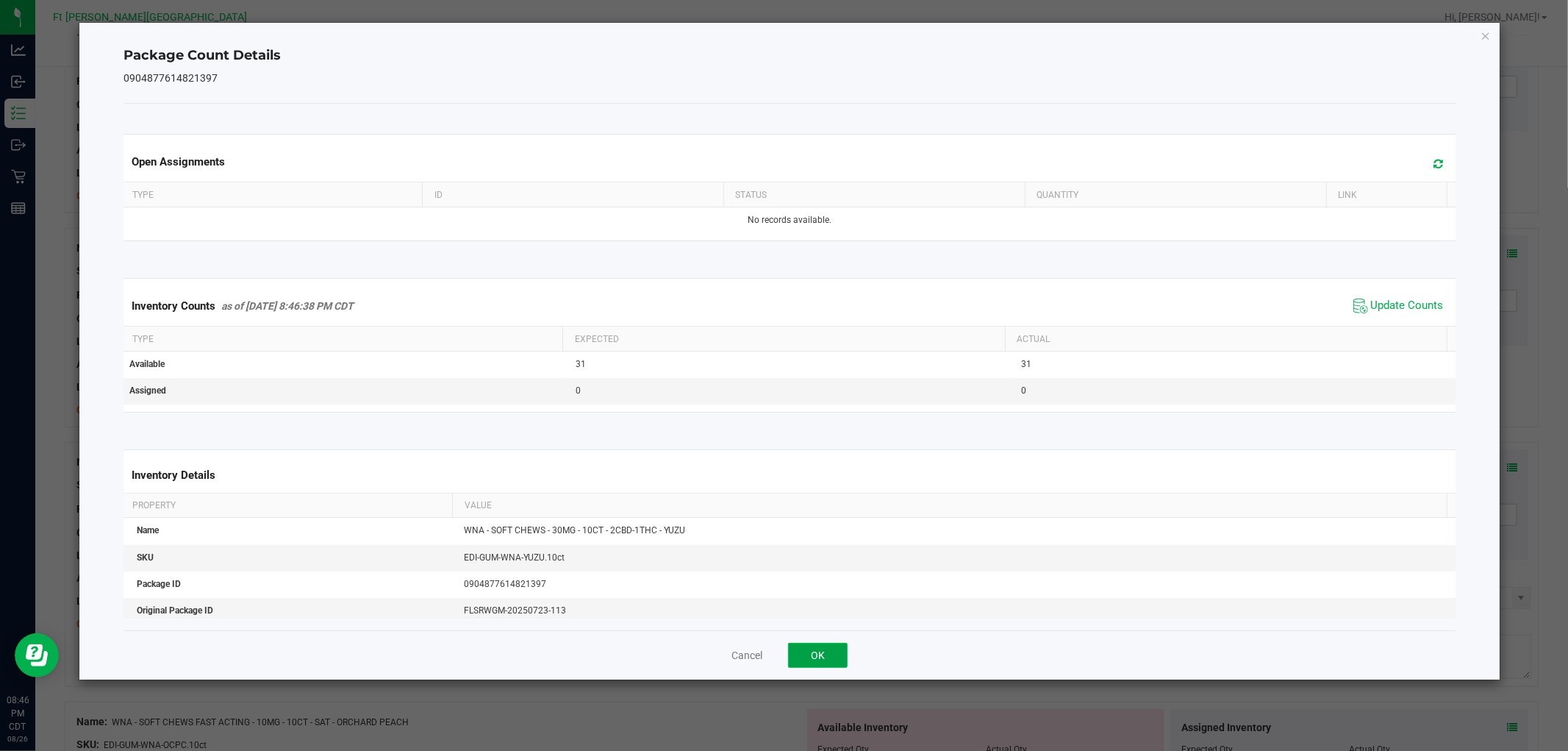
click at [836, 655] on button "OK" at bounding box center [818, 655] width 60 height 25
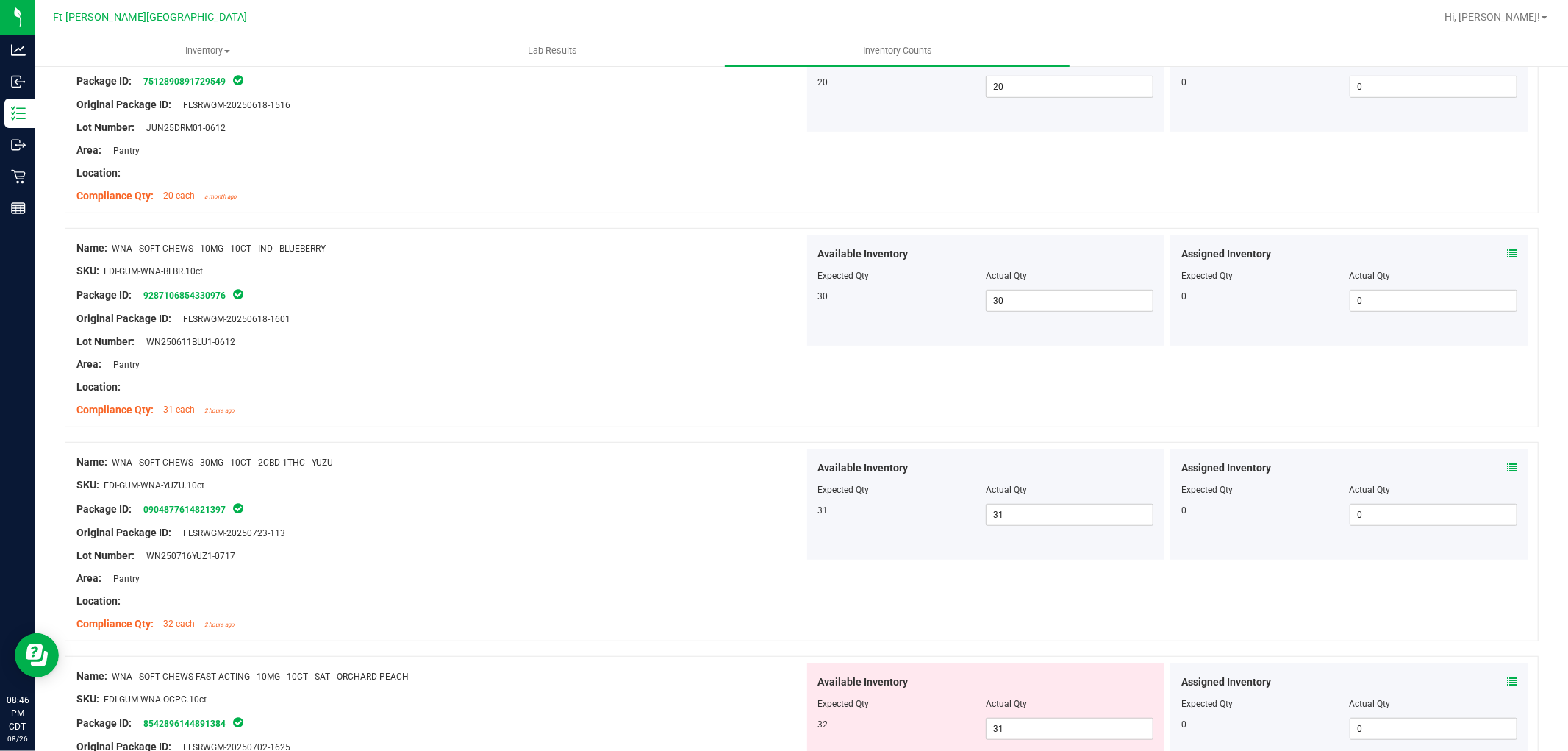
scroll to position [868, 0]
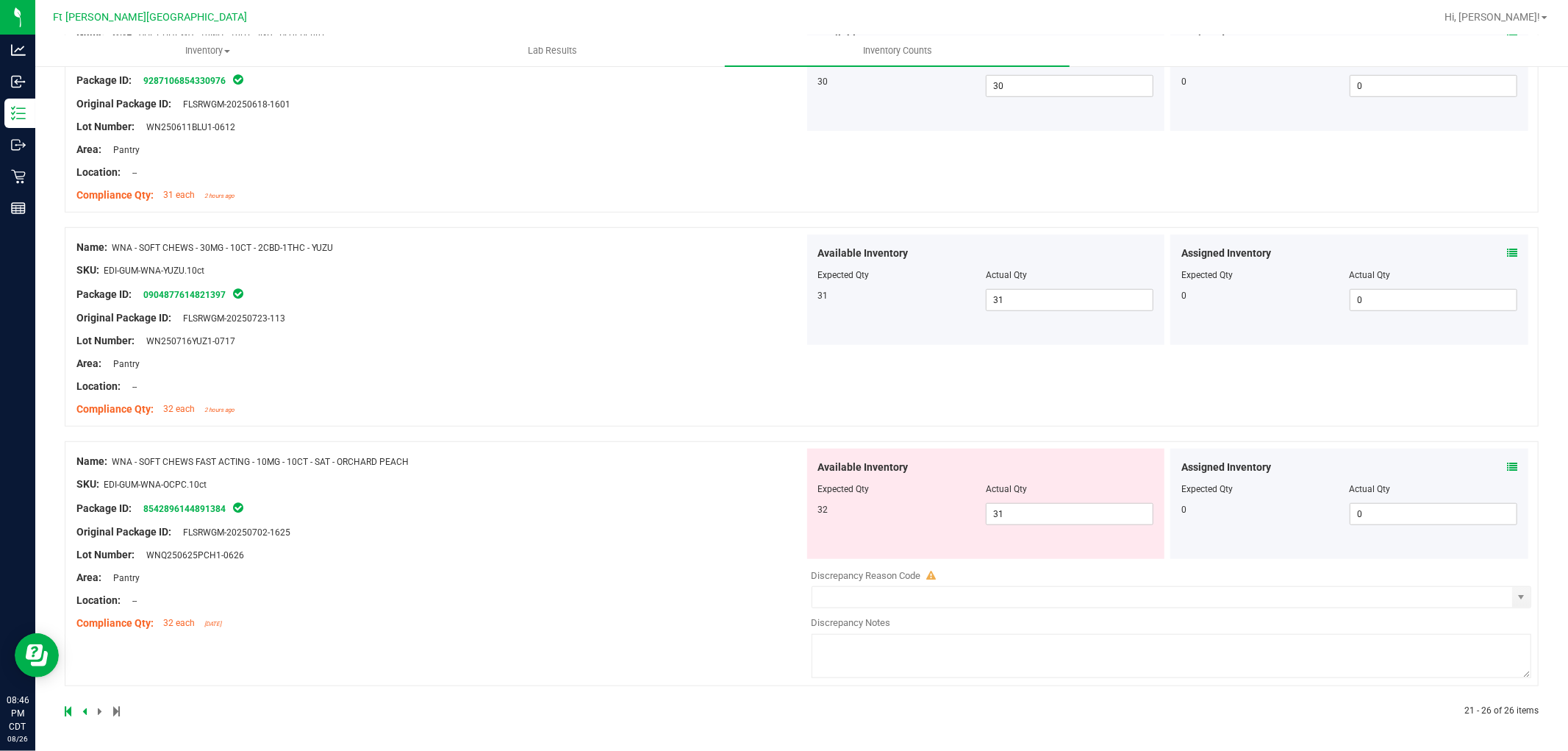
click at [1507, 464] on icon at bounding box center [1512, 466] width 10 height 10
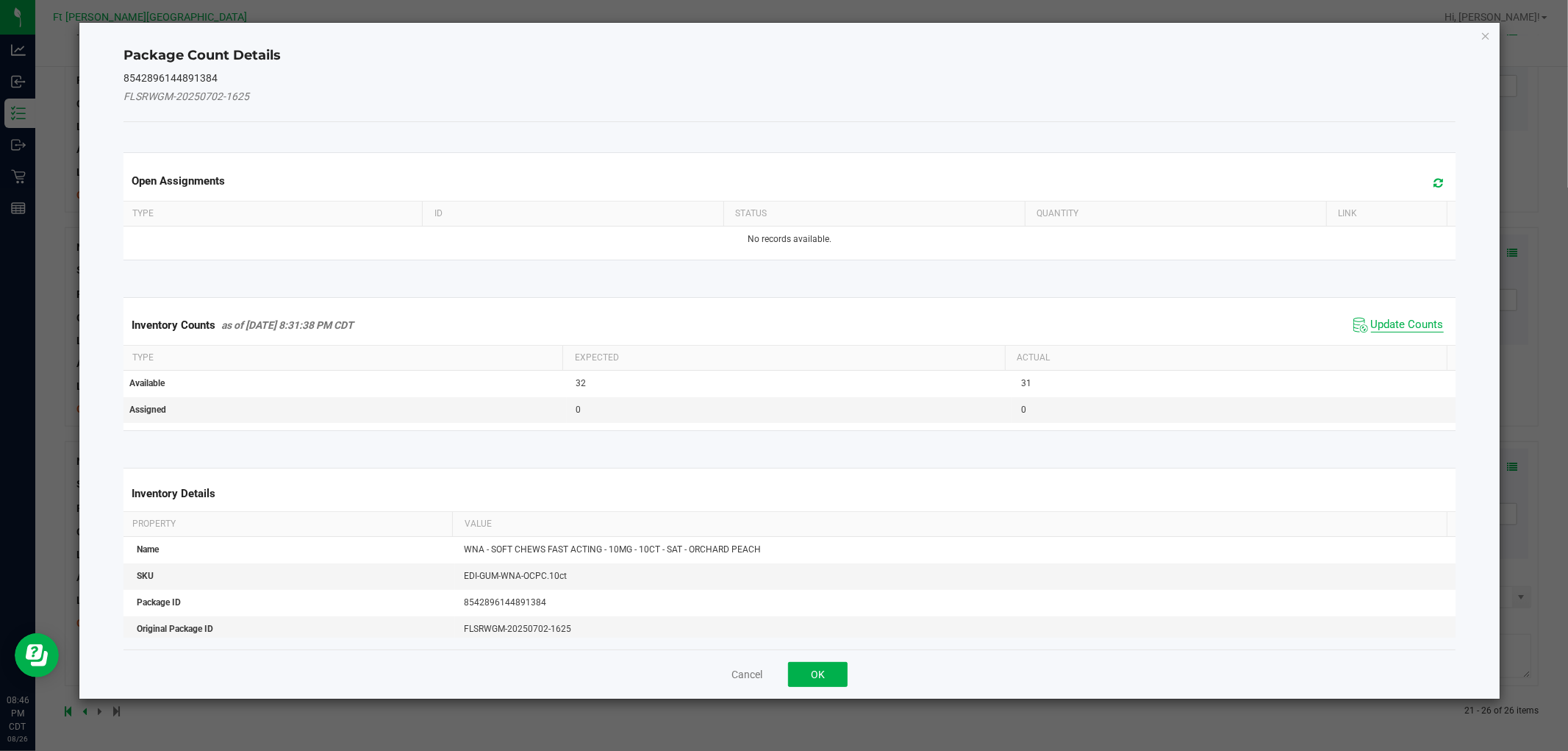
click at [1374, 328] on span "Update Counts" at bounding box center [1408, 325] width 73 height 15
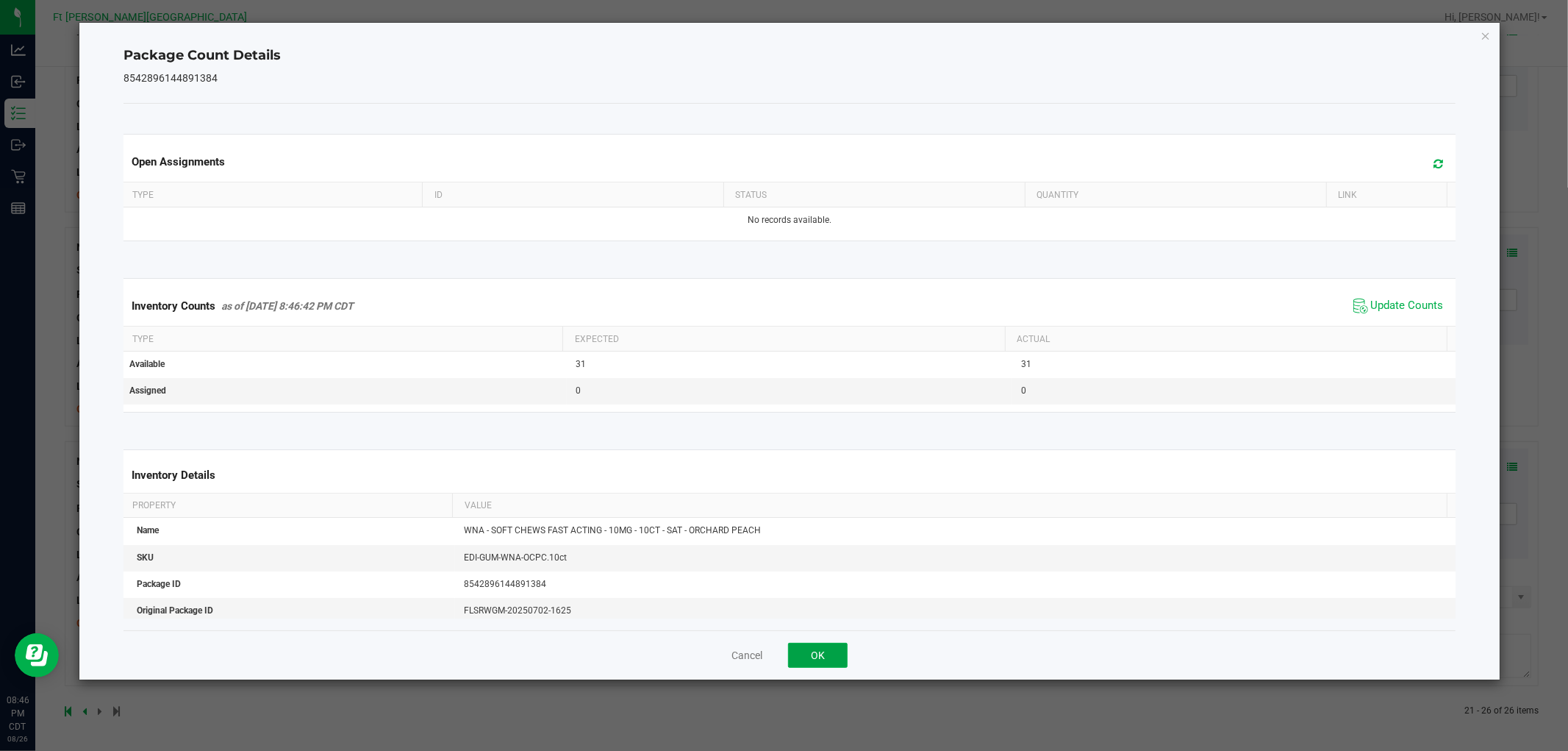
click at [831, 652] on button "OK" at bounding box center [818, 655] width 60 height 25
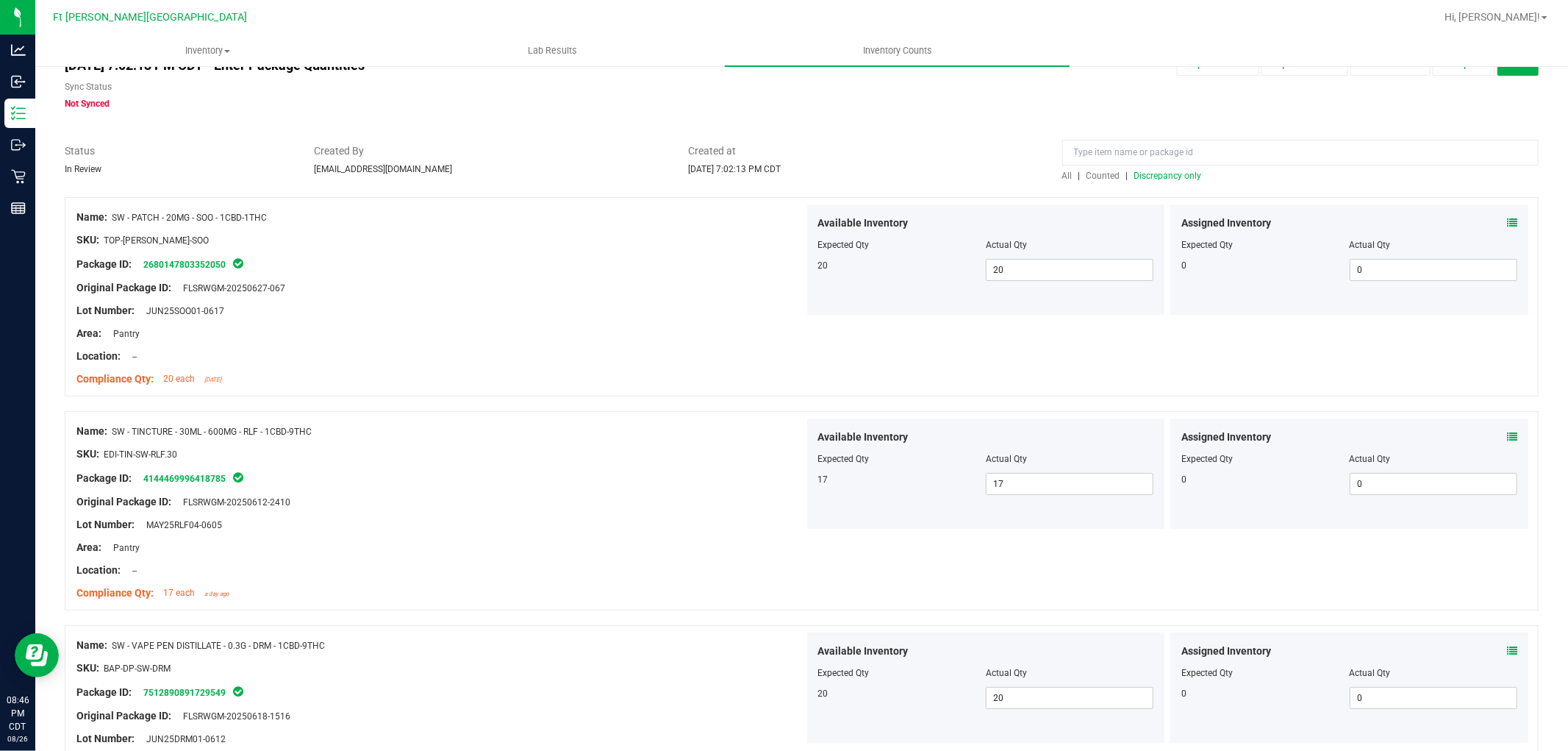
scroll to position [0, 0]
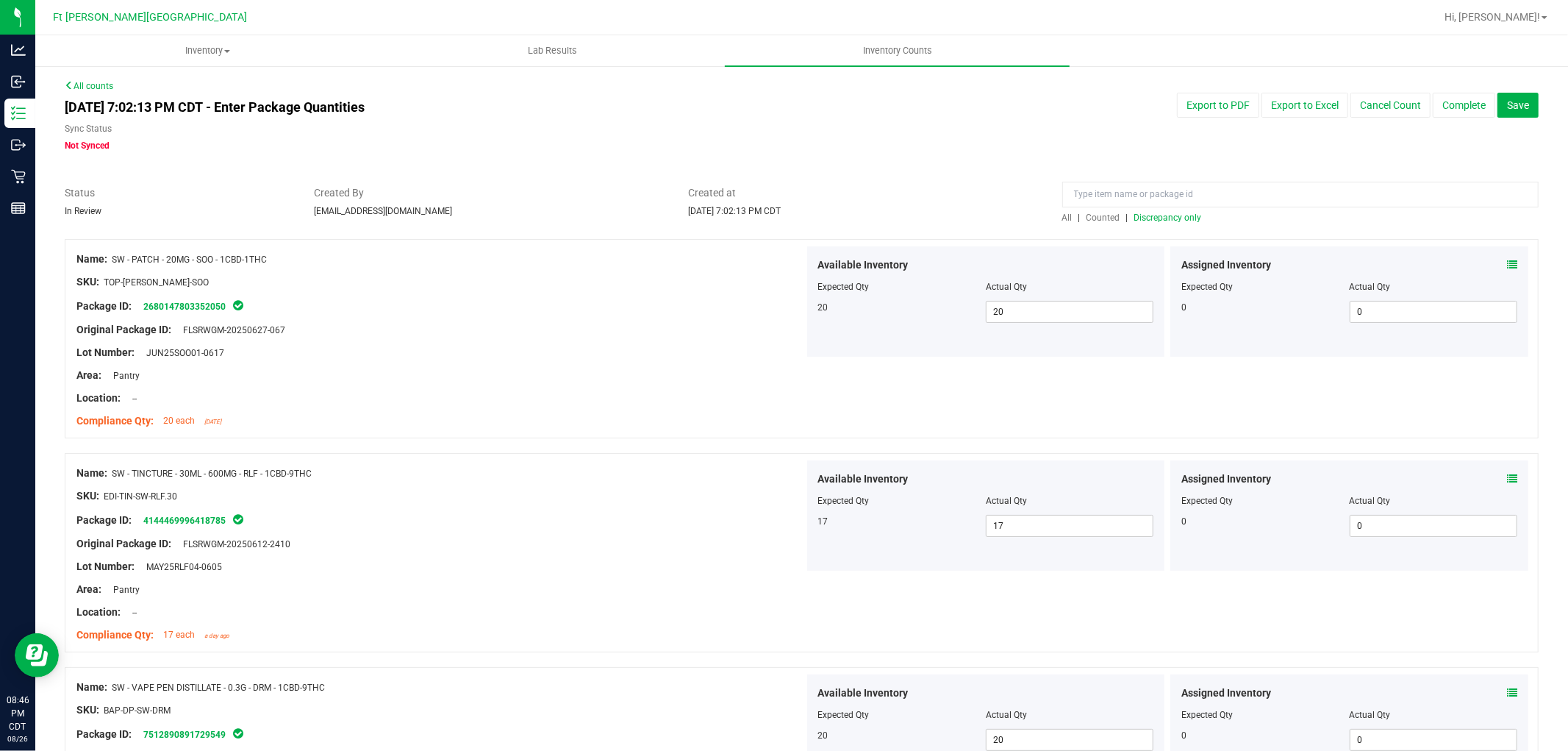
click at [1142, 214] on span "Discrepancy only" at bounding box center [1168, 217] width 68 height 10
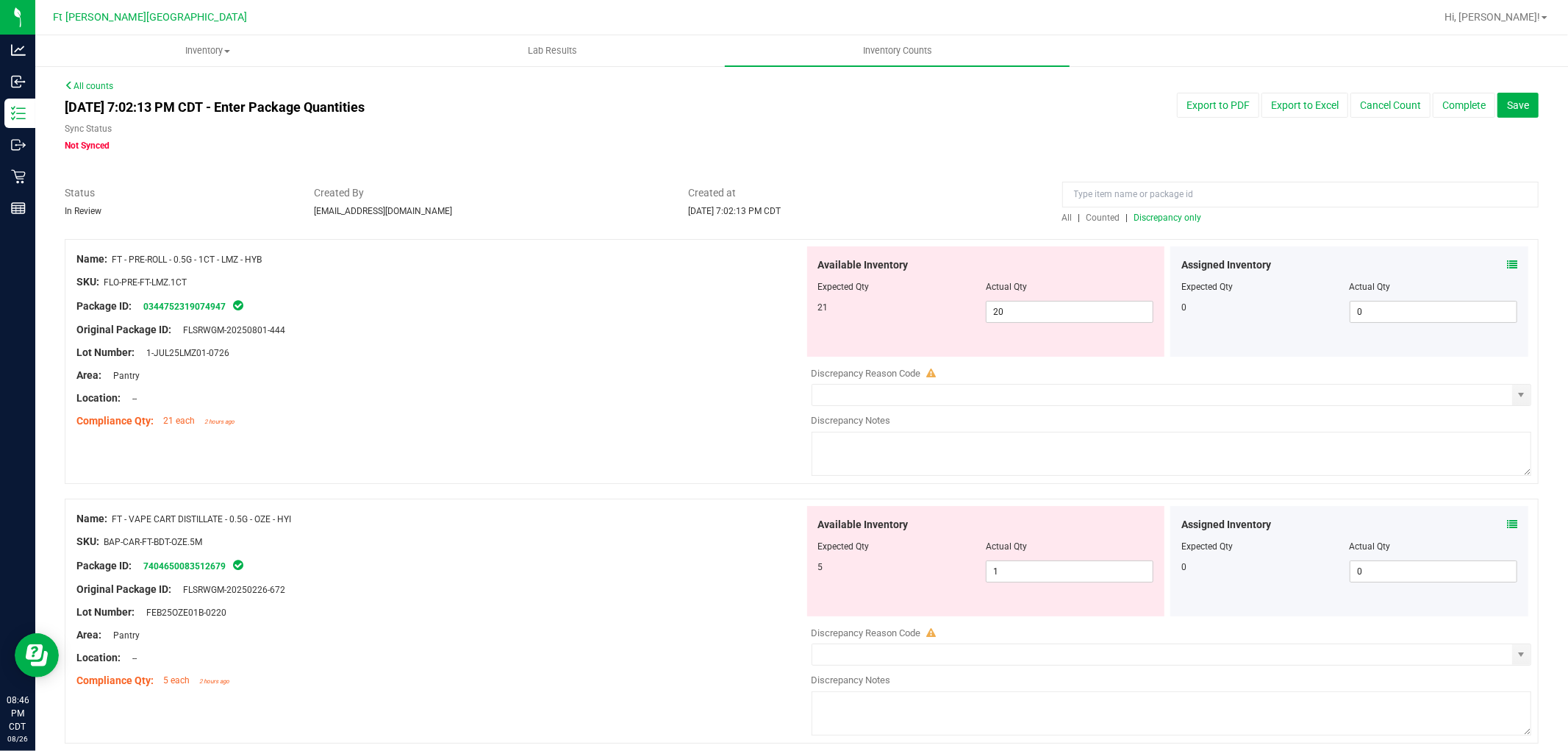
click at [1505, 267] on div "Assigned Inventory Expected Qty Actual Qty 0 0 0" at bounding box center [1349, 301] width 358 height 110
click at [1507, 263] on icon at bounding box center [1512, 264] width 10 height 10
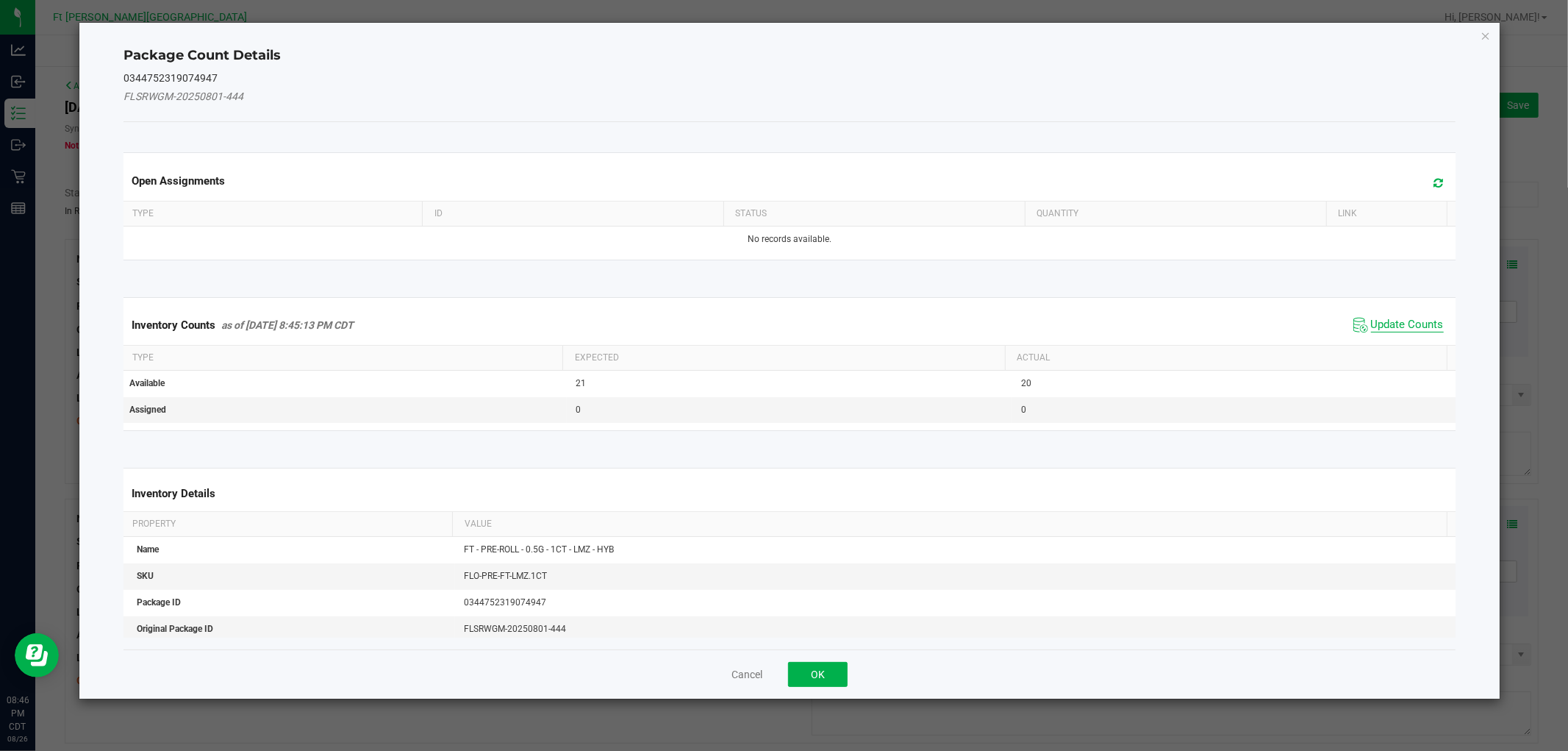
click at [1397, 327] on span "Update Counts" at bounding box center [1408, 325] width 73 height 15
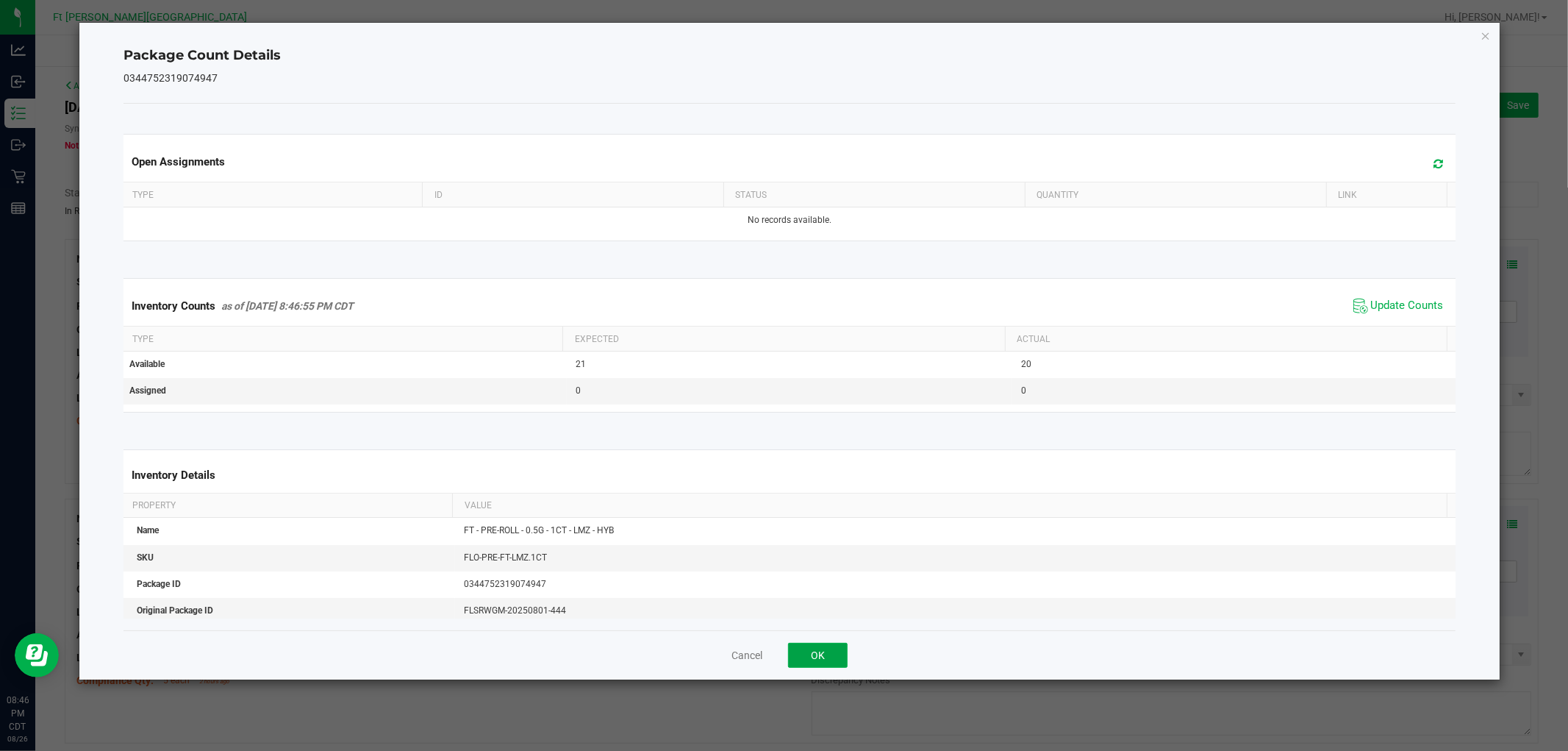
click at [828, 644] on button "OK" at bounding box center [818, 655] width 60 height 25
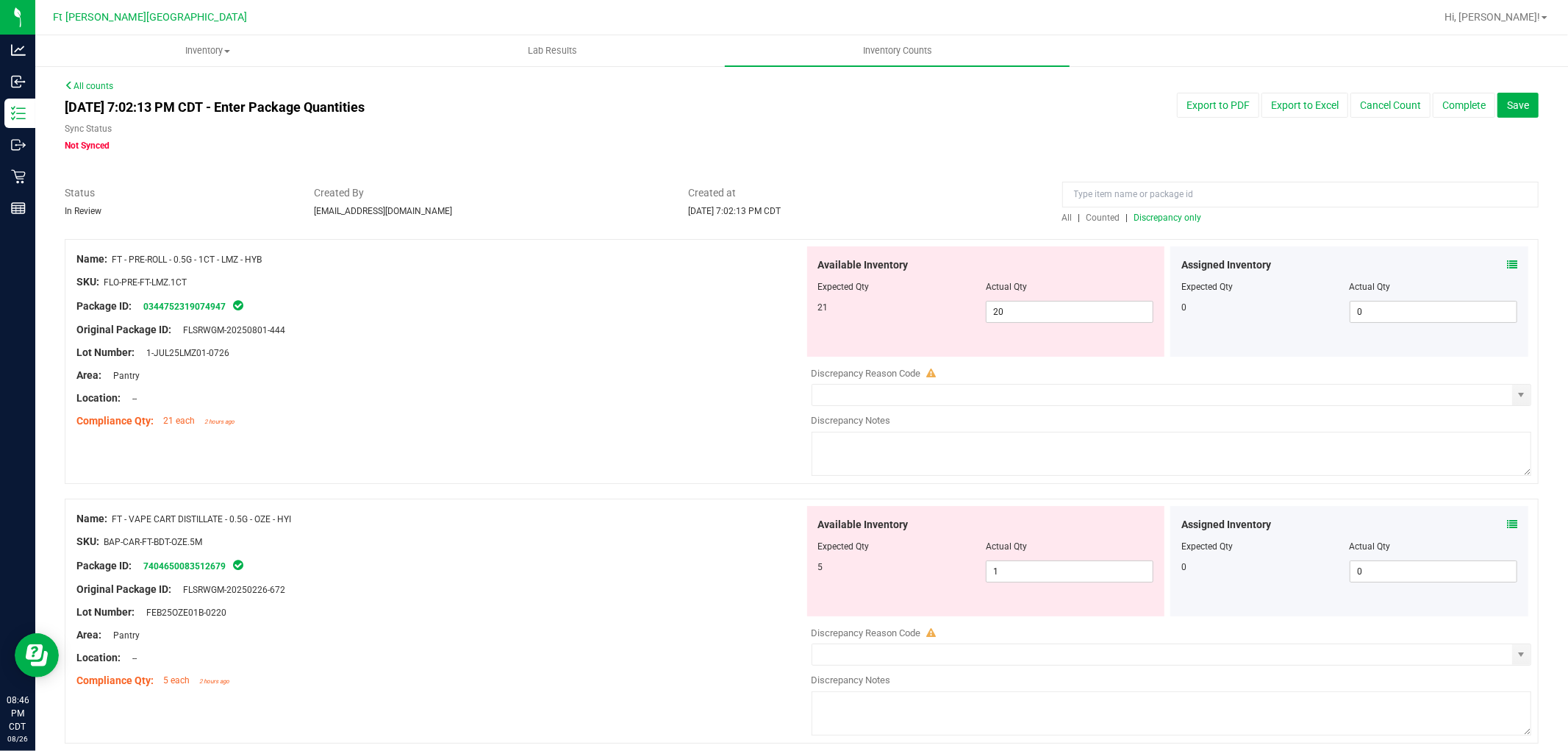
drag, startPoint x: 1012, startPoint y: 292, endPoint x: 923, endPoint y: 312, distance: 91.2
click at [923, 312] on div "Available Inventory Expected Qty Actual Qty 21 20 20" at bounding box center [986, 301] width 358 height 110
drag, startPoint x: 1001, startPoint y: 312, endPoint x: 972, endPoint y: 320, distance: 30.1
click at [972, 320] on div "21 20 20" at bounding box center [987, 311] width 336 height 22
type input "3"
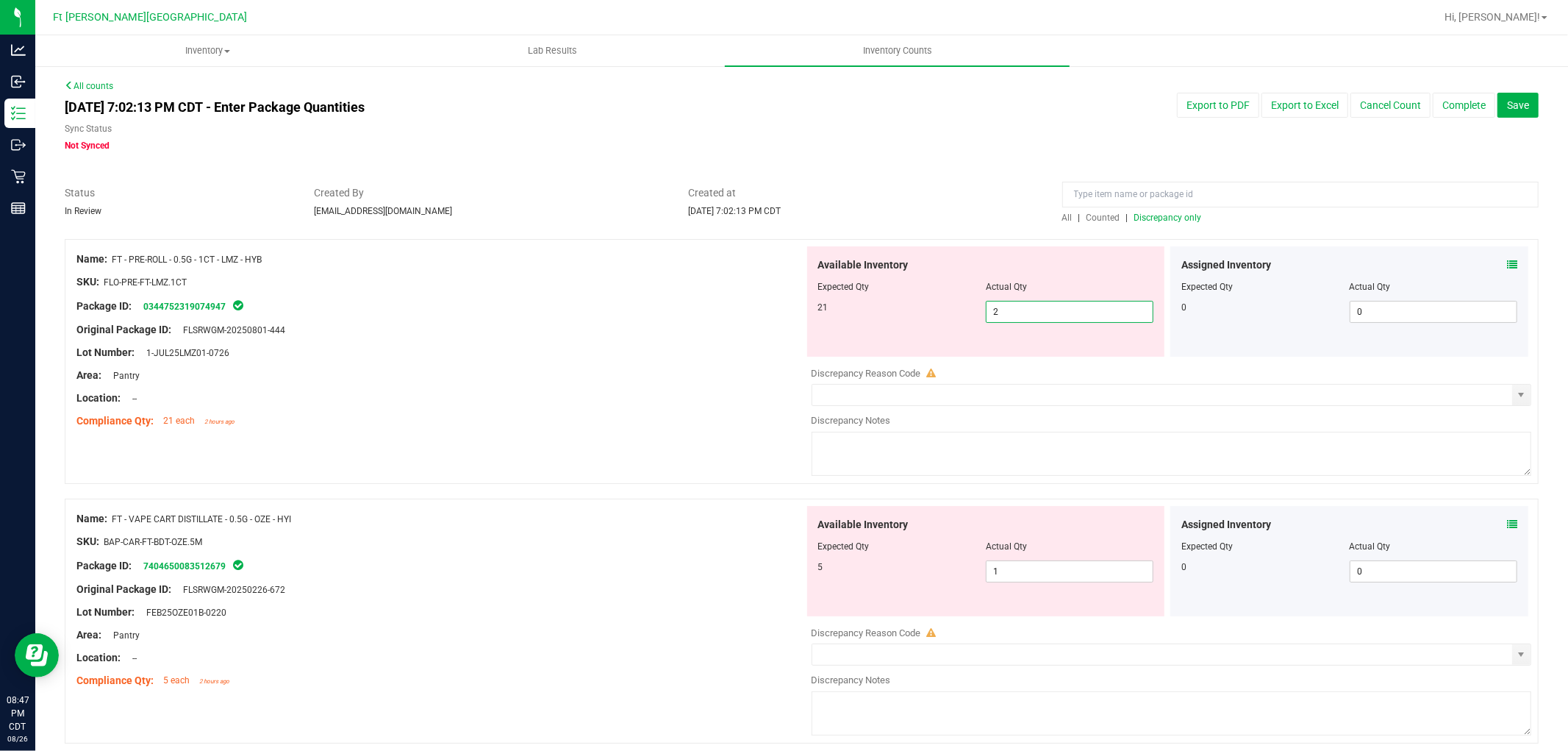
type input "21"
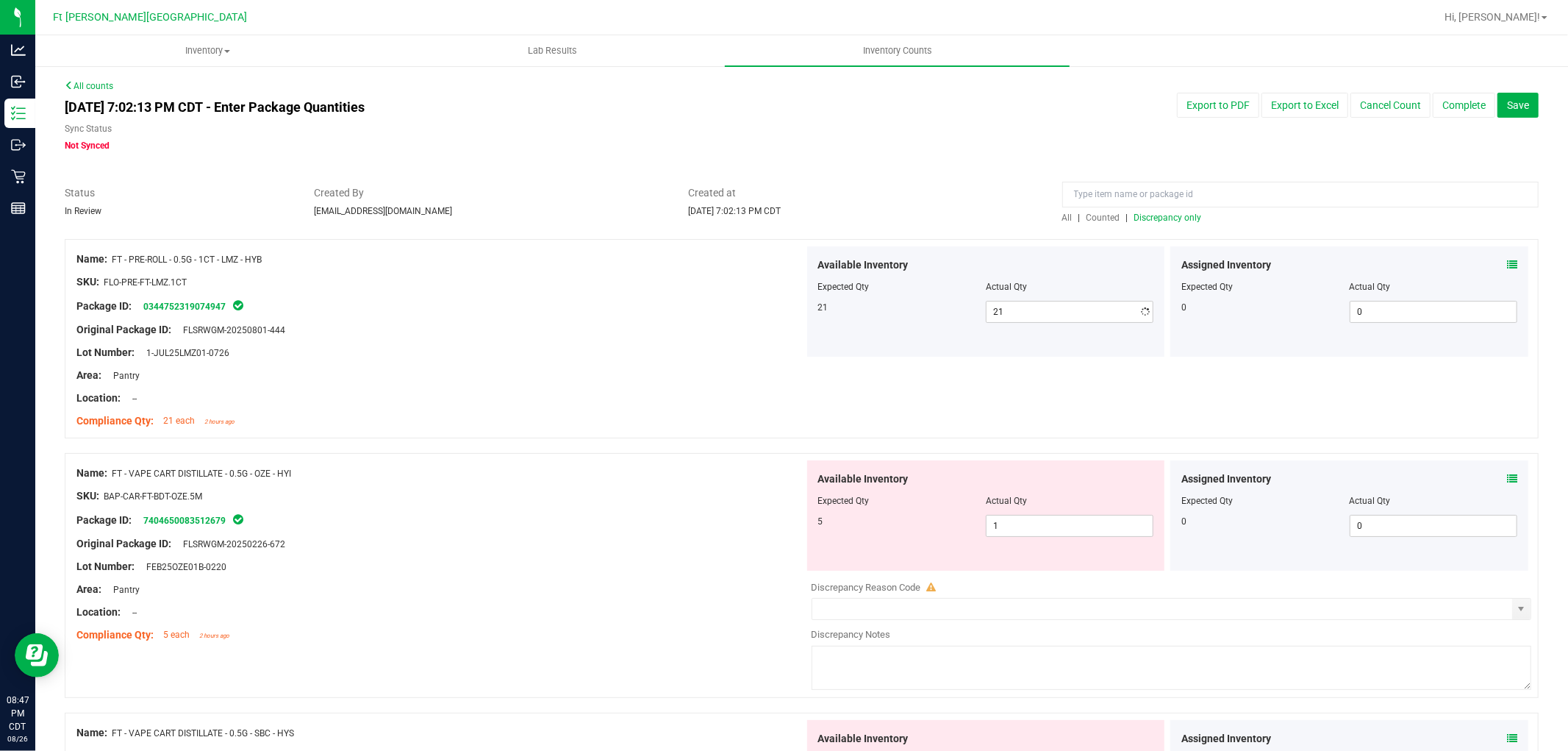
click at [760, 317] on div at bounding box center [440, 318] width 728 height 7
click at [1507, 476] on icon at bounding box center [1512, 478] width 10 height 10
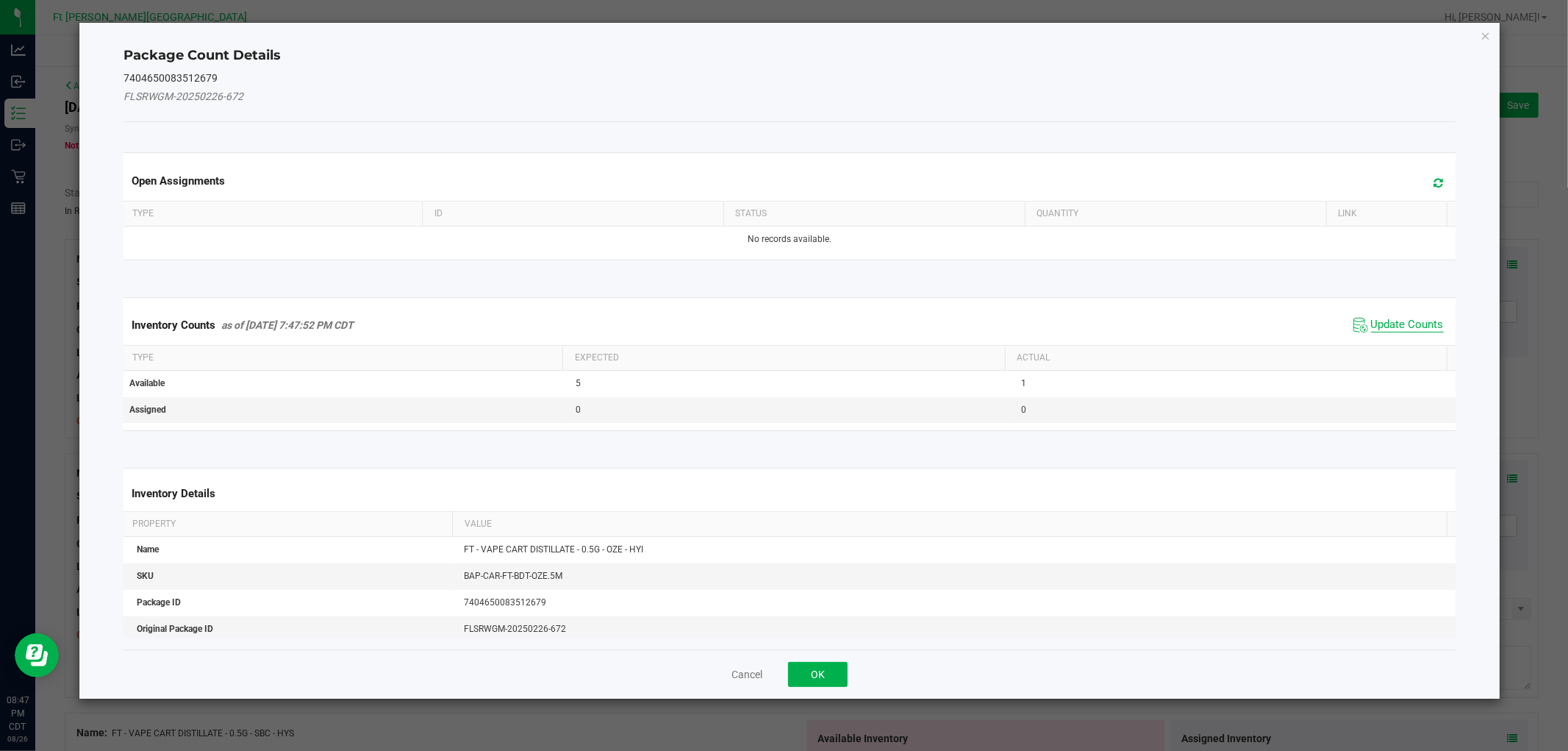
click at [1420, 322] on span "Update Counts" at bounding box center [1408, 325] width 73 height 15
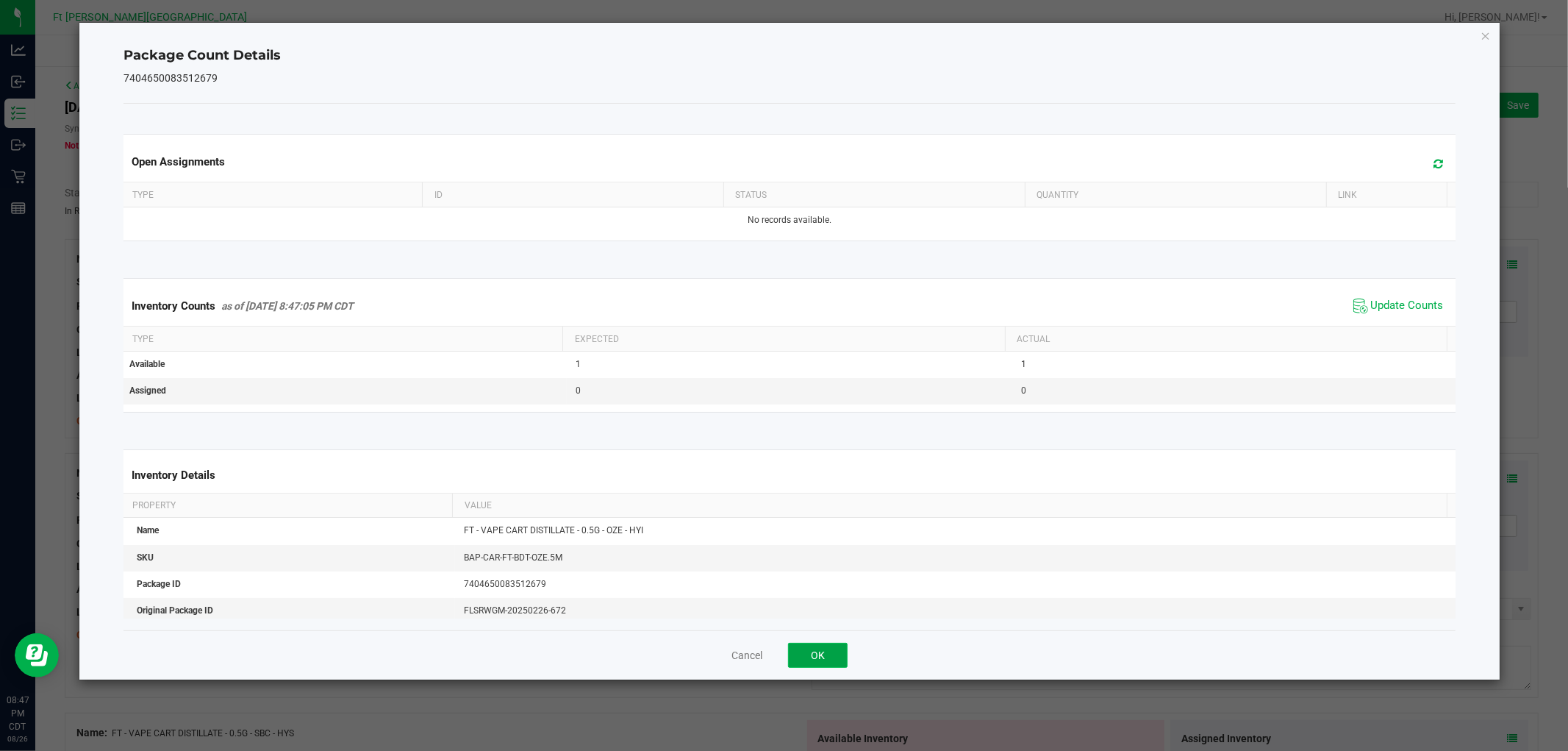
drag, startPoint x: 821, startPoint y: 644, endPoint x: 836, endPoint y: 652, distance: 17.0
click at [822, 646] on button "OK" at bounding box center [818, 655] width 60 height 25
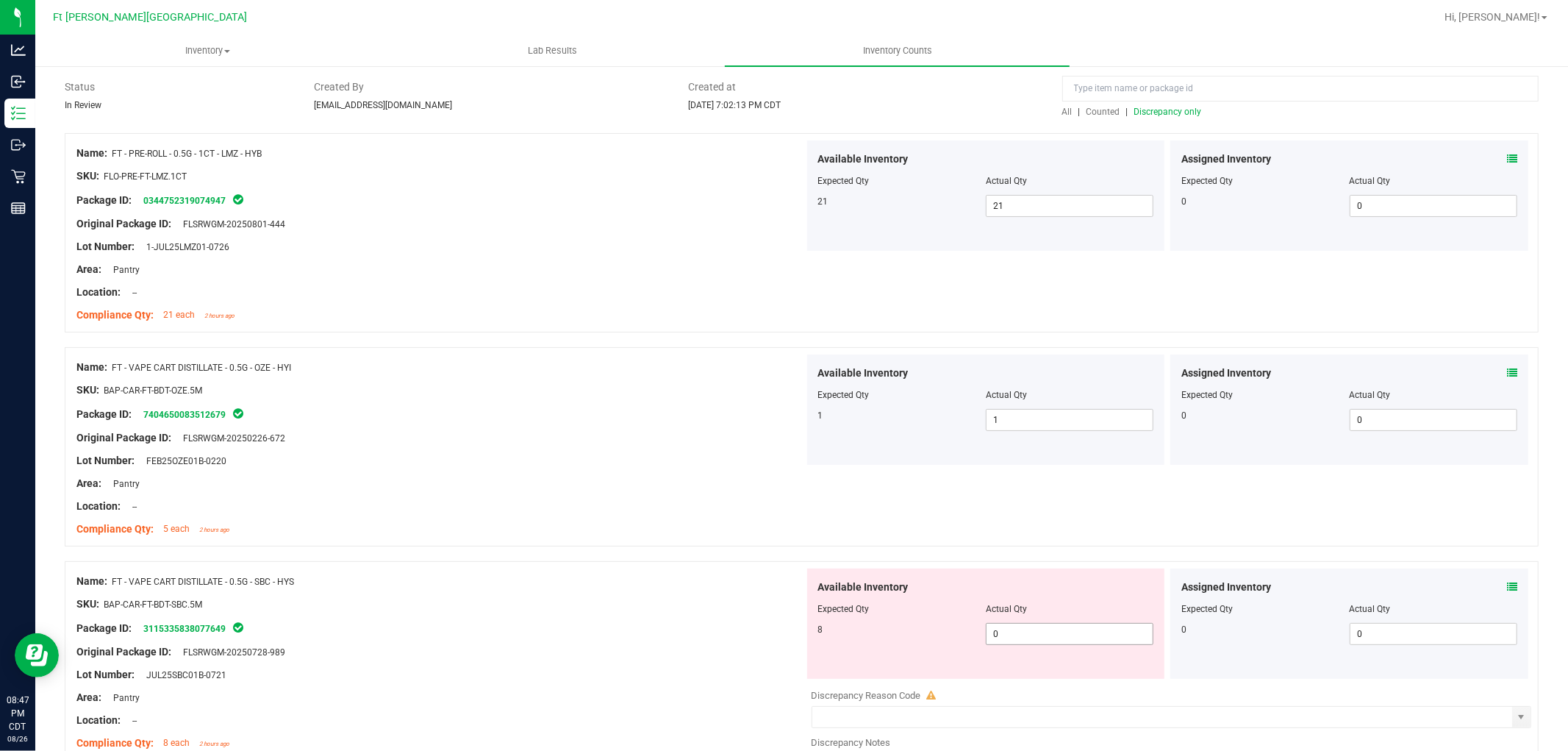
scroll to position [244, 0]
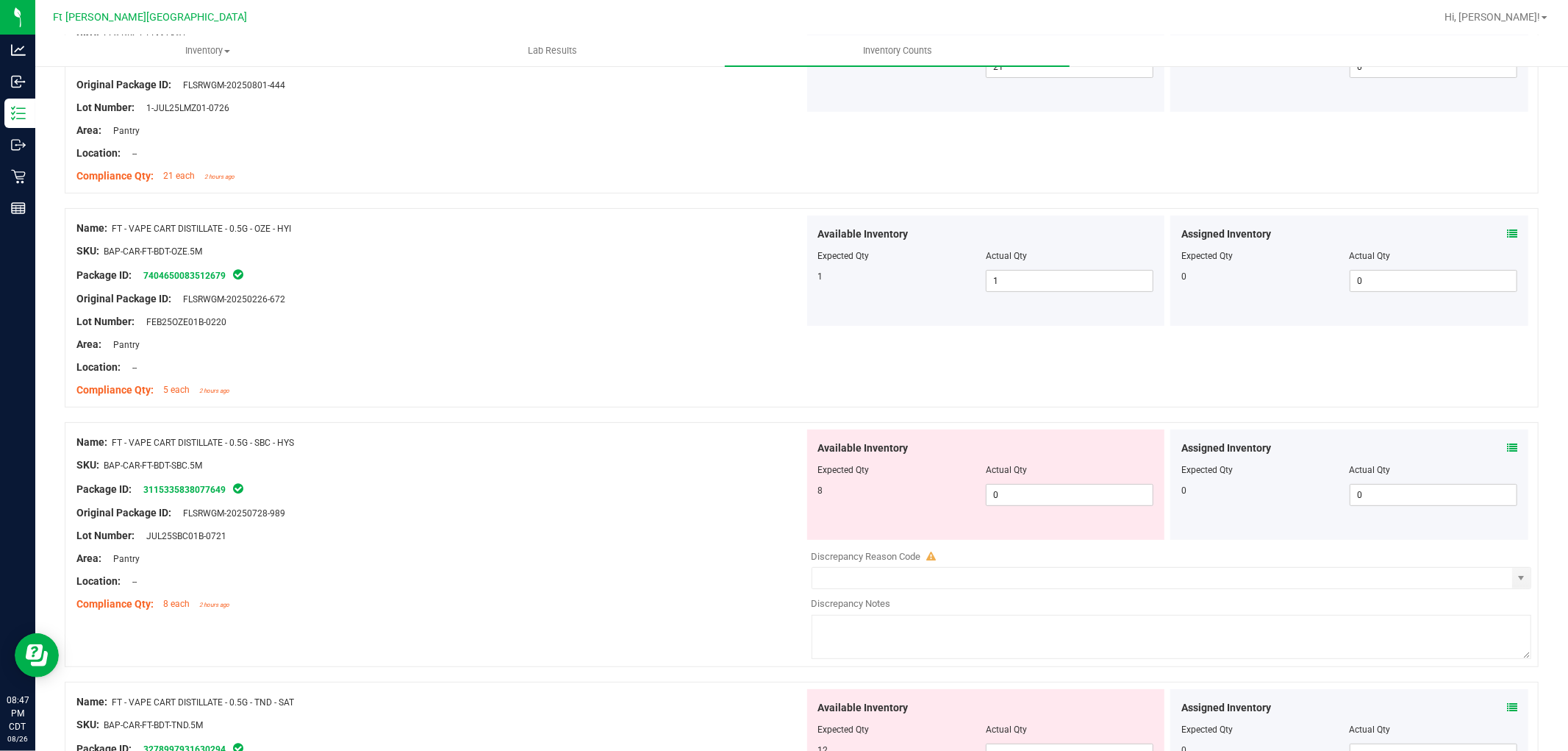
click at [1507, 441] on span at bounding box center [1512, 449] width 10 height 16
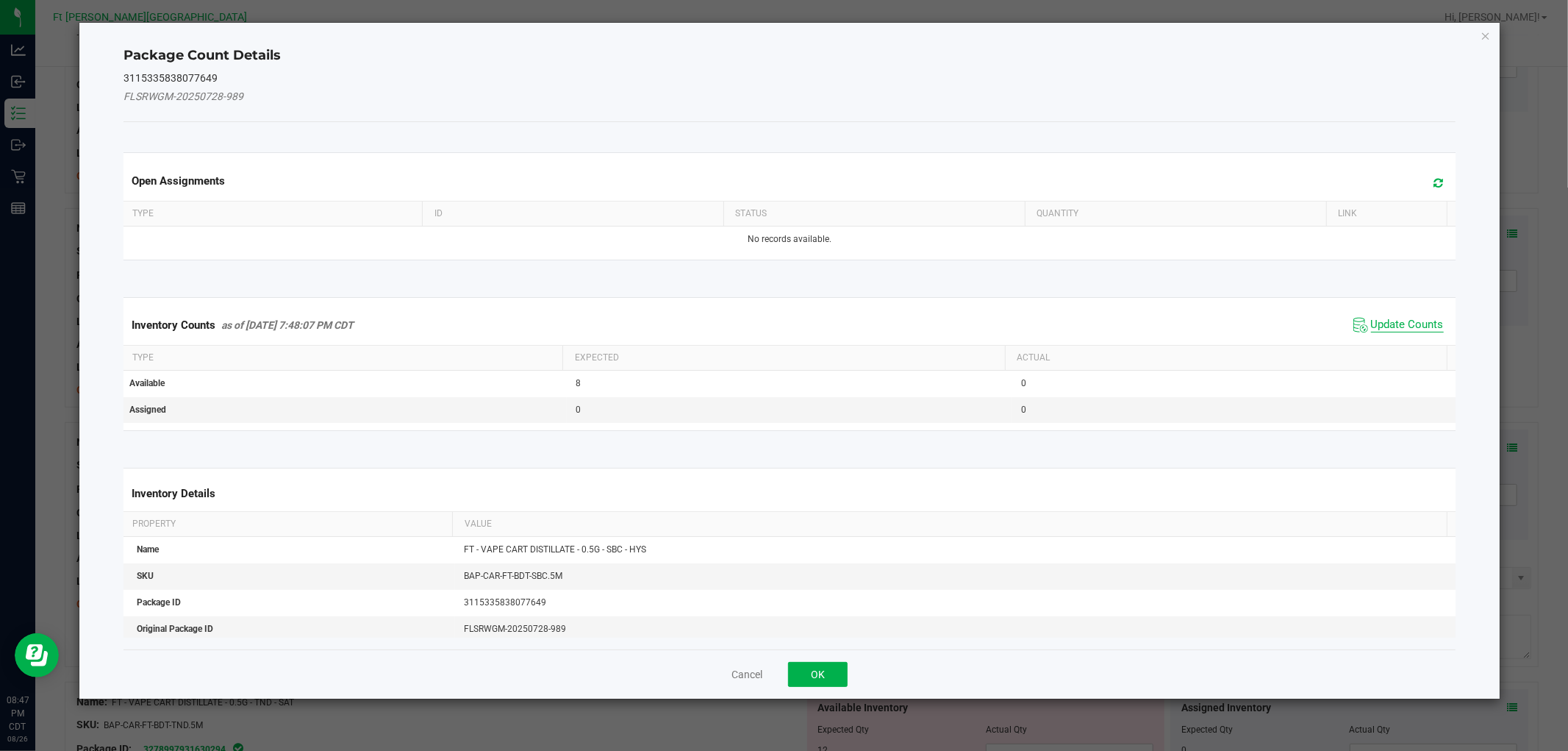
click at [1380, 318] on span "Update Counts" at bounding box center [1408, 325] width 73 height 15
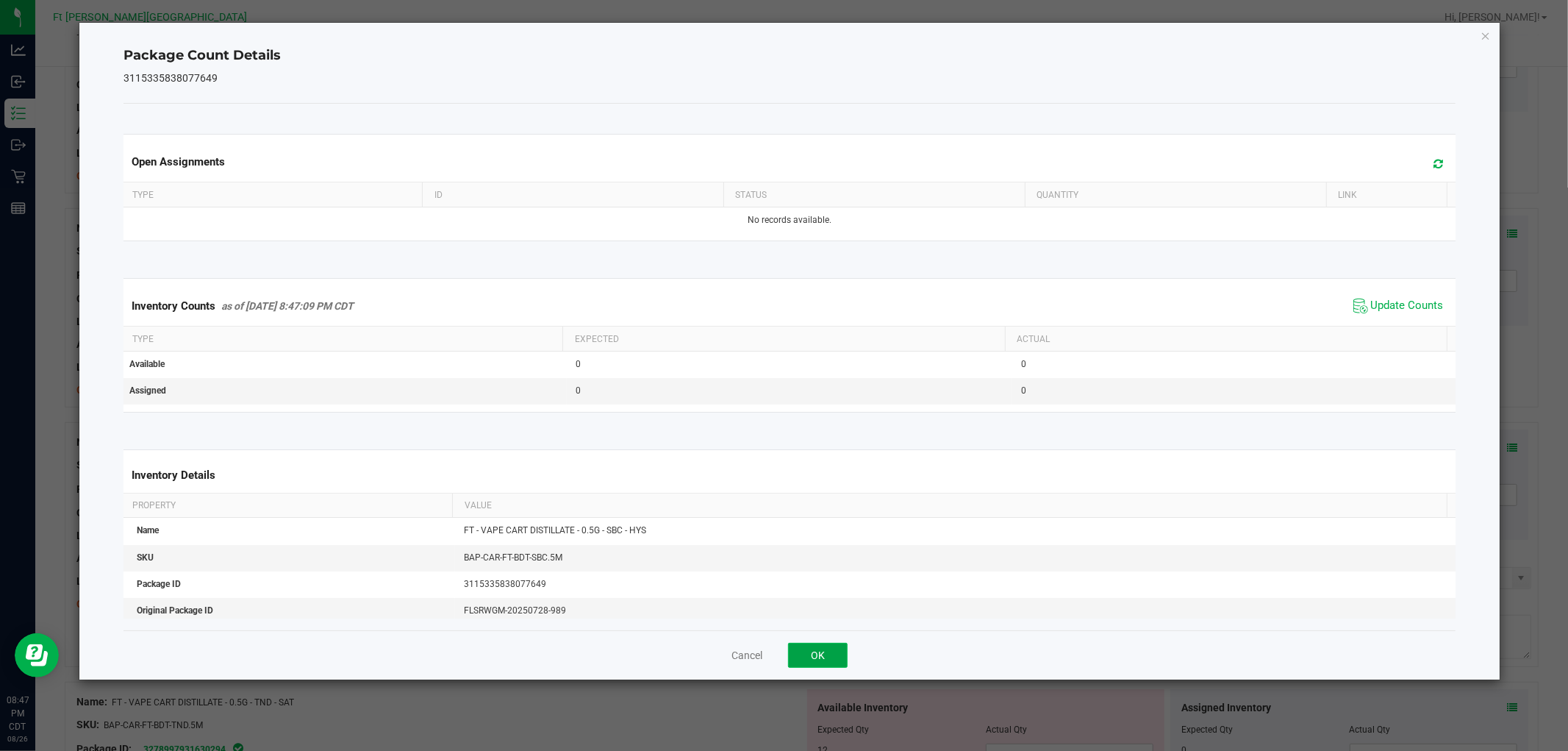
click at [832, 652] on button "OK" at bounding box center [818, 655] width 60 height 25
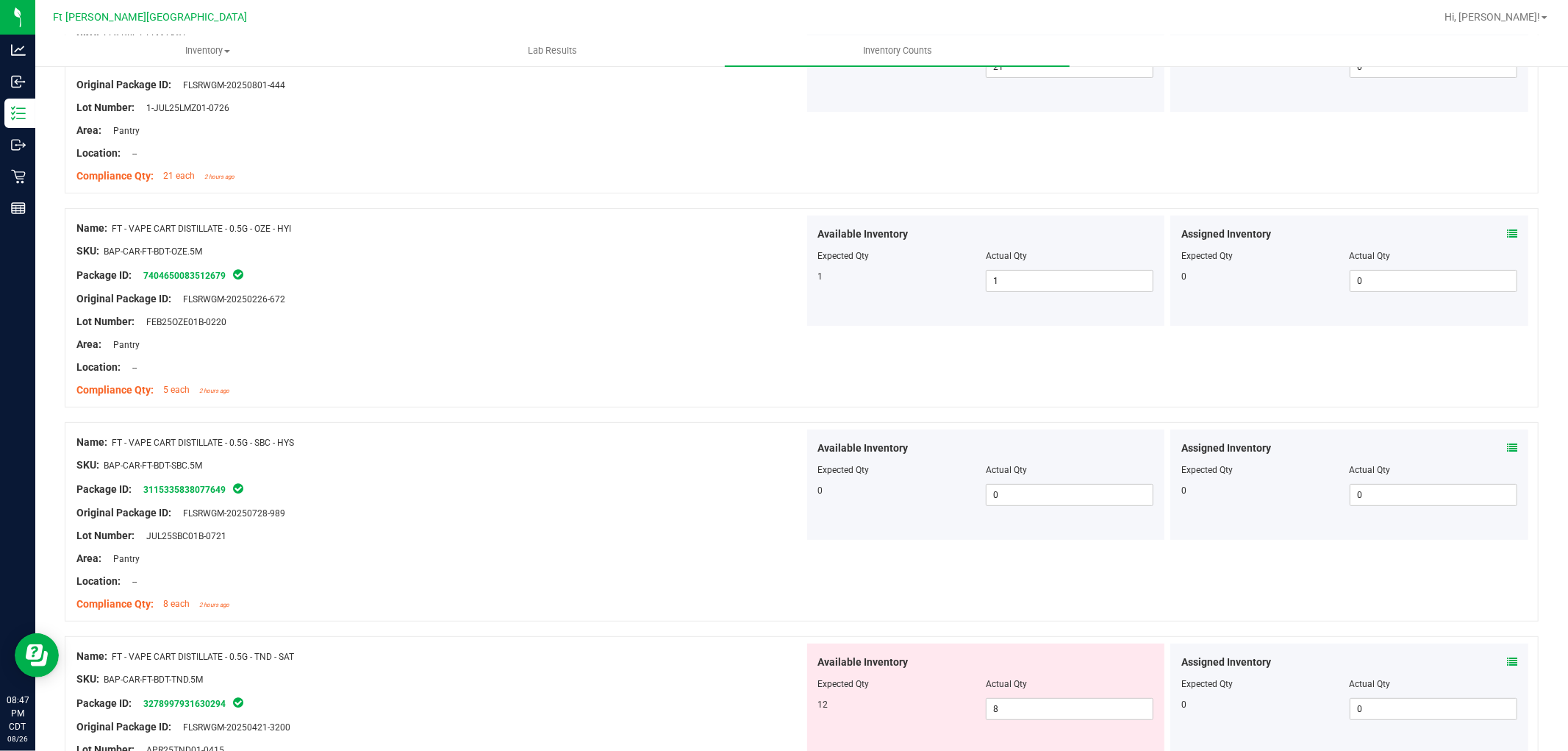
scroll to position [408, 0]
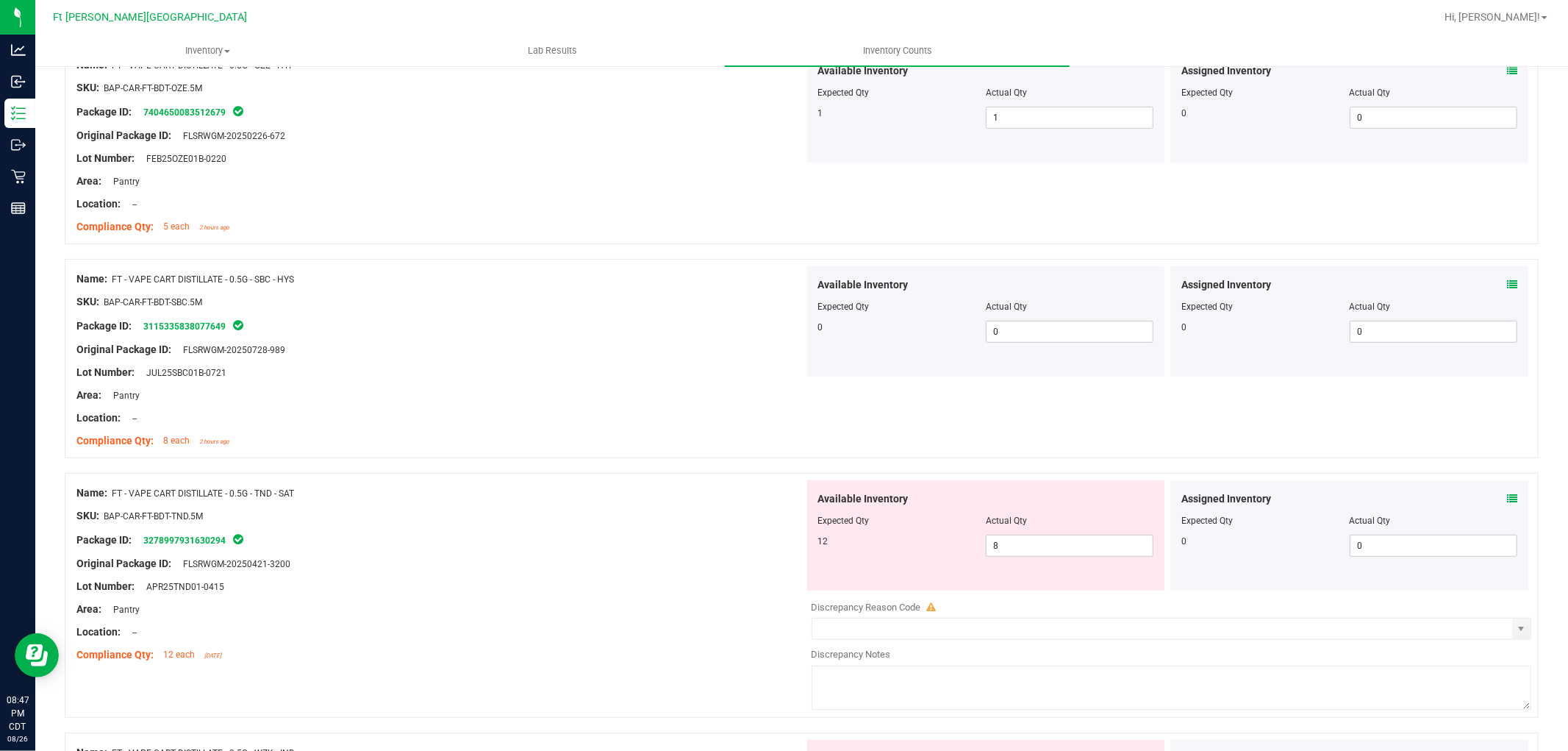
click at [1507, 497] on icon at bounding box center [1512, 499] width 10 height 10
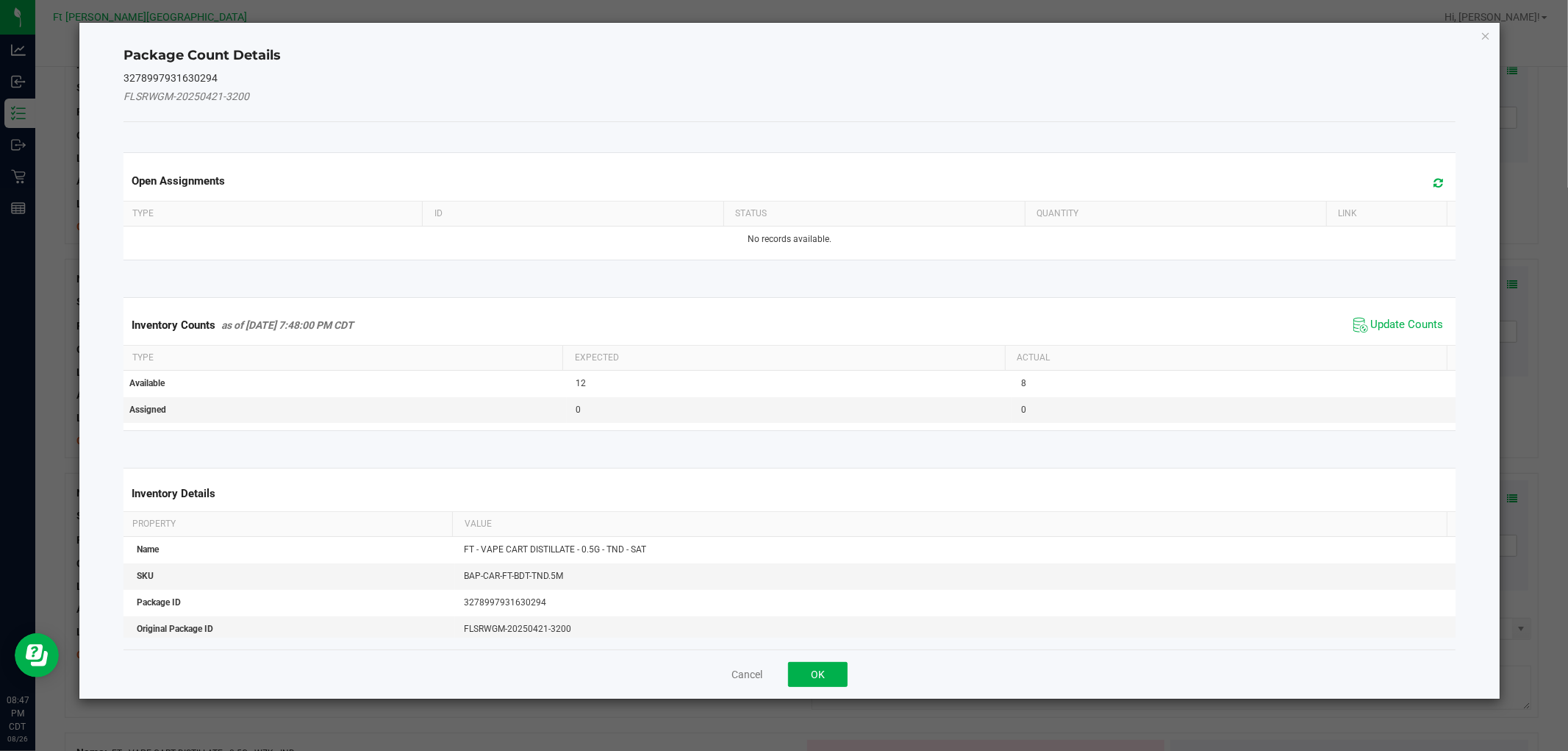
click at [1372, 315] on span "Update Counts" at bounding box center [1399, 325] width 98 height 22
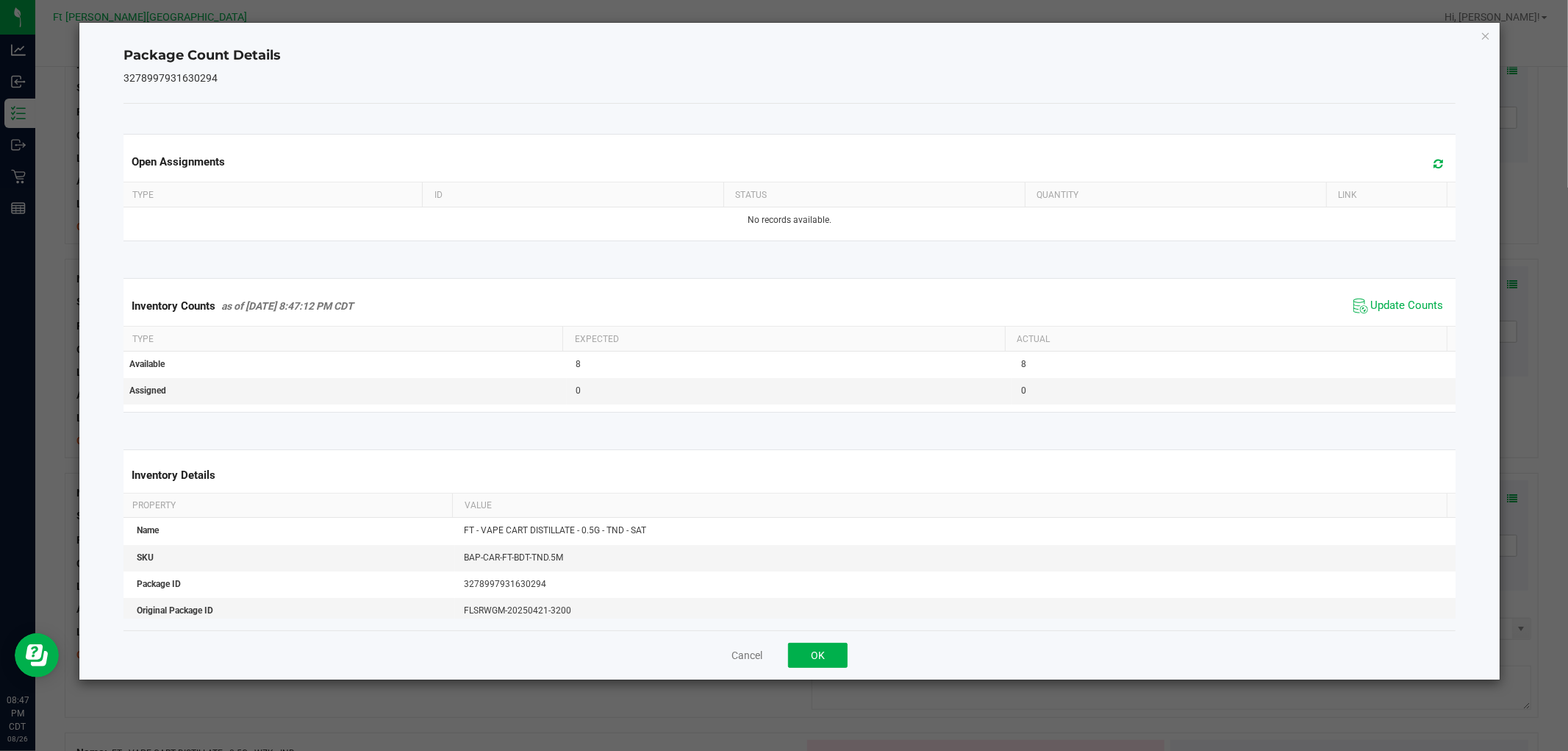
click at [822, 640] on div "Cancel OK" at bounding box center [789, 655] width 1331 height 49
click at [828, 652] on button "OK" at bounding box center [818, 655] width 60 height 25
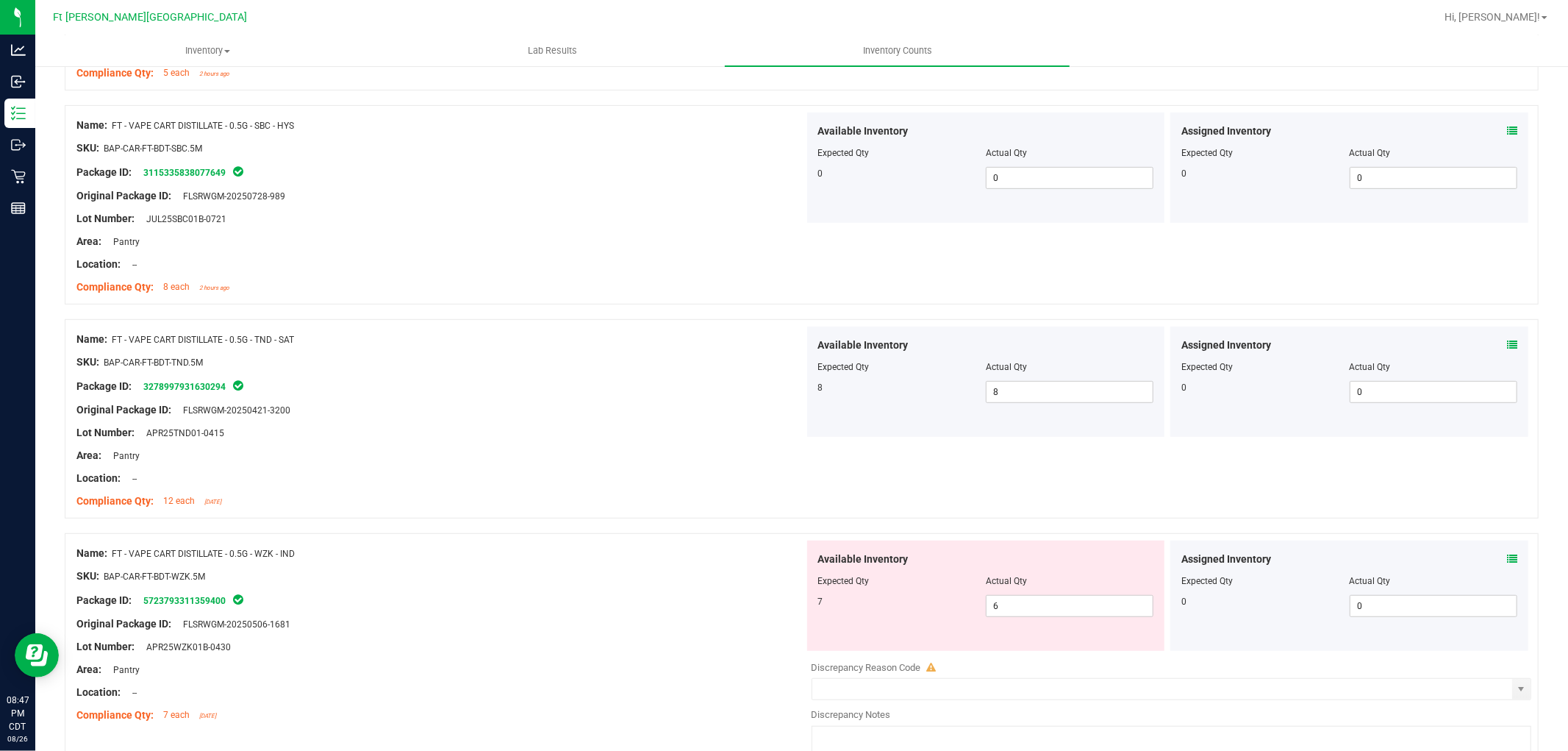
scroll to position [735, 0]
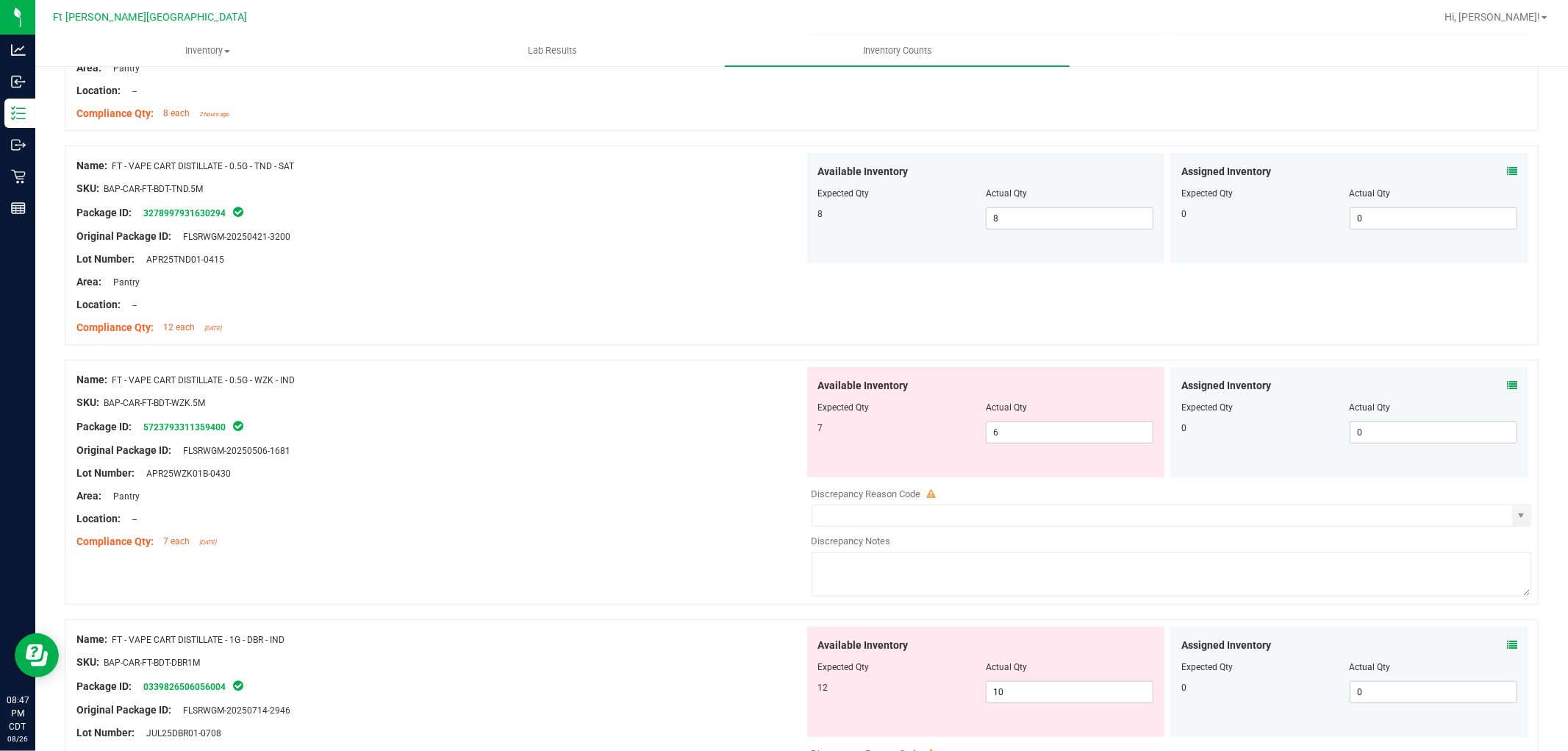
click at [1509, 387] on div "Assigned Inventory Expected Qty Actual Qty 0 0 0" at bounding box center [1349, 422] width 358 height 110
click at [1507, 380] on icon at bounding box center [1512, 385] width 10 height 10
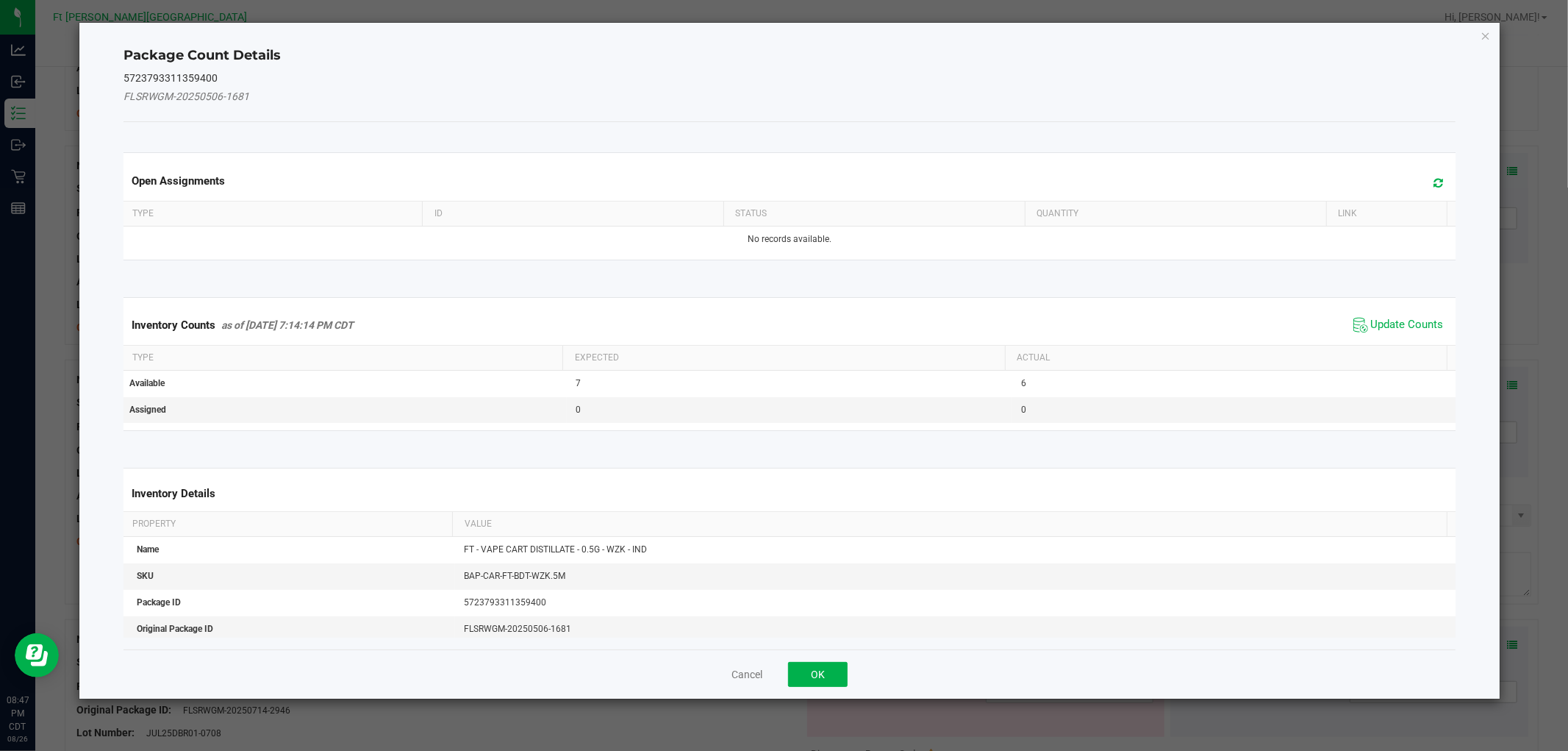
drag, startPoint x: 1375, startPoint y: 300, endPoint x: 1378, endPoint y: 309, distance: 9.5
click at [1376, 306] on kendo-grid "Inventory Counts as of [DATE] 7:14:14 PM CDT Update Counts Type Expected Actual…" at bounding box center [789, 364] width 1354 height 134
click at [1382, 316] on span "Update Counts" at bounding box center [1399, 325] width 98 height 22
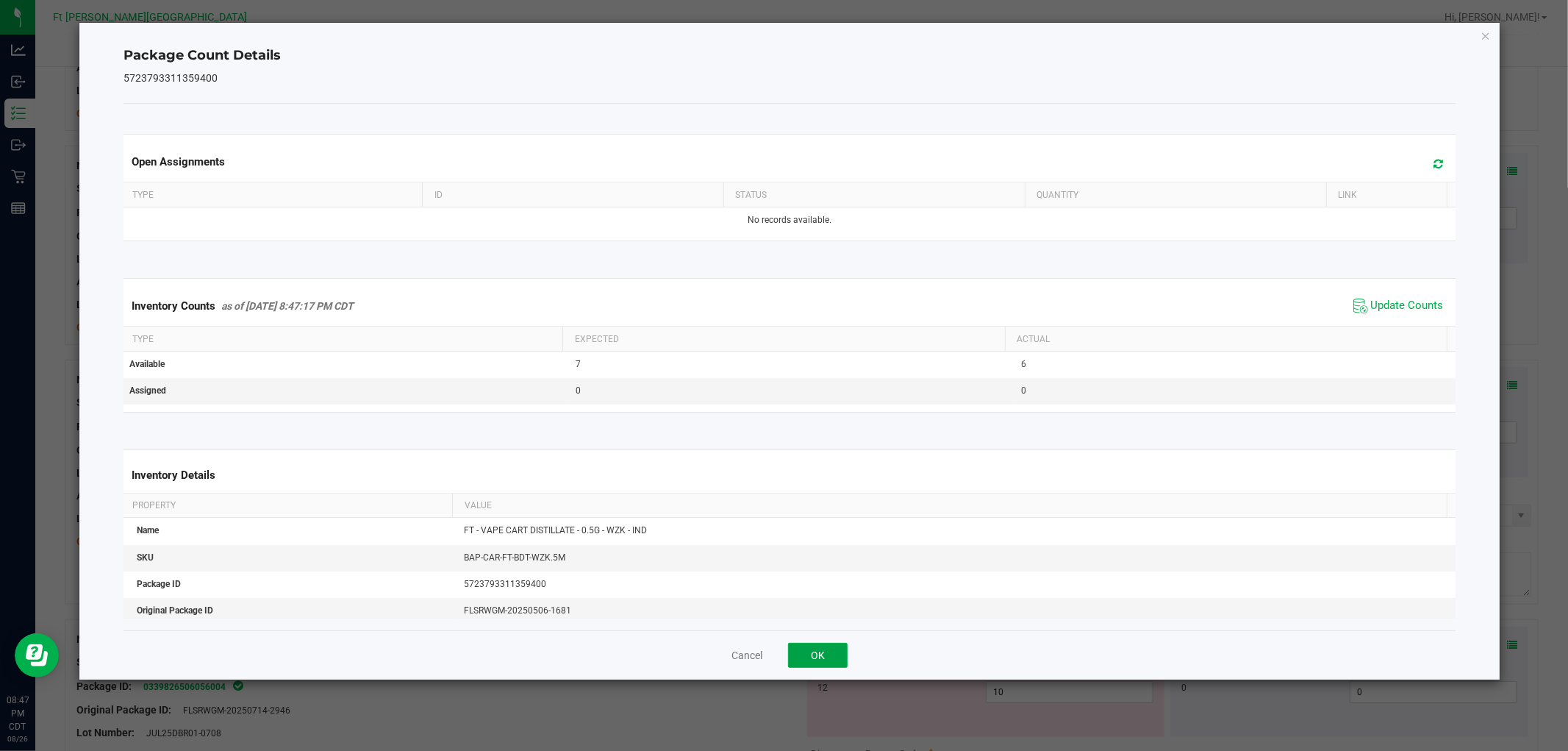
click at [829, 650] on button "OK" at bounding box center [818, 655] width 60 height 25
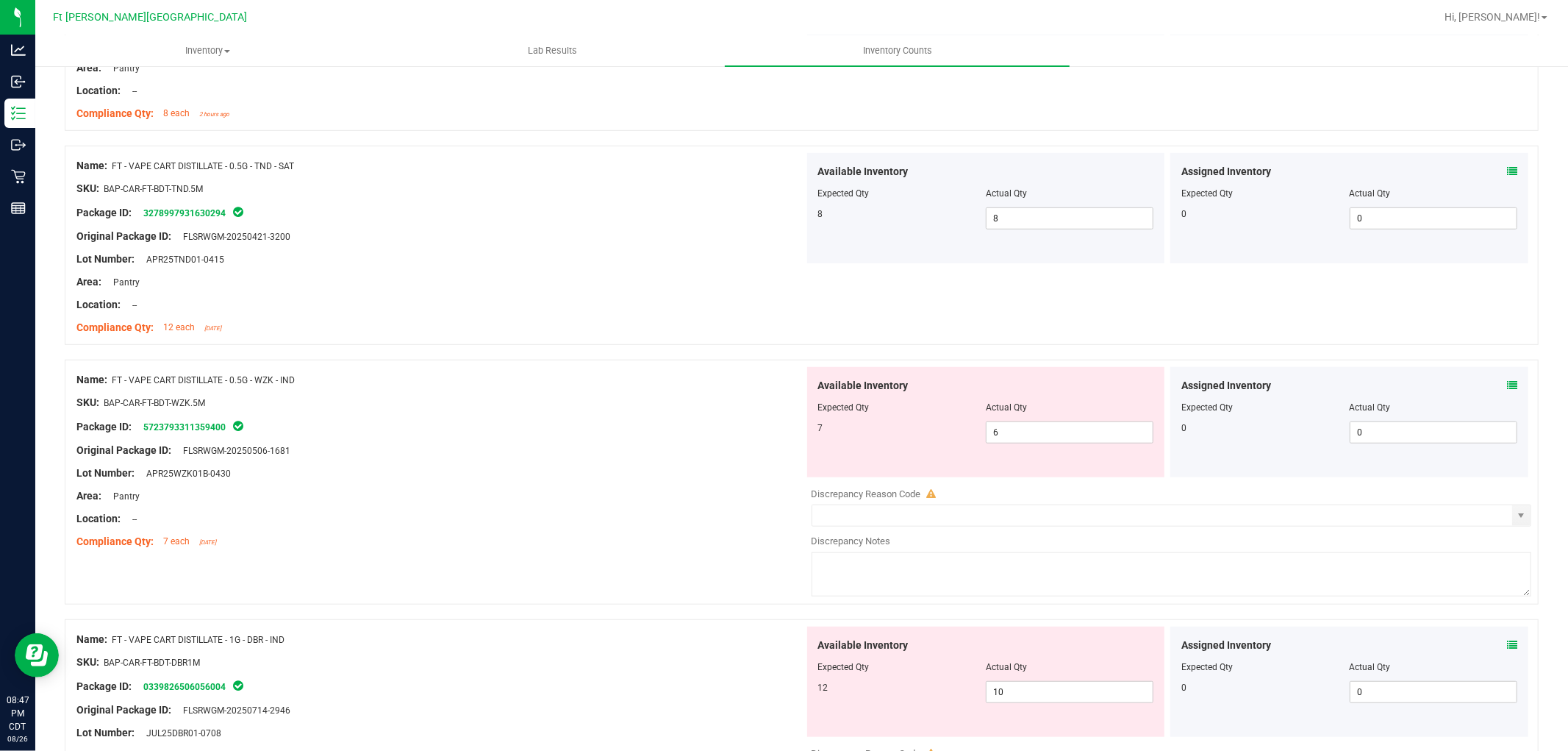
click at [1507, 650] on icon at bounding box center [1512, 645] width 10 height 10
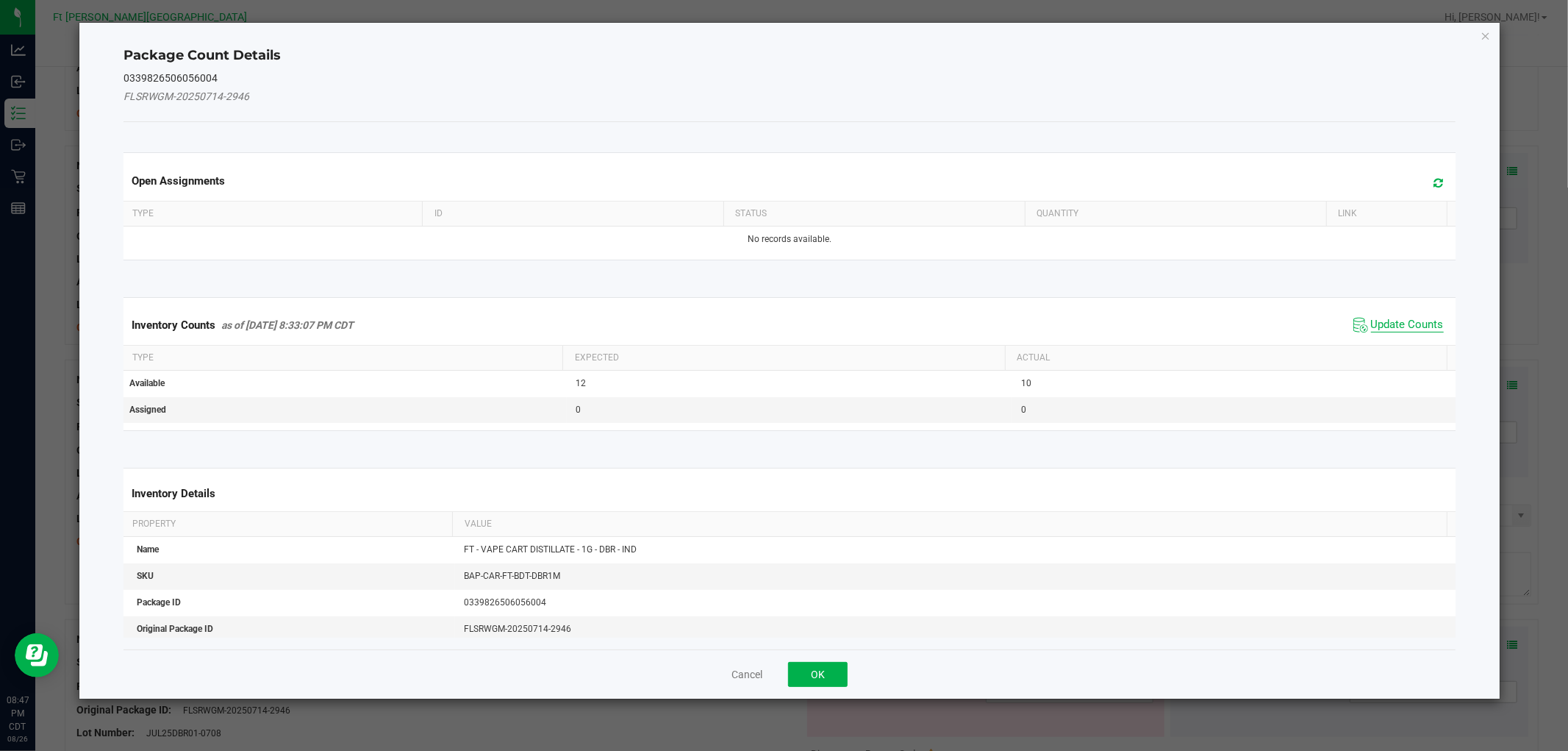
click at [1383, 321] on span "Update Counts" at bounding box center [1408, 325] width 73 height 15
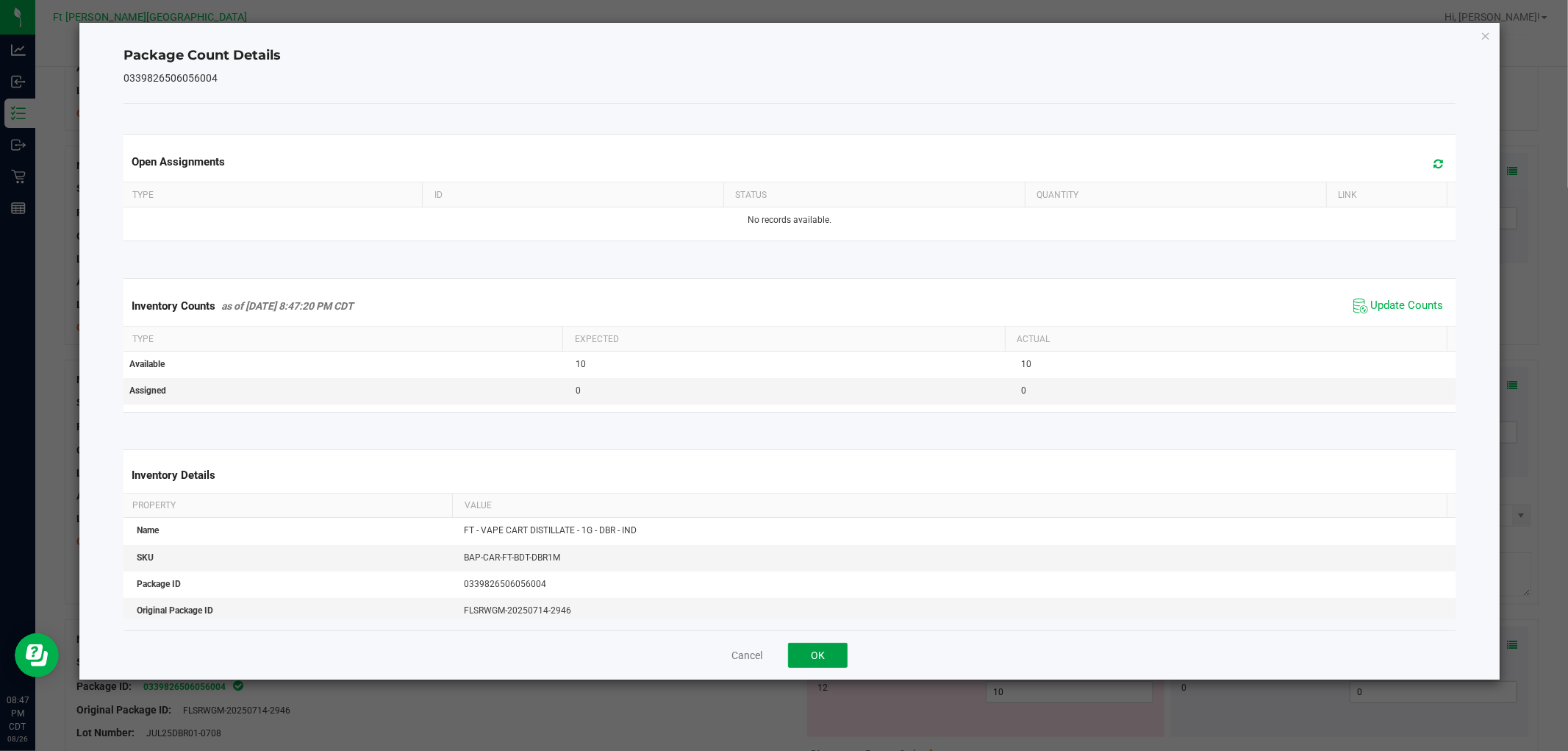
drag, startPoint x: 825, startPoint y: 653, endPoint x: 837, endPoint y: 645, distance: 14.4
click at [825, 653] on button "OK" at bounding box center [818, 655] width 60 height 25
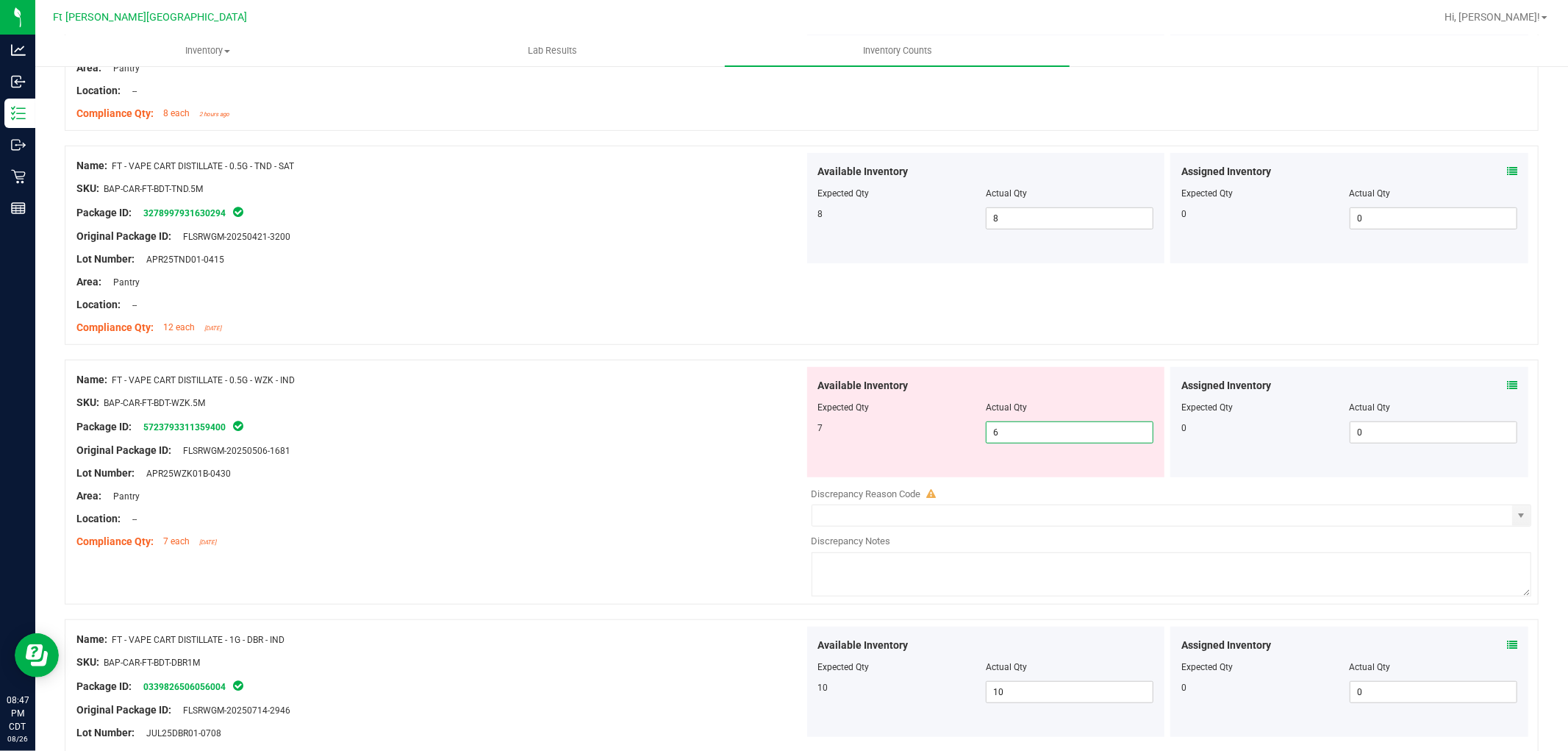
drag, startPoint x: 1020, startPoint y: 437, endPoint x: 935, endPoint y: 425, distance: 85.8
click at [935, 425] on div "7 6 6" at bounding box center [987, 432] width 336 height 22
type input "7"
click at [628, 407] on div "SKU: BAP-CAR-FT-BDT-WZK.5M" at bounding box center [440, 402] width 728 height 16
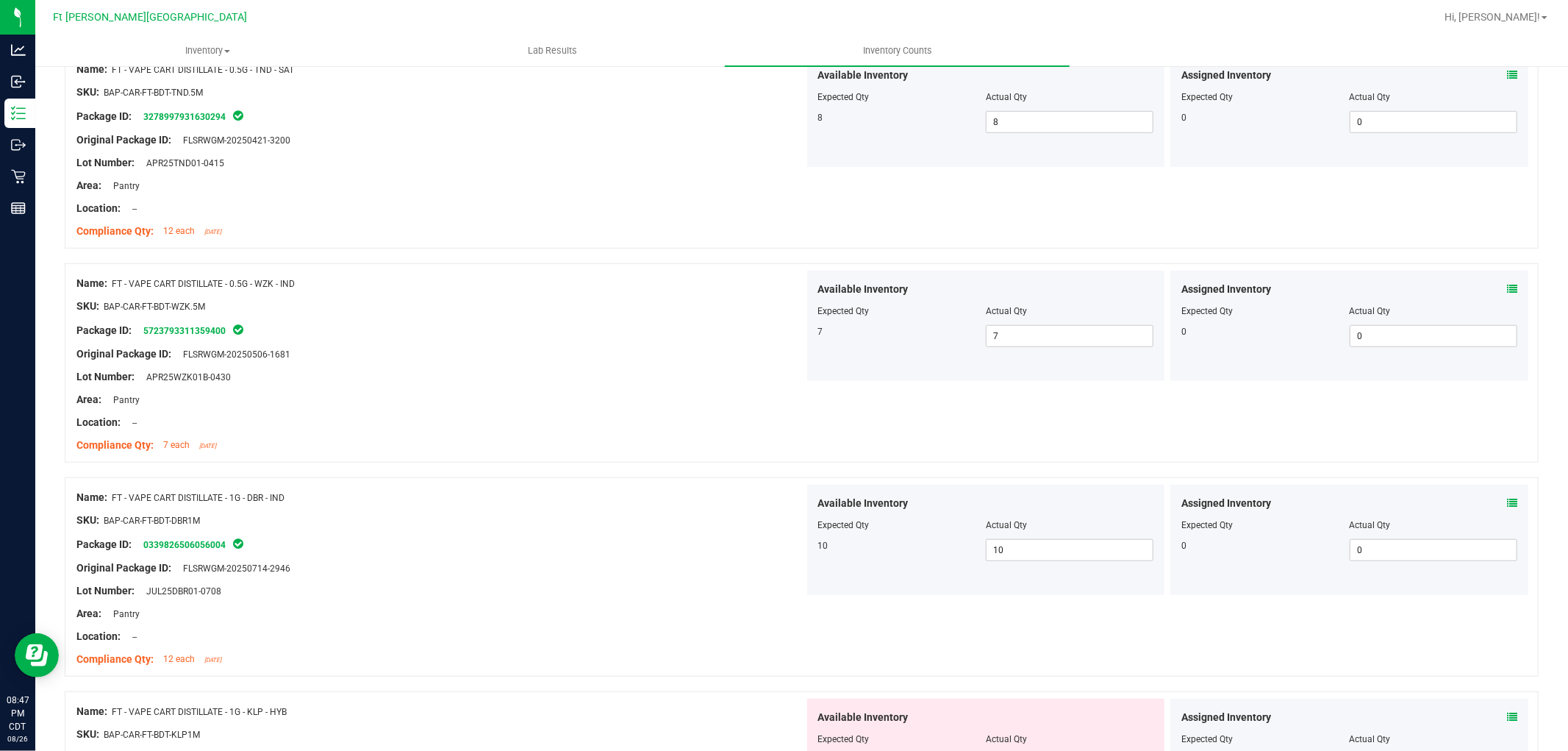
scroll to position [980, 0]
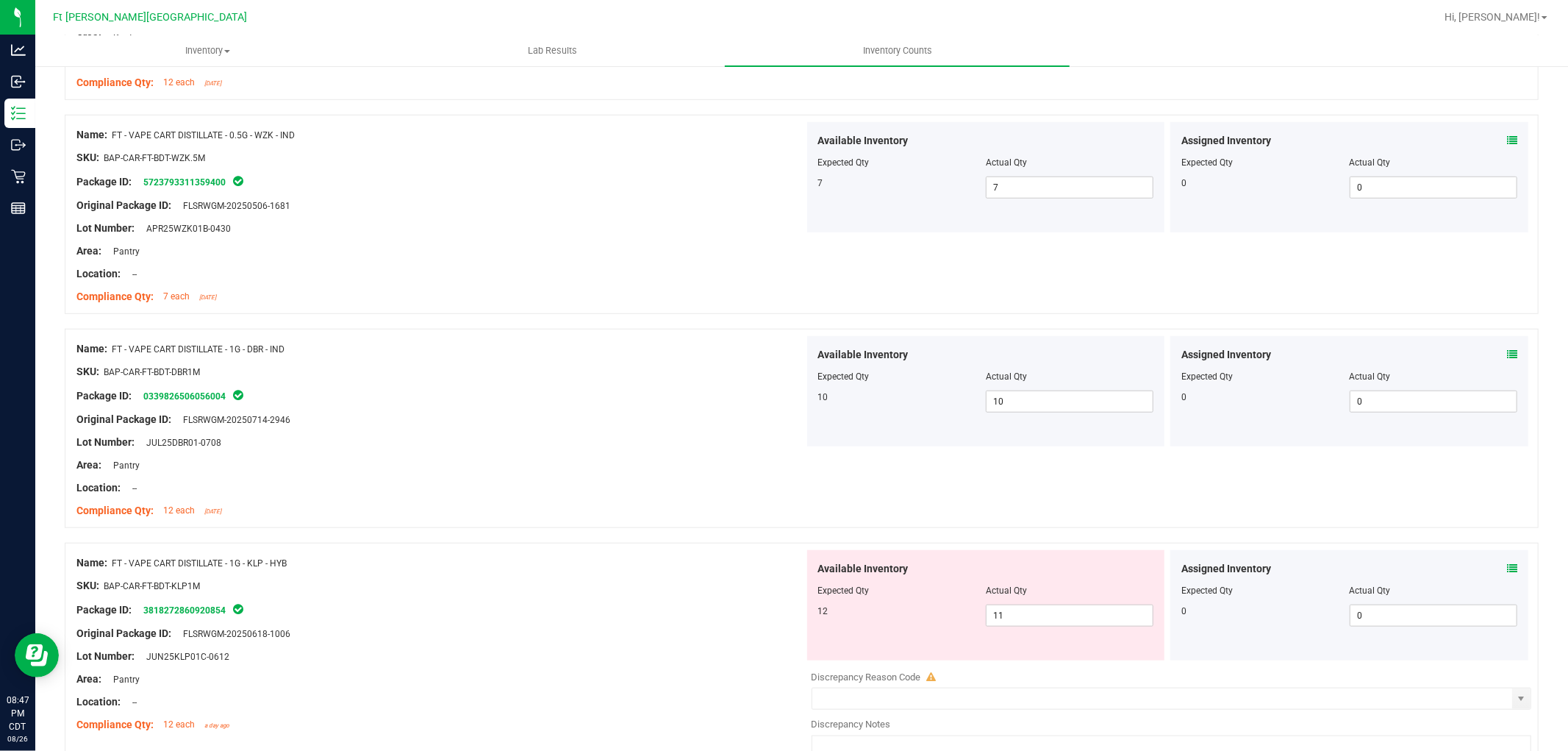
click at [1509, 566] on div "Assigned Inventory Expected Qty Actual Qty 0 0 0" at bounding box center [1349, 605] width 358 height 110
click at [1507, 566] on icon at bounding box center [1512, 568] width 10 height 10
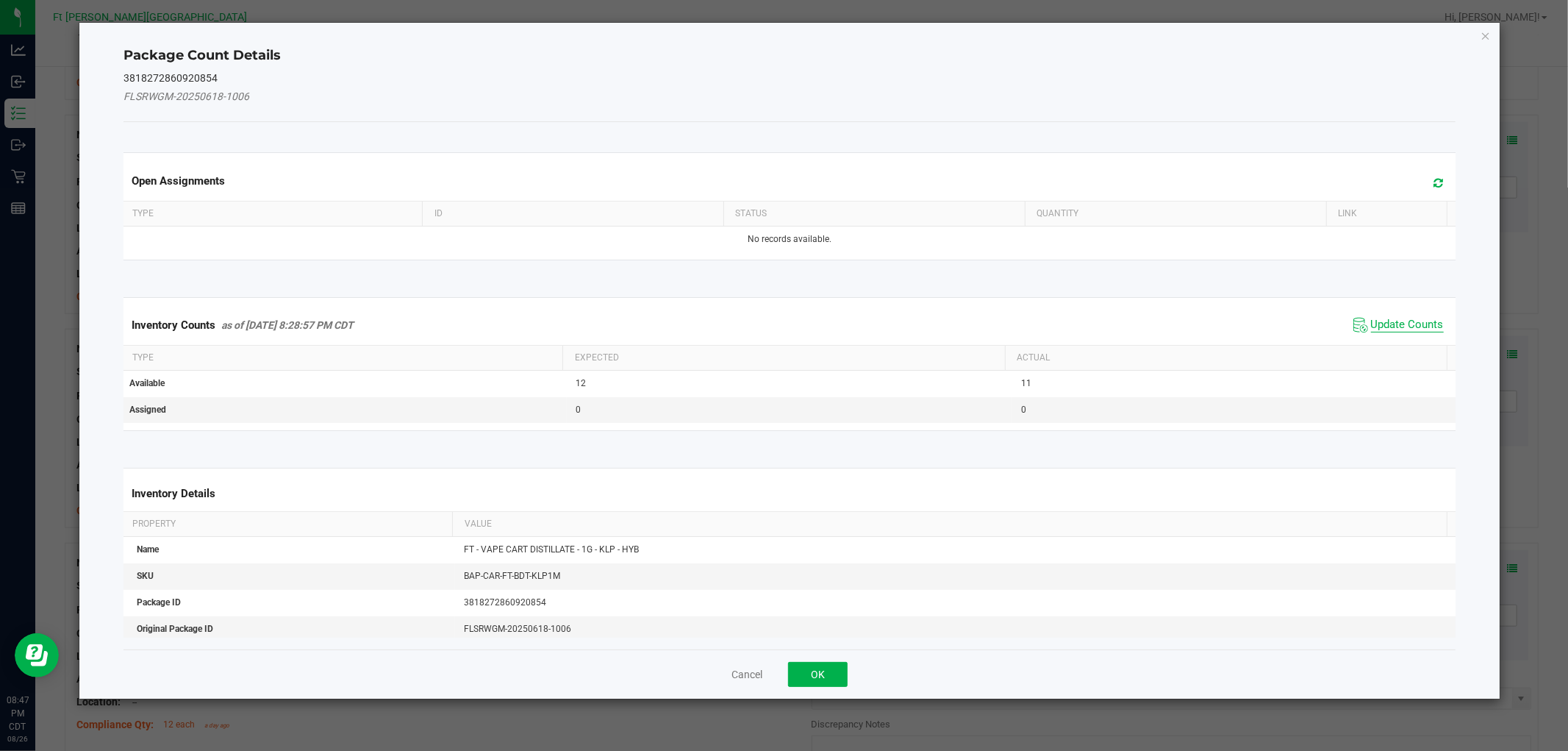
click at [1391, 327] on span "Update Counts" at bounding box center [1408, 325] width 73 height 15
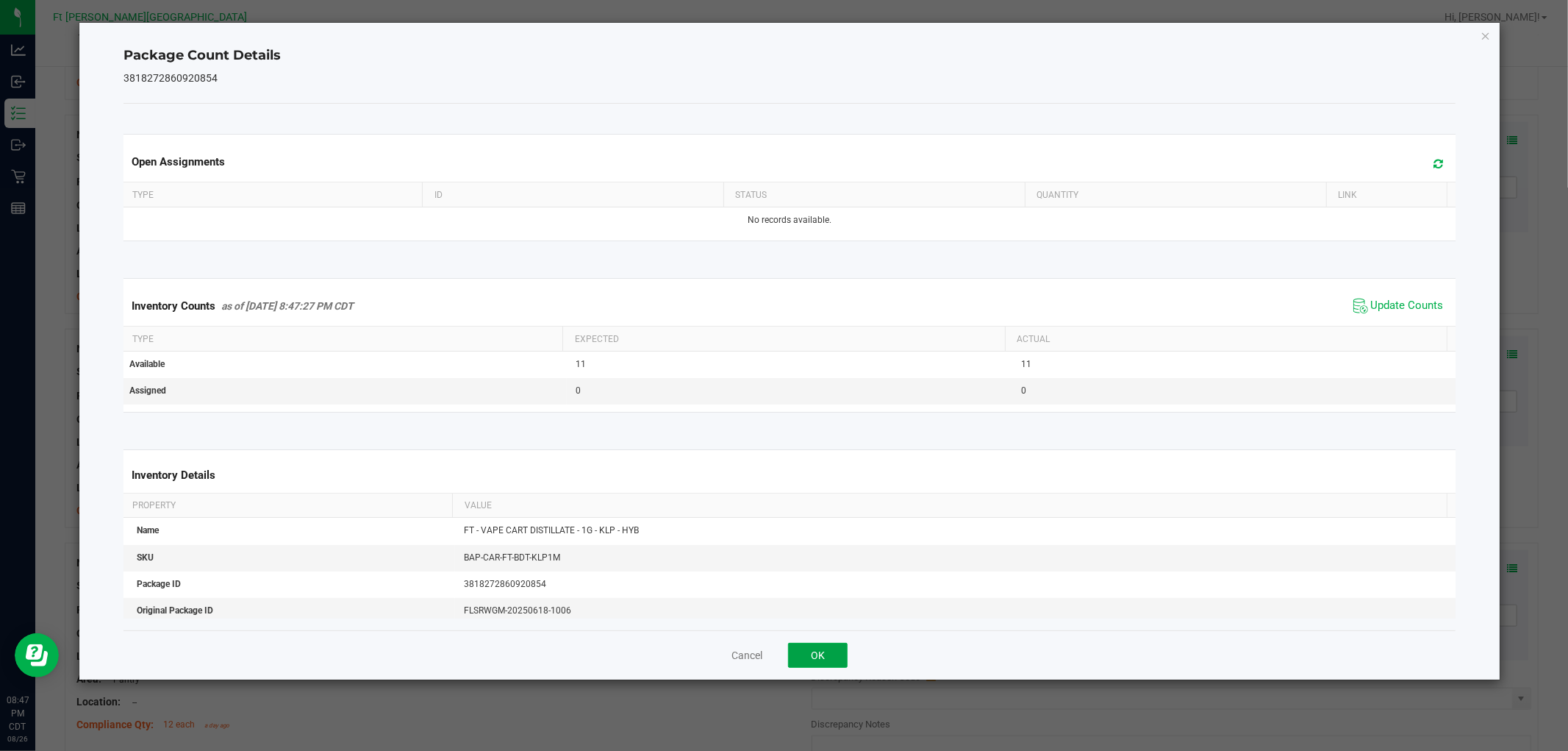
click at [819, 646] on button "OK" at bounding box center [818, 655] width 60 height 25
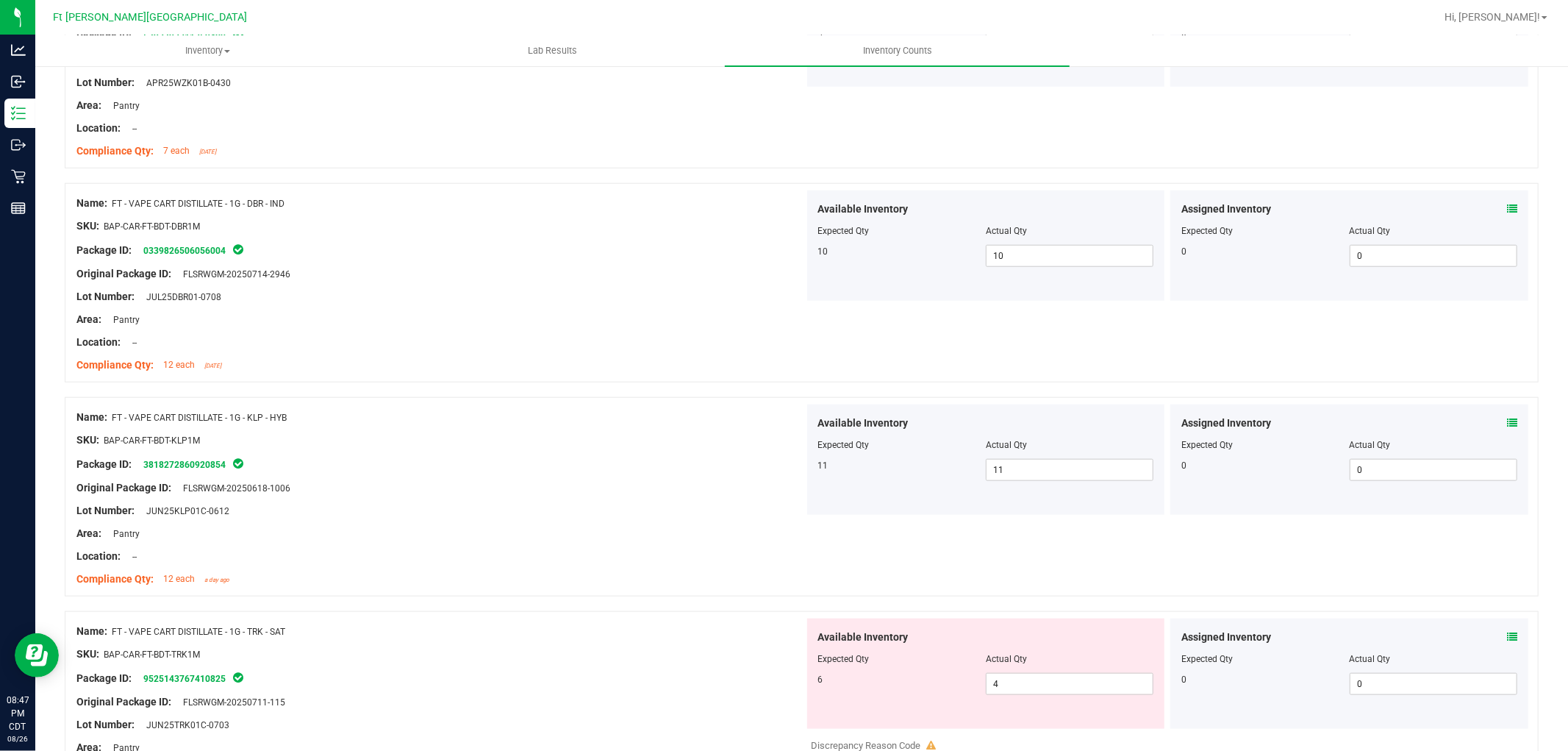
scroll to position [1307, 0]
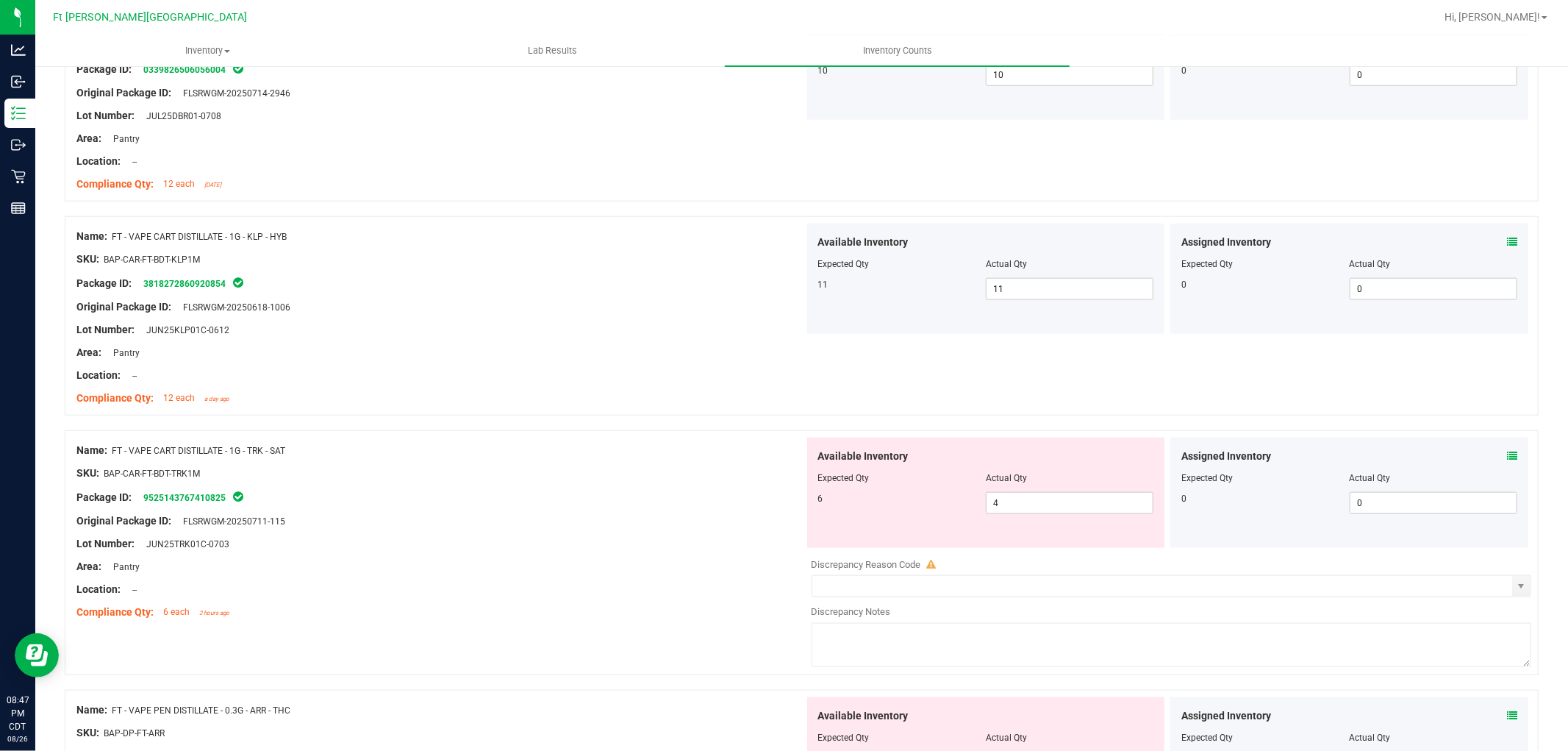
click at [1507, 458] on icon at bounding box center [1512, 456] width 10 height 10
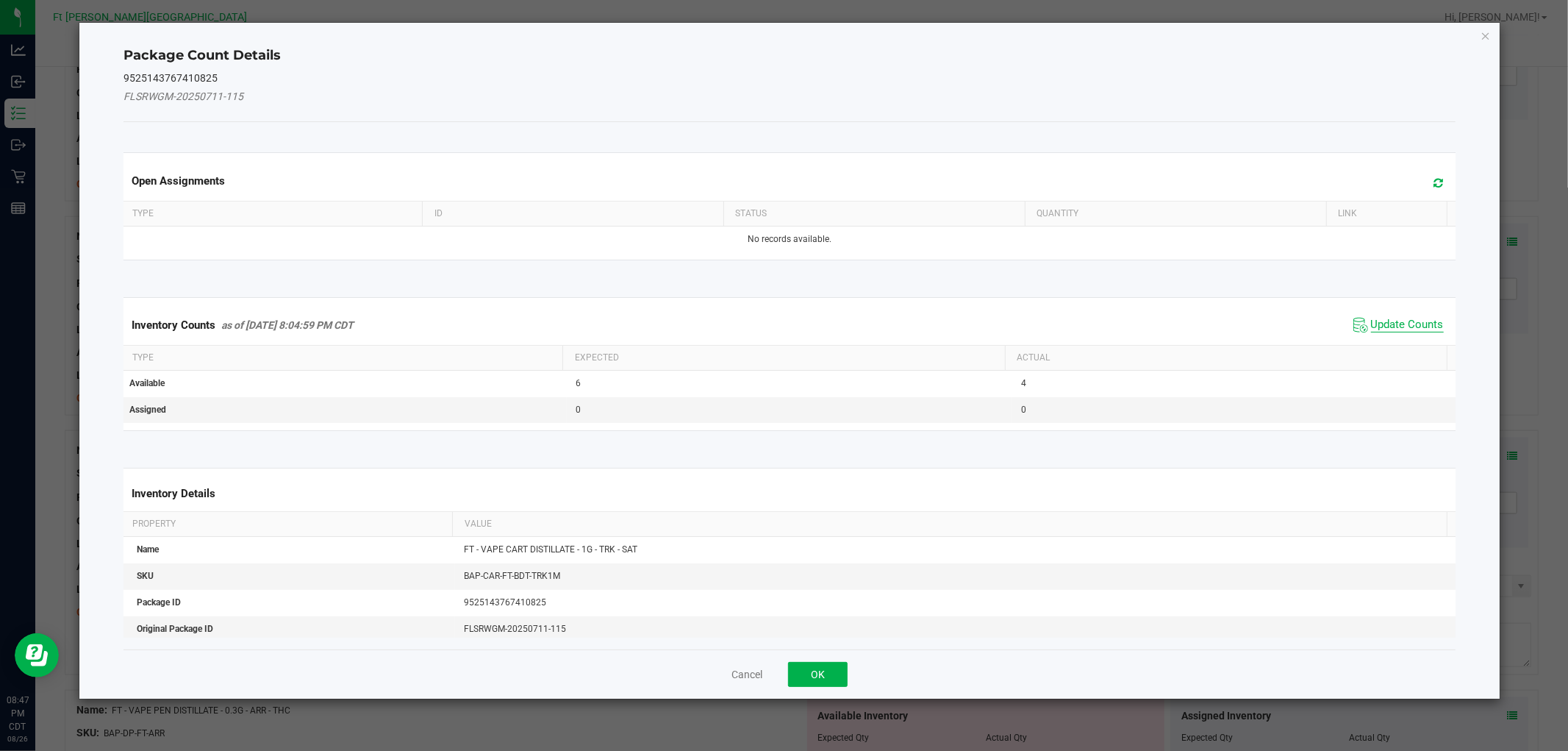
click at [1393, 332] on span "Update Counts" at bounding box center [1408, 325] width 73 height 15
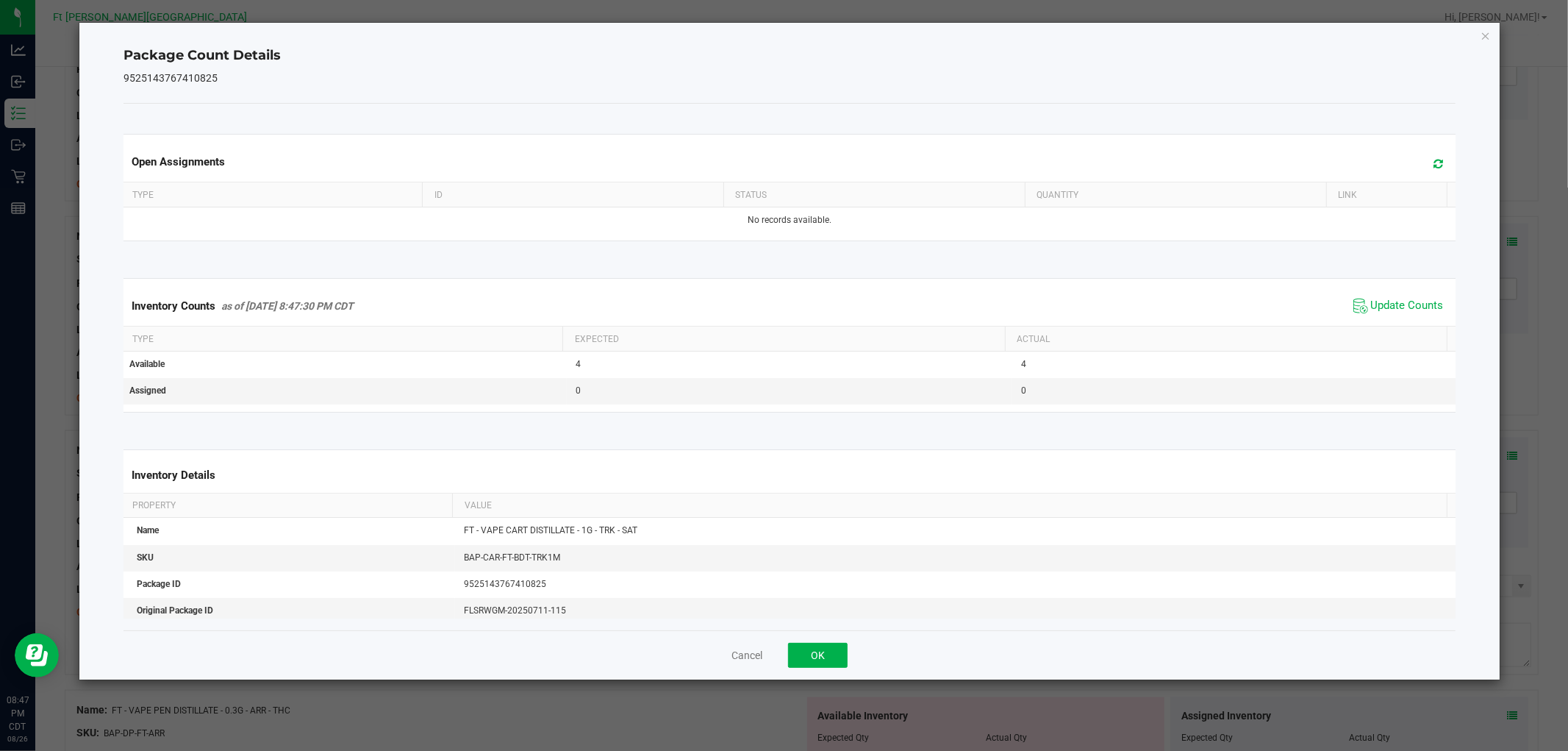
click at [817, 640] on div "Cancel OK" at bounding box center [789, 655] width 1331 height 49
drag, startPoint x: 817, startPoint y: 649, endPoint x: 836, endPoint y: 648, distance: 19.0
click at [817, 649] on button "OK" at bounding box center [818, 655] width 60 height 25
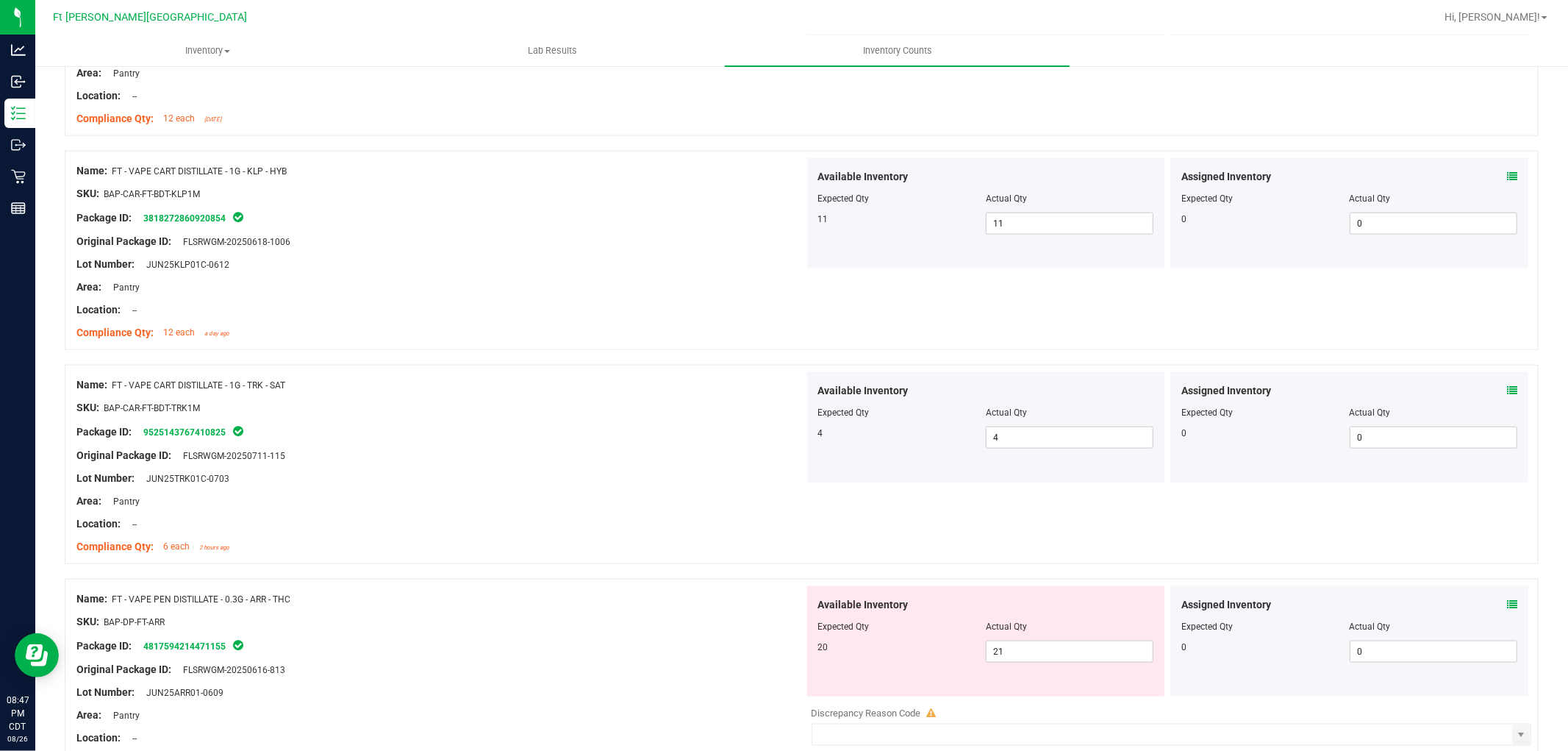
scroll to position [1552, 0]
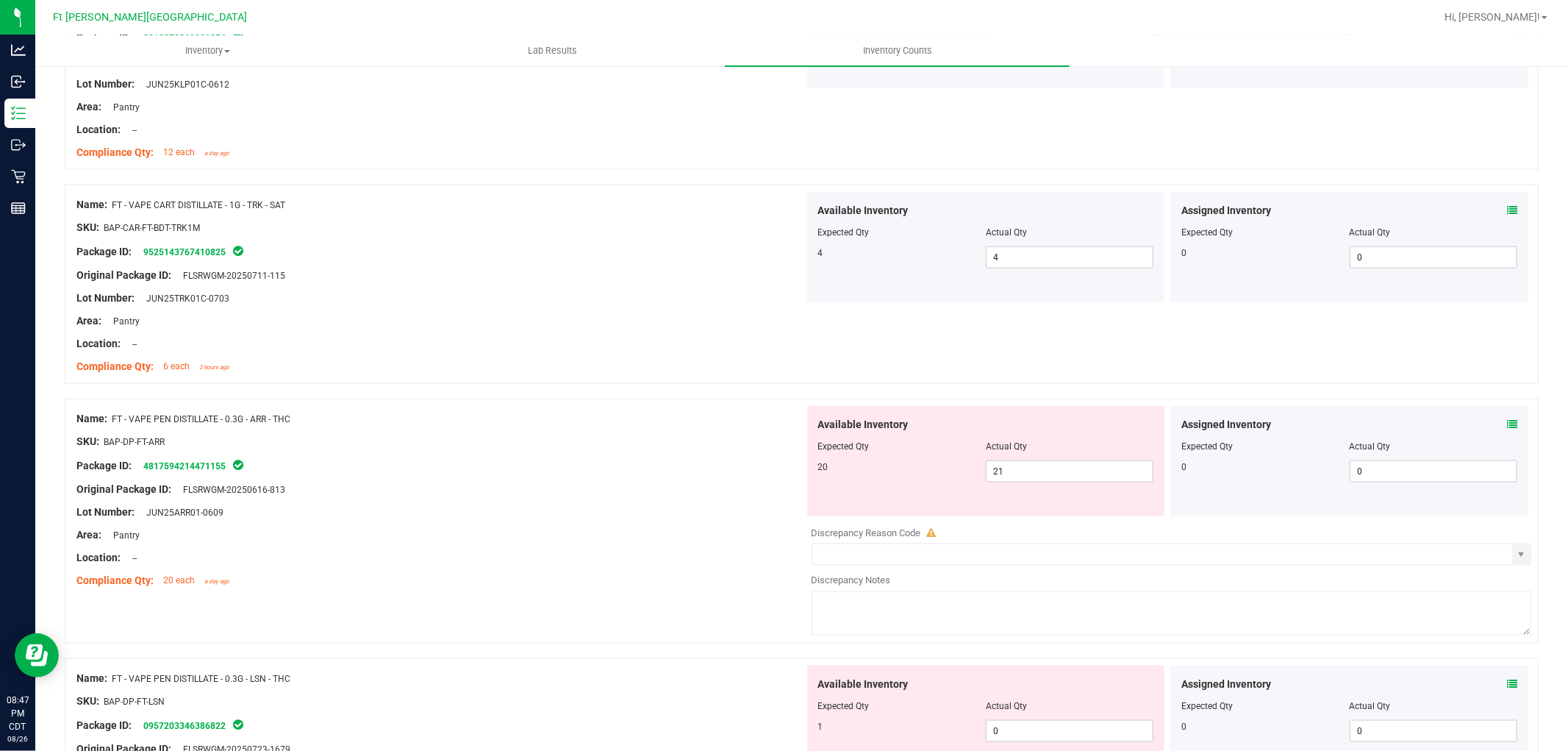
click at [1507, 425] on icon at bounding box center [1512, 424] width 10 height 10
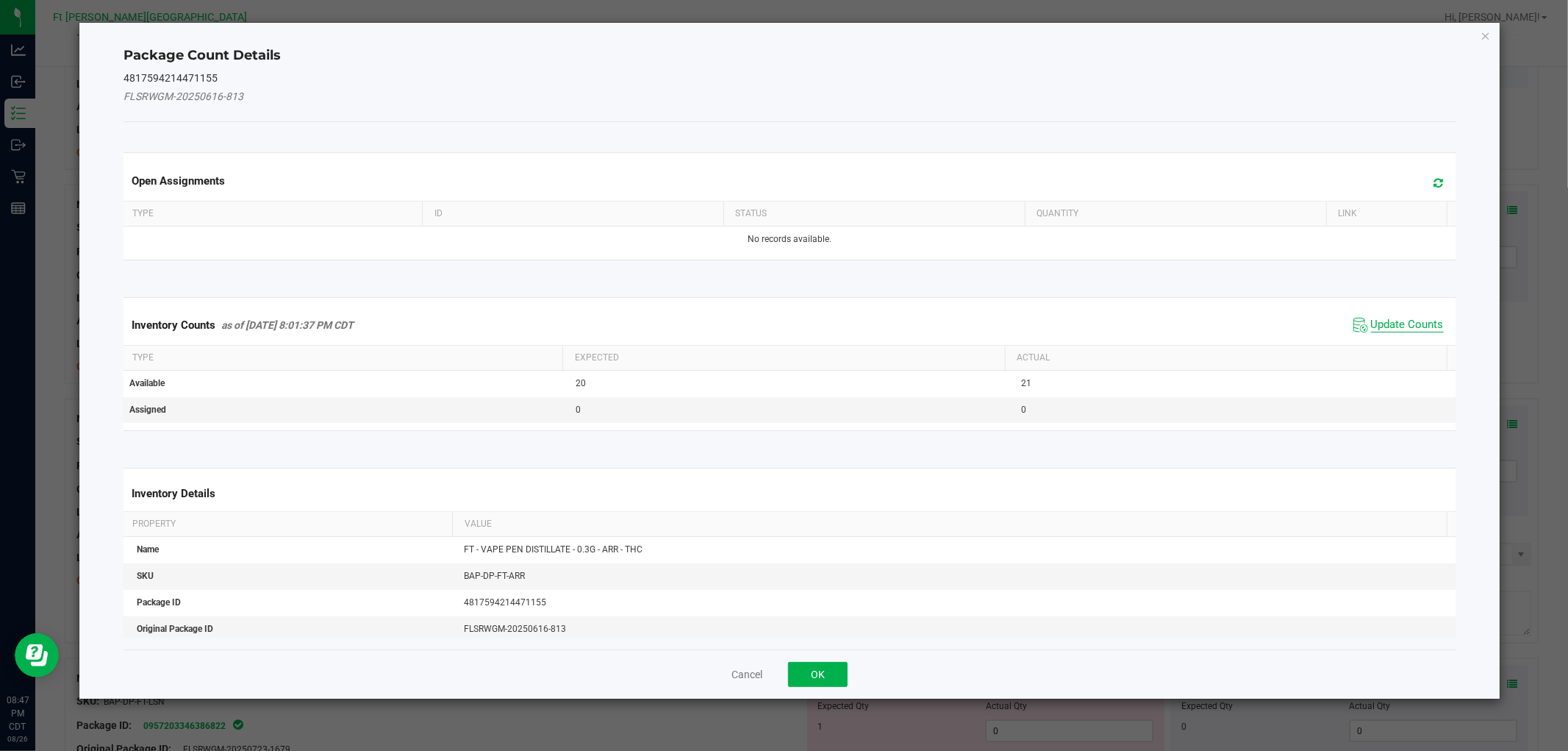
drag, startPoint x: 1363, startPoint y: 324, endPoint x: 1272, endPoint y: 420, distance: 132.3
click at [1372, 324] on span "Update Counts" at bounding box center [1408, 325] width 73 height 15
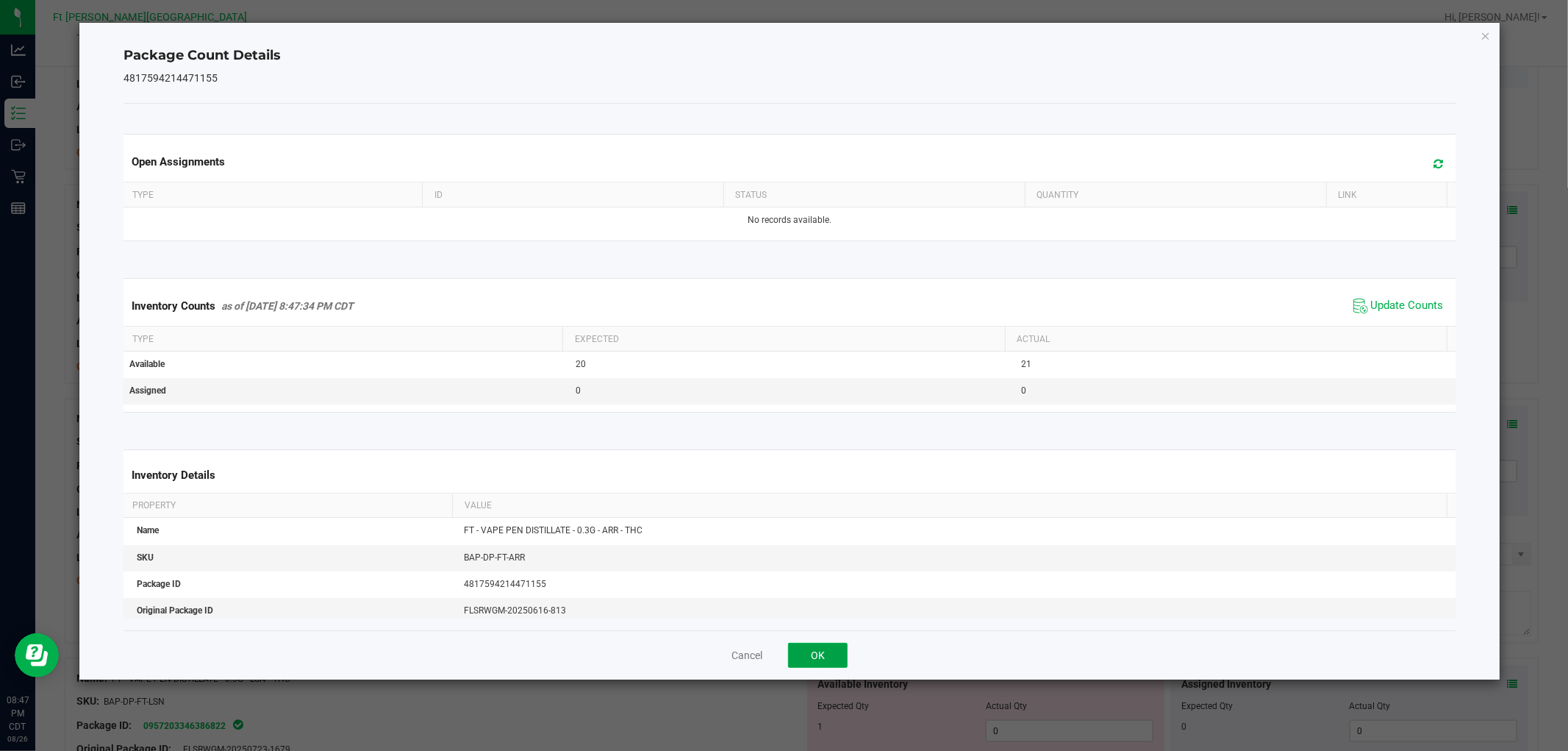
drag, startPoint x: 795, startPoint y: 646, endPoint x: 809, endPoint y: 651, distance: 14.9
click at [807, 651] on button "OK" at bounding box center [818, 655] width 60 height 25
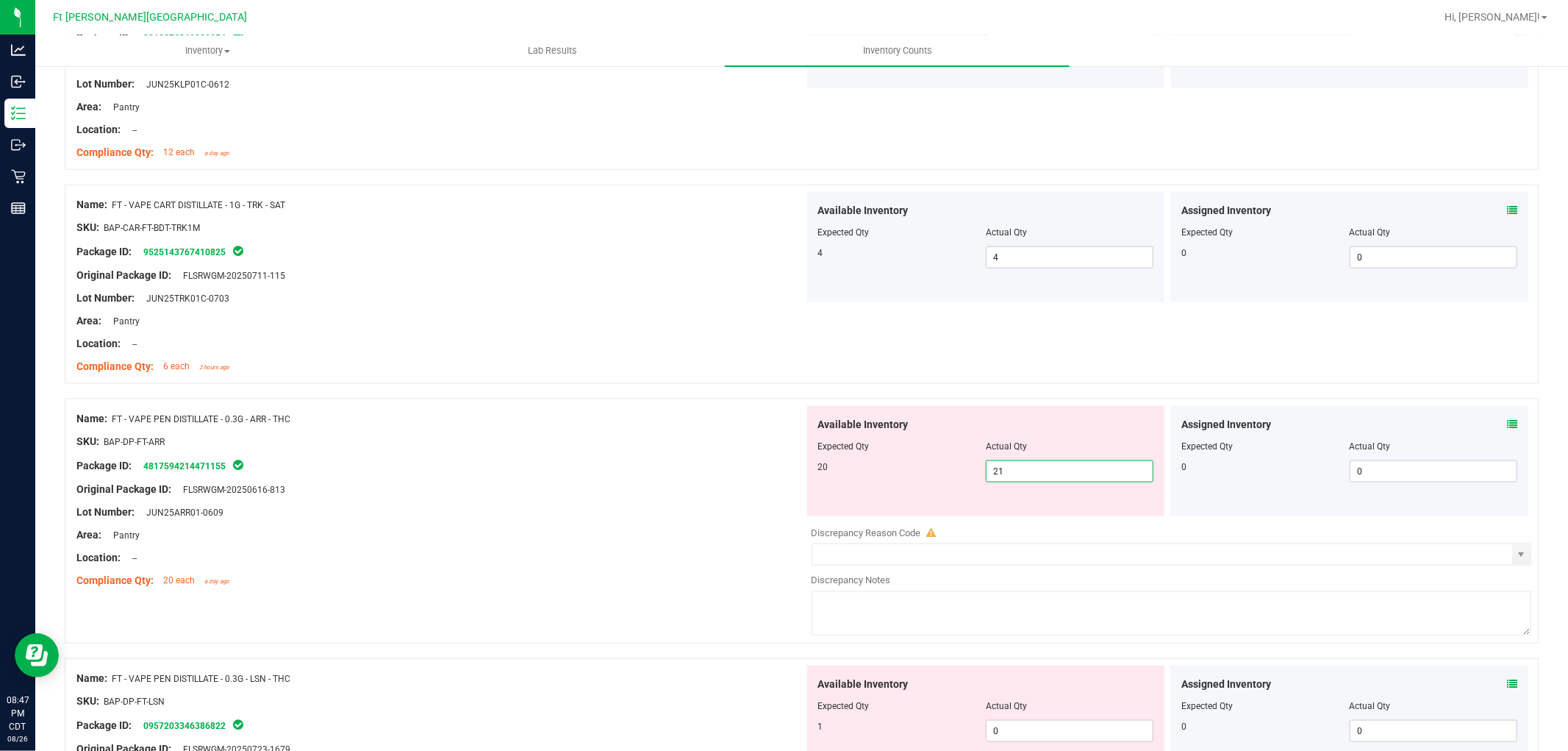
drag, startPoint x: 1008, startPoint y: 473, endPoint x: 928, endPoint y: 485, distance: 80.9
click at [928, 486] on div "Available Inventory Expected Qty Actual Qty 20 21 21" at bounding box center [986, 460] width 358 height 110
type input "3"
click at [1507, 425] on icon at bounding box center [1512, 424] width 10 height 10
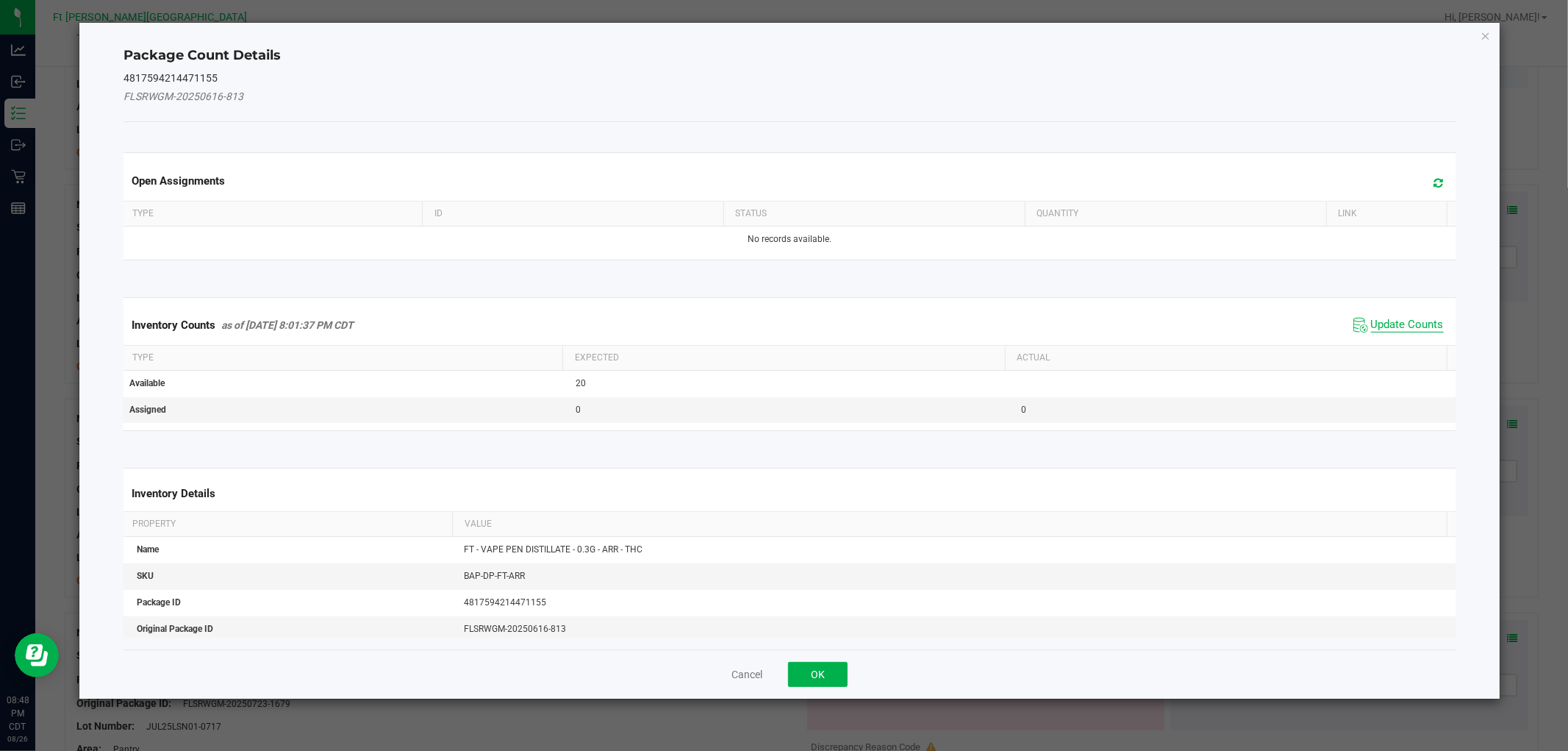
click at [1386, 321] on span "Update Counts" at bounding box center [1408, 325] width 73 height 15
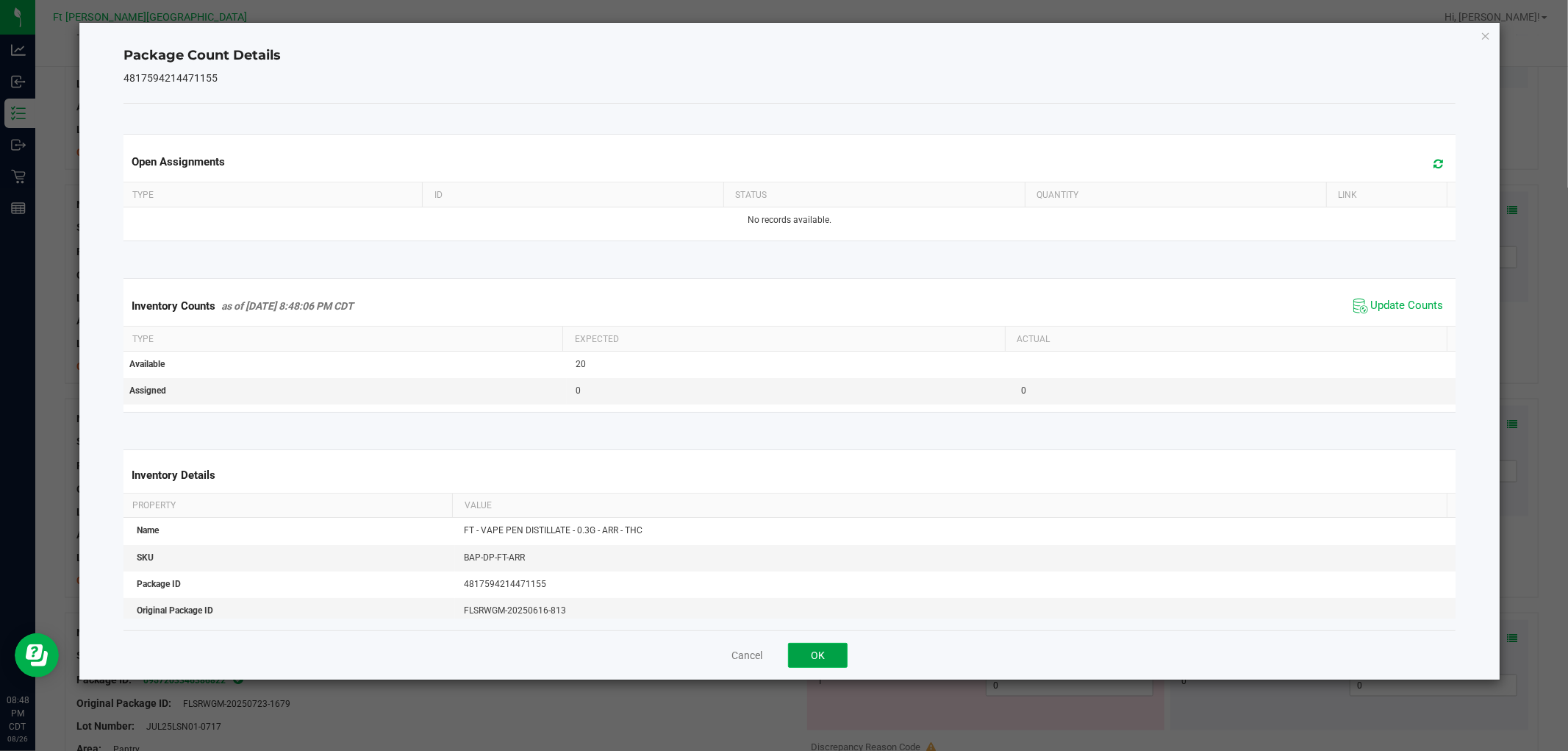
click at [820, 653] on button "OK" at bounding box center [818, 655] width 60 height 25
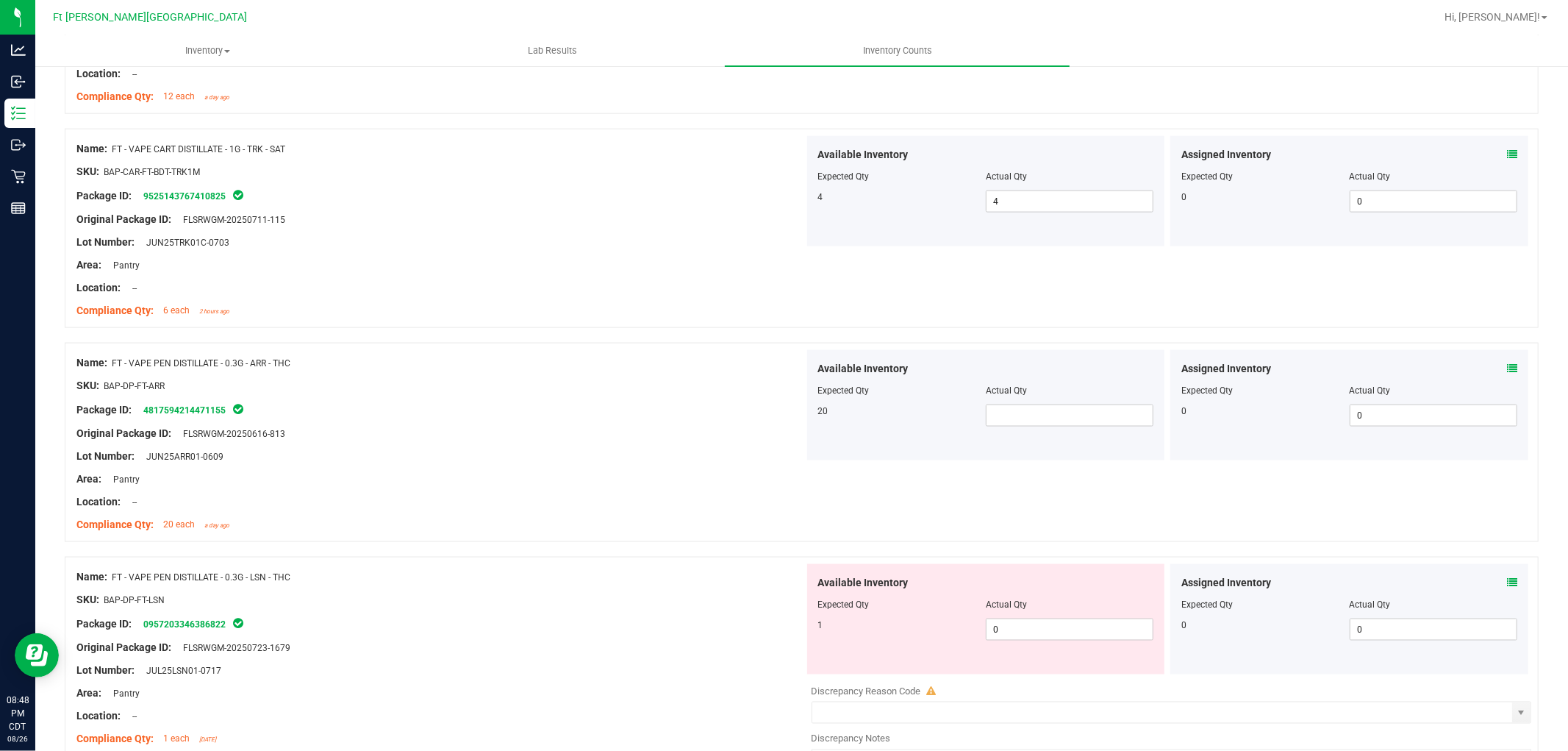
scroll to position [1634, 0]
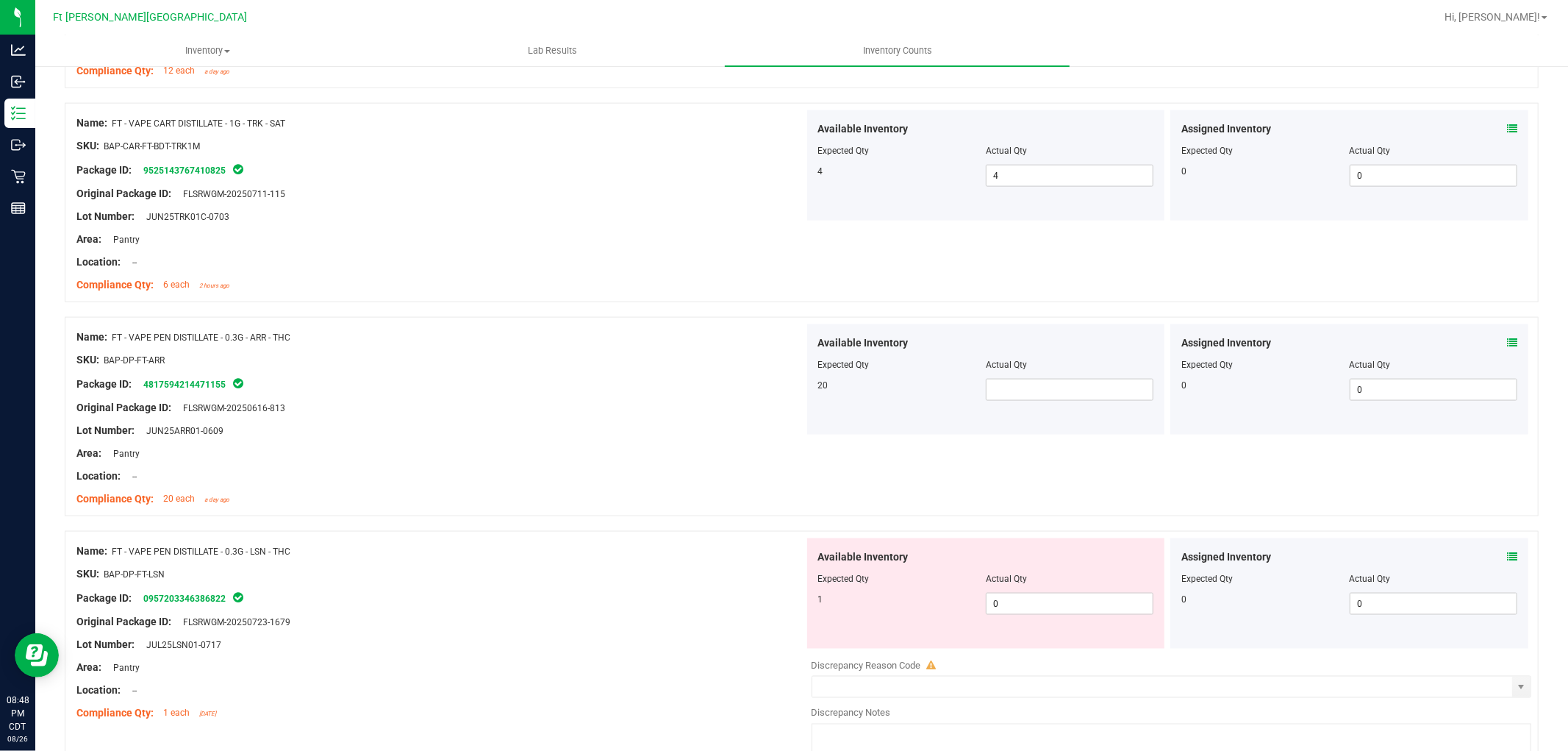
click at [1506, 558] on div "Assigned Inventory Expected Qty Actual Qty 0 0 0" at bounding box center [1349, 593] width 358 height 110
click at [1507, 555] on icon at bounding box center [1512, 557] width 10 height 10
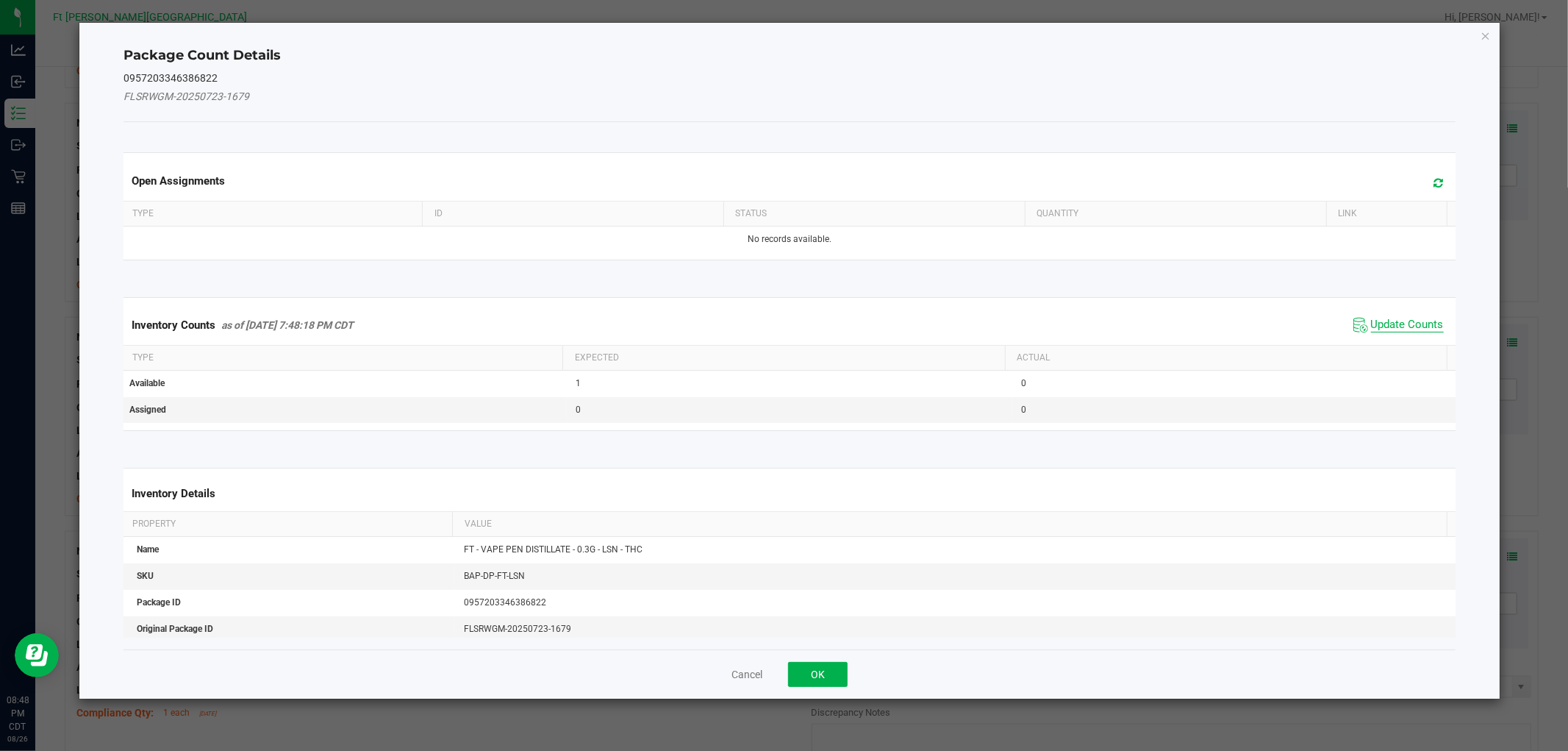
click at [1372, 322] on span "Update Counts" at bounding box center [1408, 325] width 73 height 15
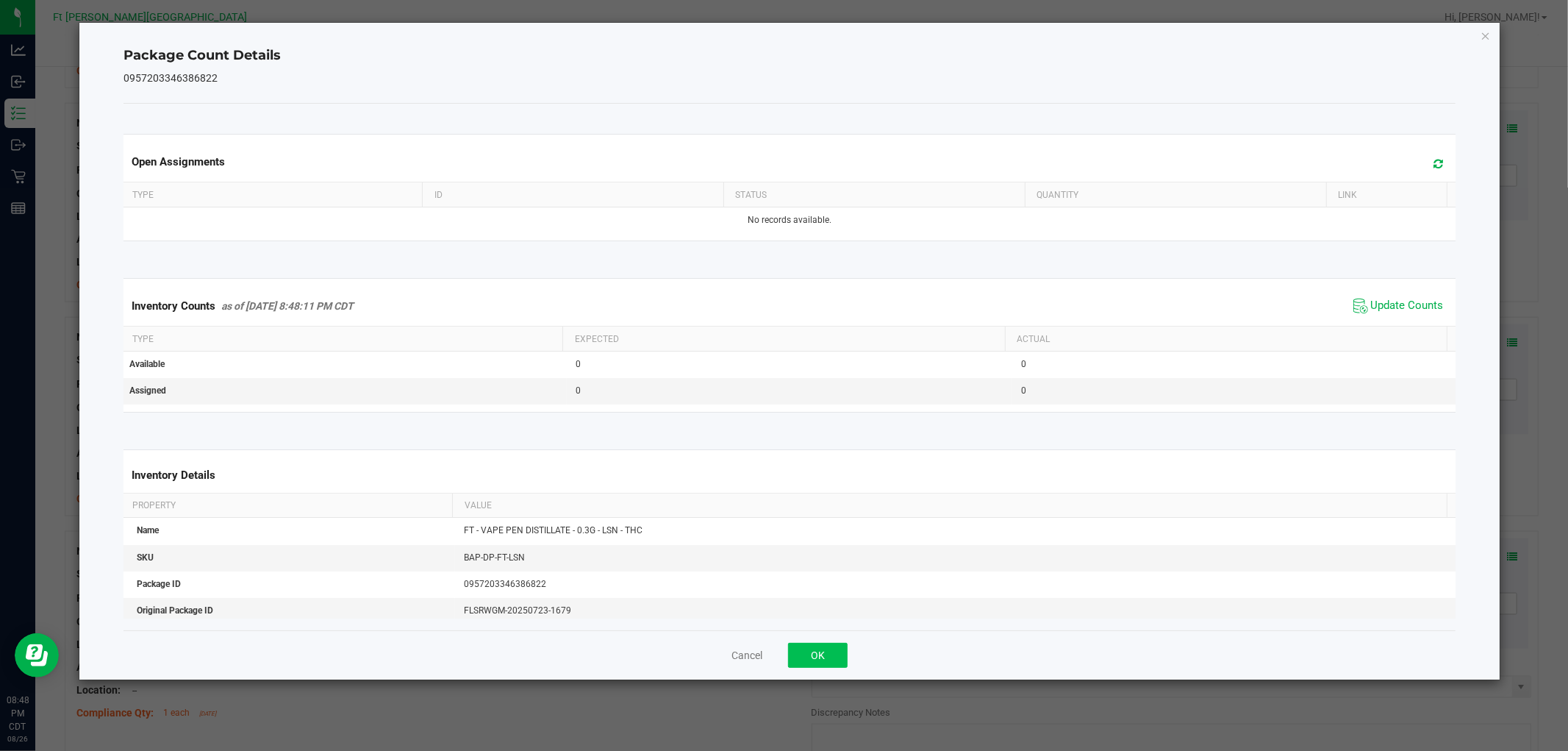
drag, startPoint x: 843, startPoint y: 638, endPoint x: 835, endPoint y: 644, distance: 10.0
click at [838, 641] on div "Cancel OK" at bounding box center [789, 655] width 1331 height 49
drag, startPoint x: 835, startPoint y: 644, endPoint x: 906, endPoint y: 622, distance: 74.3
click at [835, 645] on button "OK" at bounding box center [818, 655] width 60 height 25
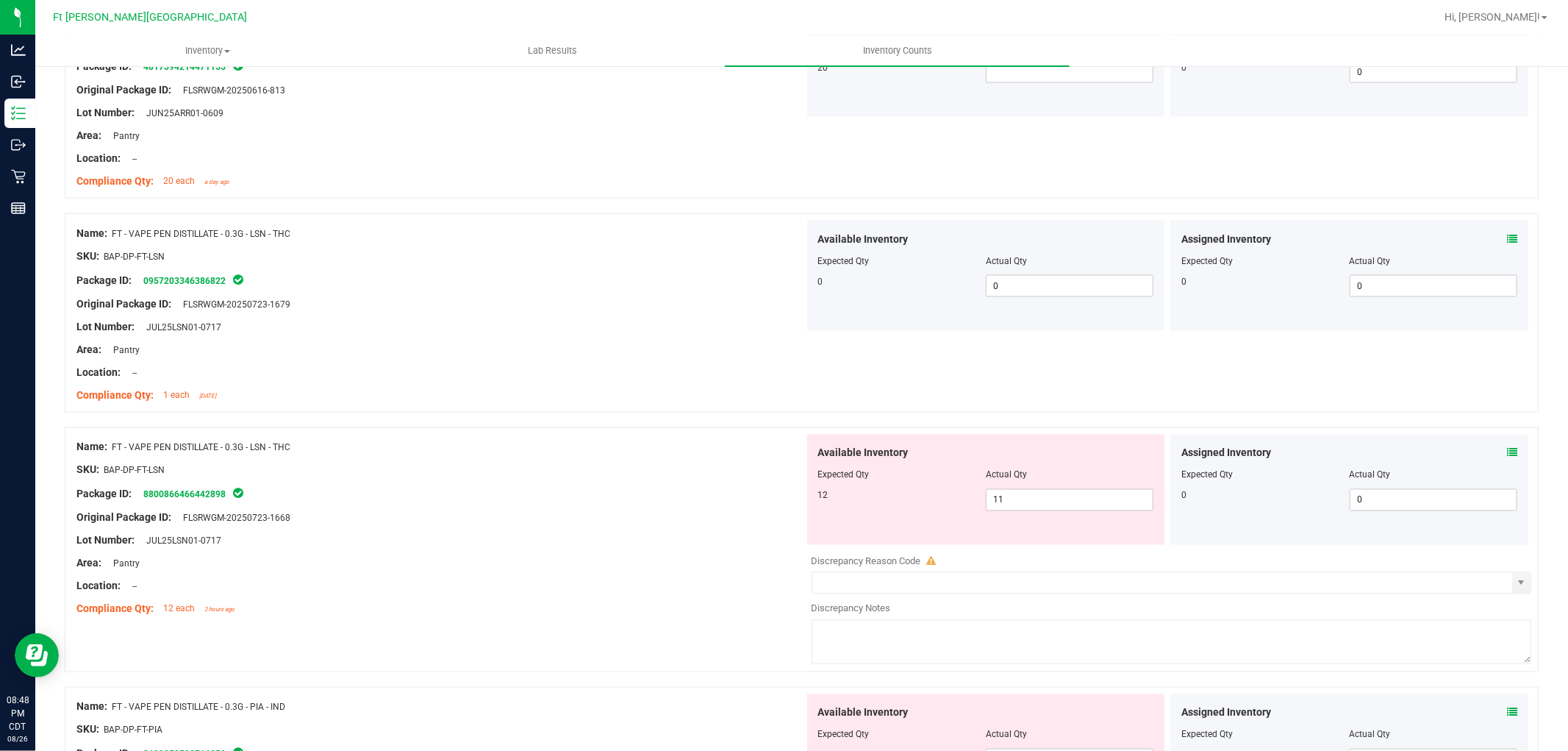
scroll to position [1960, 0]
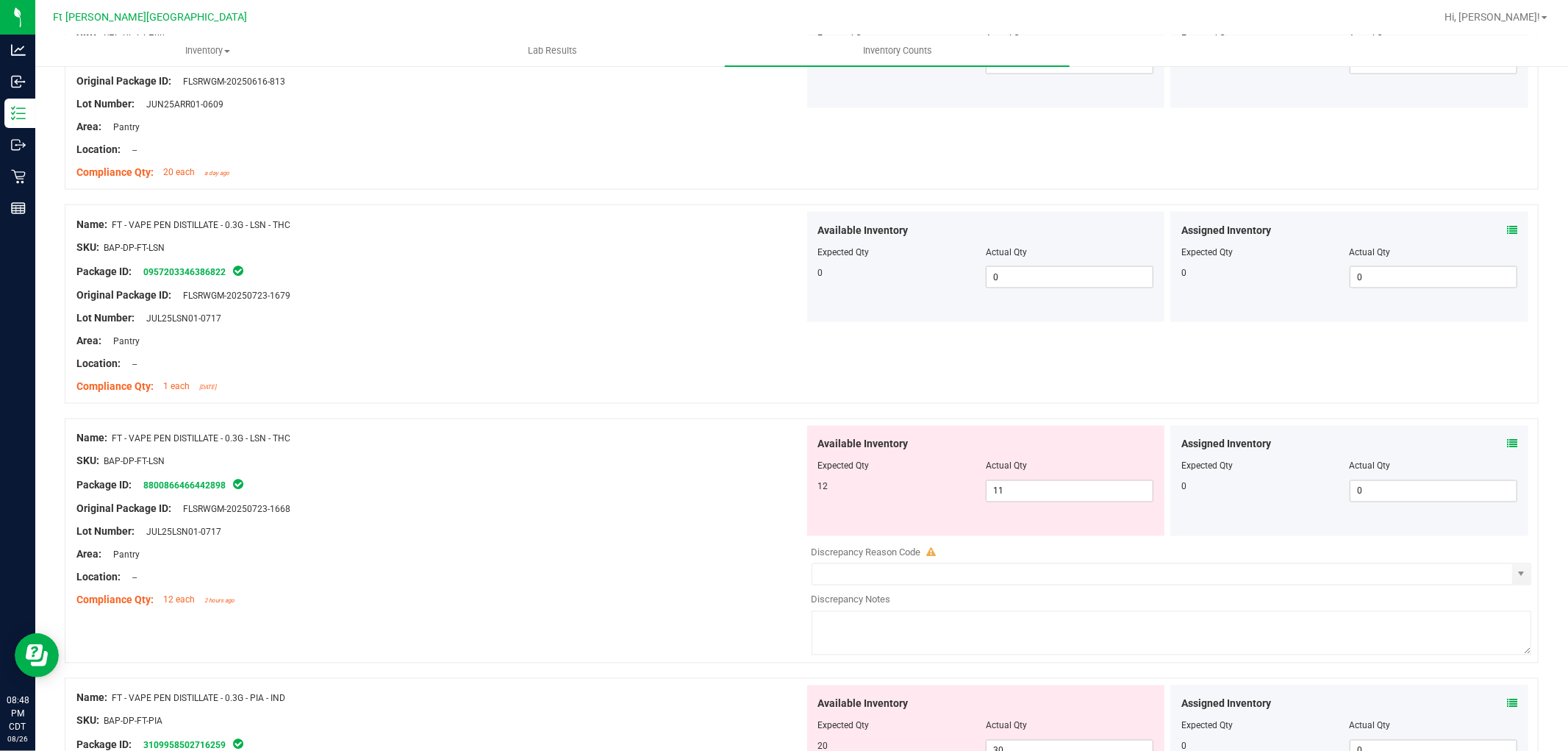
click at [1507, 445] on icon at bounding box center [1512, 444] width 10 height 10
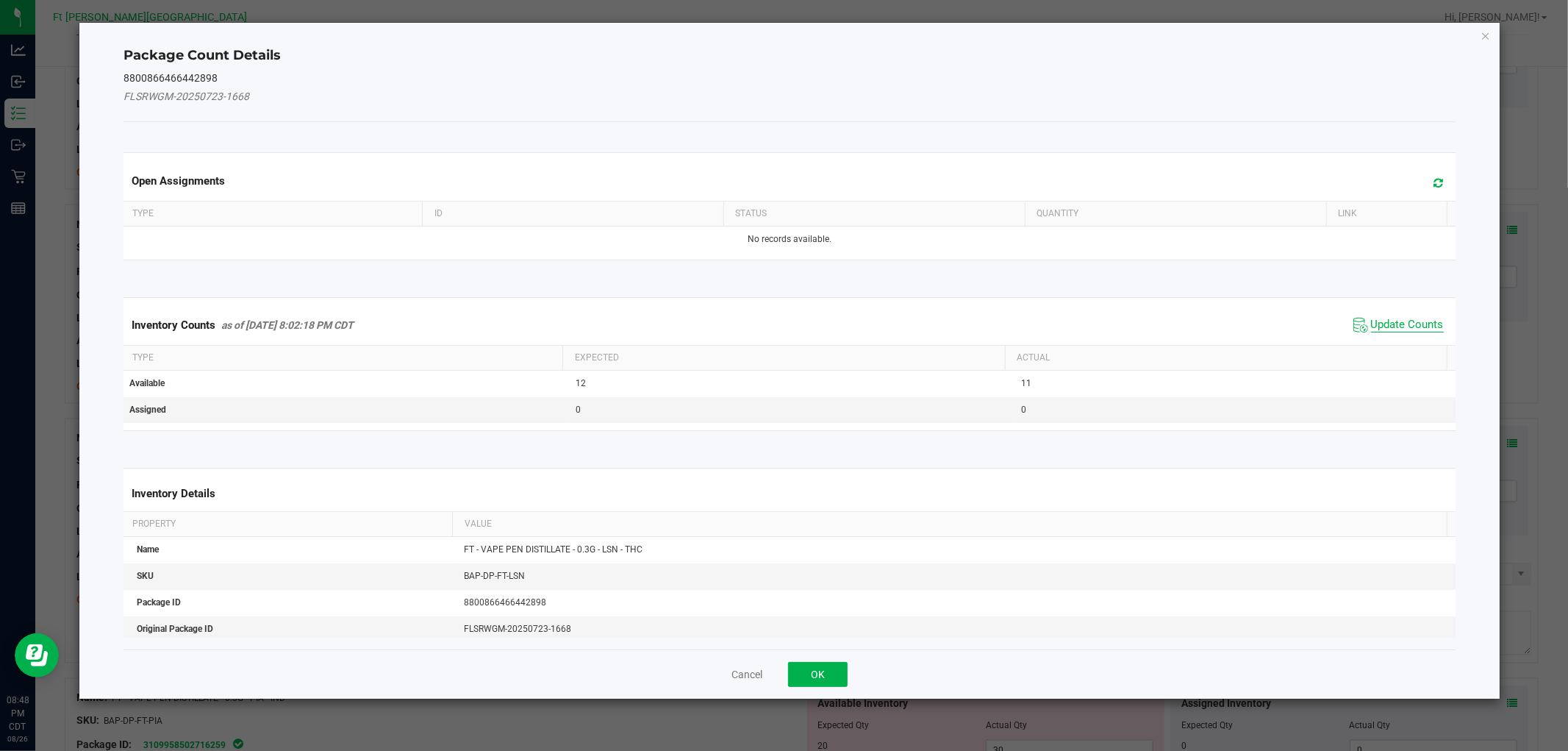
click at [1372, 329] on span "Update Counts" at bounding box center [1408, 325] width 73 height 15
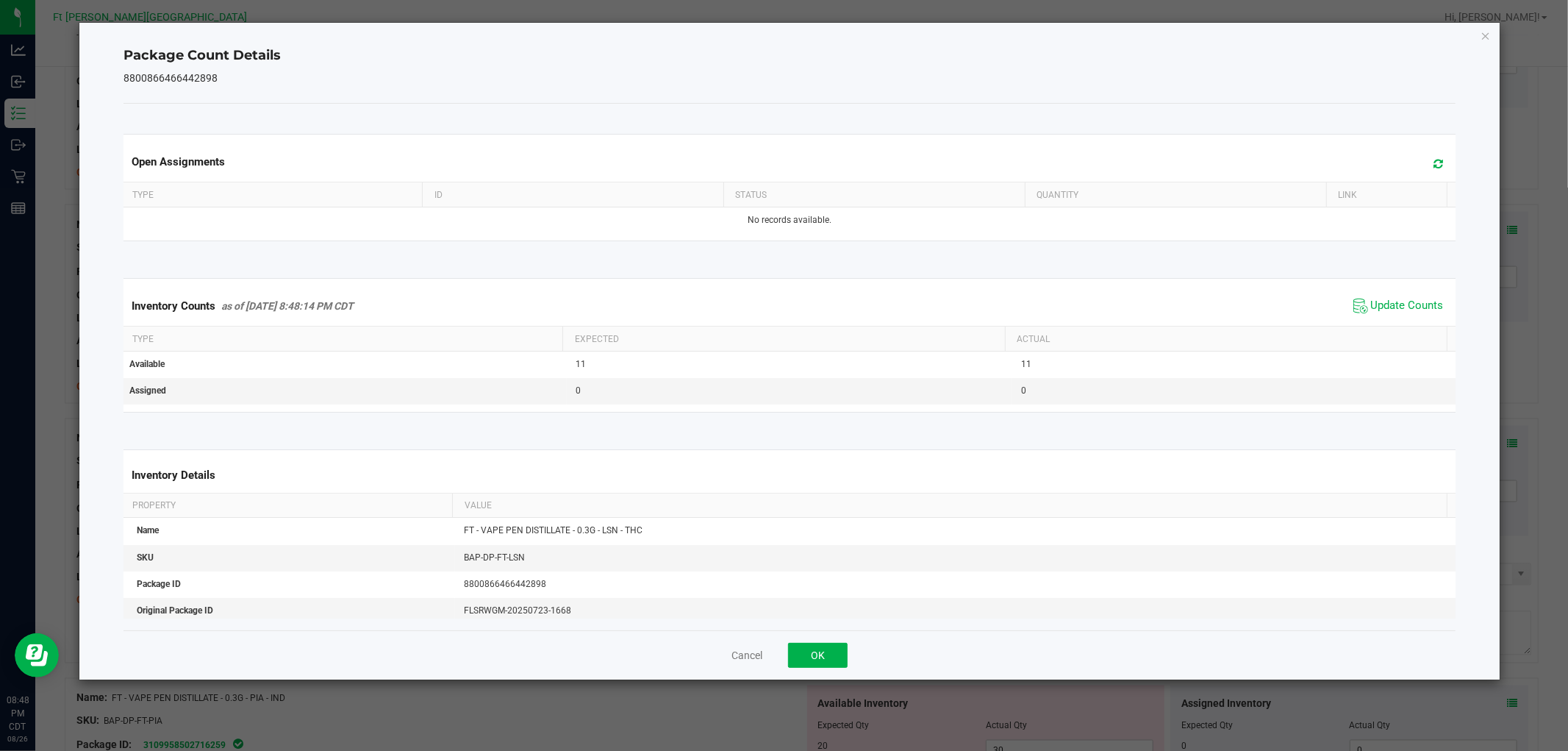
click at [804, 637] on div "Cancel OK" at bounding box center [789, 655] width 1331 height 49
drag, startPoint x: 816, startPoint y: 649, endPoint x: 839, endPoint y: 658, distance: 24.7
click at [819, 649] on button "OK" at bounding box center [818, 655] width 60 height 25
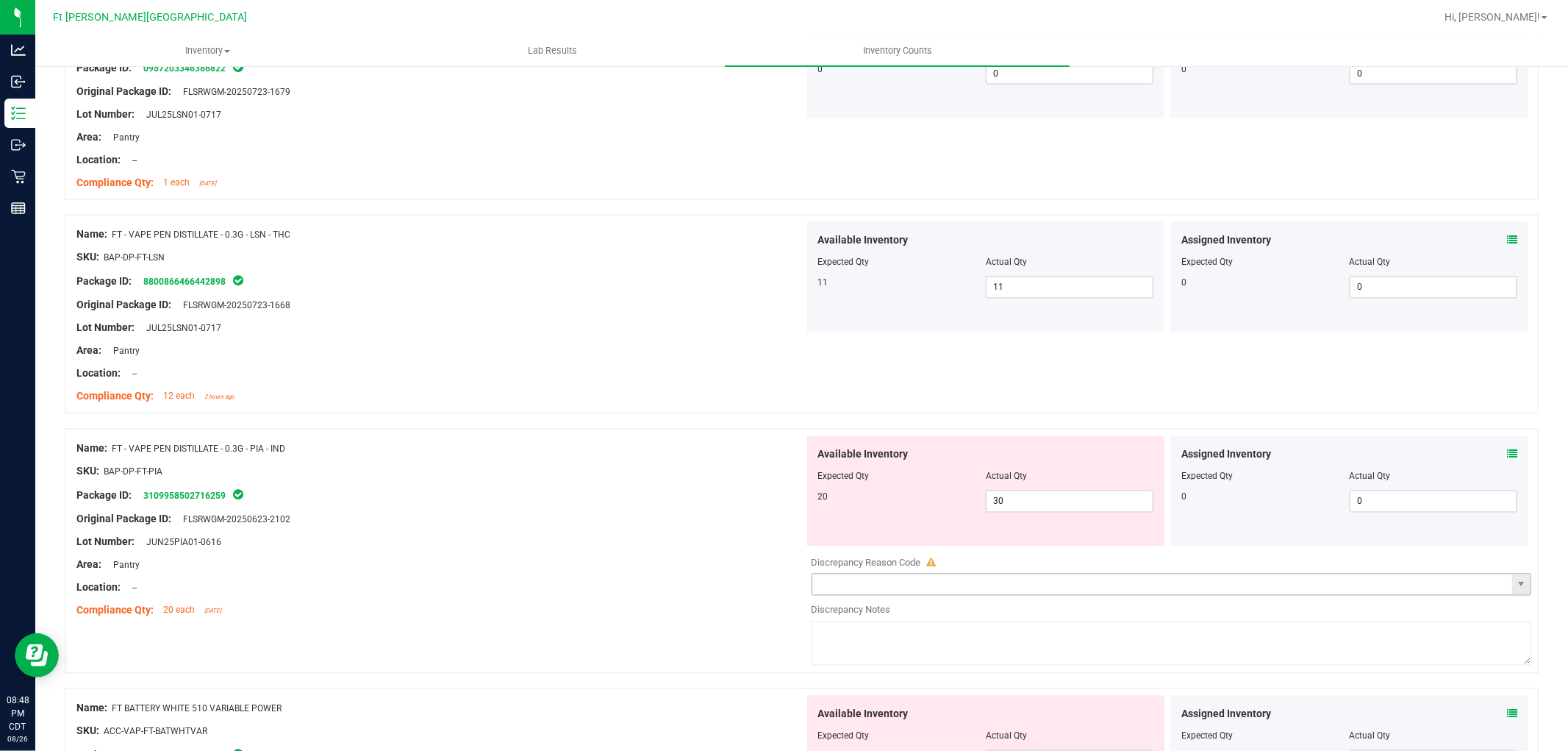
scroll to position [2287, 0]
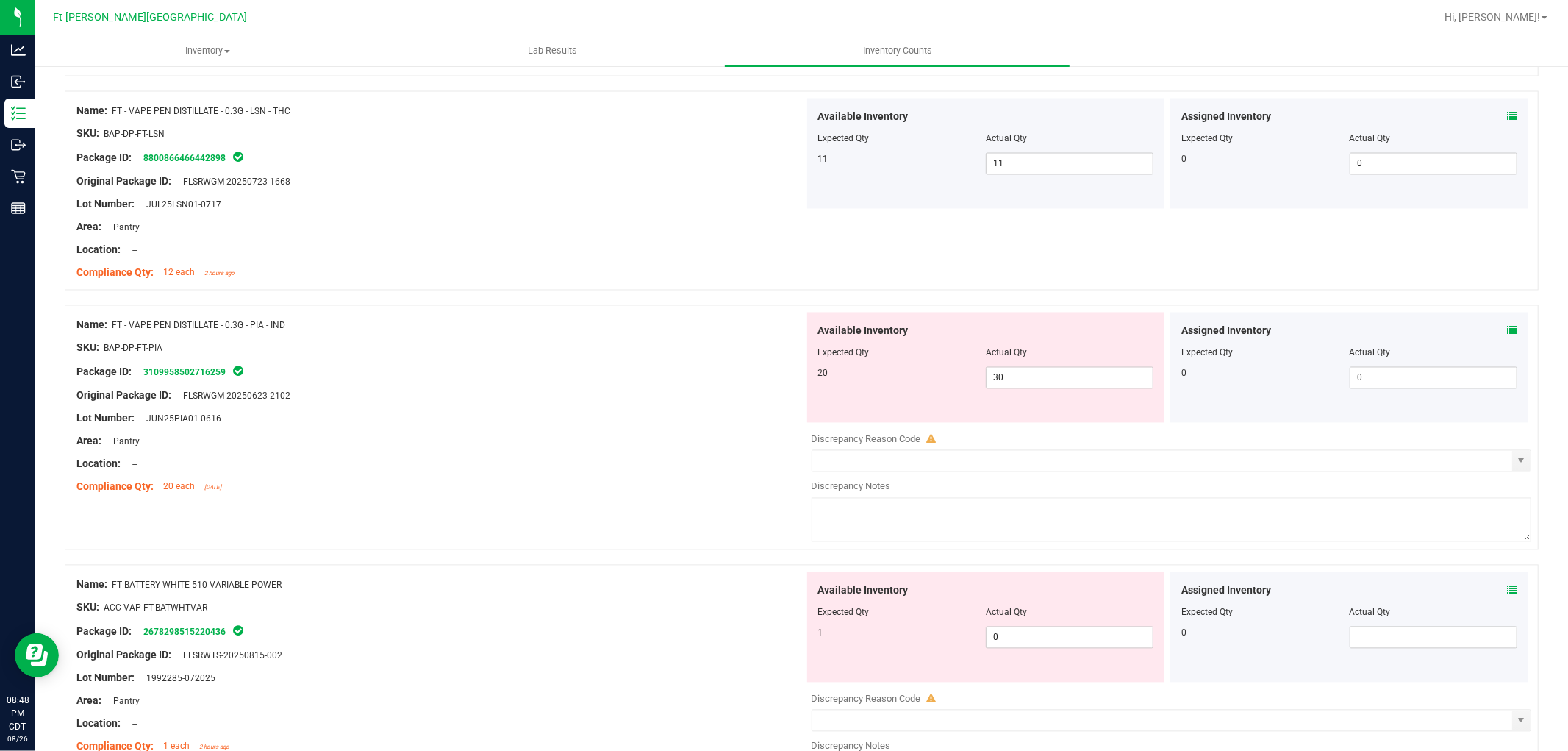
click at [1507, 332] on icon at bounding box center [1512, 331] width 10 height 10
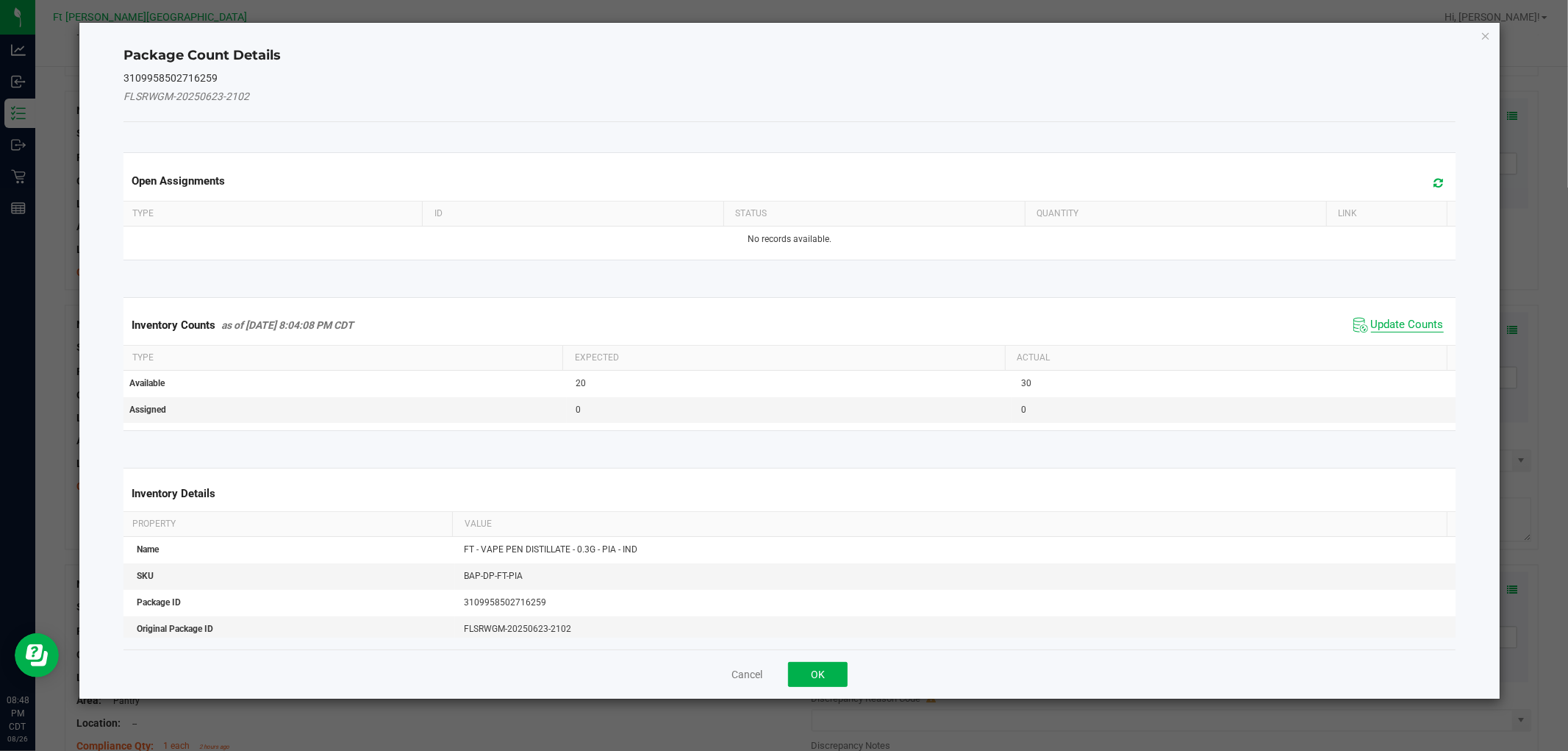
click at [1379, 328] on span "Update Counts" at bounding box center [1408, 325] width 73 height 15
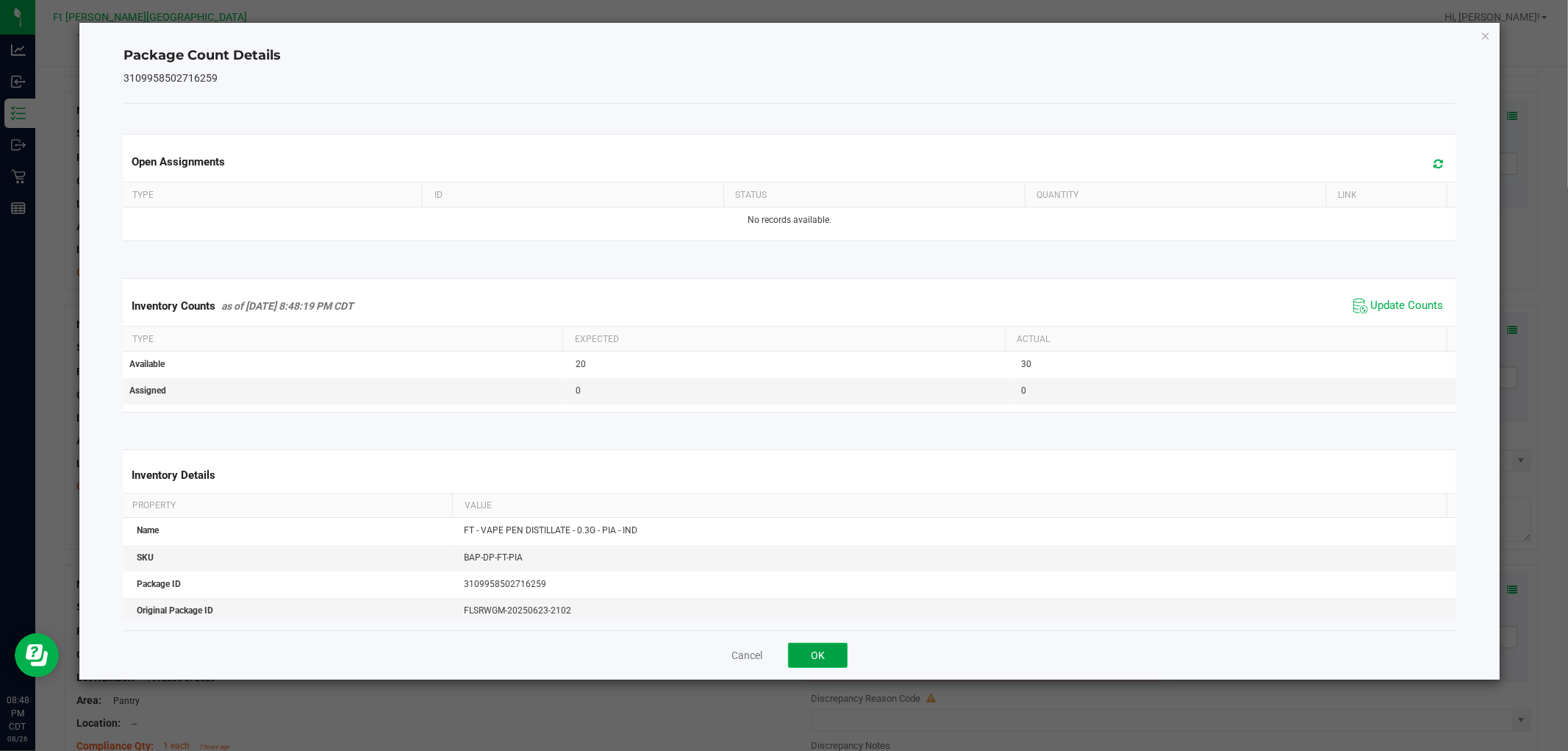
click at [832, 649] on button "OK" at bounding box center [818, 655] width 60 height 25
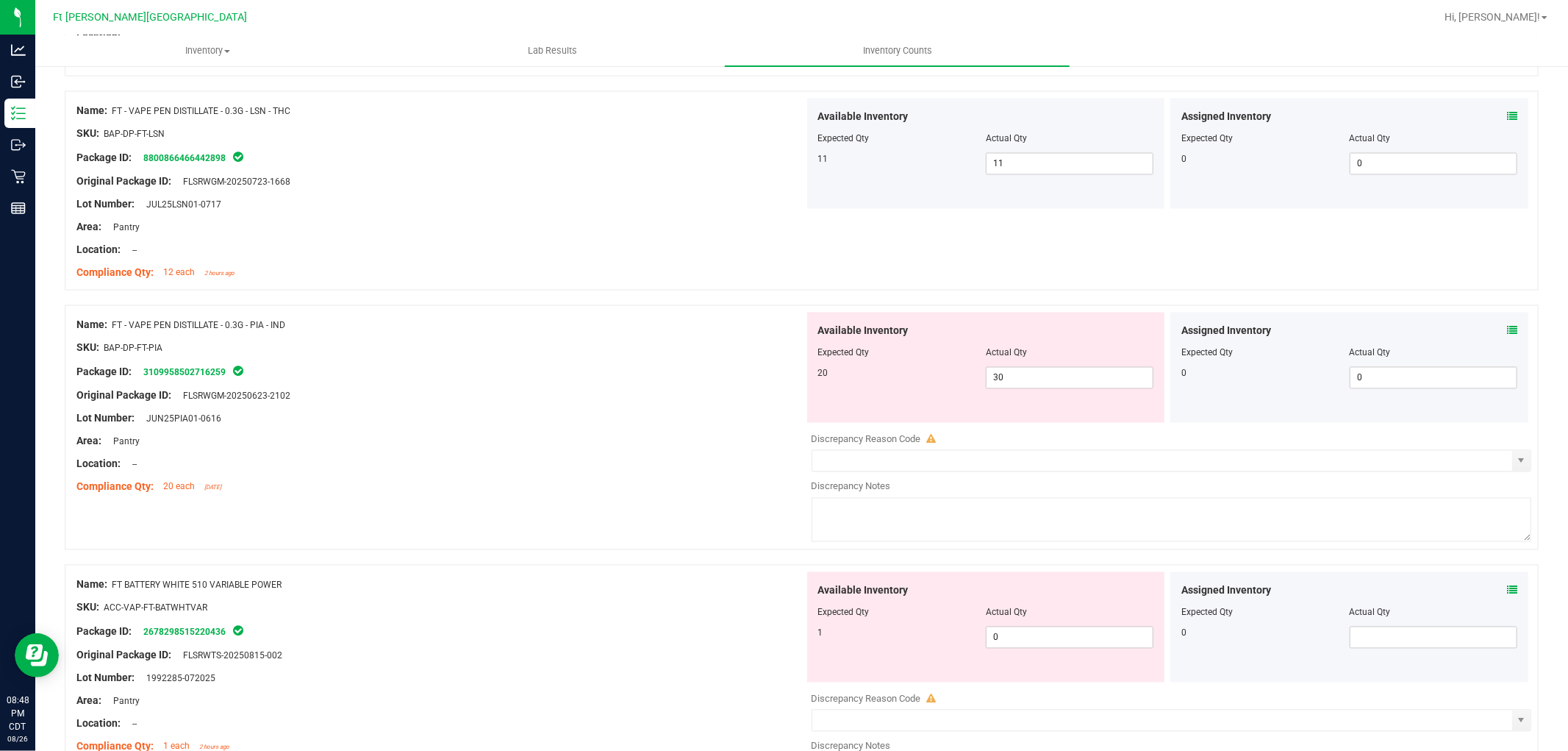
scroll to position [2613, 0]
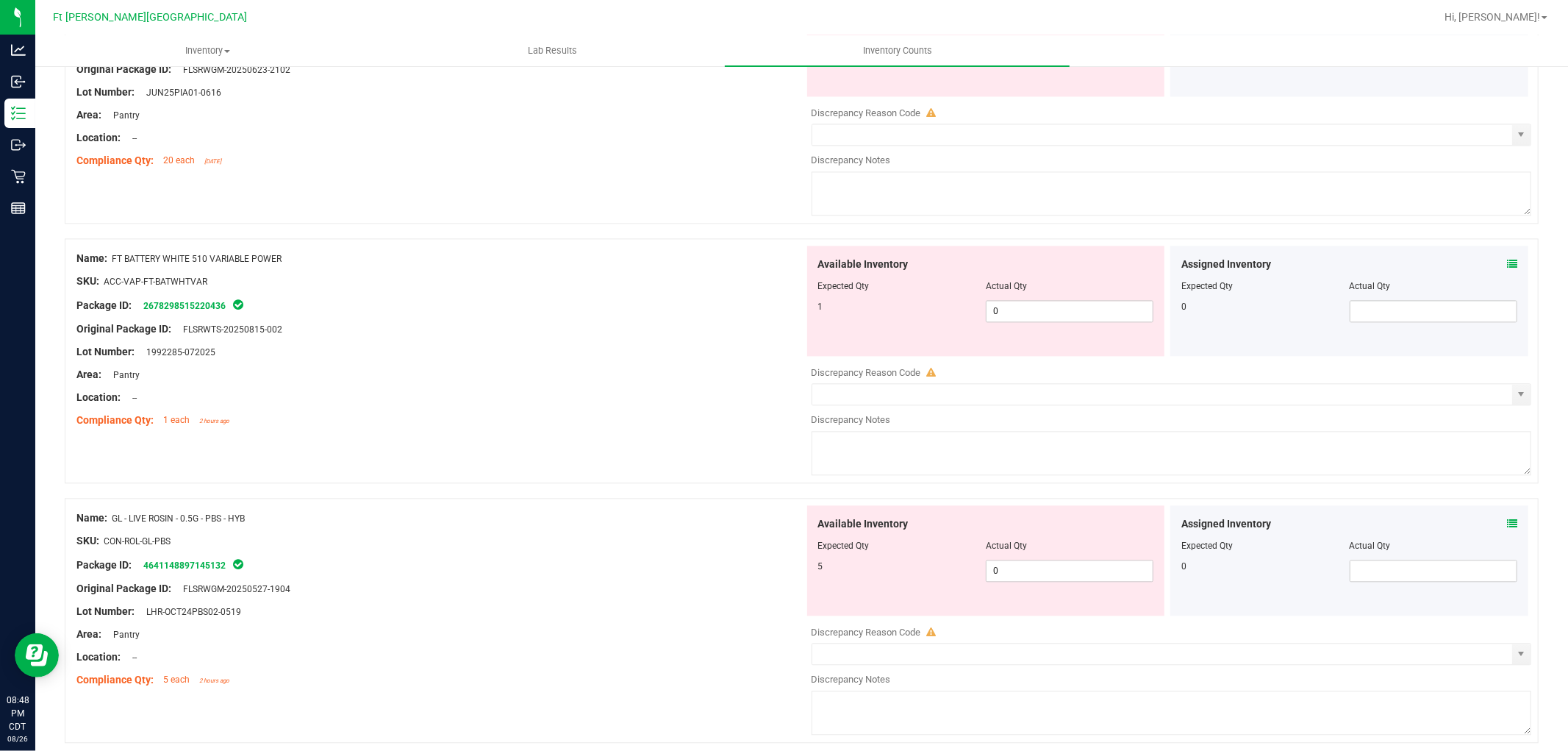
click at [1507, 263] on icon at bounding box center [1512, 264] width 10 height 10
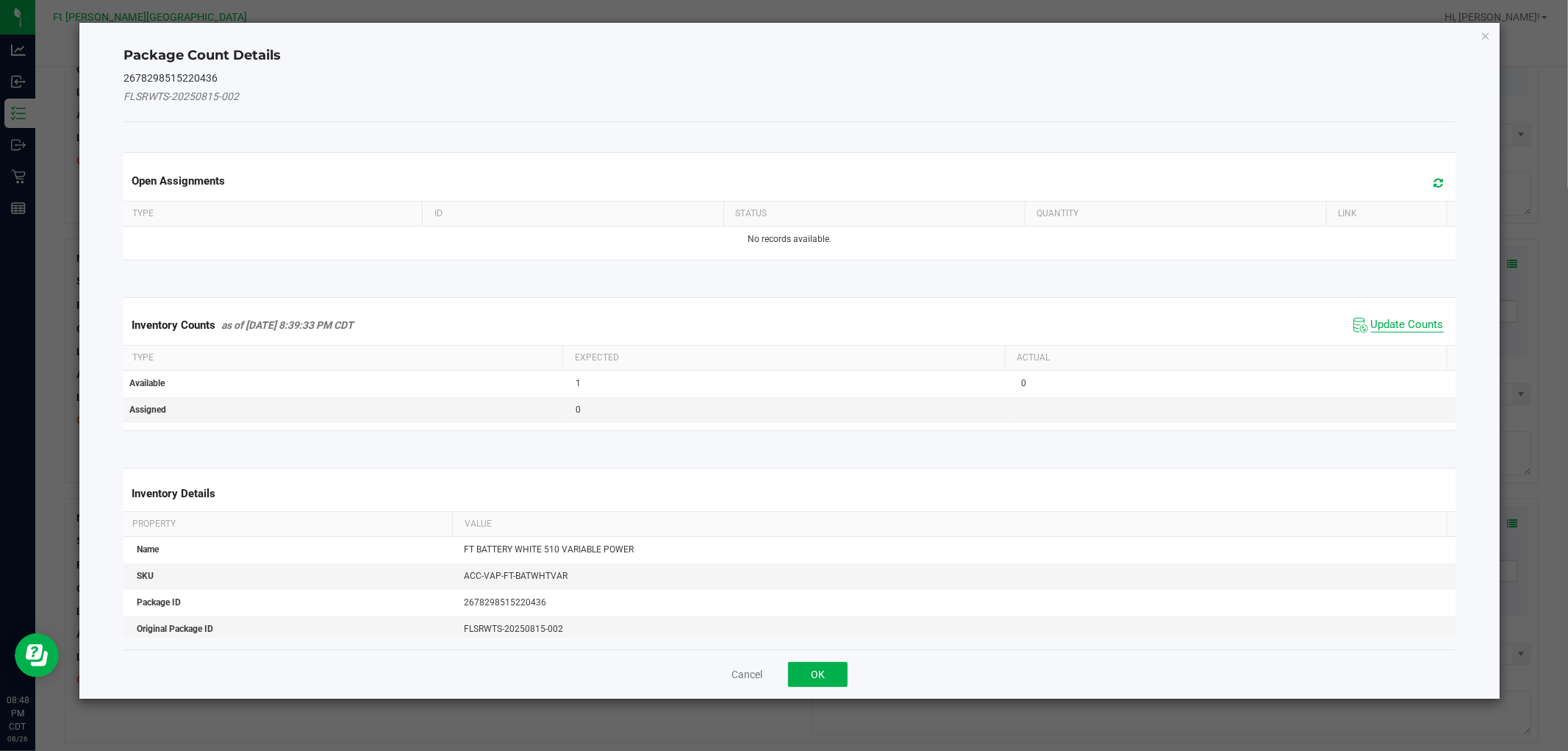
click at [1383, 324] on span "Update Counts" at bounding box center [1408, 325] width 73 height 15
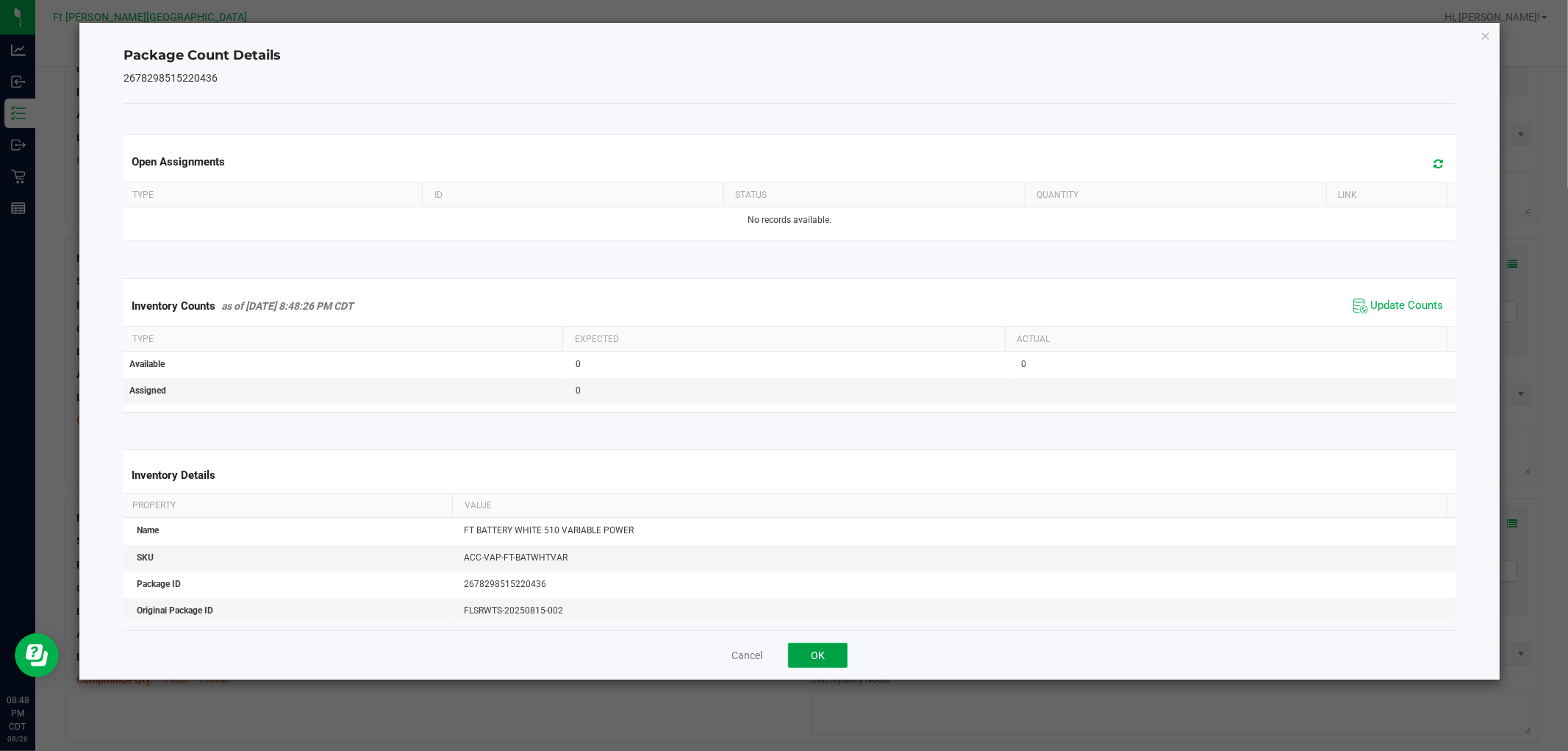
click at [826, 655] on button "OK" at bounding box center [818, 655] width 60 height 25
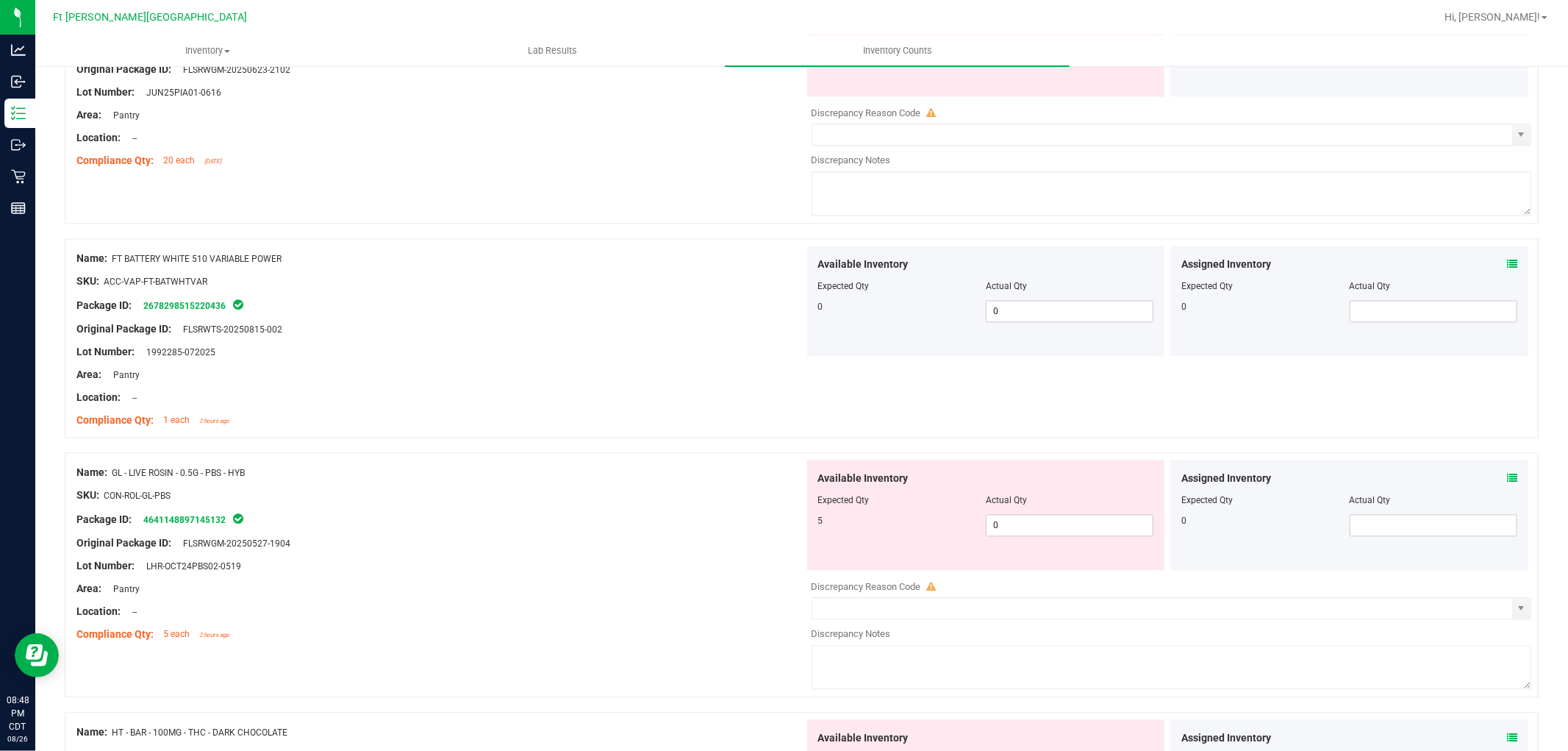
click at [1506, 475] on div "Assigned Inventory Expected Qty Actual Qty 0" at bounding box center [1349, 514] width 358 height 110
click at [1507, 476] on icon at bounding box center [1512, 478] width 10 height 10
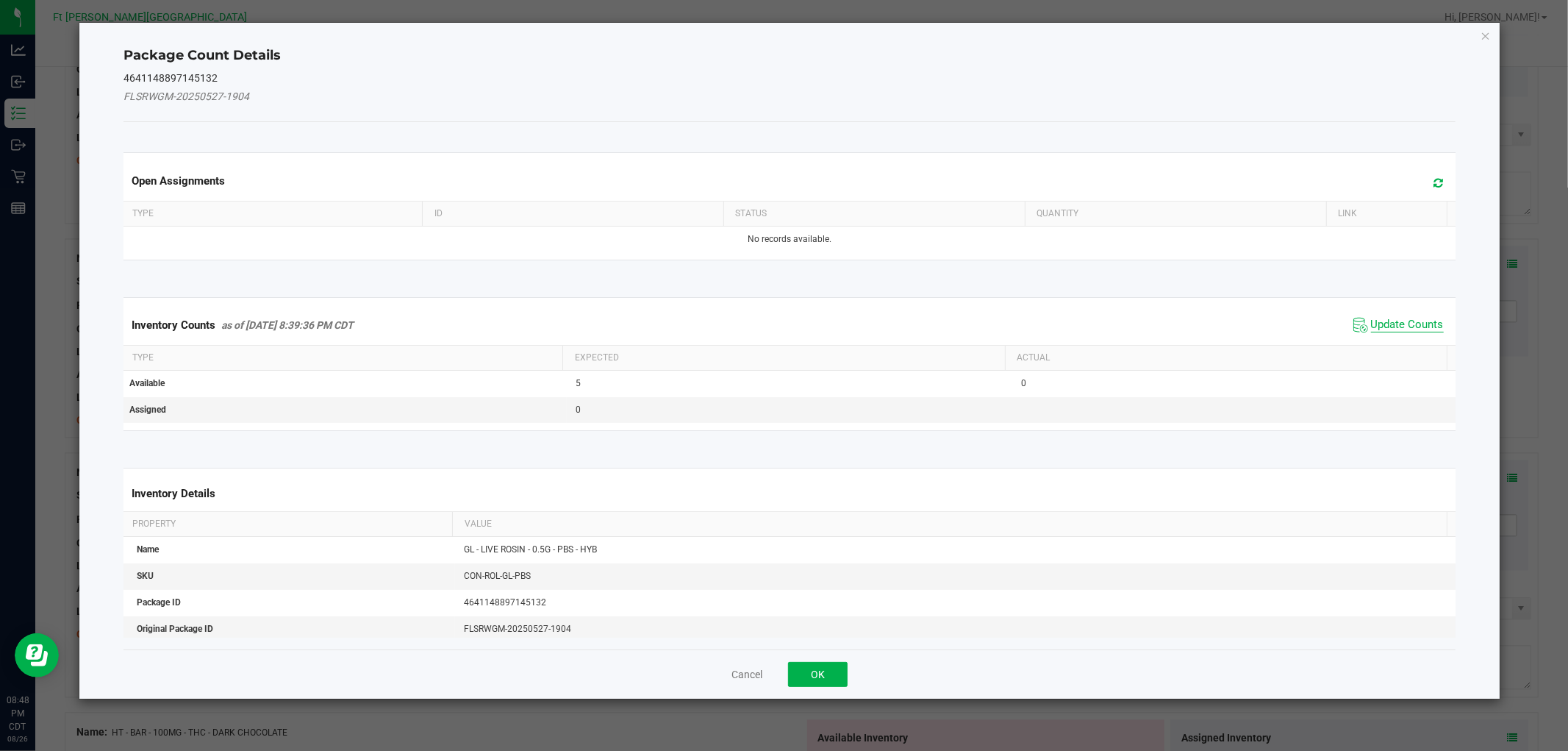
click at [1375, 326] on span "Update Counts" at bounding box center [1408, 325] width 73 height 15
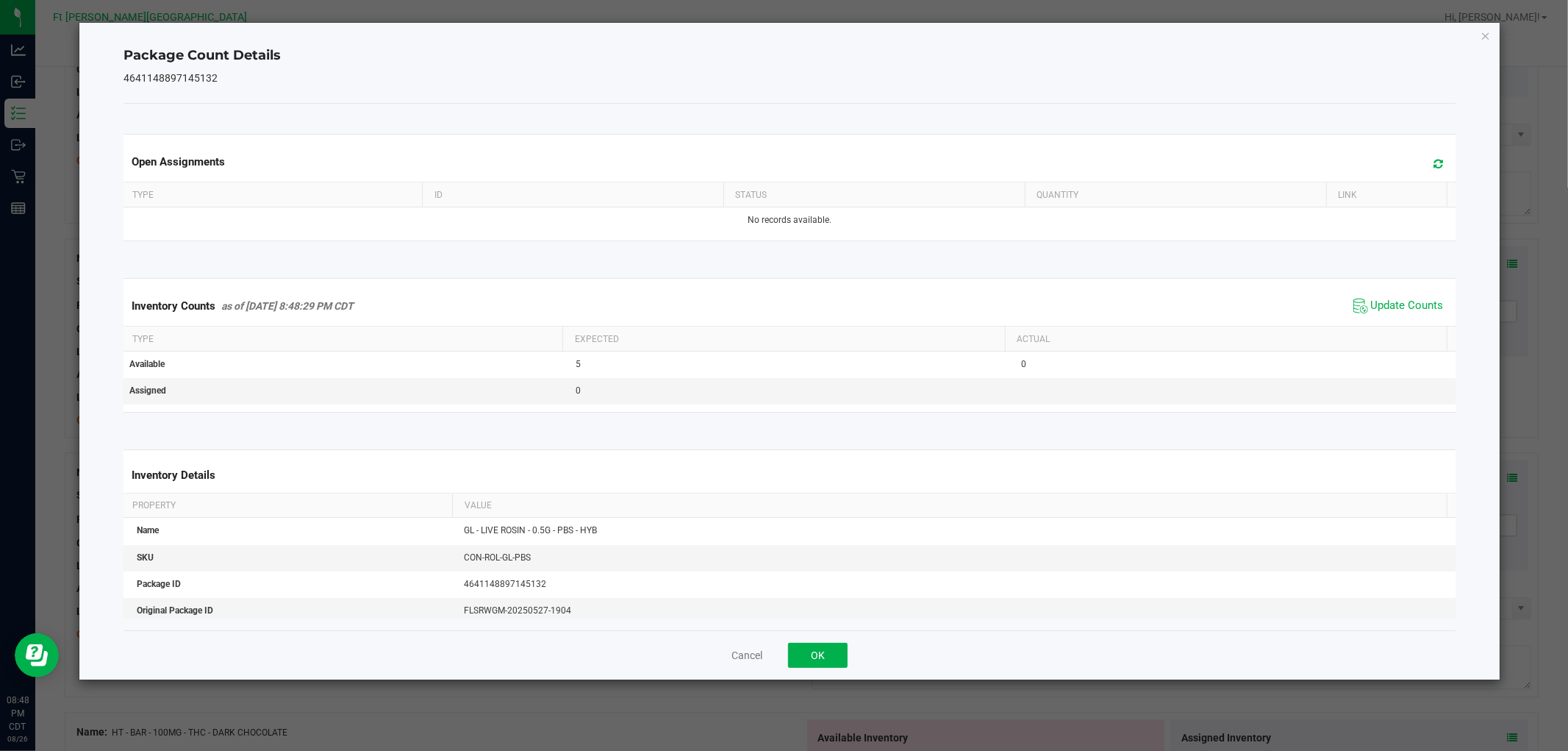
drag, startPoint x: 828, startPoint y: 637, endPoint x: 832, endPoint y: 644, distance: 8.1
click at [828, 637] on div "Cancel OK" at bounding box center [789, 655] width 1331 height 49
click at [832, 645] on button "OK" at bounding box center [818, 655] width 60 height 25
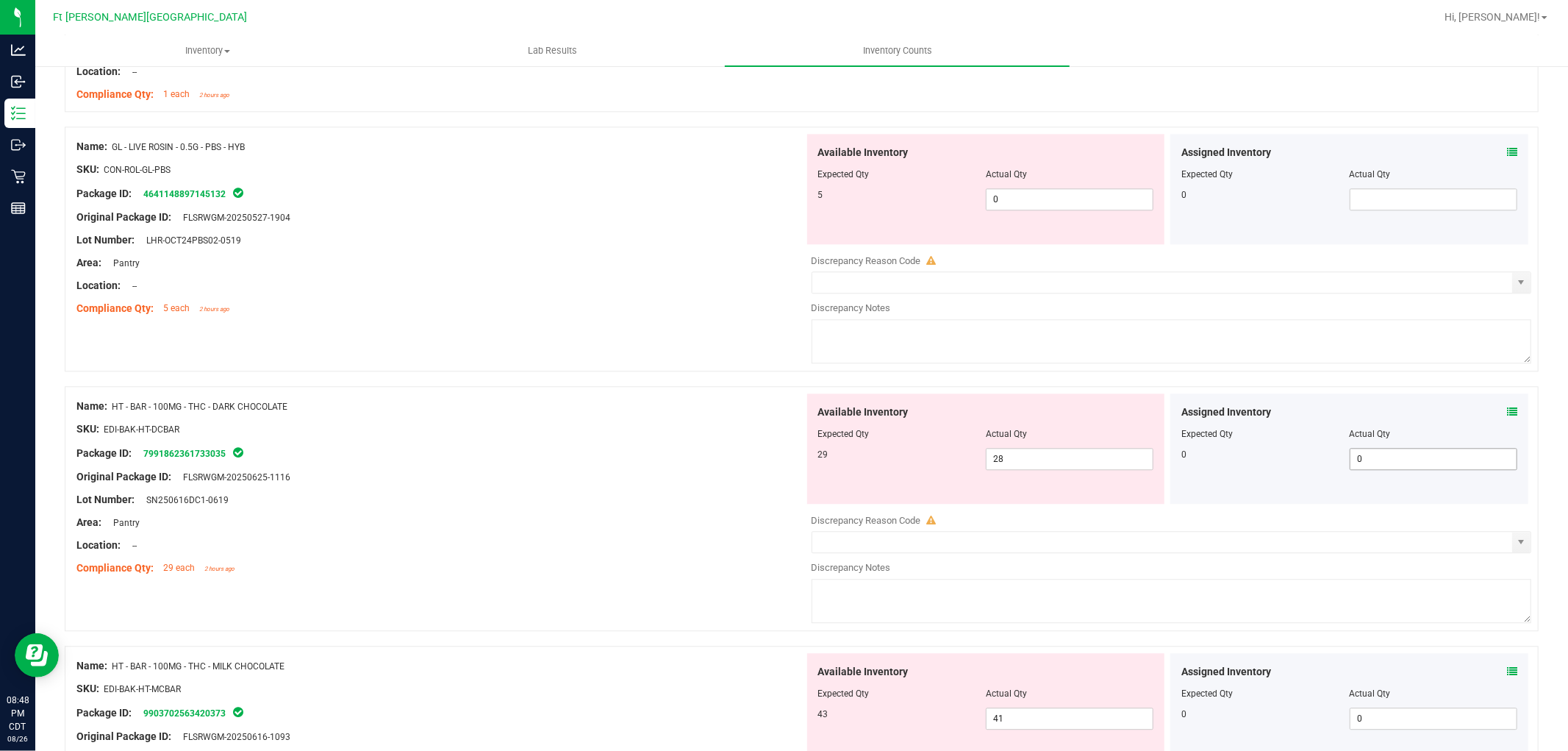
scroll to position [2941, 0]
click at [1507, 409] on icon at bounding box center [1512, 410] width 10 height 10
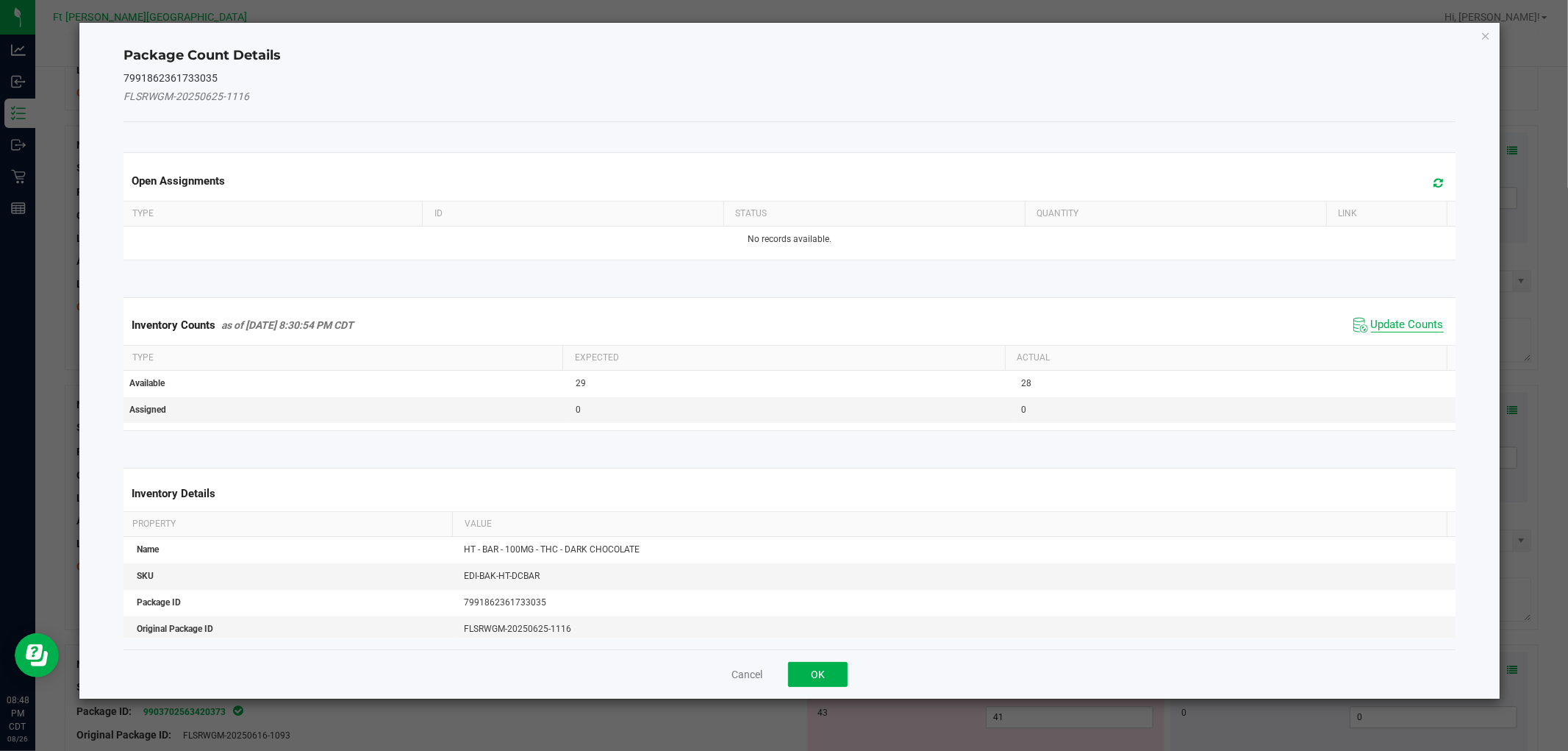
click at [1393, 320] on span "Update Counts" at bounding box center [1408, 325] width 73 height 15
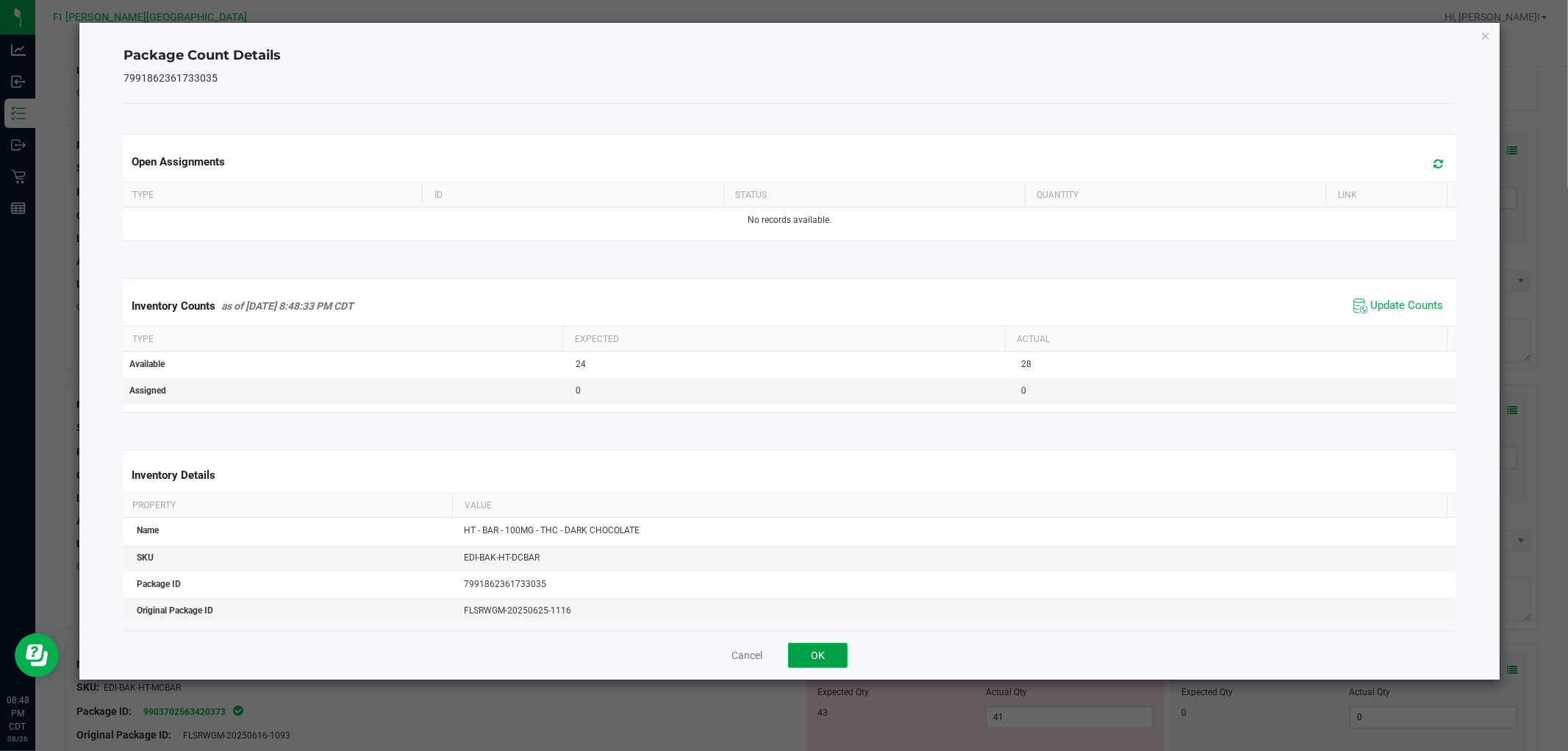
click at [838, 647] on button "OK" at bounding box center [818, 655] width 60 height 25
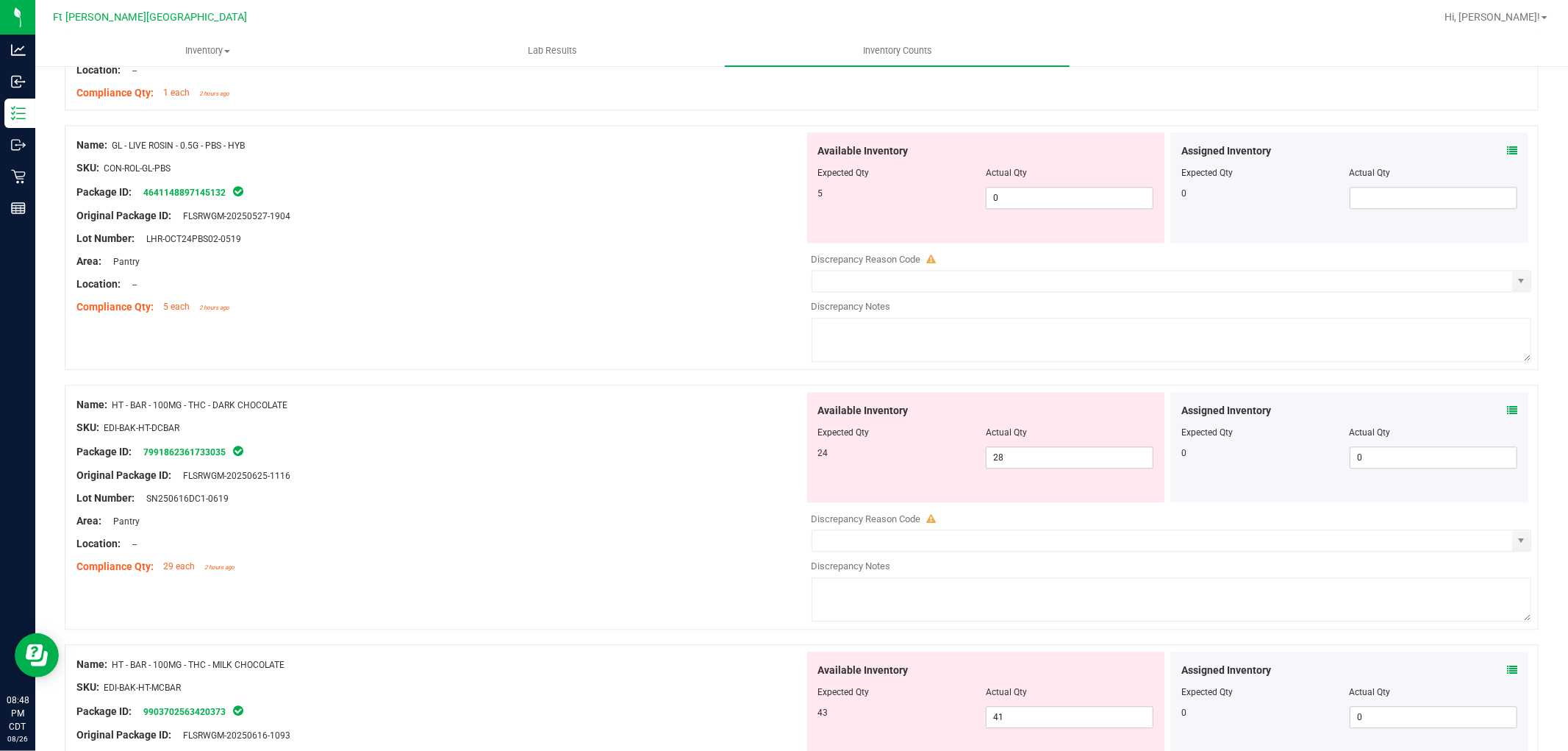
scroll to position [3267, 0]
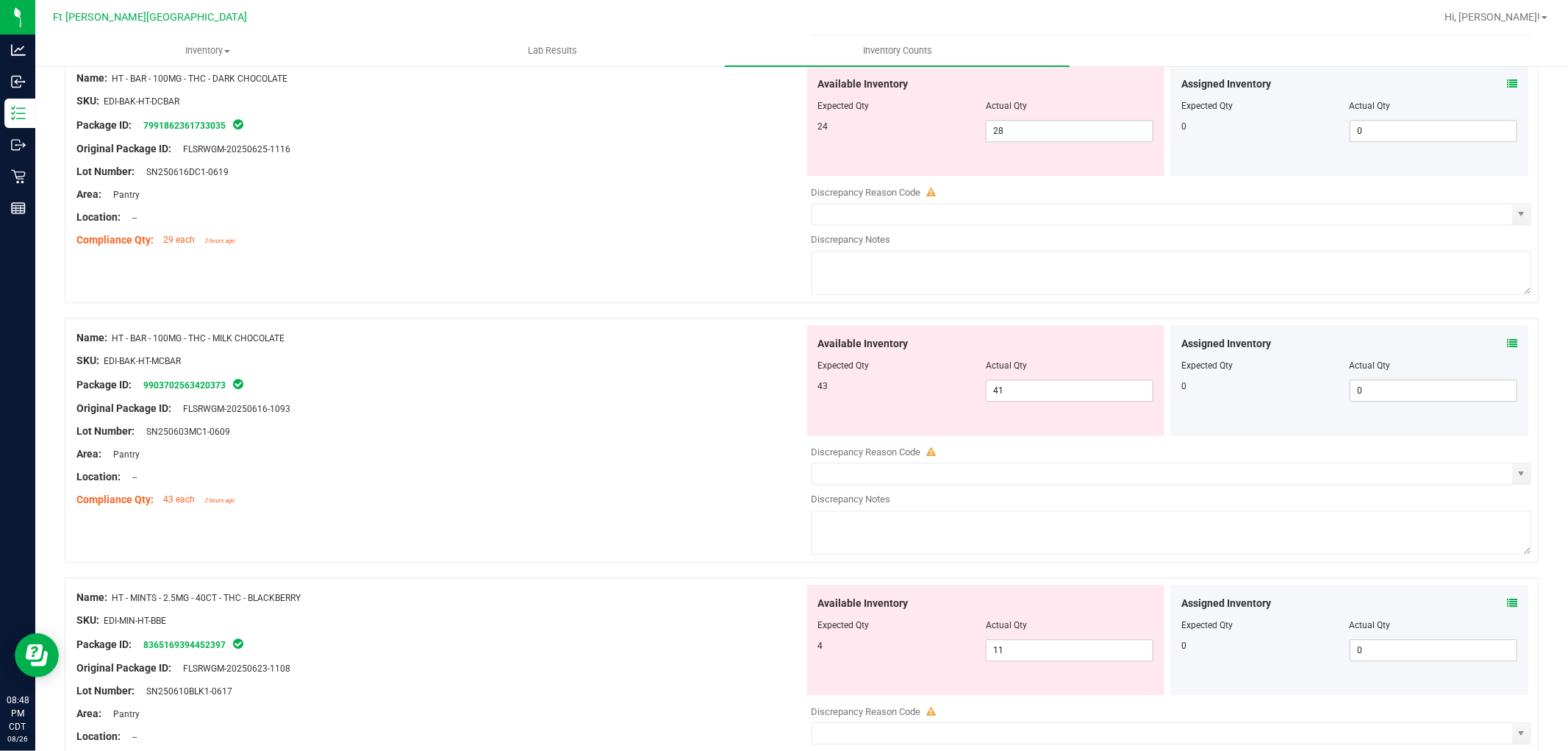
click at [1507, 339] on span at bounding box center [1512, 344] width 10 height 16
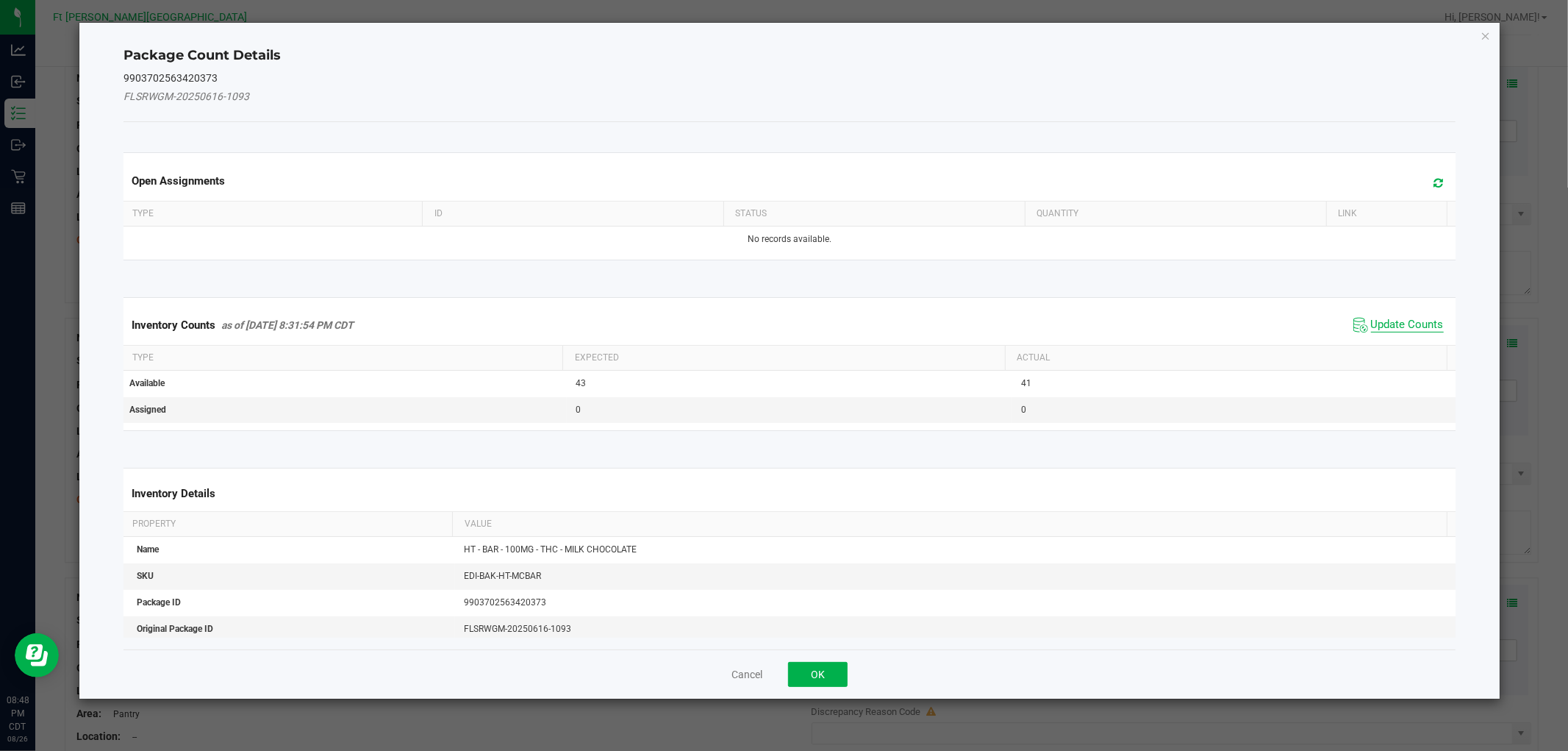
click at [1409, 324] on span "Update Counts" at bounding box center [1408, 325] width 73 height 15
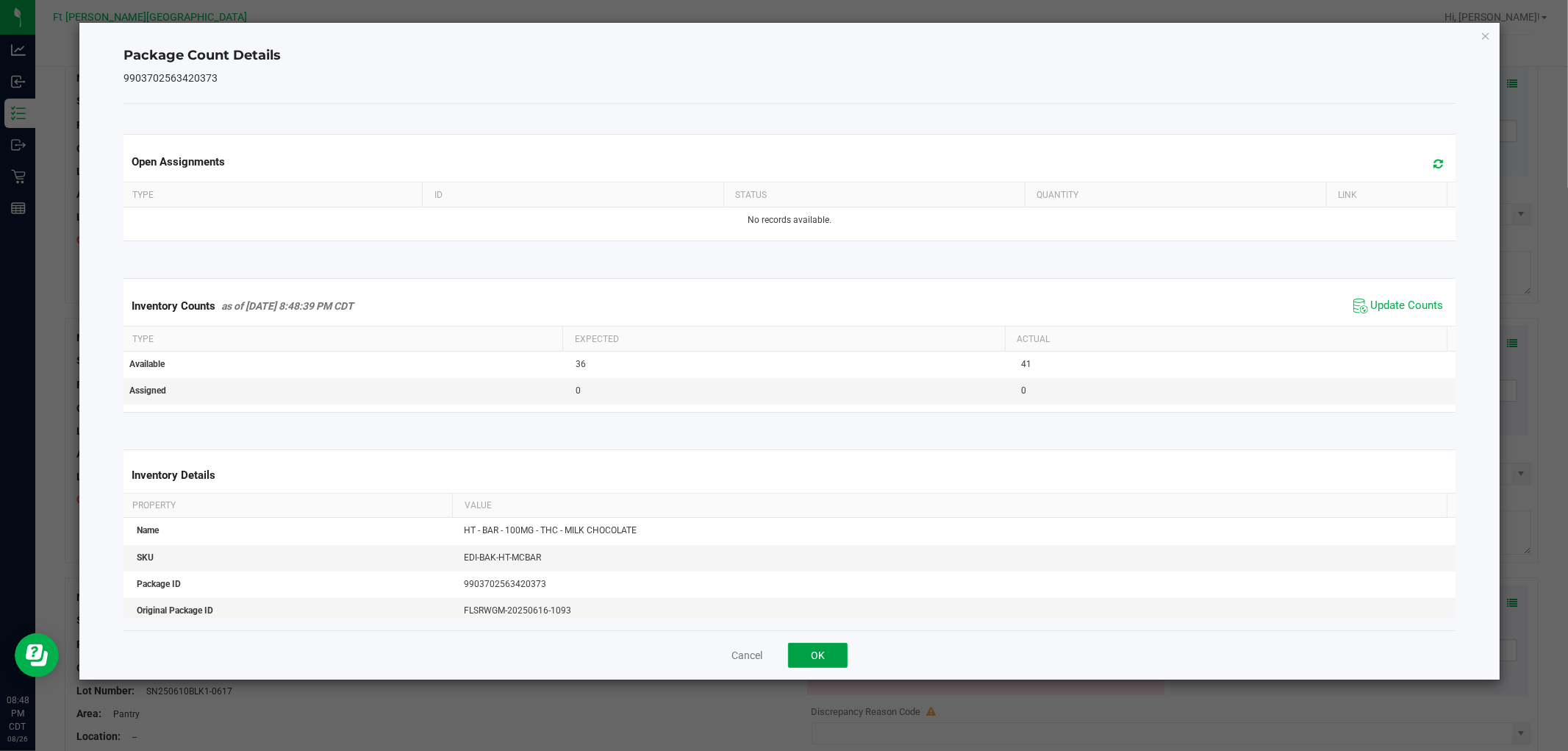
click at [828, 652] on button "OK" at bounding box center [818, 655] width 60 height 25
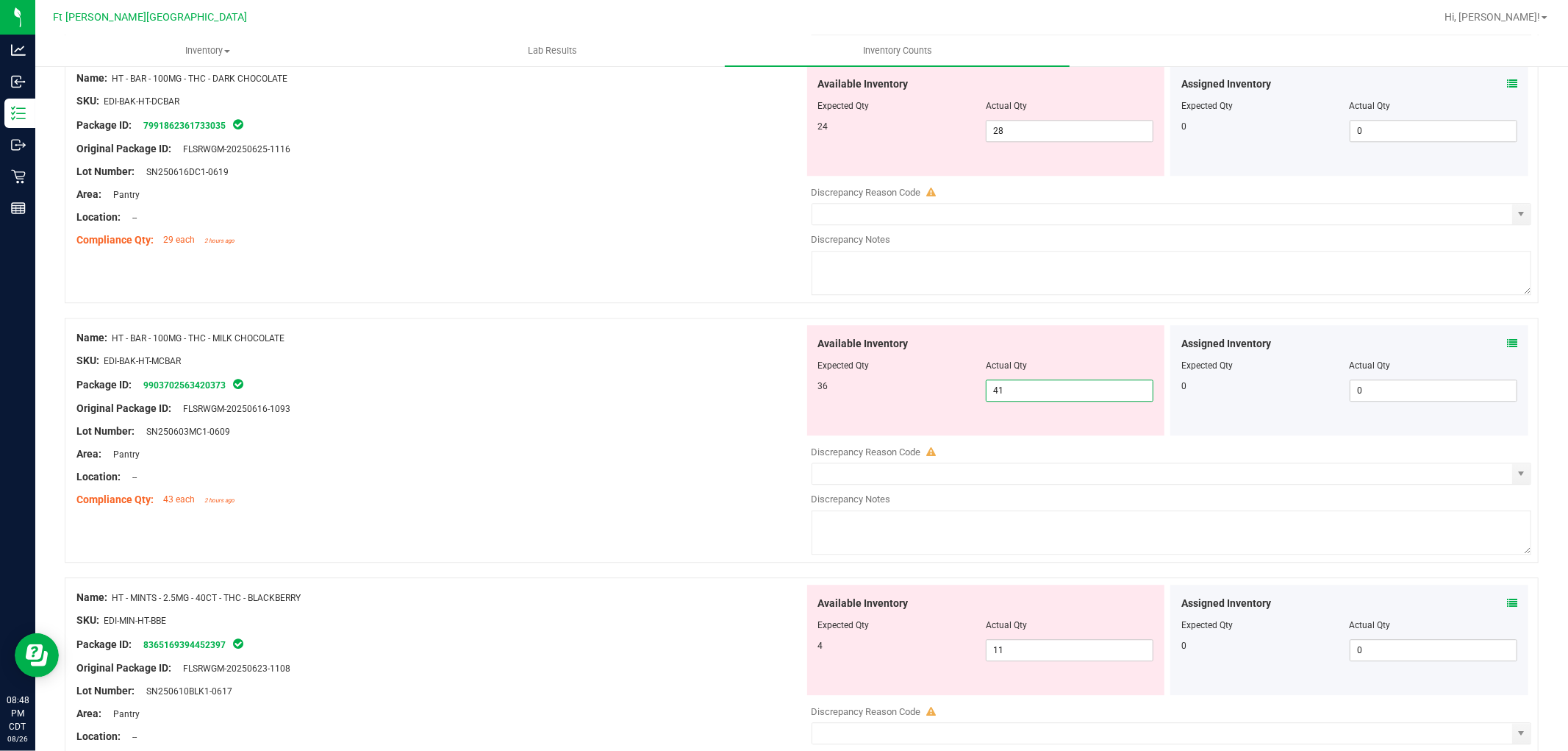
drag, startPoint x: 1019, startPoint y: 396, endPoint x: 809, endPoint y: 365, distance: 212.3
click at [809, 365] on div "Available Inventory Expected Qty Actual Qty 36 41 41" at bounding box center [986, 380] width 358 height 110
type input "36"
drag, startPoint x: 704, startPoint y: 399, endPoint x: 856, endPoint y: 413, distance: 152.6
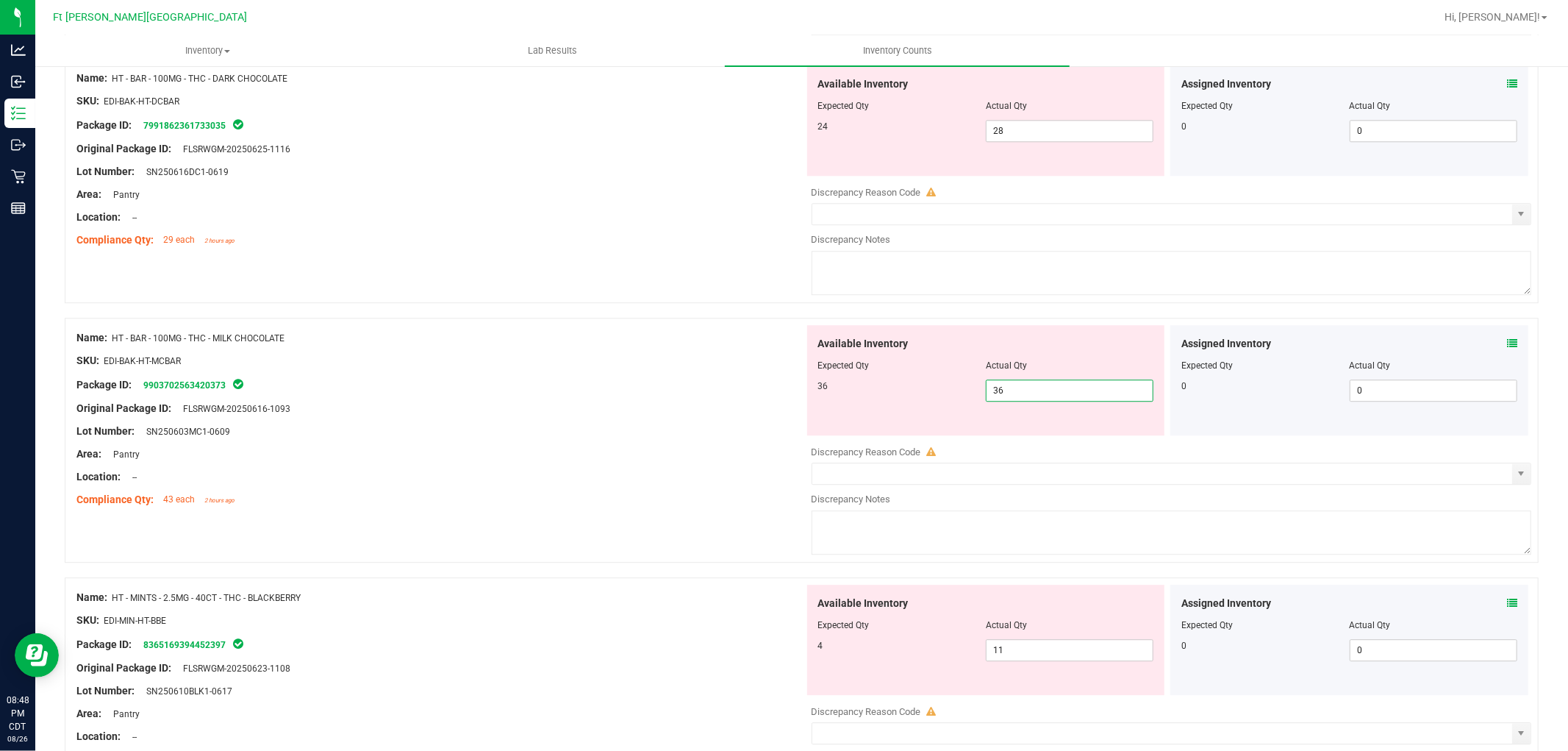
click at [733, 401] on div at bounding box center [440, 397] width 728 height 7
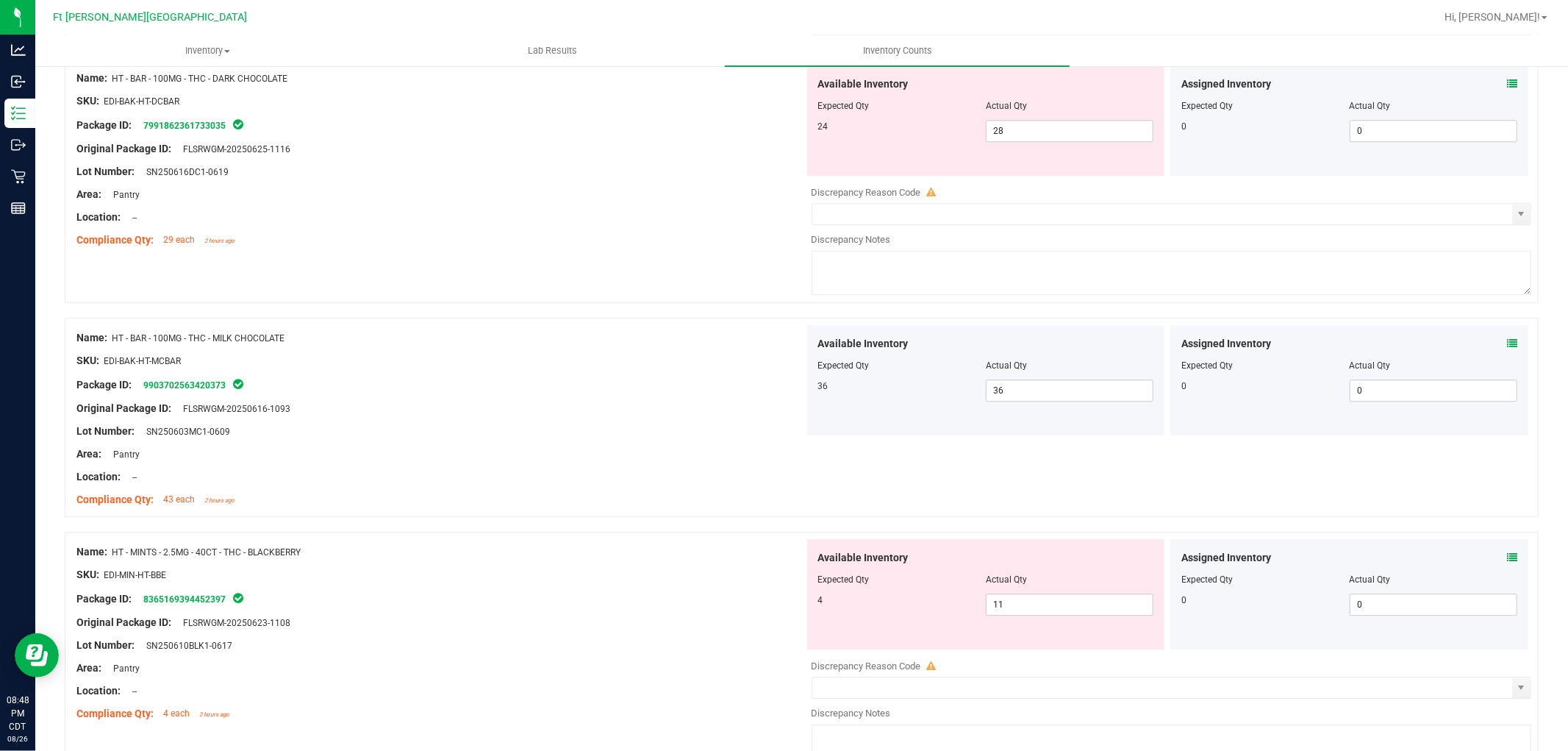
click at [1506, 557] on div "Assigned Inventory Expected Qty Actual Qty 0 0 0" at bounding box center [1349, 594] width 358 height 110
click at [1507, 557] on icon at bounding box center [1512, 557] width 10 height 10
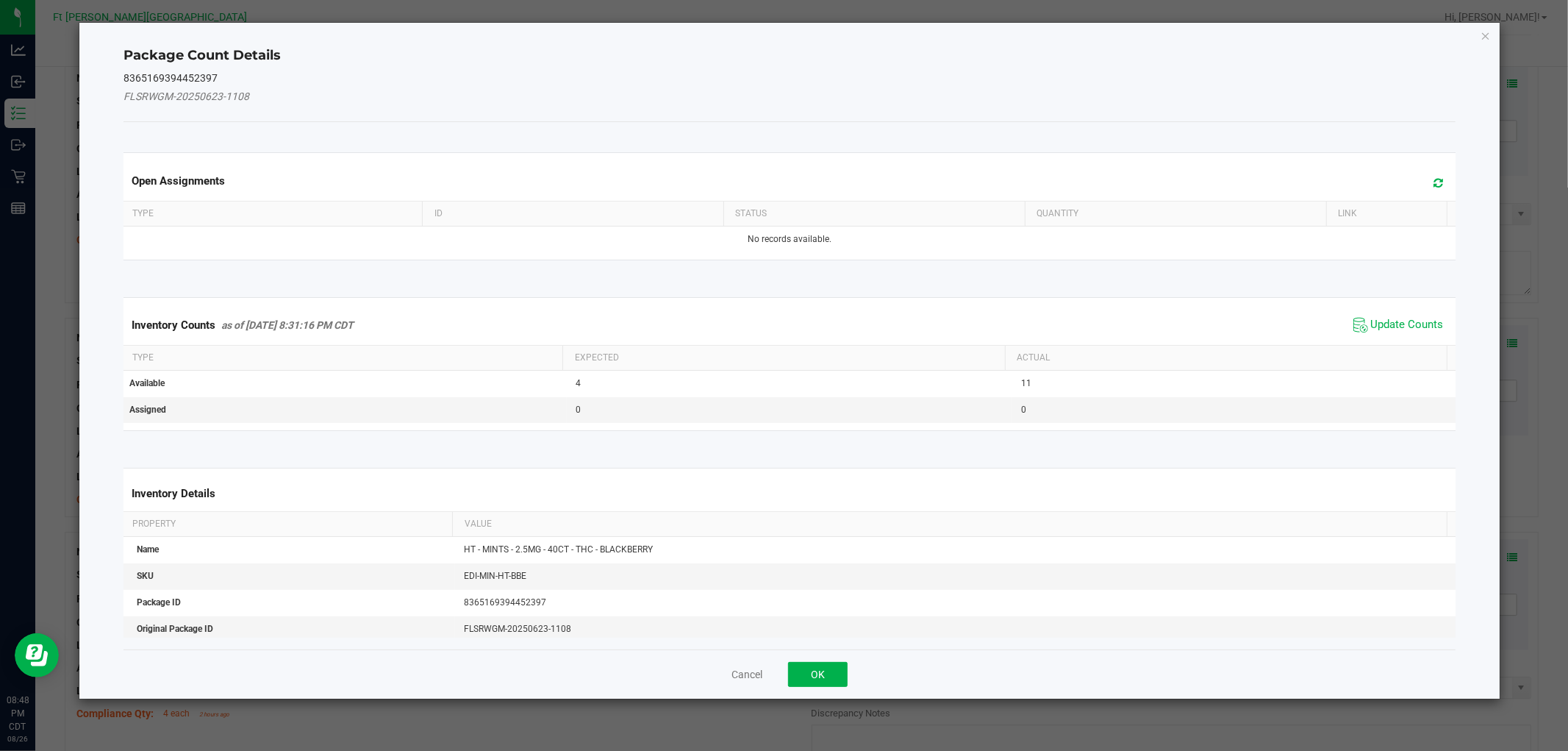
click at [1355, 326] on span "Update Counts" at bounding box center [1399, 325] width 98 height 22
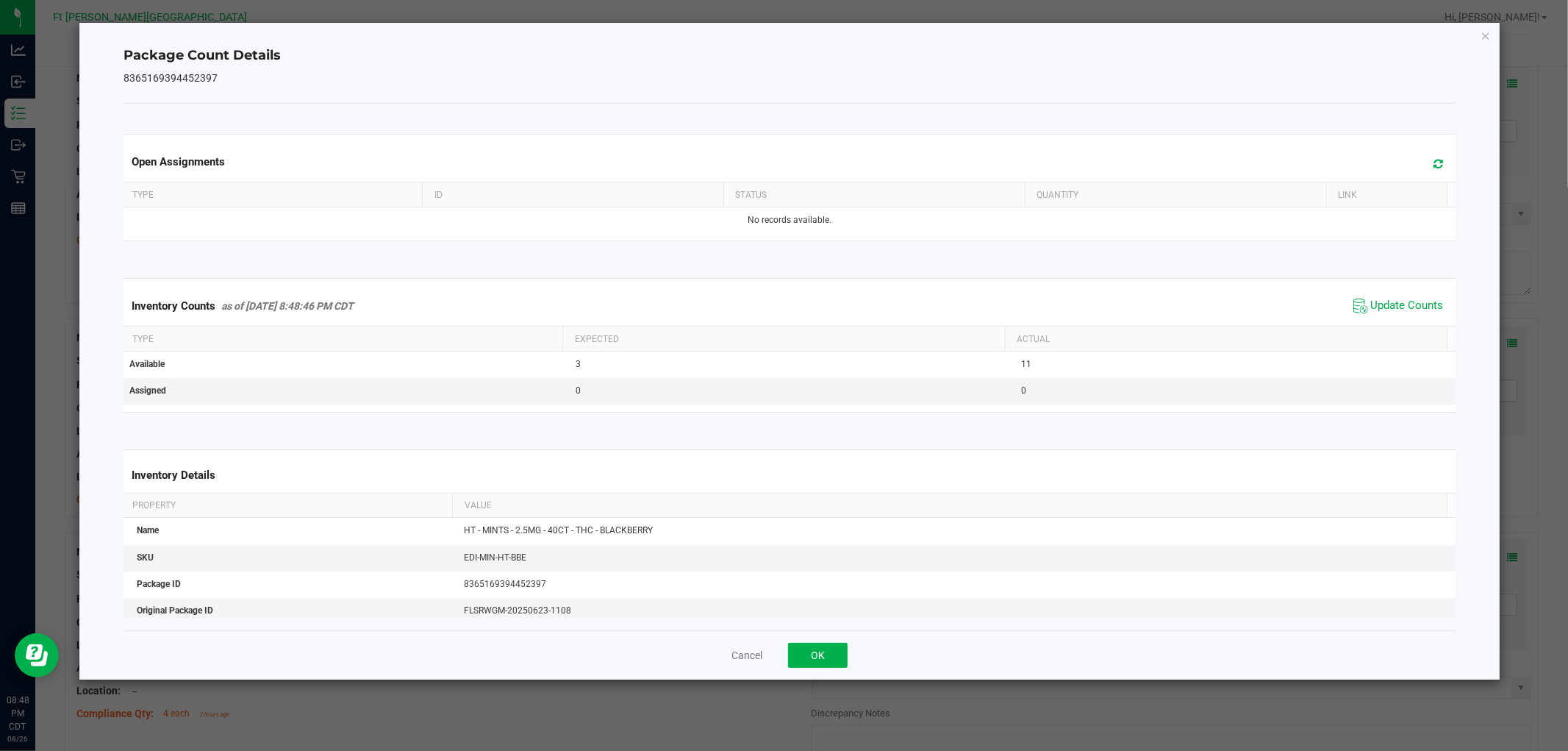
click at [847, 658] on div "Cancel OK" at bounding box center [789, 655] width 1331 height 49
click at [844, 657] on button "OK" at bounding box center [818, 655] width 60 height 25
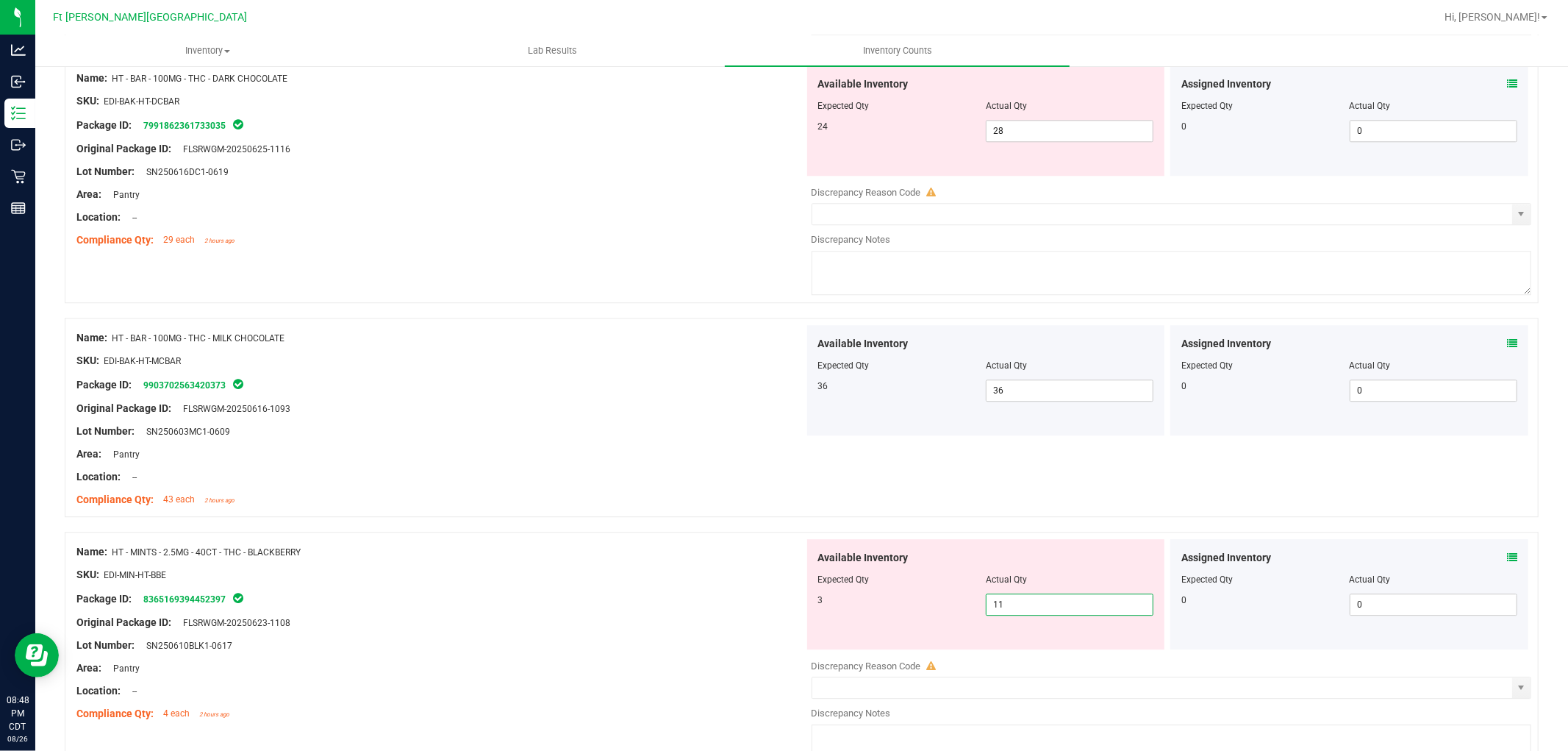
drag, startPoint x: 1009, startPoint y: 613, endPoint x: 930, endPoint y: 612, distance: 79.0
click at [934, 612] on div "3 11 11" at bounding box center [987, 604] width 336 height 22
type input "3"
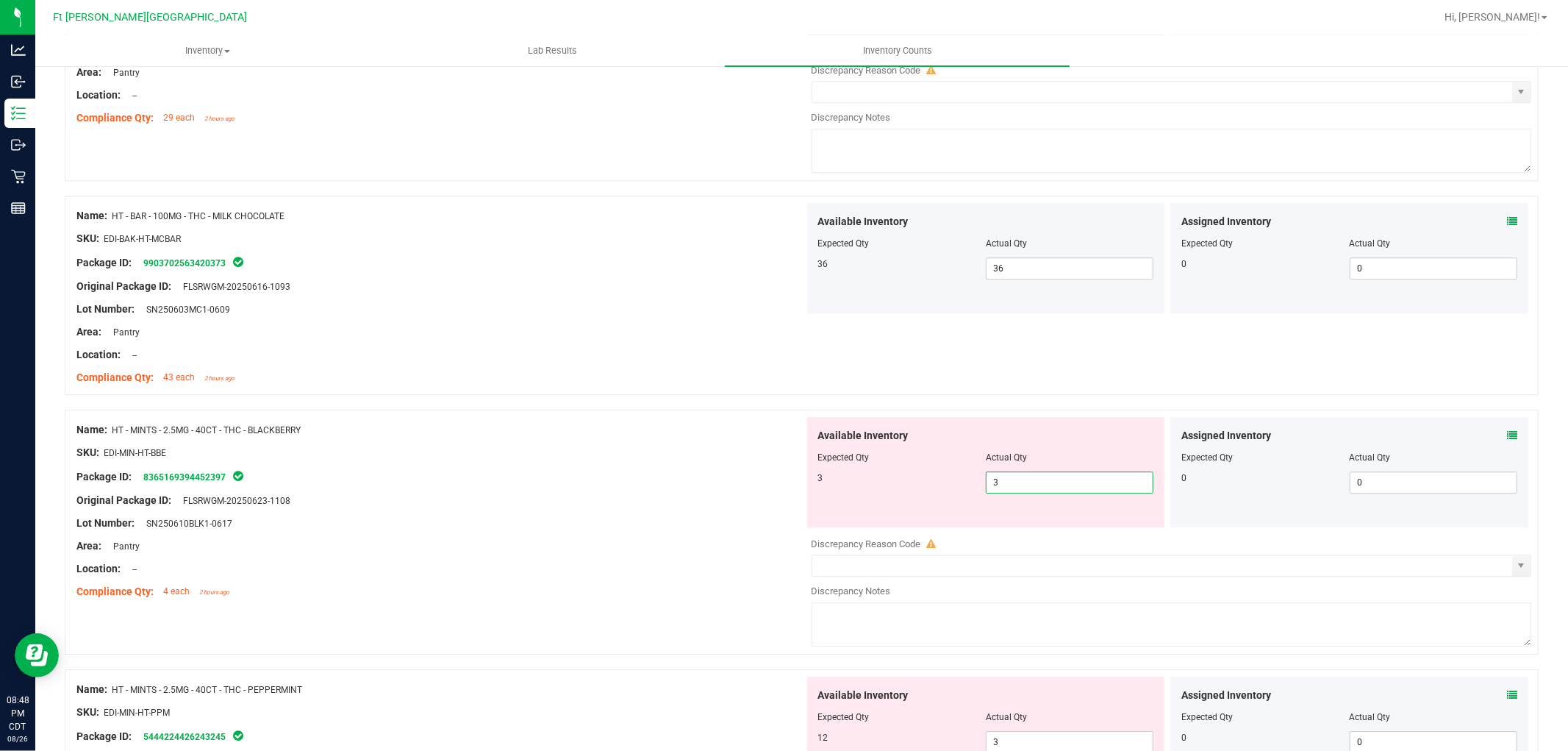
scroll to position [3430, 0]
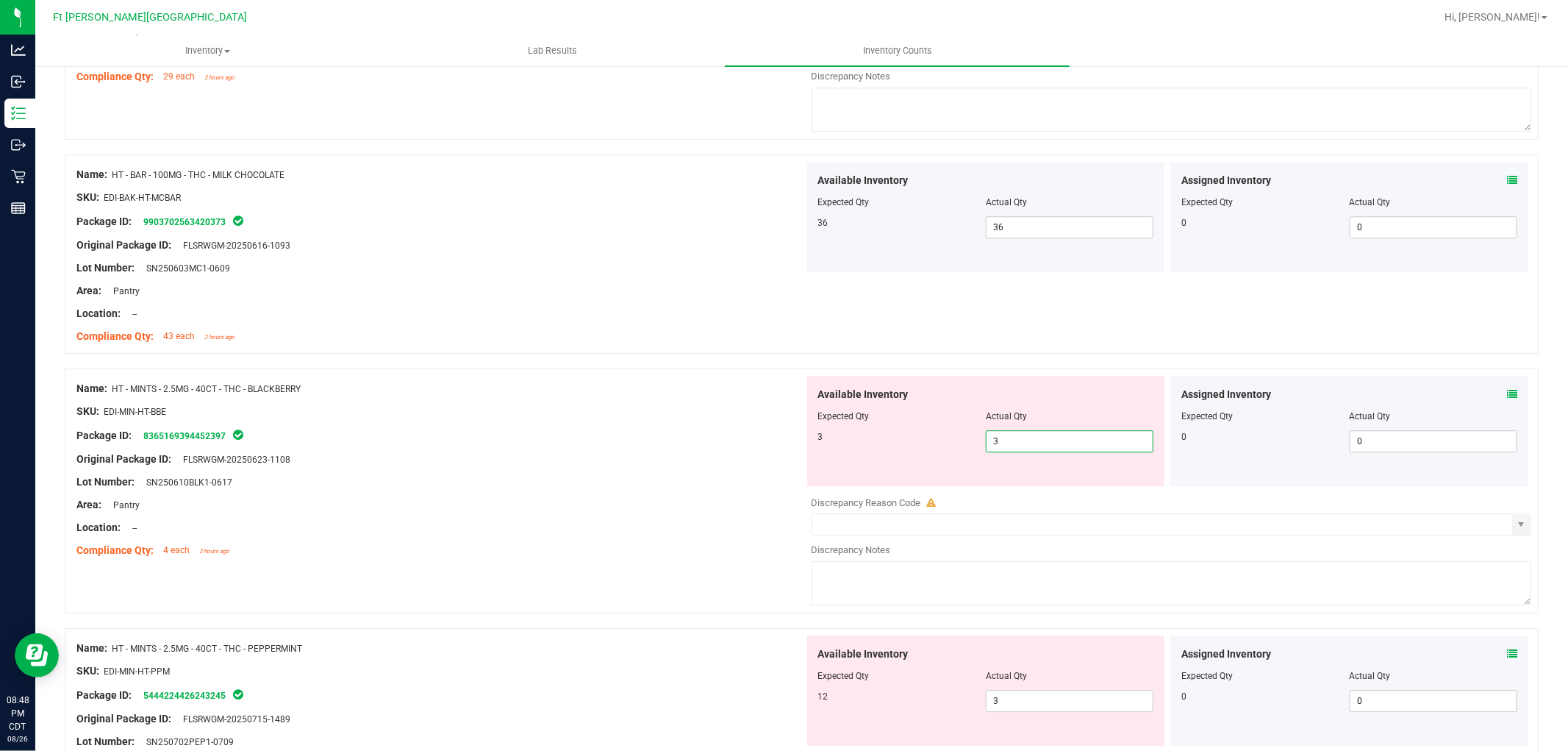
type input "3"
click at [723, 556] on div "Compliance Qty: 4 each 2 hours ago" at bounding box center [440, 551] width 728 height 16
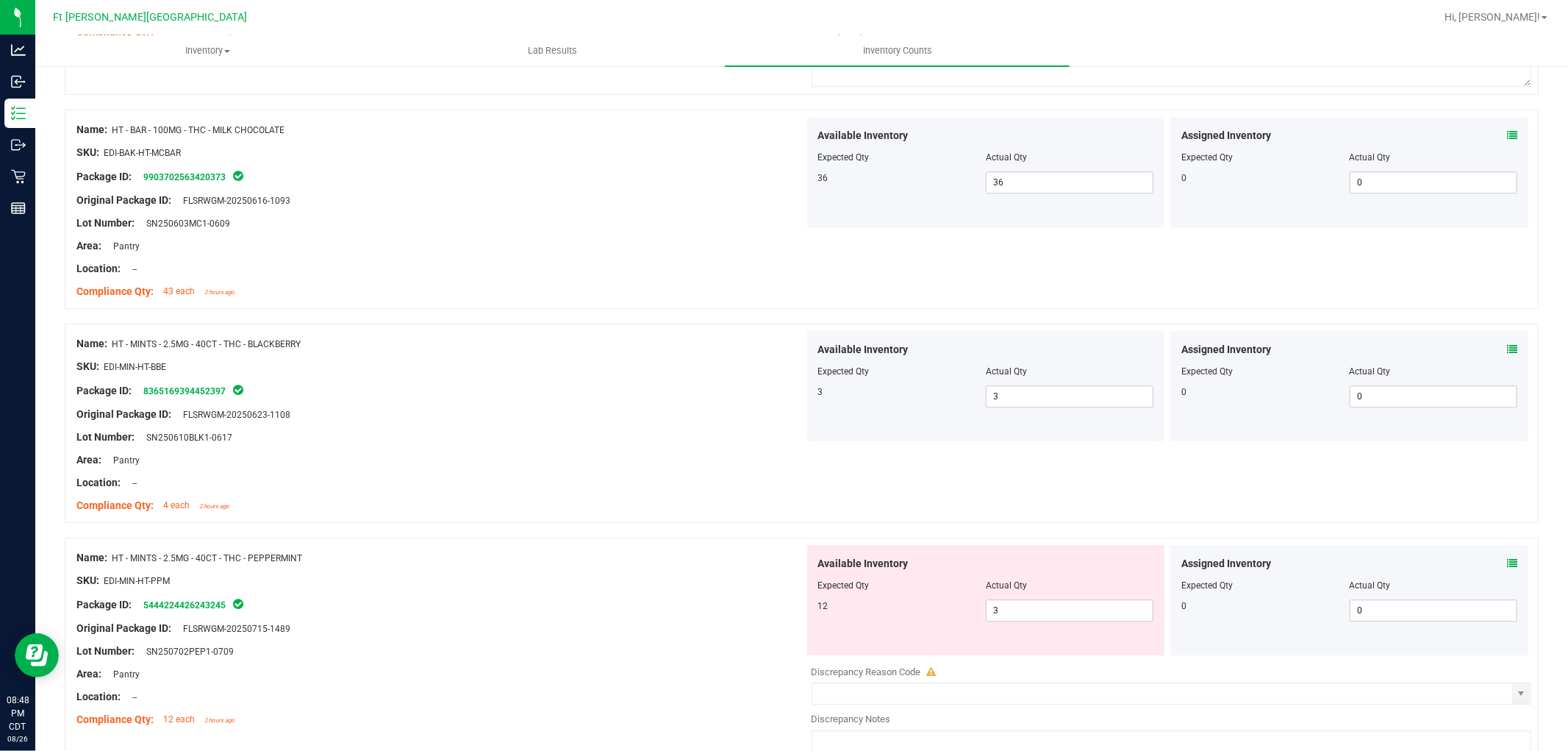
scroll to position [3512, 0]
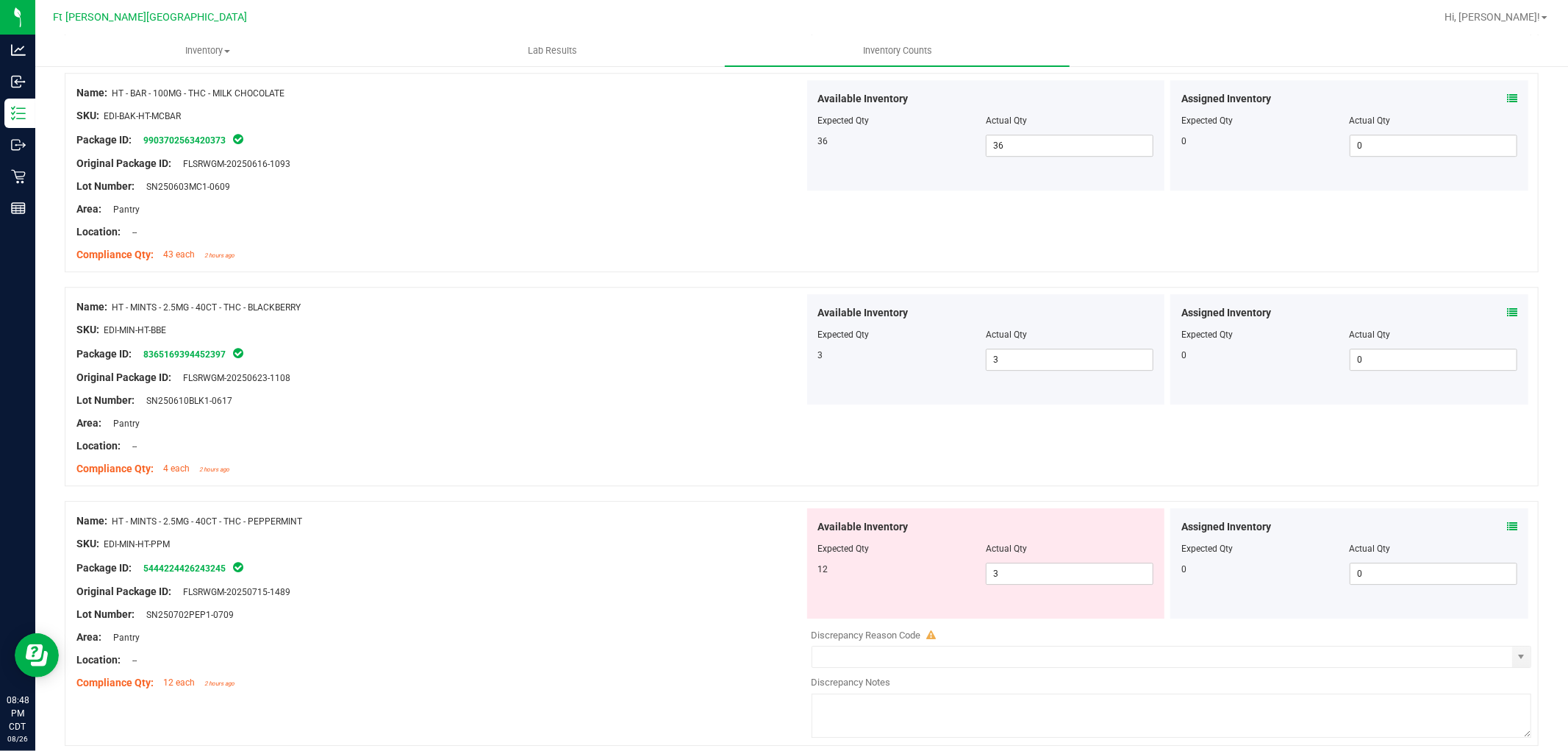
click at [1507, 529] on icon at bounding box center [1512, 526] width 10 height 10
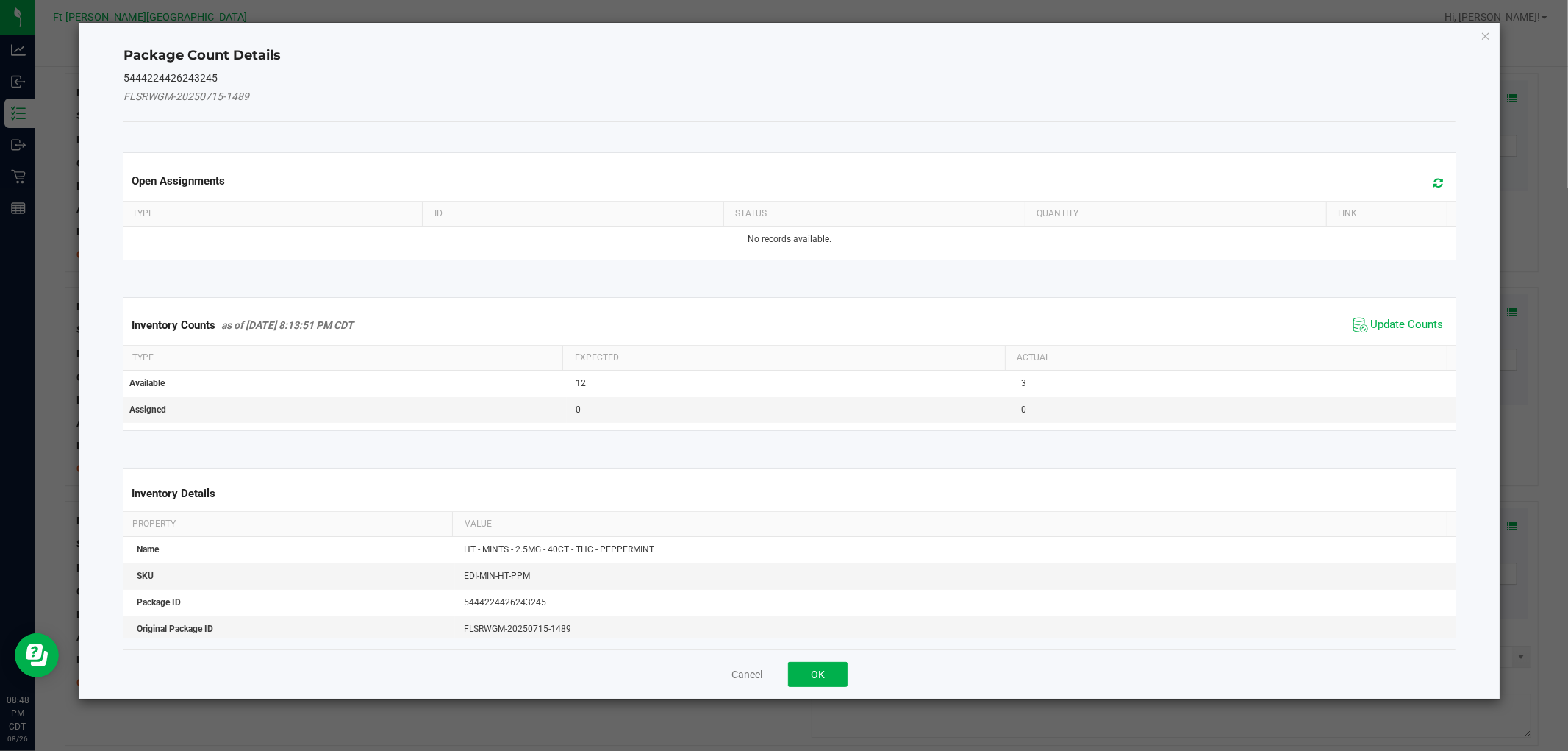
click at [1405, 314] on span "Update Counts" at bounding box center [1399, 325] width 98 height 22
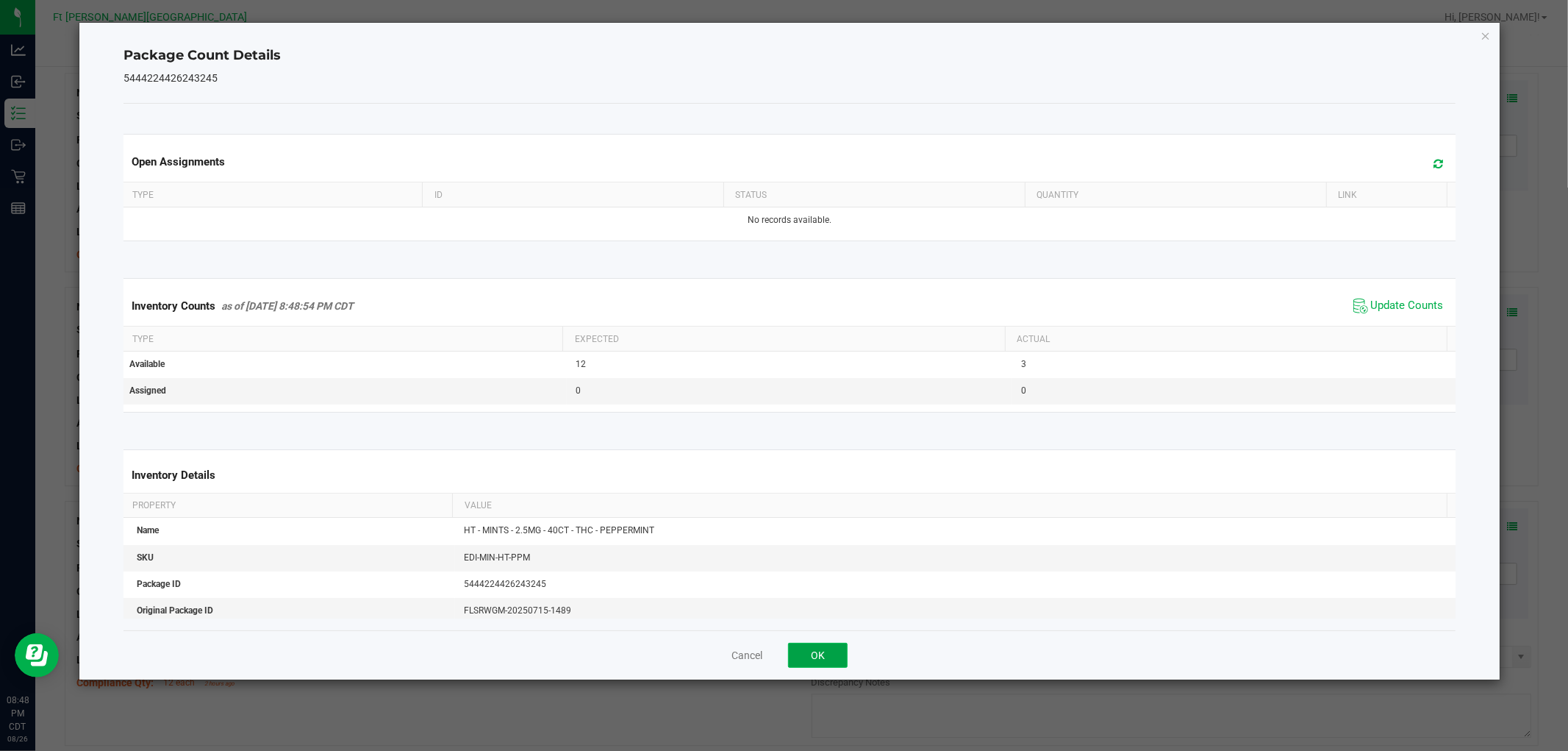
click at [818, 663] on button "OK" at bounding box center [818, 655] width 60 height 25
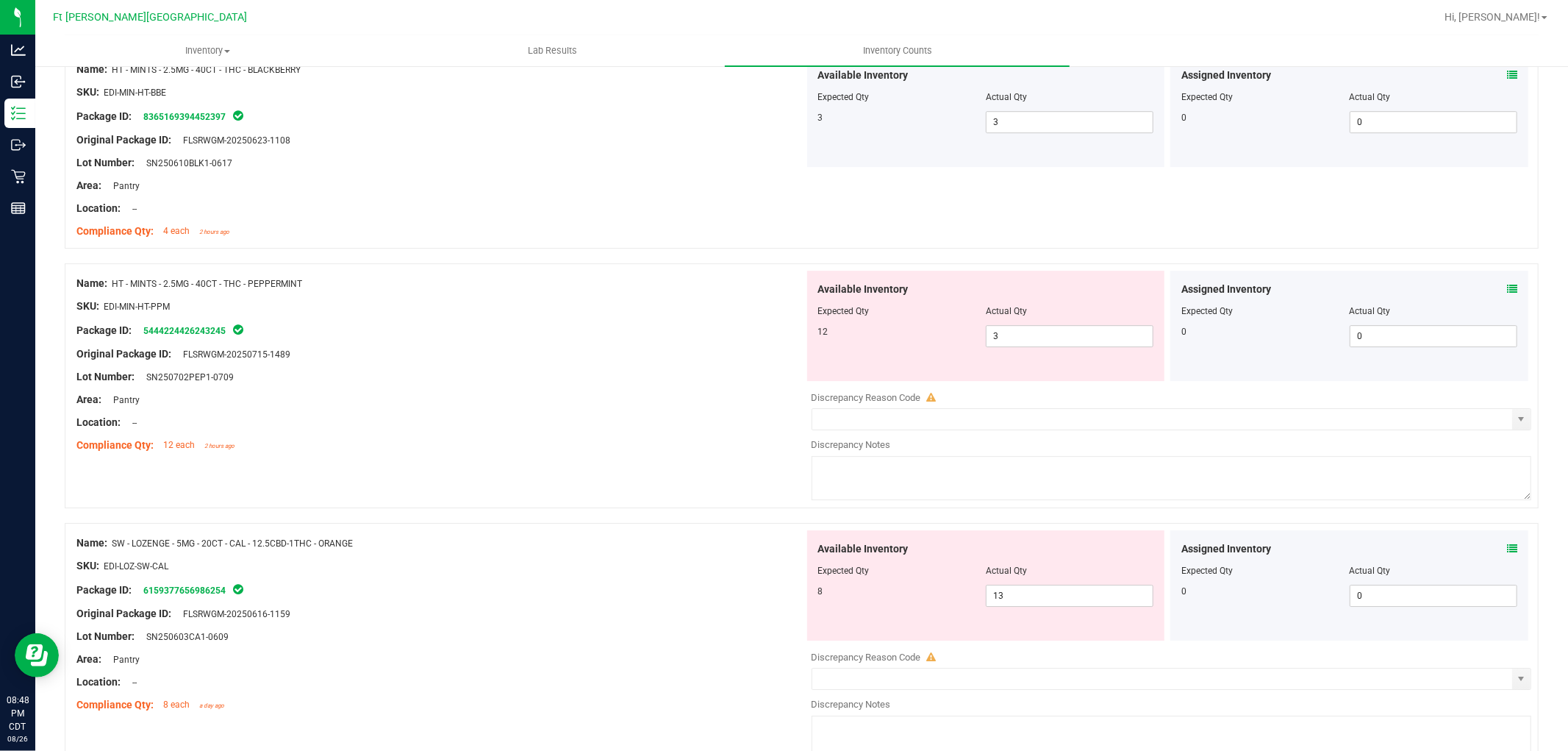
scroll to position [3758, 0]
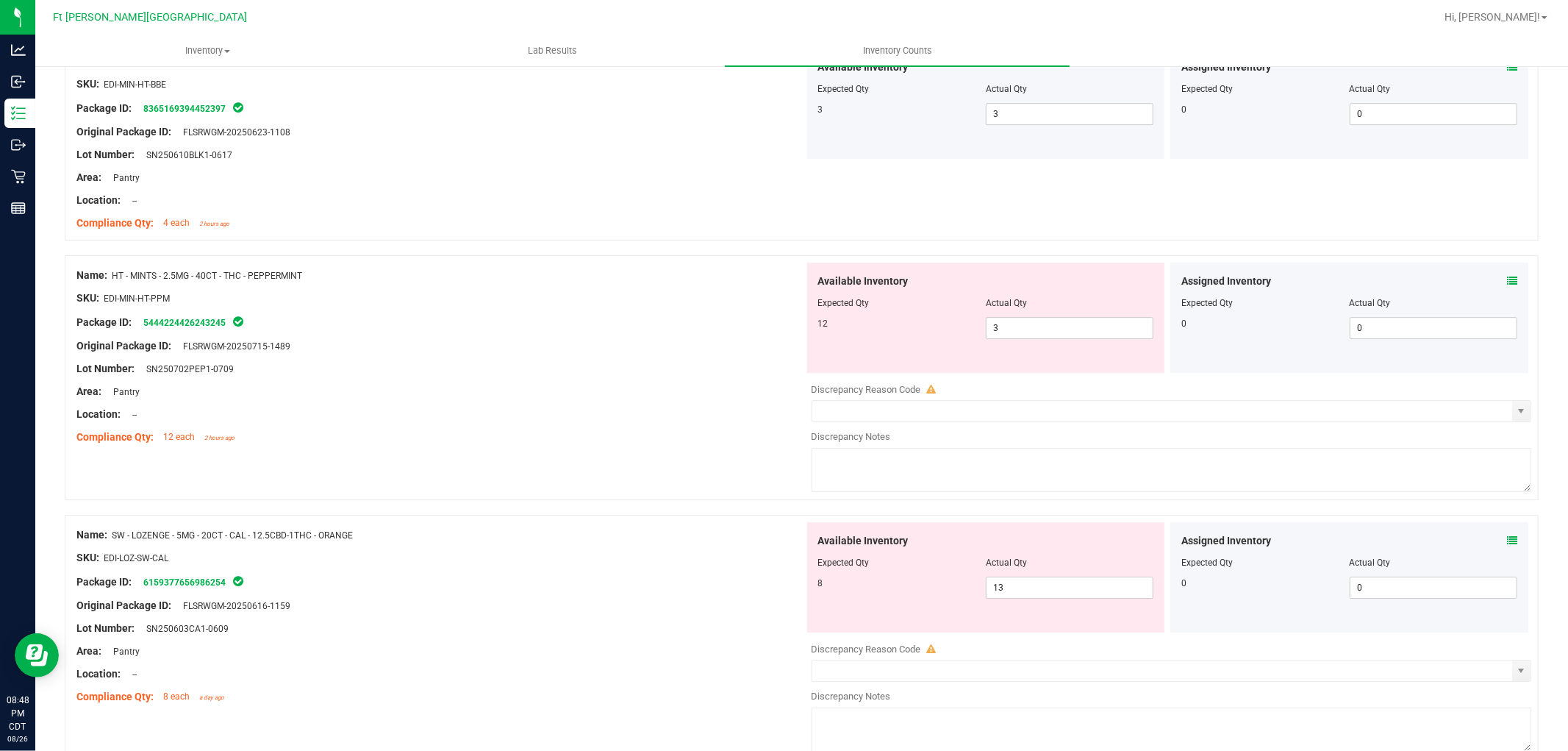
click at [1507, 283] on icon at bounding box center [1512, 281] width 10 height 10
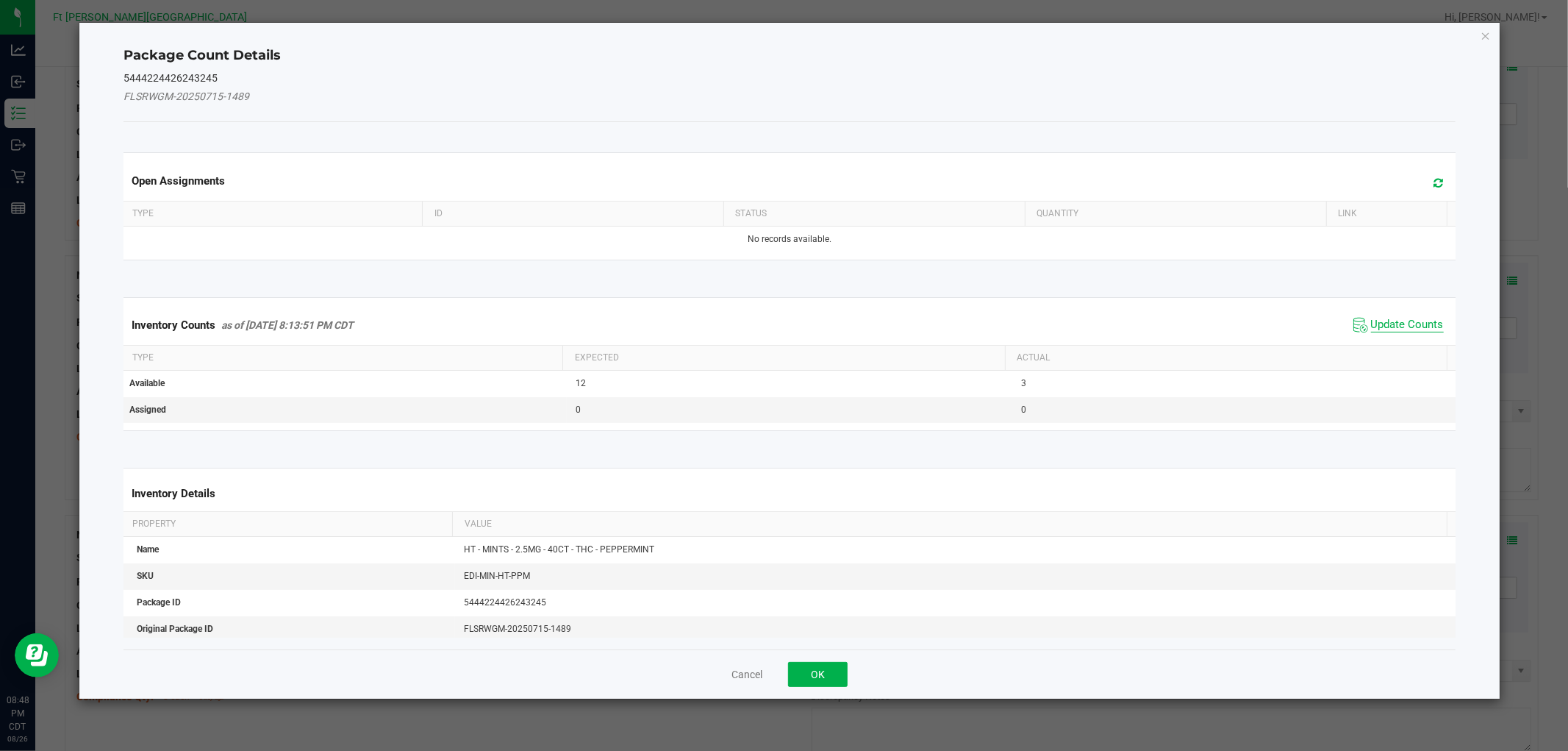
click at [1384, 316] on span "Update Counts" at bounding box center [1399, 325] width 98 height 22
click at [1386, 319] on div "Inventory Counts as of [DATE] 8:13:51 PM CDT Update Counts" at bounding box center [789, 325] width 1337 height 39
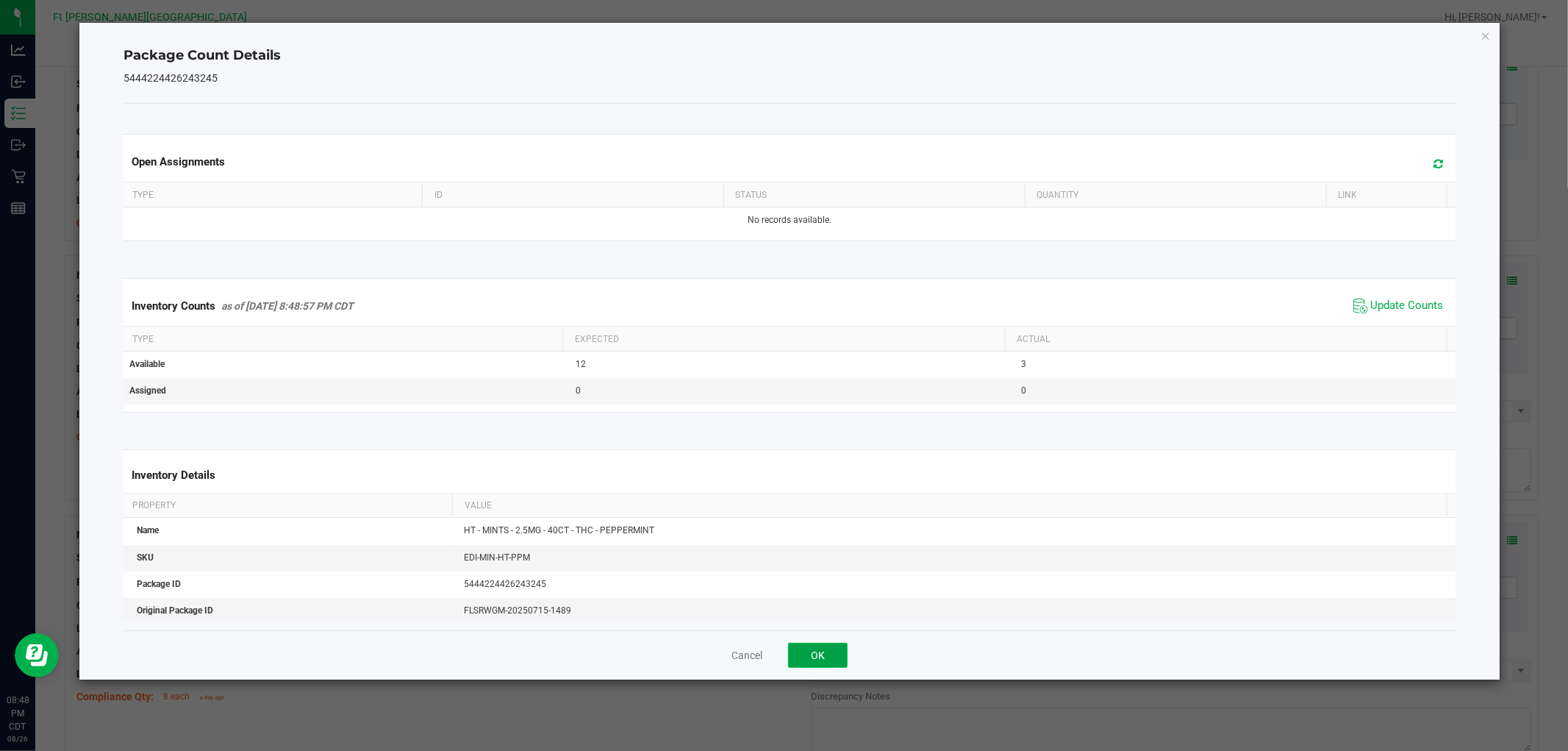
click at [833, 646] on button "OK" at bounding box center [818, 655] width 60 height 25
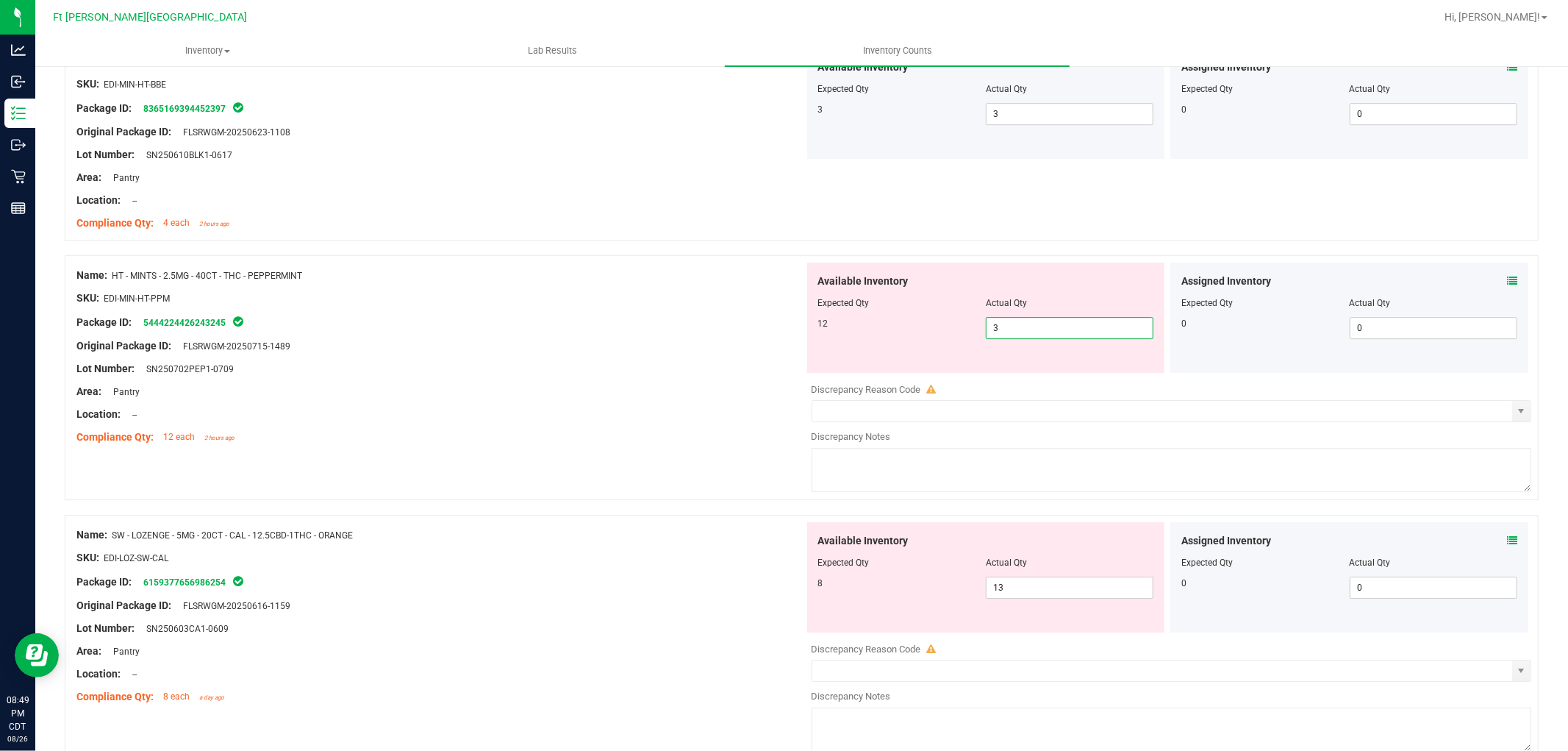
drag, startPoint x: 1000, startPoint y: 335, endPoint x: 982, endPoint y: 344, distance: 20.1
click at [982, 344] on div "Available Inventory Expected Qty Actual Qty 12 3 3" at bounding box center [986, 317] width 358 height 110
type input "12"
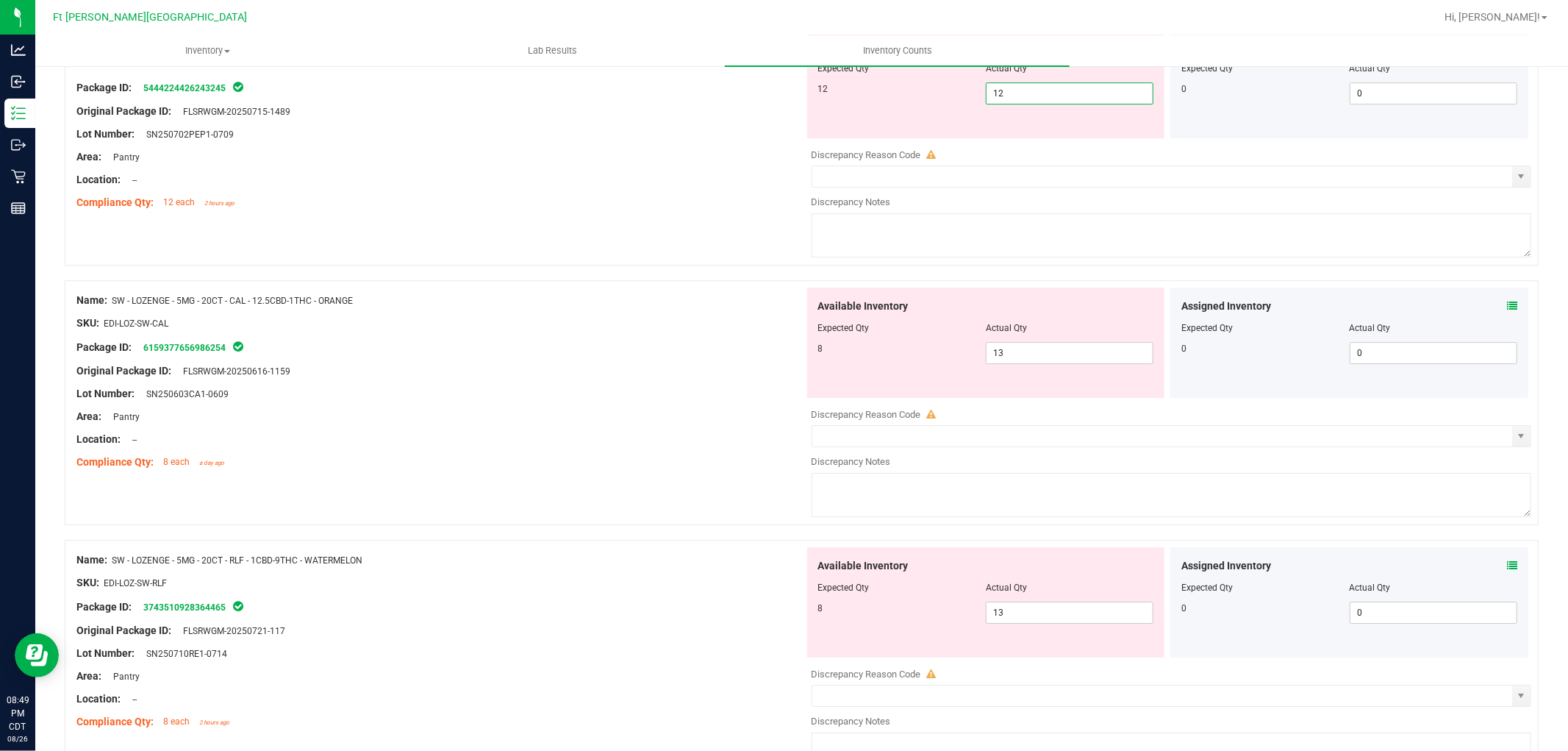
scroll to position [4002, 0]
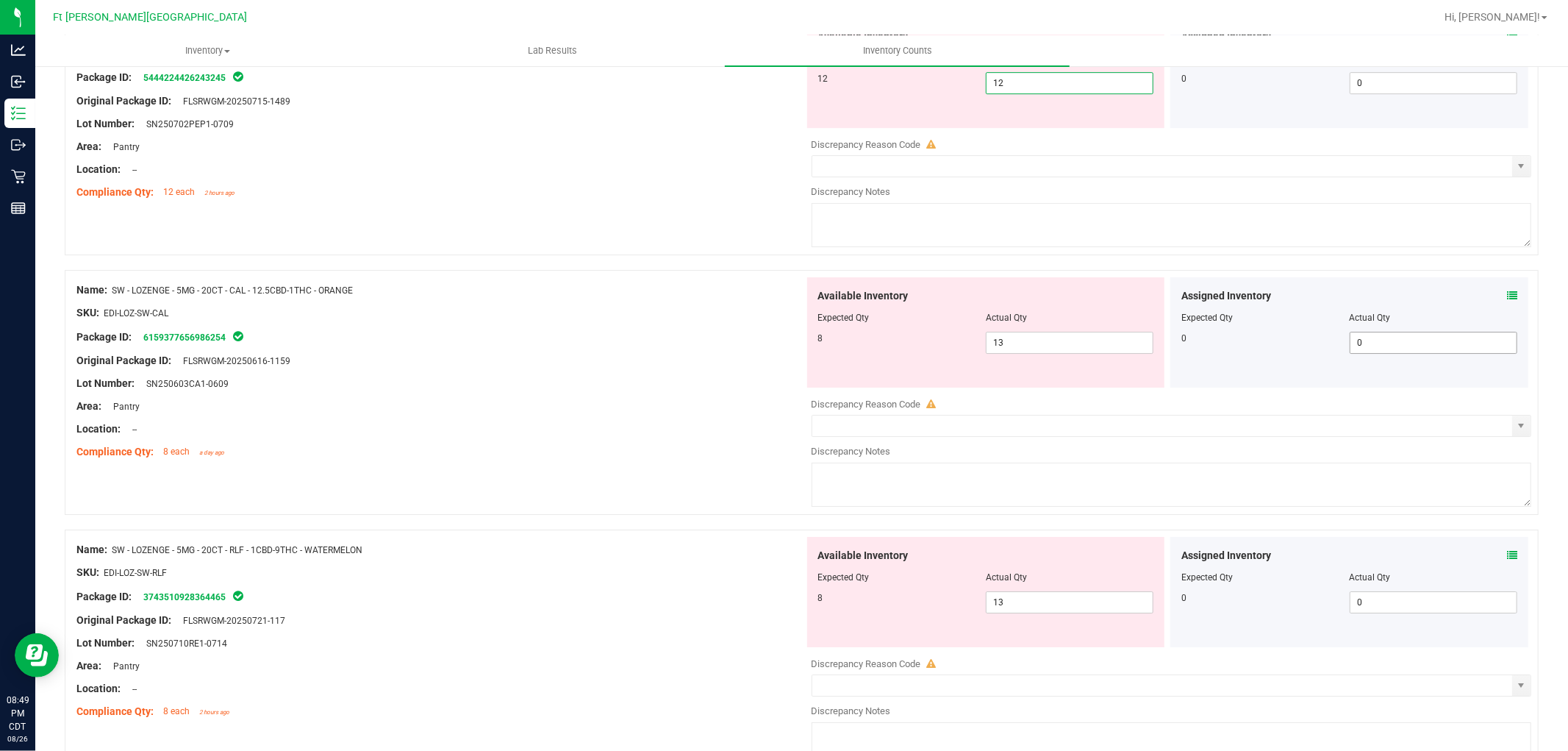
type input "12"
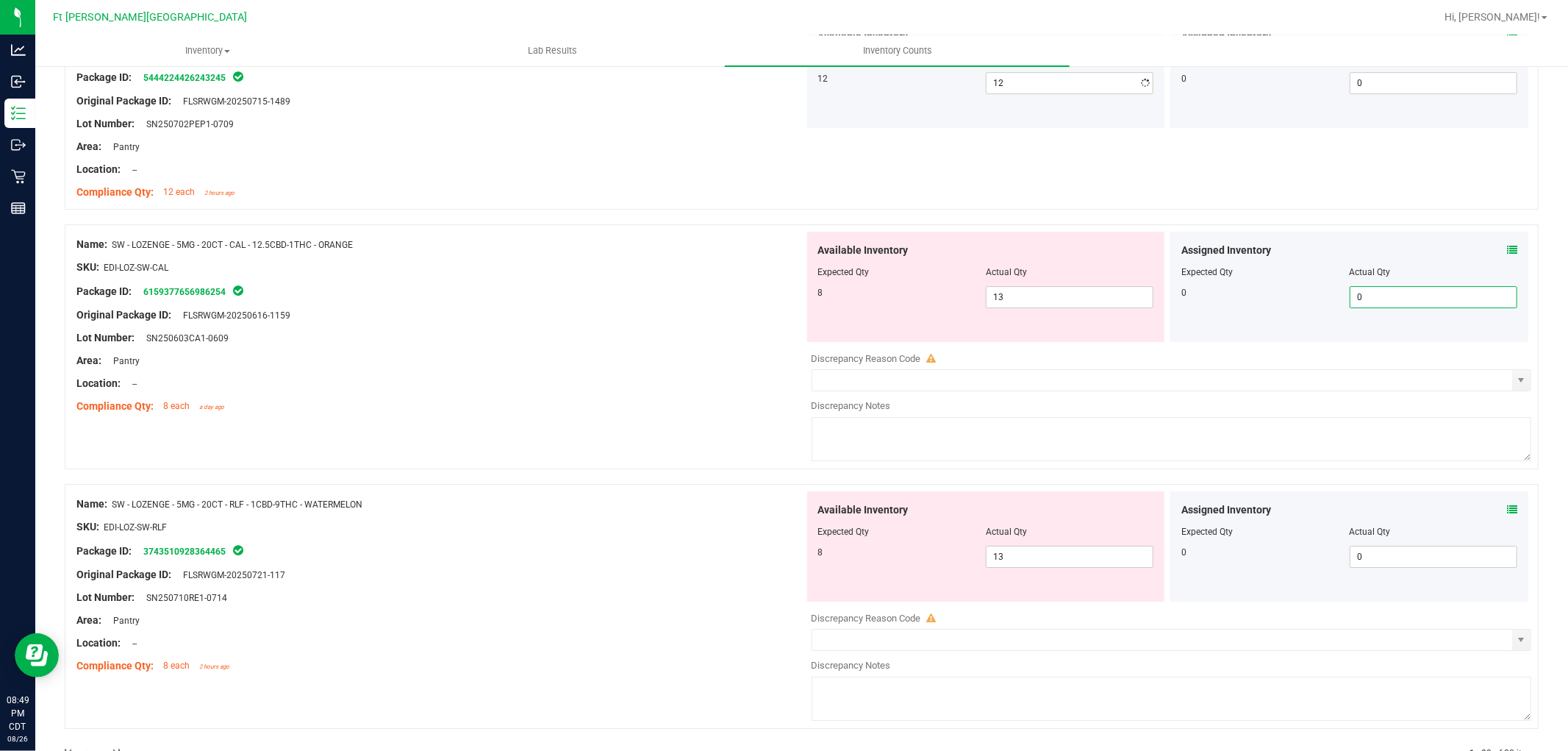
click at [1500, 301] on div "Assigned Inventory Expected Qty Actual Qty 0 0 0" at bounding box center [1349, 287] width 358 height 110
click at [1507, 255] on icon at bounding box center [1512, 249] width 10 height 10
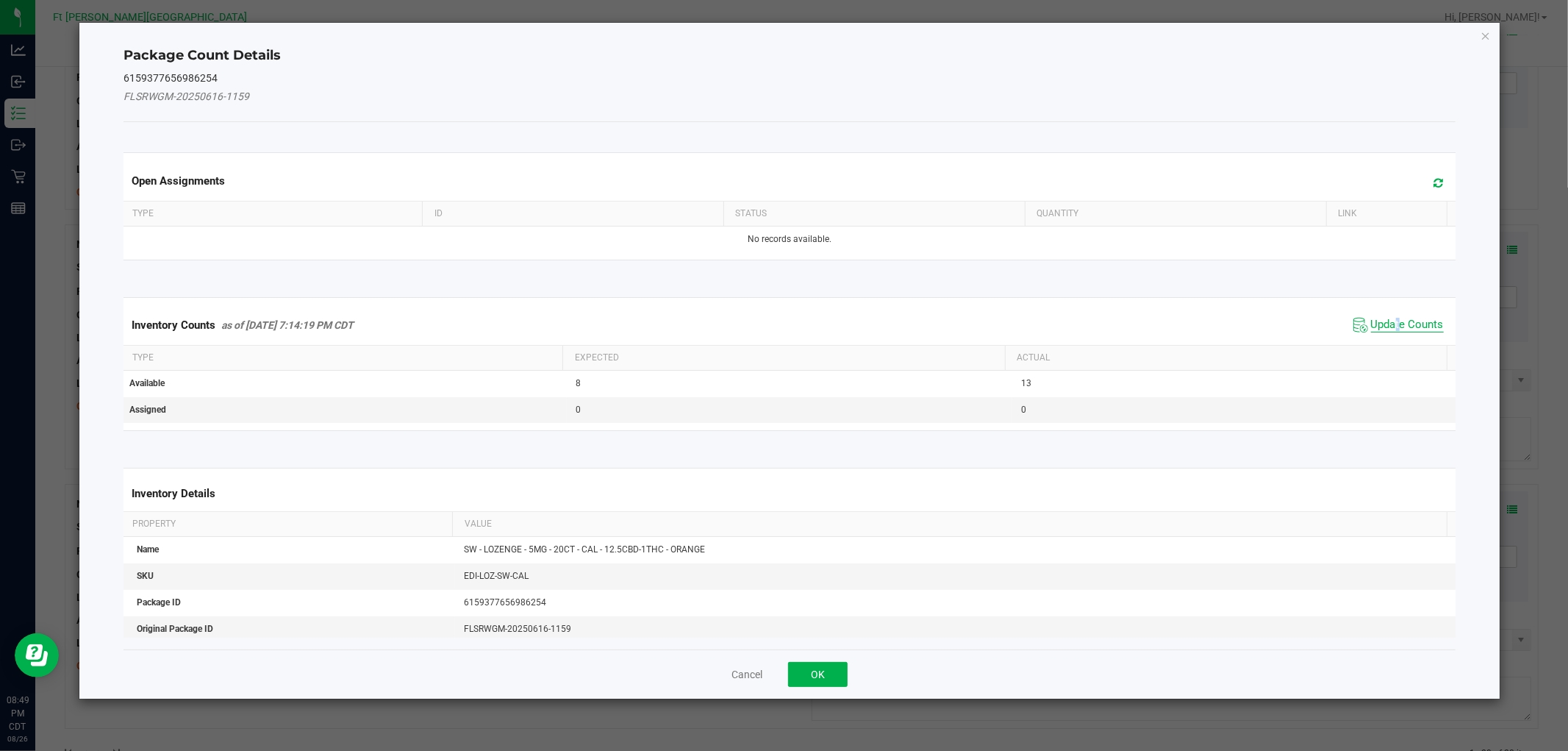
click at [1386, 319] on span "Update Counts" at bounding box center [1408, 325] width 73 height 15
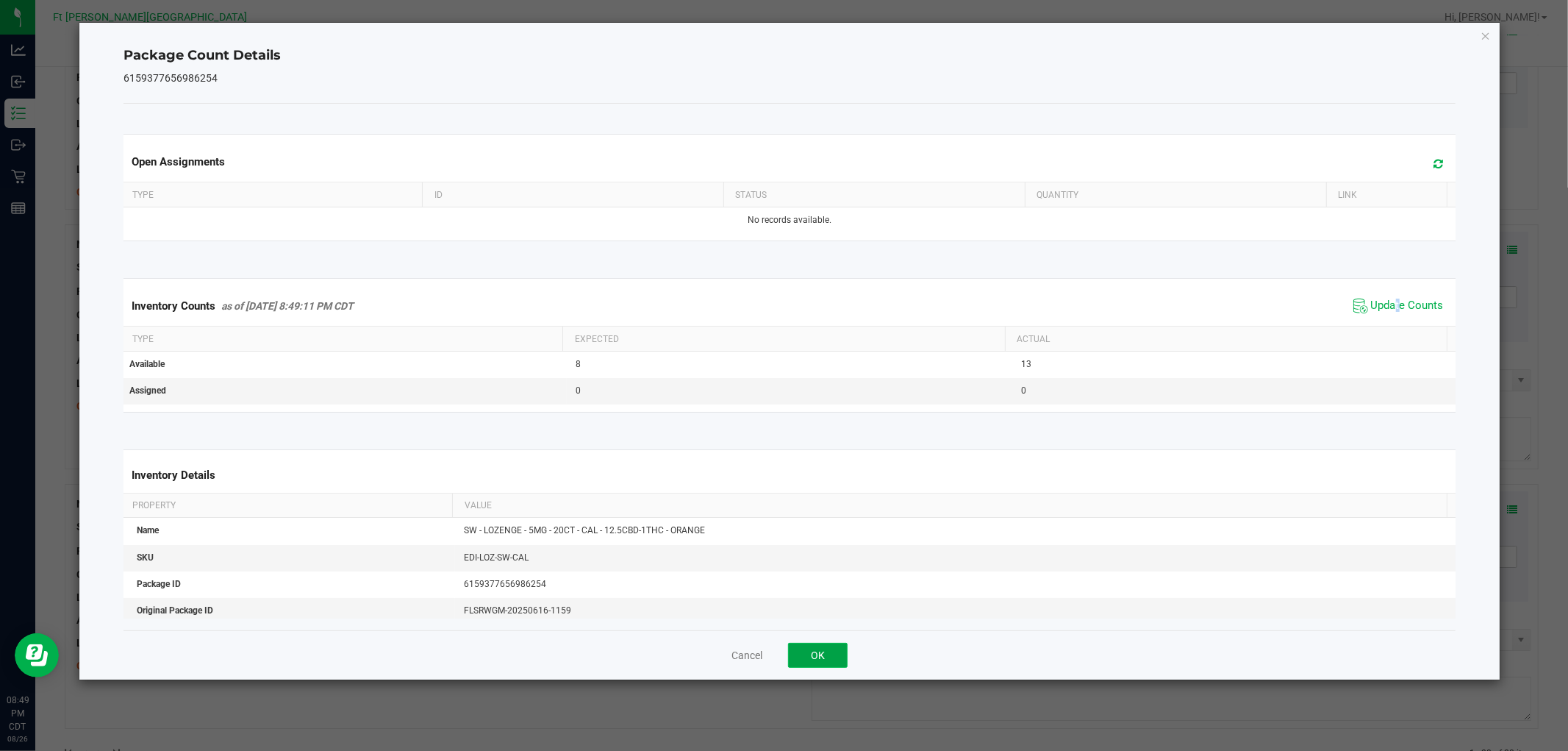
click at [844, 656] on button "OK" at bounding box center [818, 655] width 60 height 25
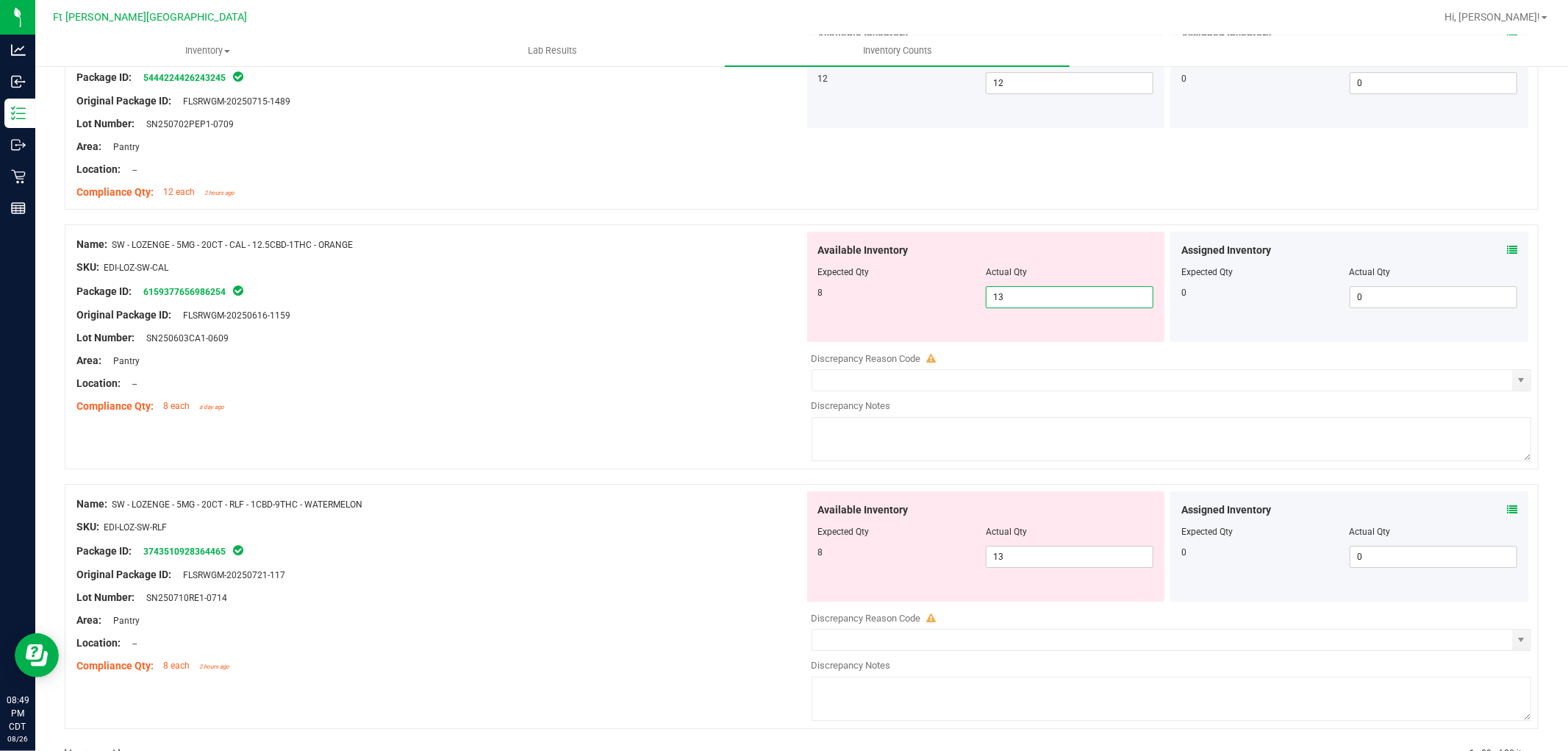
drag, startPoint x: 1060, startPoint y: 297, endPoint x: 860, endPoint y: 269, distance: 202.0
click at [850, 273] on div "Available Inventory Expected Qty Actual Qty 8 13 13" at bounding box center [986, 287] width 358 height 110
type input "8"
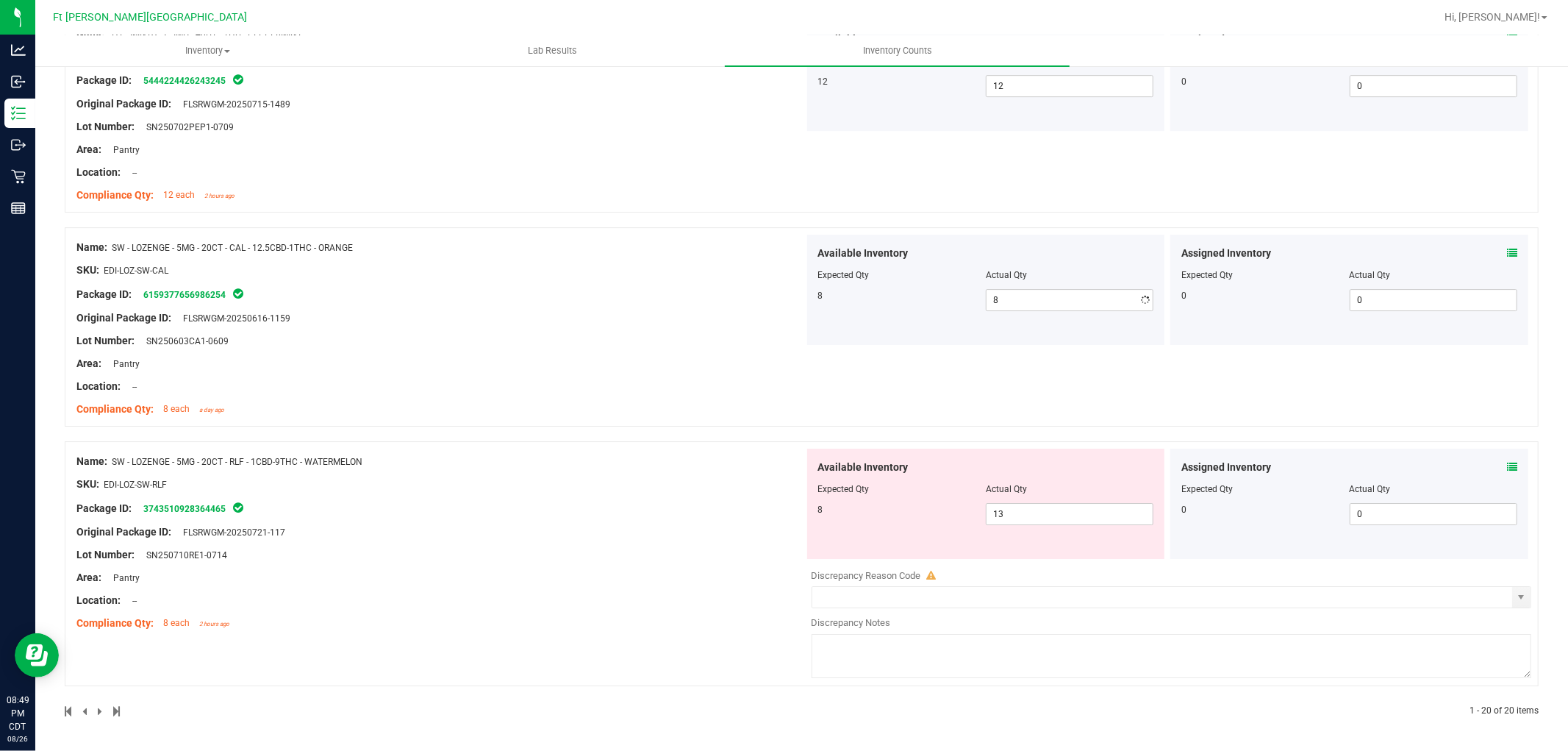
drag, startPoint x: 698, startPoint y: 347, endPoint x: 710, endPoint y: 347, distance: 12.0
click at [699, 348] on div "Lot Number: SN250603CA1-0609" at bounding box center [440, 341] width 728 height 16
click at [1507, 253] on icon at bounding box center [1512, 252] width 10 height 10
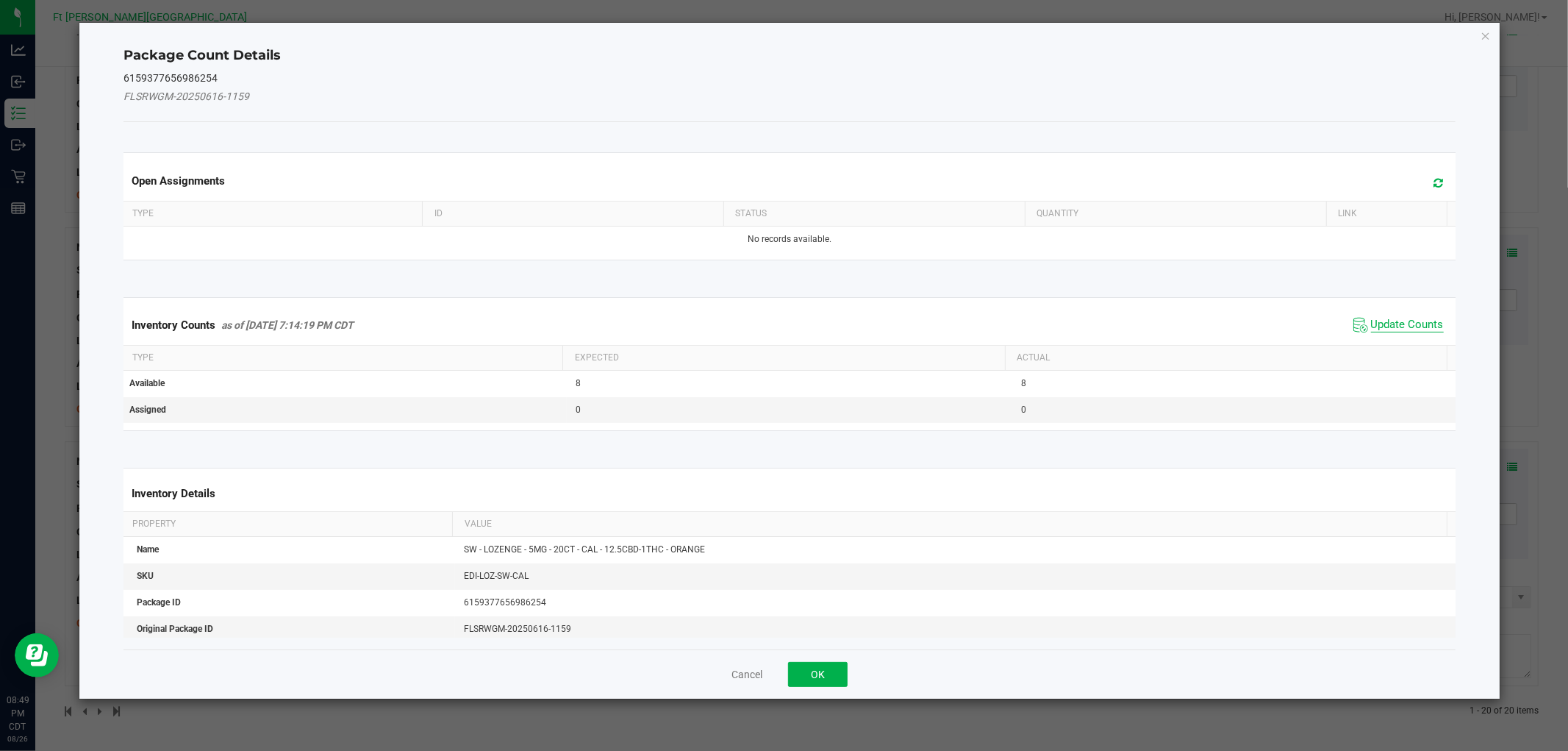
click at [1392, 328] on span "Update Counts" at bounding box center [1408, 325] width 73 height 15
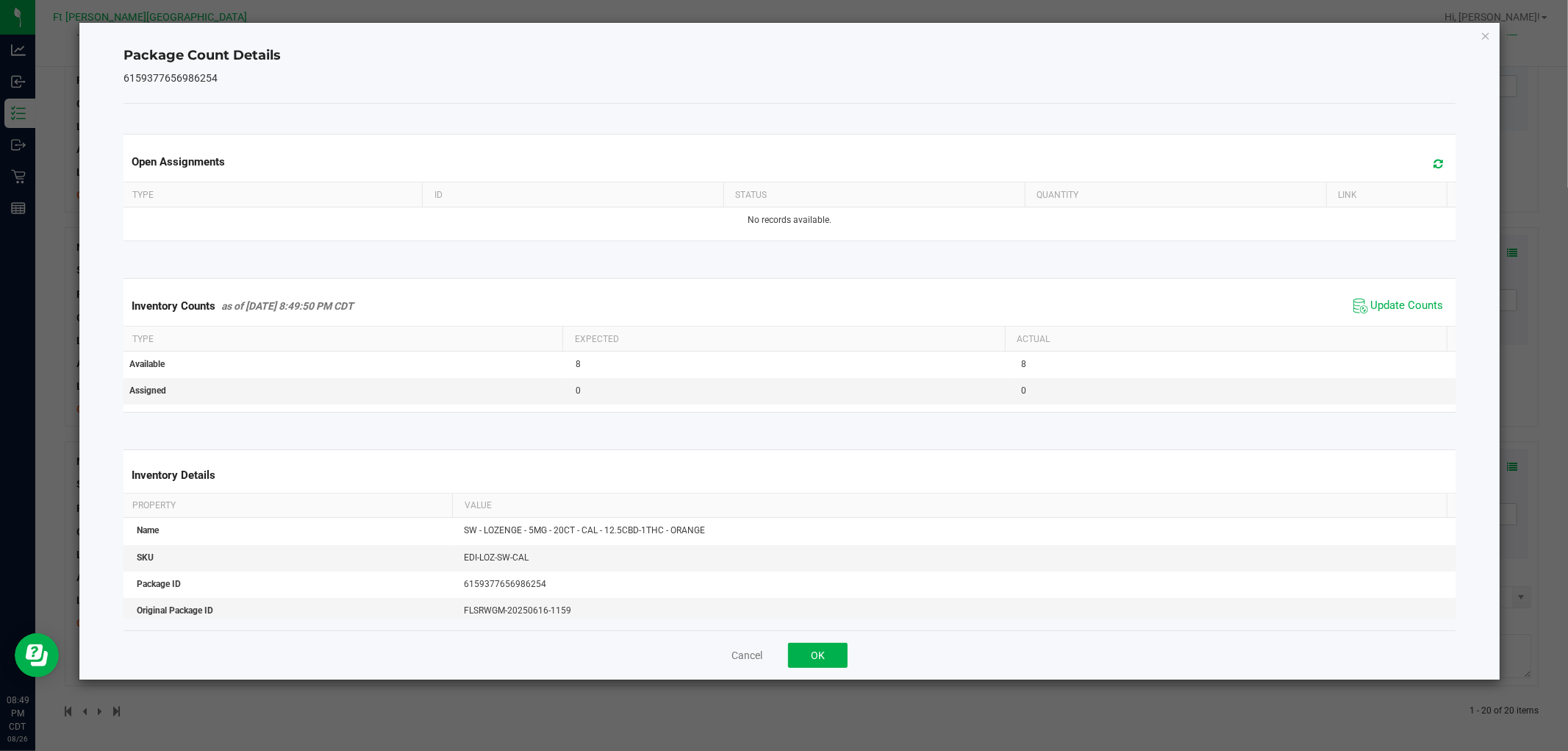
click at [847, 655] on div "Cancel OK" at bounding box center [789, 655] width 1331 height 49
click at [834, 650] on button "OK" at bounding box center [818, 655] width 60 height 25
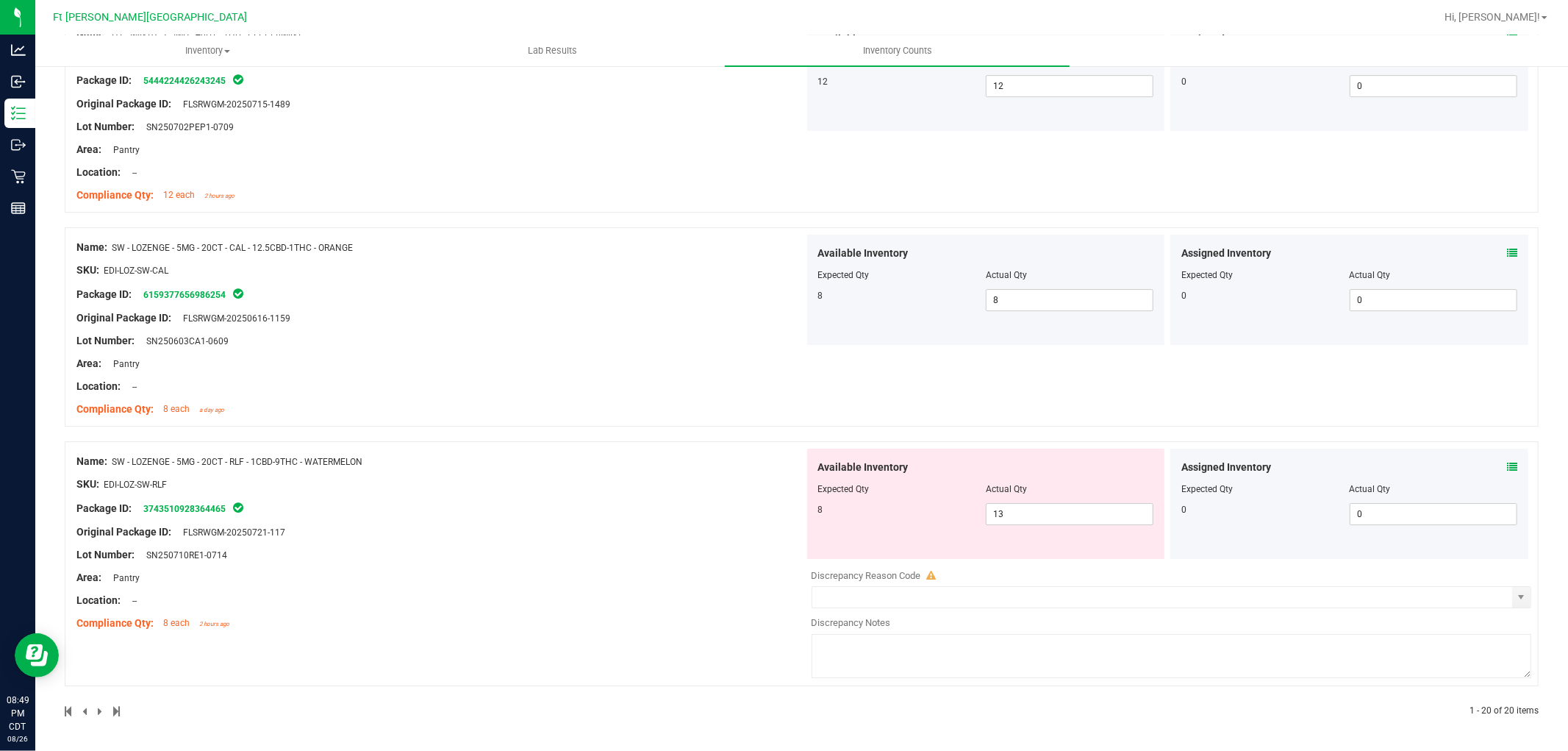
click at [1492, 467] on div "Assigned Inventory" at bounding box center [1349, 467] width 336 height 16
click at [1495, 467] on div "Assigned Inventory" at bounding box center [1349, 467] width 336 height 16
click at [1507, 467] on icon at bounding box center [1512, 466] width 10 height 10
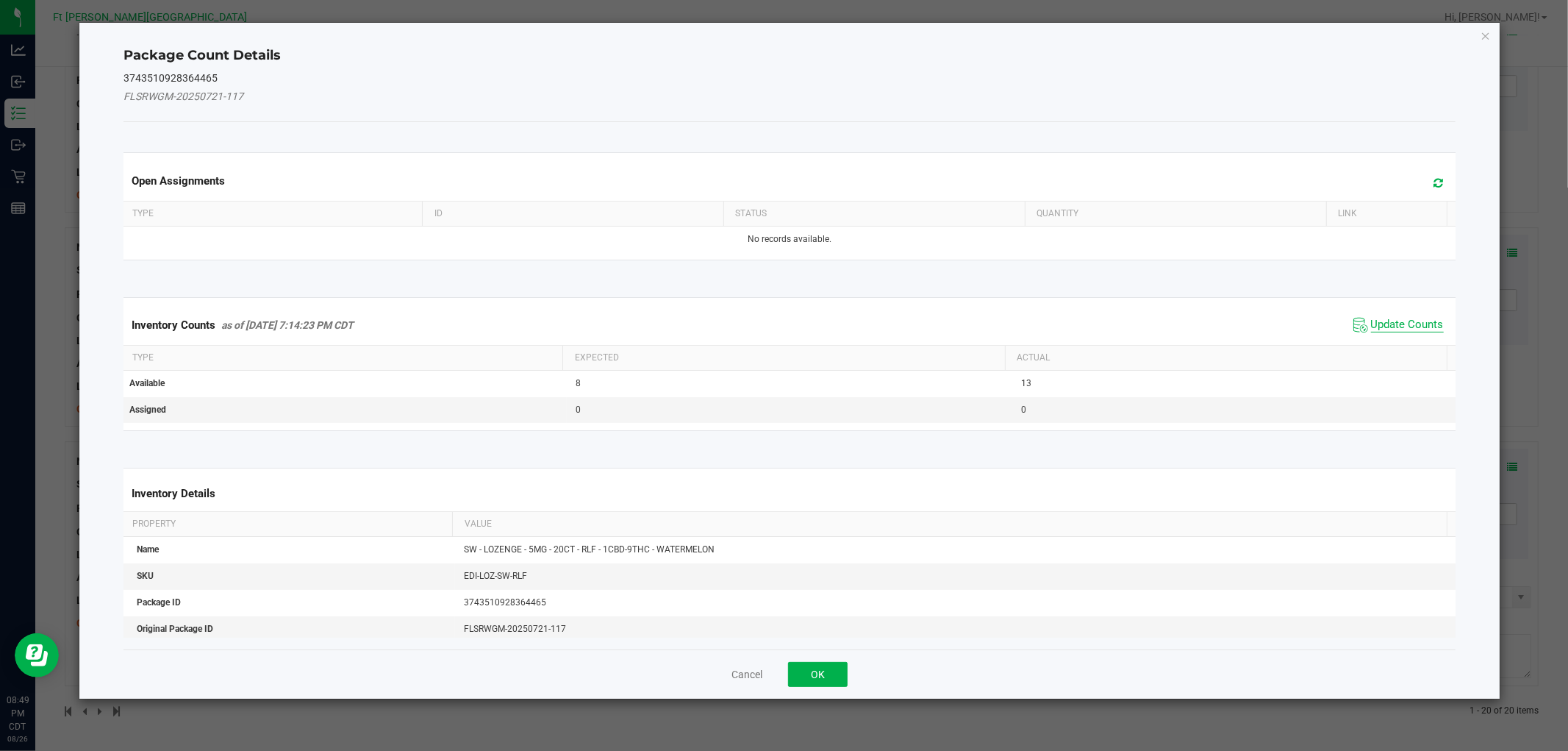
click at [1414, 332] on span "Update Counts" at bounding box center [1408, 325] width 73 height 15
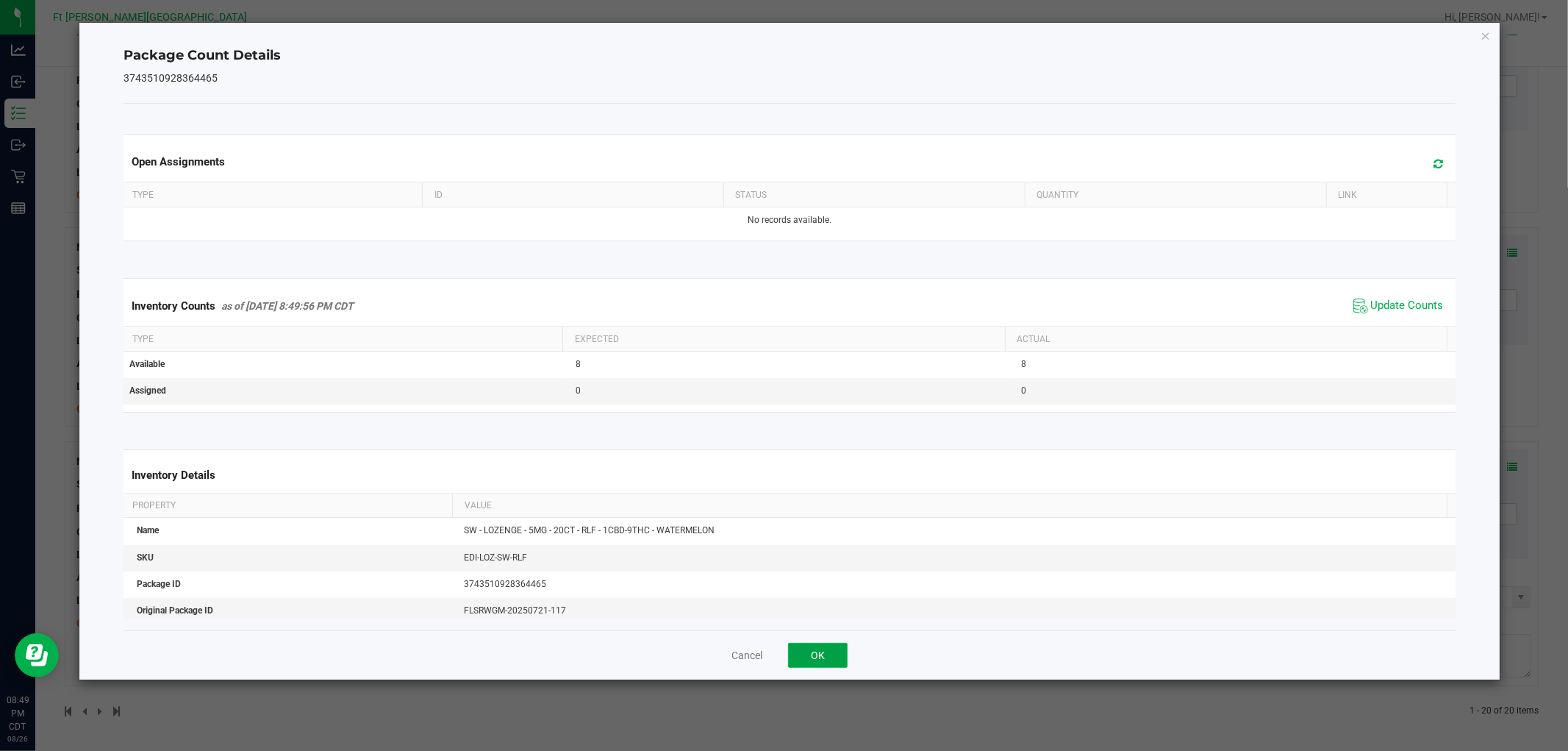
drag, startPoint x: 836, startPoint y: 649, endPoint x: 855, endPoint y: 623, distance: 32.2
click at [835, 649] on button "OK" at bounding box center [818, 655] width 60 height 25
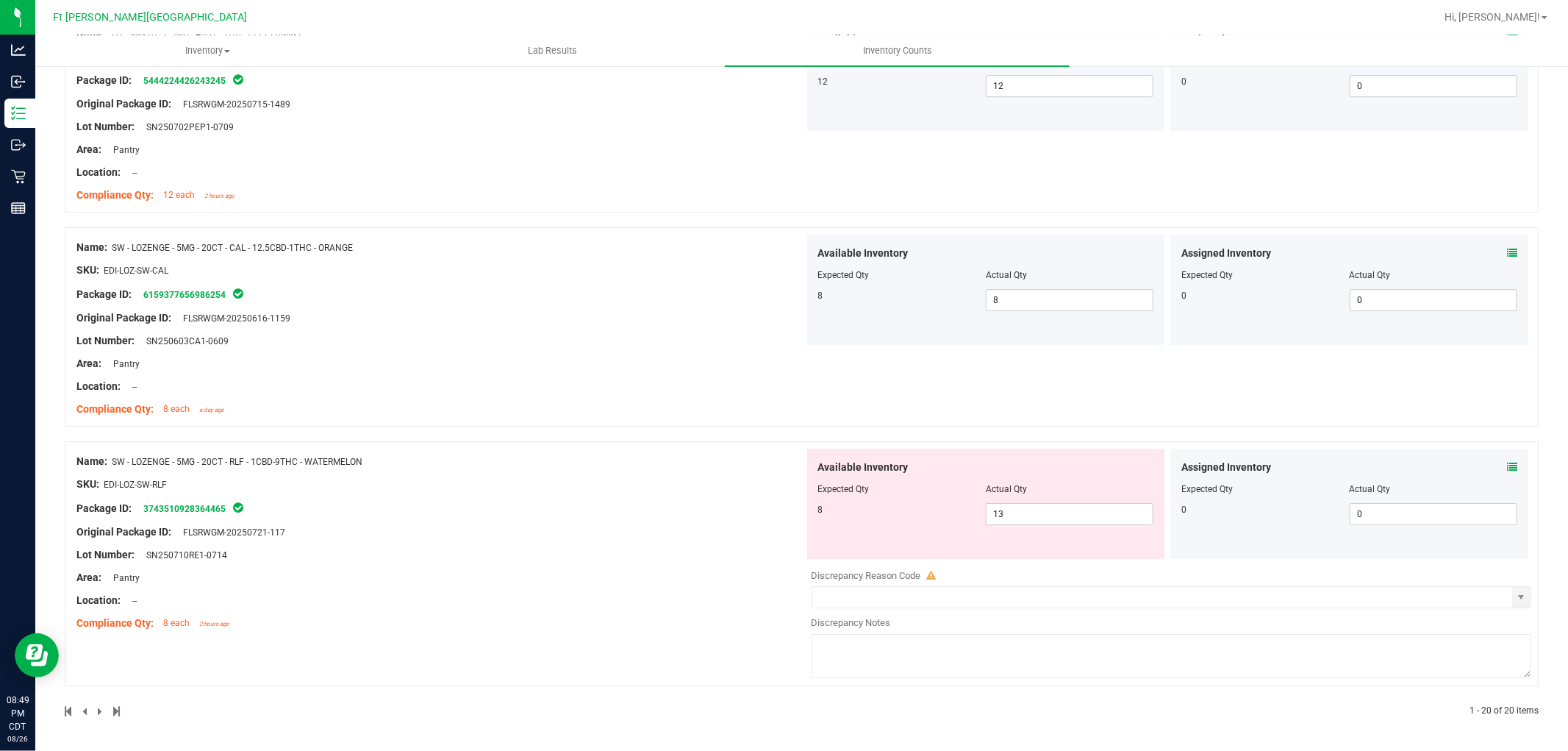
scroll to position [4003, 0]
click at [95, 704] on div at bounding box center [433, 710] width 737 height 13
click at [98, 709] on span at bounding box center [101, 711] width 7 height 10
click at [94, 716] on div at bounding box center [433, 710] width 737 height 13
click at [101, 709] on span at bounding box center [101, 711] width 7 height 10
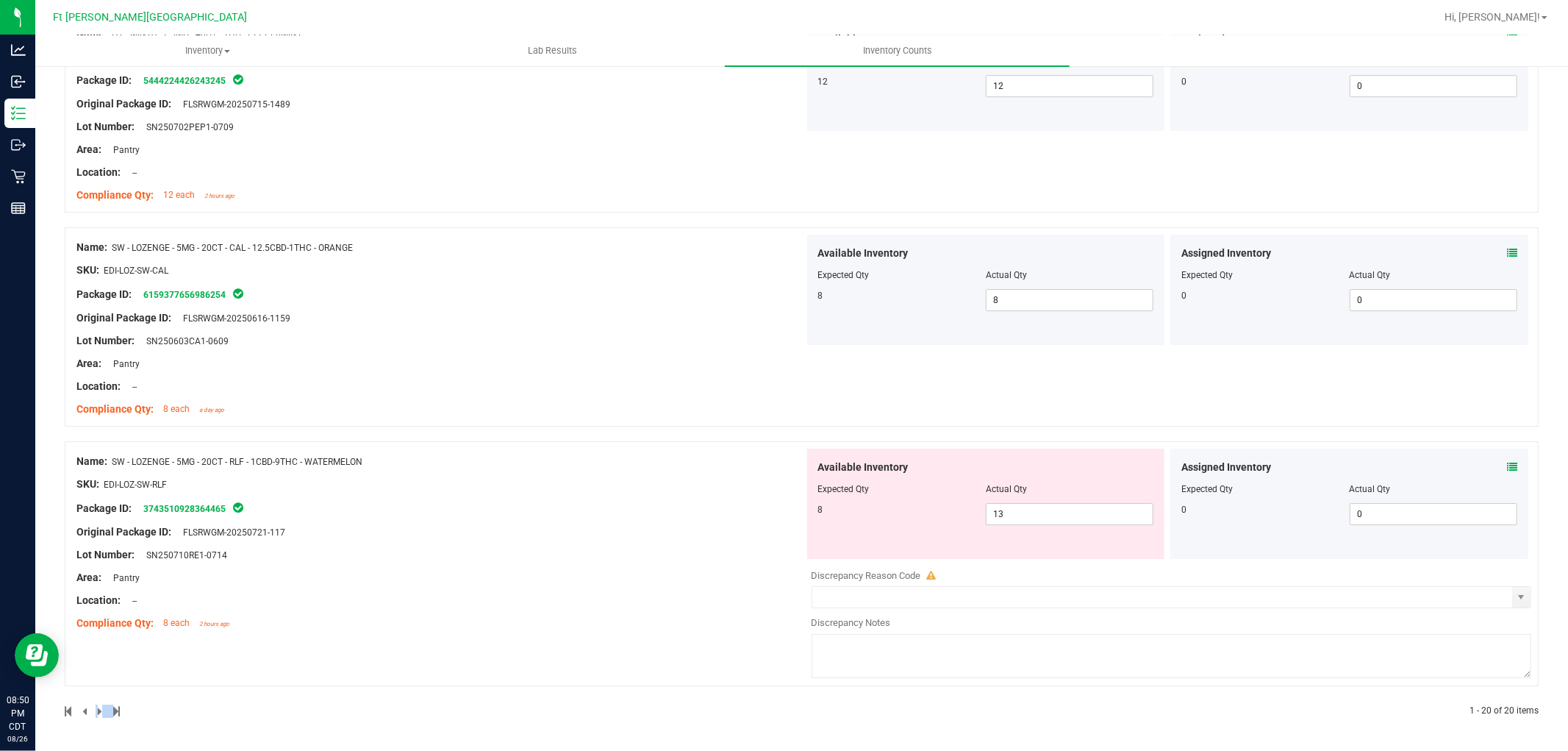
click at [101, 709] on span at bounding box center [101, 711] width 7 height 10
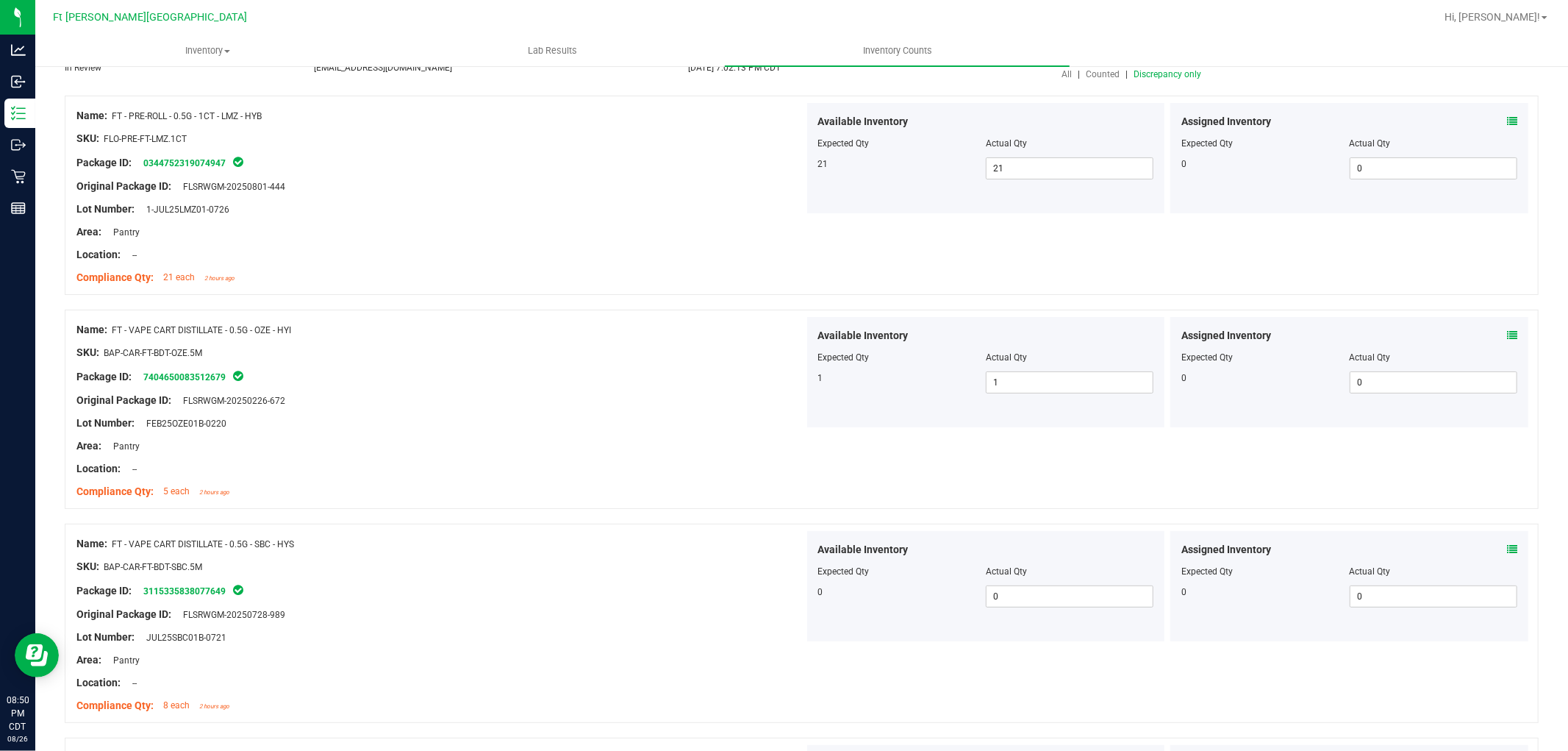
scroll to position [0, 0]
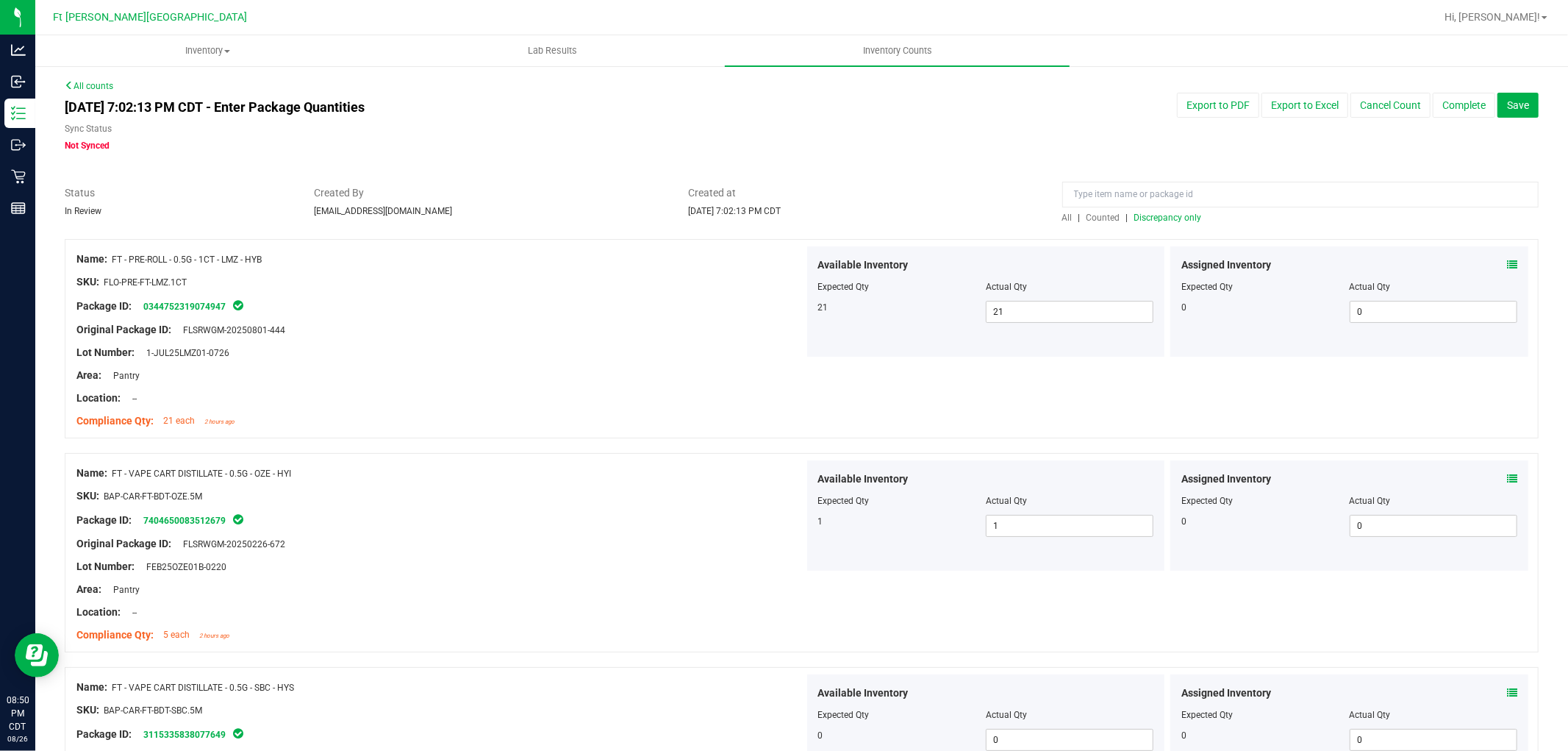
click at [1164, 218] on span "Discrepancy only" at bounding box center [1168, 217] width 68 height 10
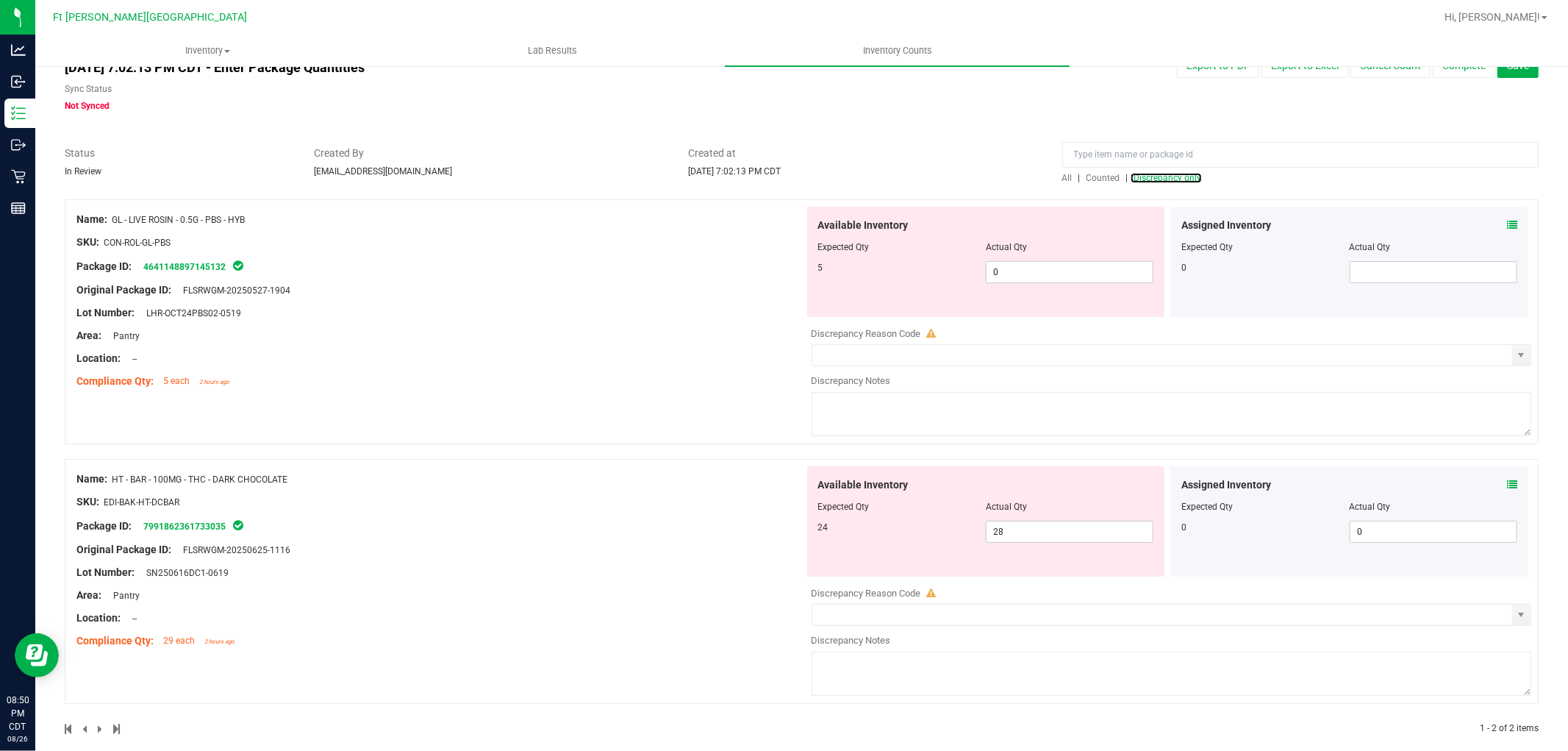
scroll to position [59, 0]
